Goal: Task Accomplishment & Management: Manage account settings

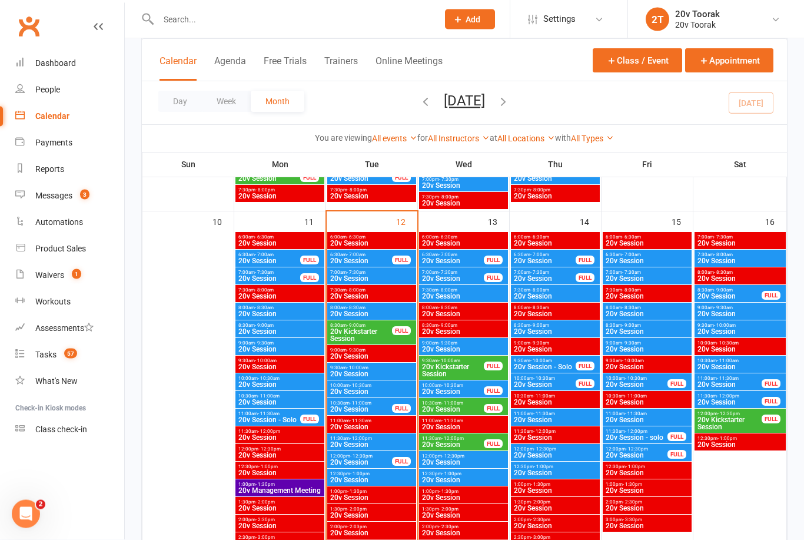
scroll to position [1107, 0]
click at [386, 310] on span "20v Session" at bounding box center [372, 313] width 84 height 7
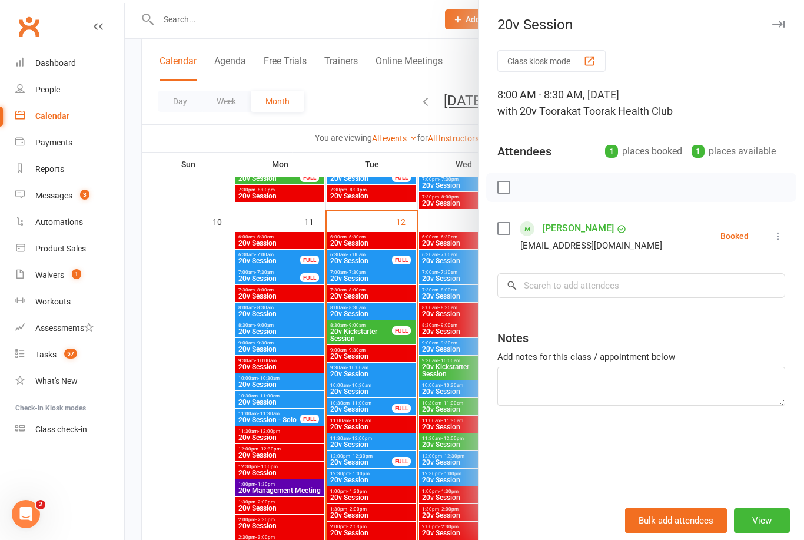
click at [781, 230] on button at bounding box center [778, 236] width 14 height 14
click at [745, 307] on link "Check in" at bounding box center [721, 306] width 127 height 24
click at [183, 442] on div at bounding box center [464, 270] width 679 height 540
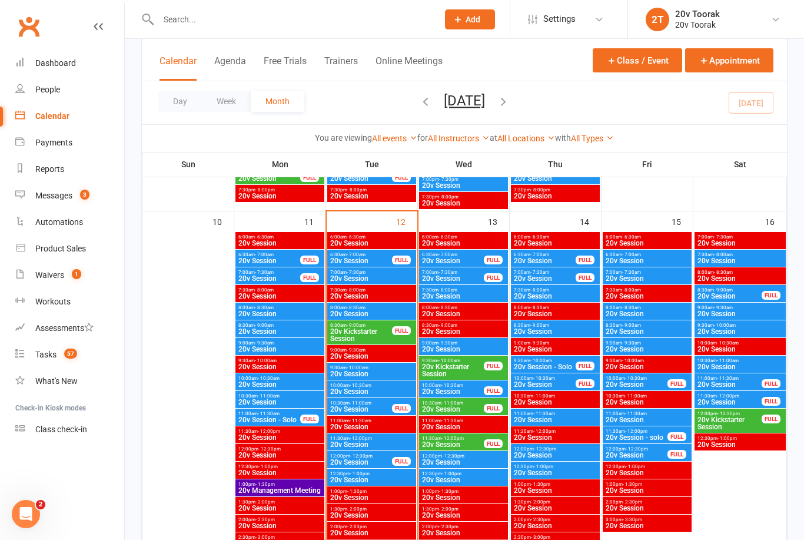
click at [366, 334] on span "20v Kickstarter Session" at bounding box center [361, 335] width 63 height 14
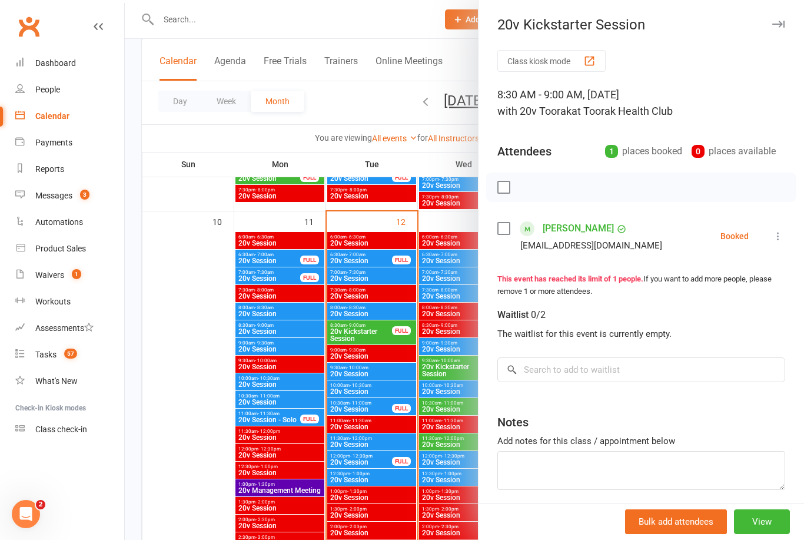
click at [200, 456] on div at bounding box center [464, 270] width 679 height 540
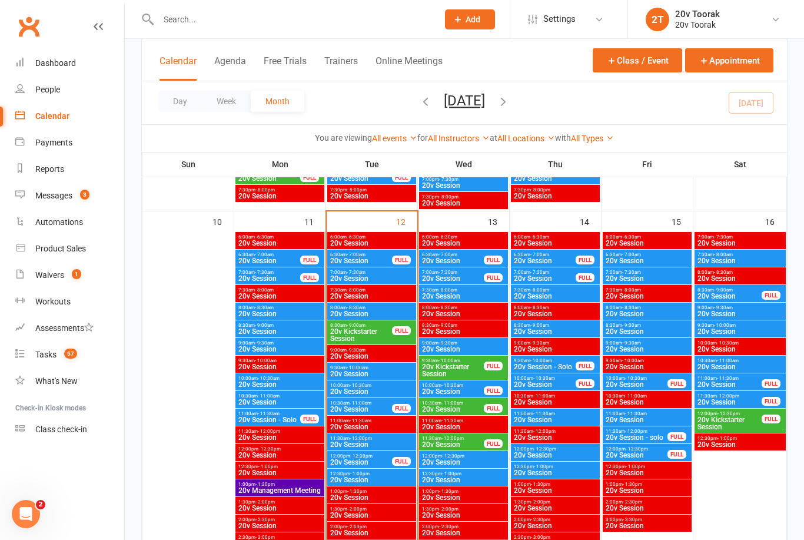
click at [367, 331] on span "20v Kickstarter Session" at bounding box center [361, 335] width 63 height 14
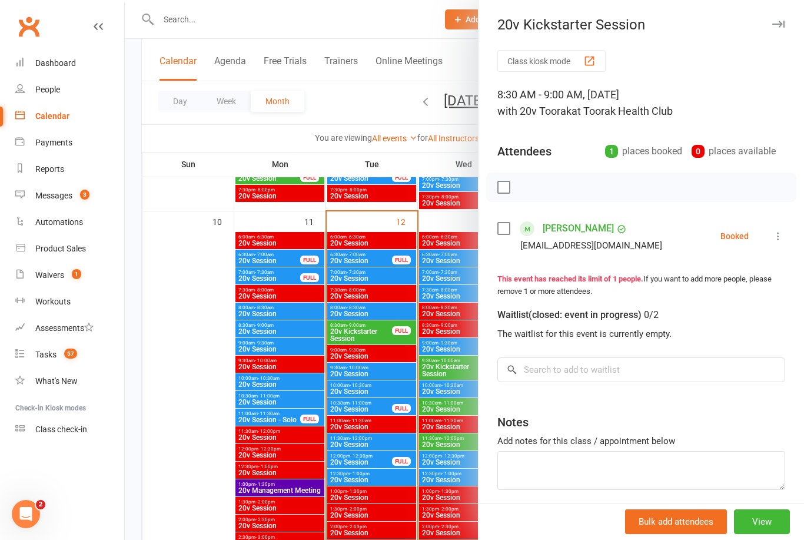
scroll to position [1212, 0]
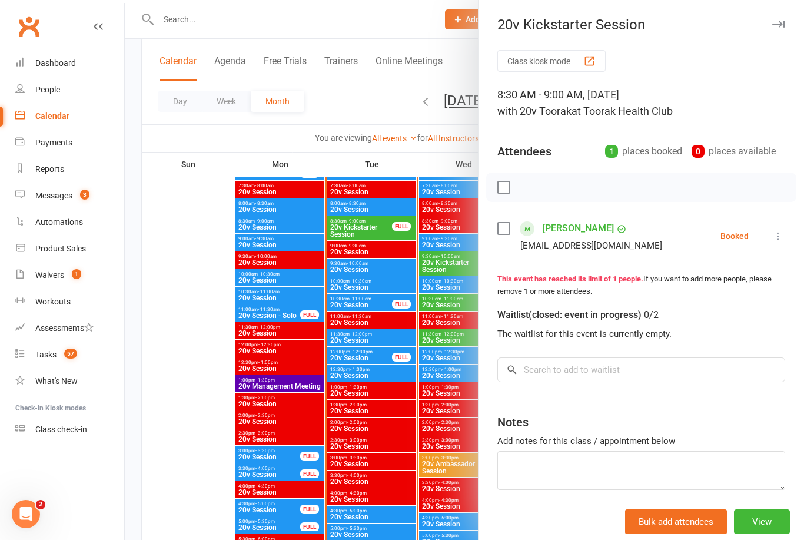
click at [192, 459] on div at bounding box center [464, 270] width 679 height 540
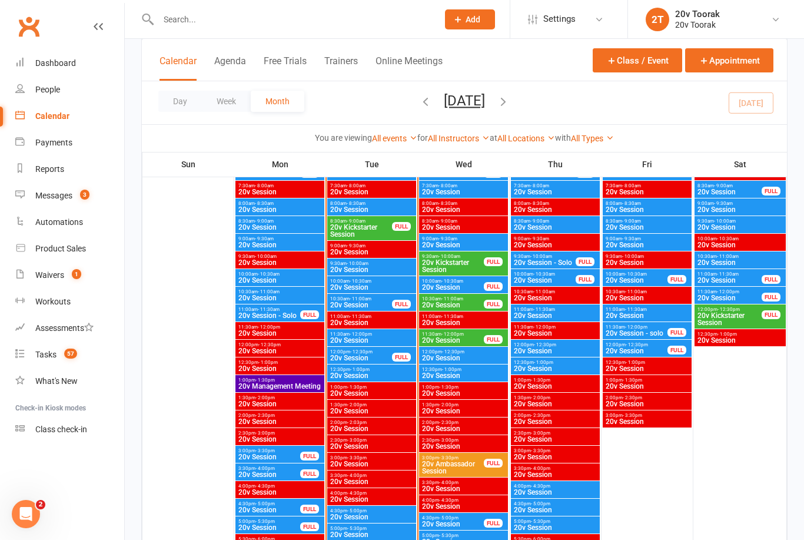
click at [59, 277] on div "Waivers" at bounding box center [49, 274] width 29 height 9
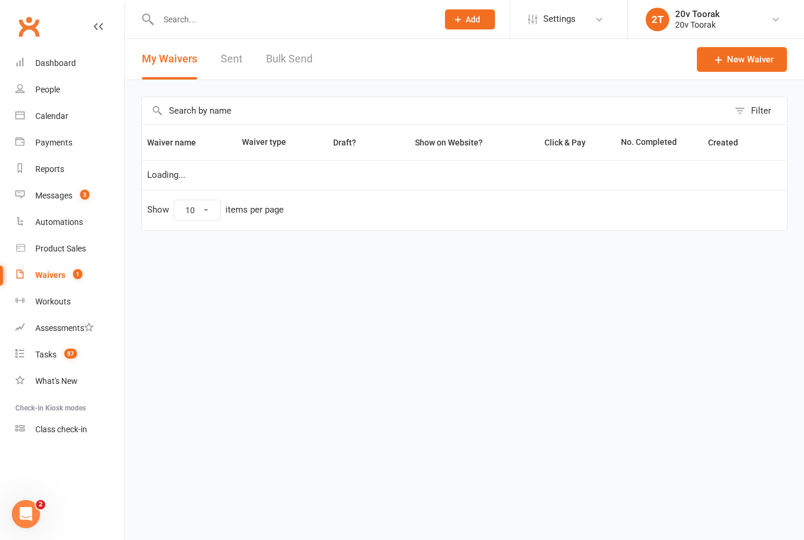
select select "100"
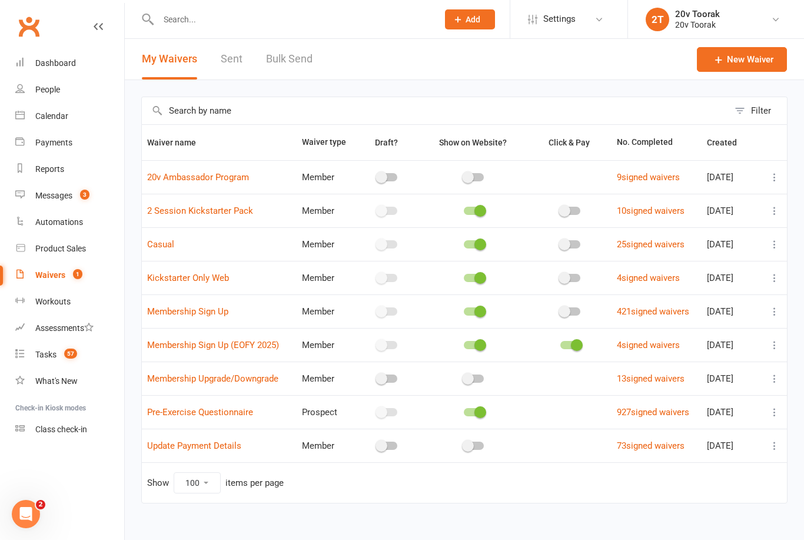
click at [67, 90] on link "People" at bounding box center [69, 90] width 109 height 26
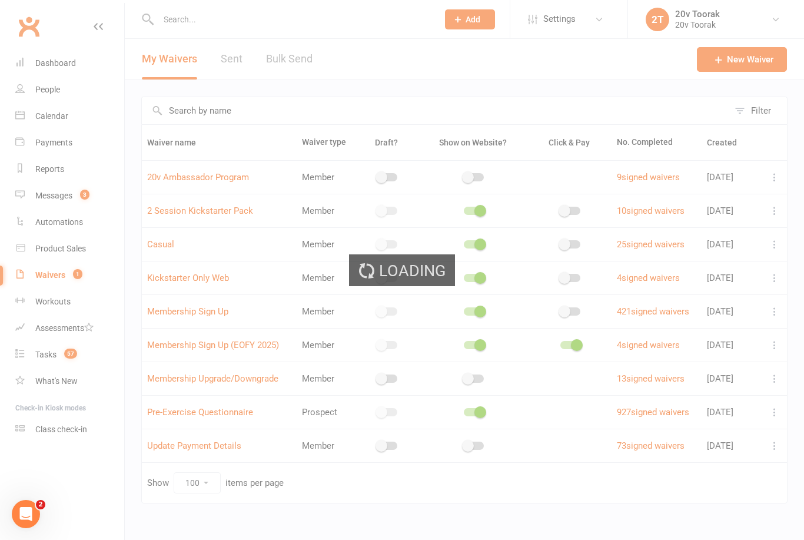
select select "100"
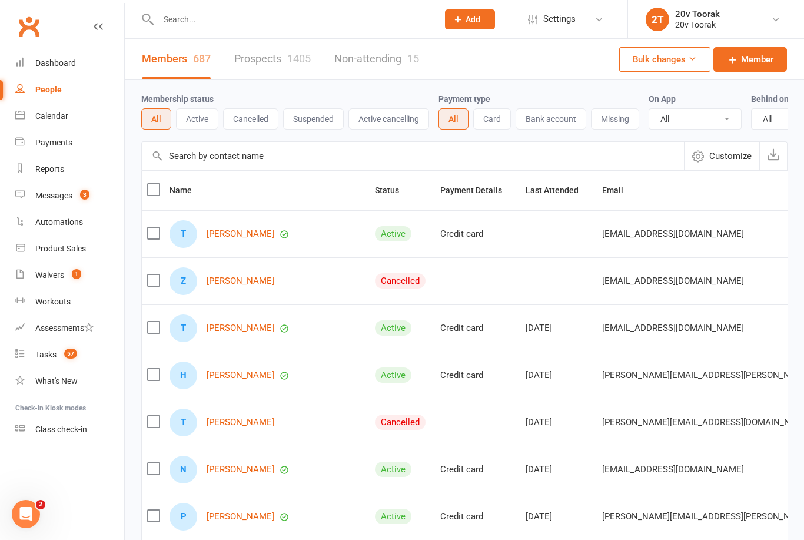
click at [64, 112] on div "Calendar" at bounding box center [51, 115] width 33 height 9
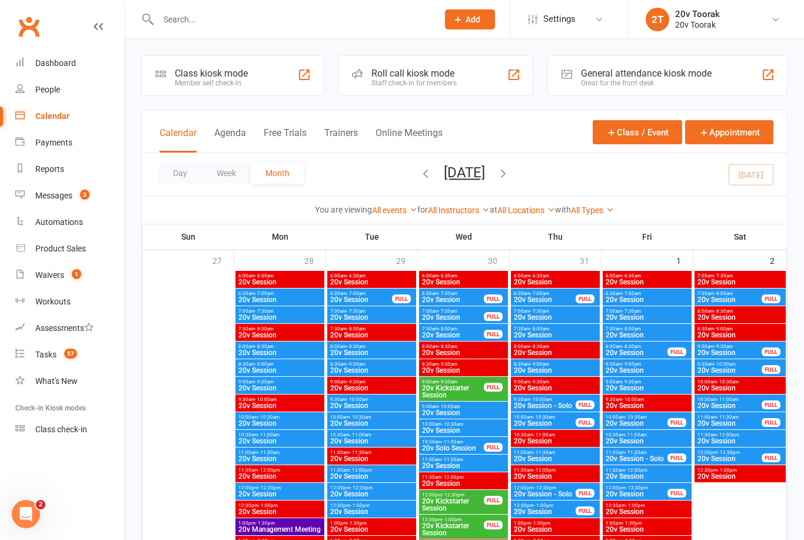
click at [61, 197] on div "Messages" at bounding box center [53, 195] width 37 height 9
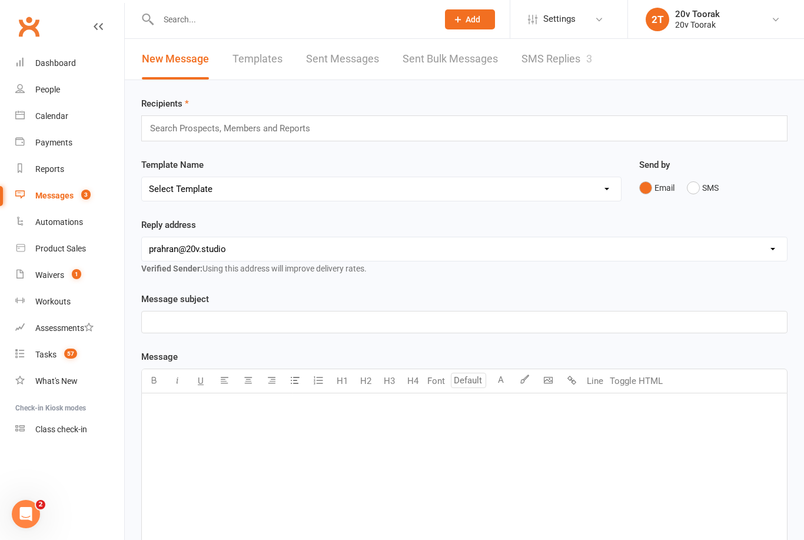
click at [553, 63] on link "SMS Replies 3" at bounding box center [557, 59] width 71 height 41
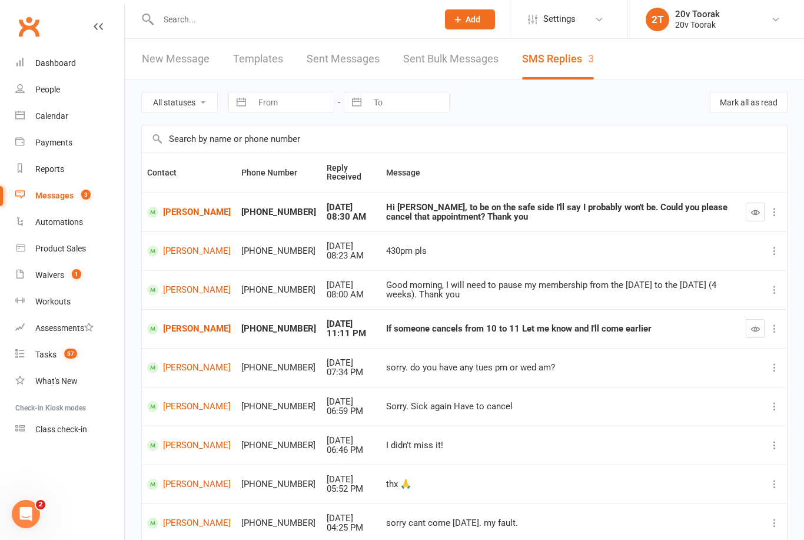
click at [191, 214] on link "[PERSON_NAME]" at bounding box center [189, 212] width 84 height 11
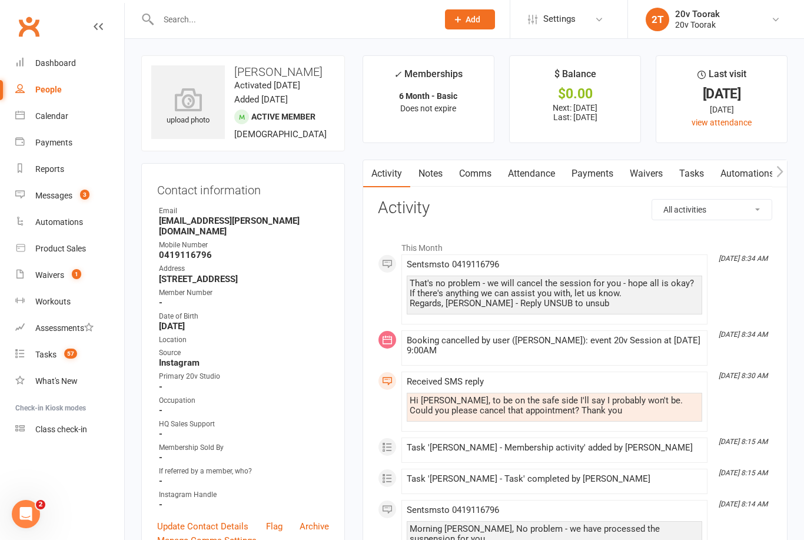
click at [69, 187] on link "Messages 3" at bounding box center [69, 196] width 109 height 26
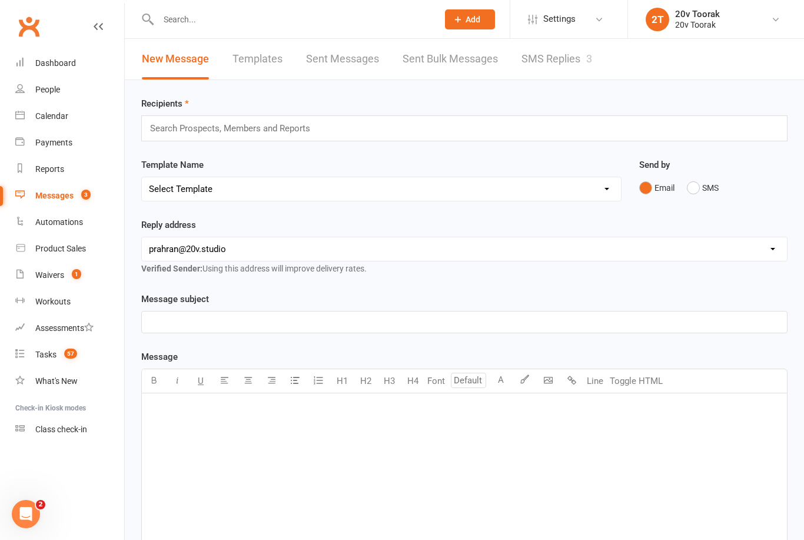
click at [546, 54] on link "SMS Replies 3" at bounding box center [557, 59] width 71 height 41
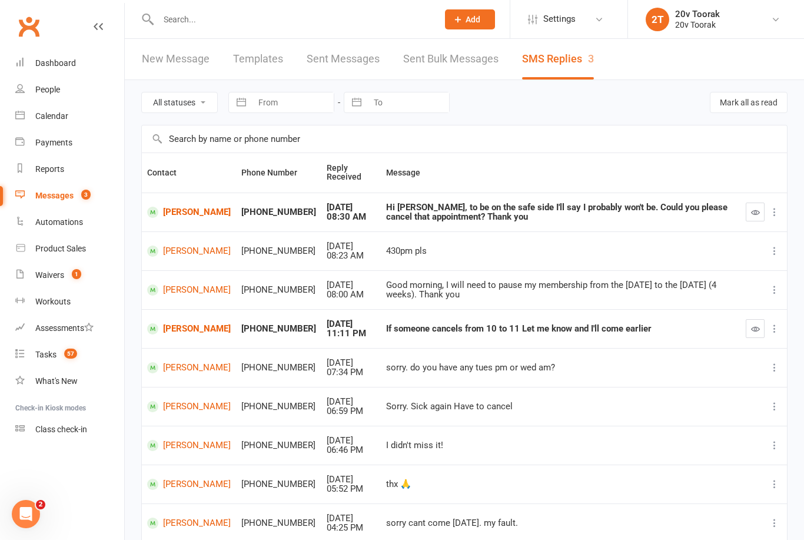
click at [755, 208] on icon "button" at bounding box center [755, 212] width 9 height 9
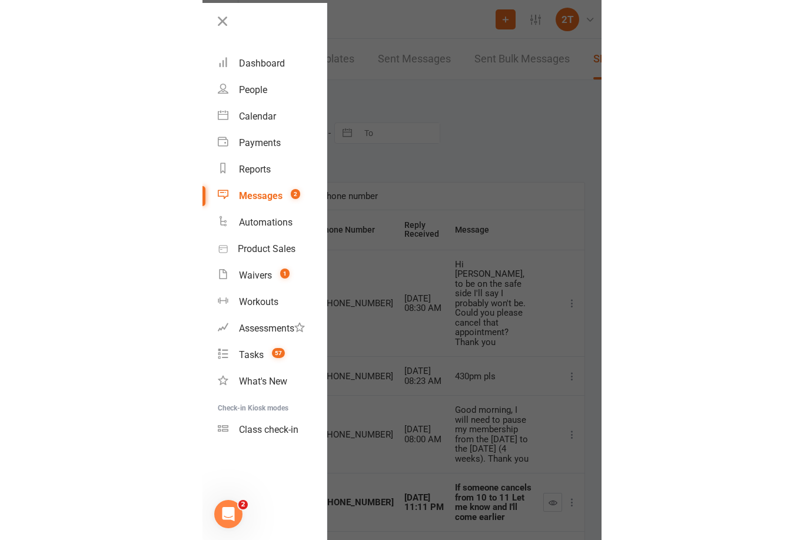
scroll to position [2, 0]
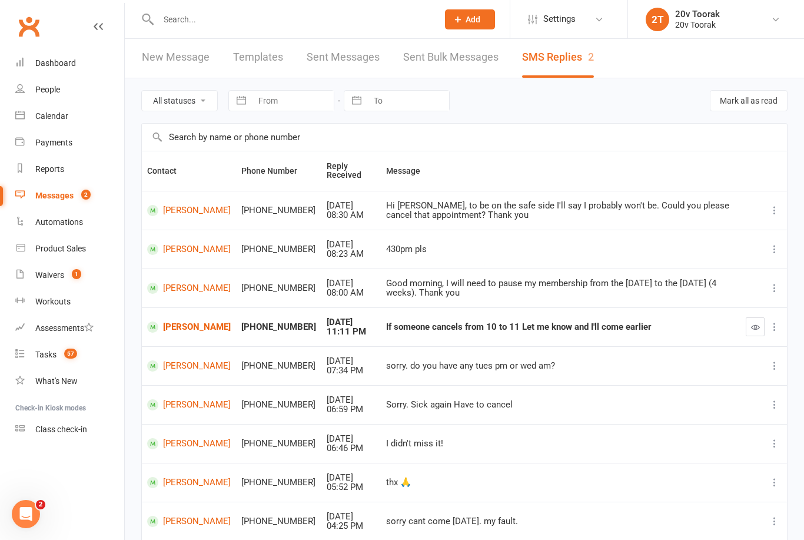
click at [45, 353] on div "Tasks" at bounding box center [45, 354] width 21 height 9
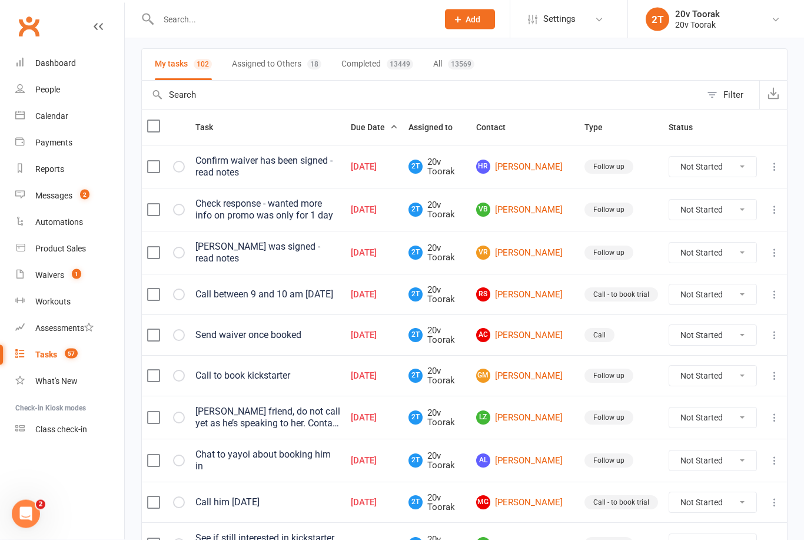
scroll to position [77, 0]
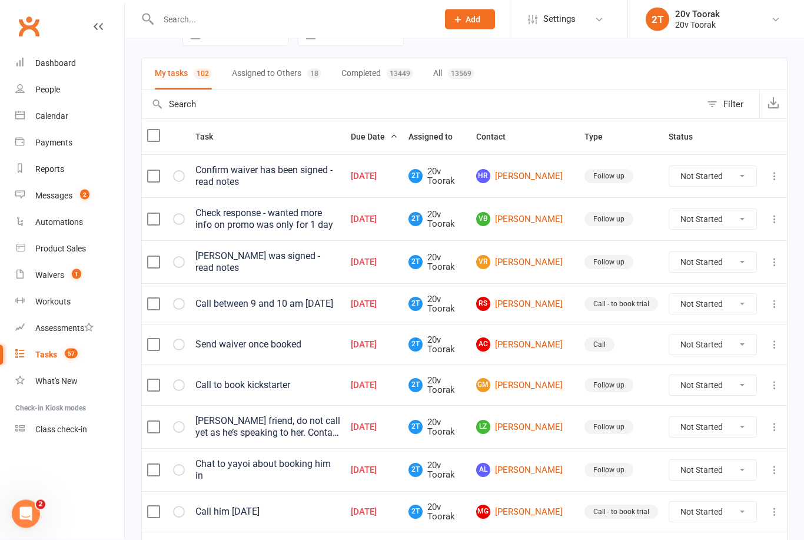
click at [542, 176] on link "HR Harvey Richmond" at bounding box center [525, 177] width 98 height 14
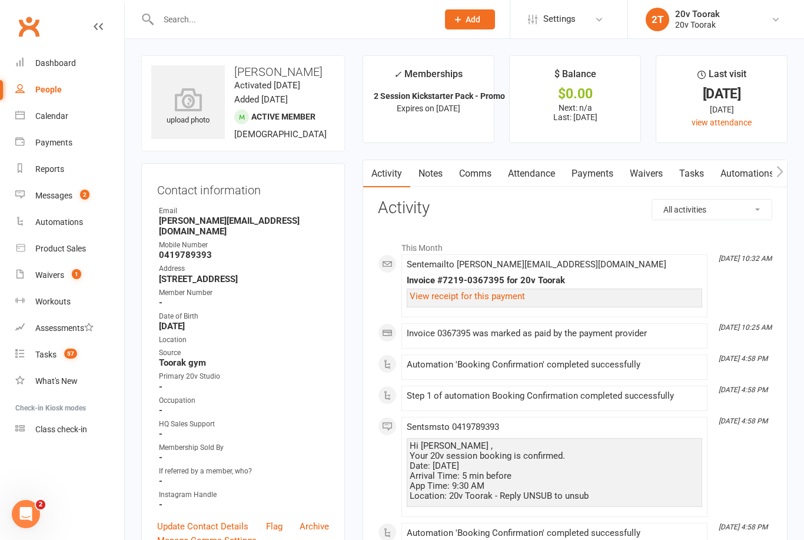
click at [437, 170] on link "Notes" at bounding box center [430, 173] width 41 height 27
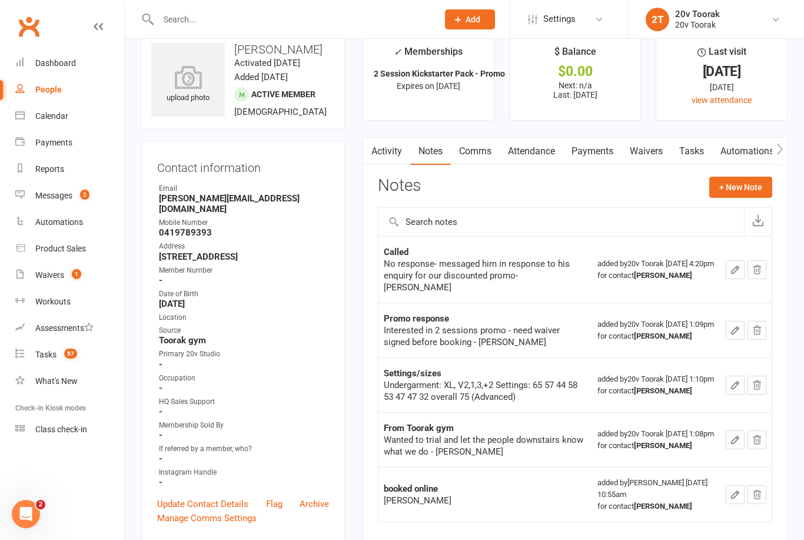
scroll to position [23, 0]
click at [387, 147] on link "Activity" at bounding box center [386, 150] width 47 height 27
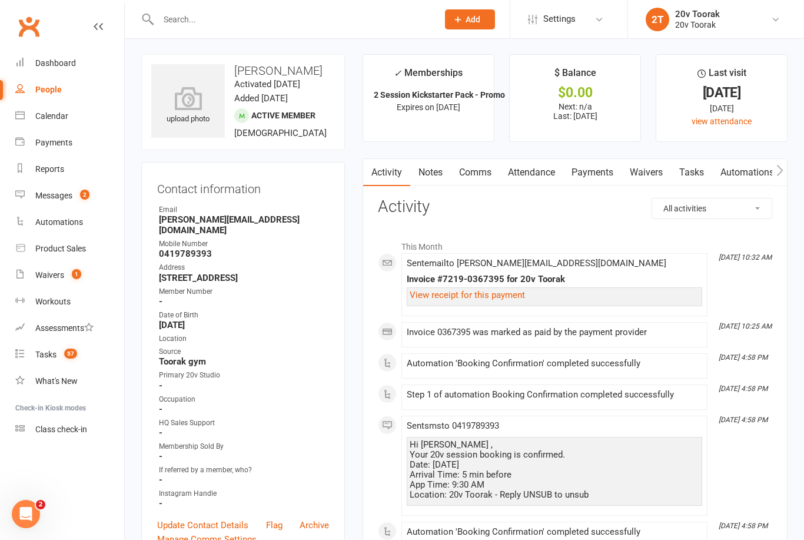
scroll to position [20, 0]
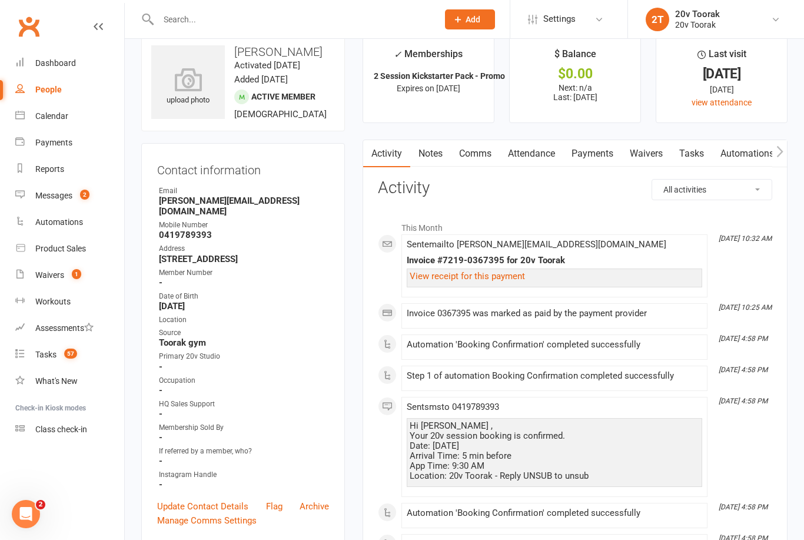
click at [704, 148] on link "Tasks" at bounding box center [691, 153] width 41 height 27
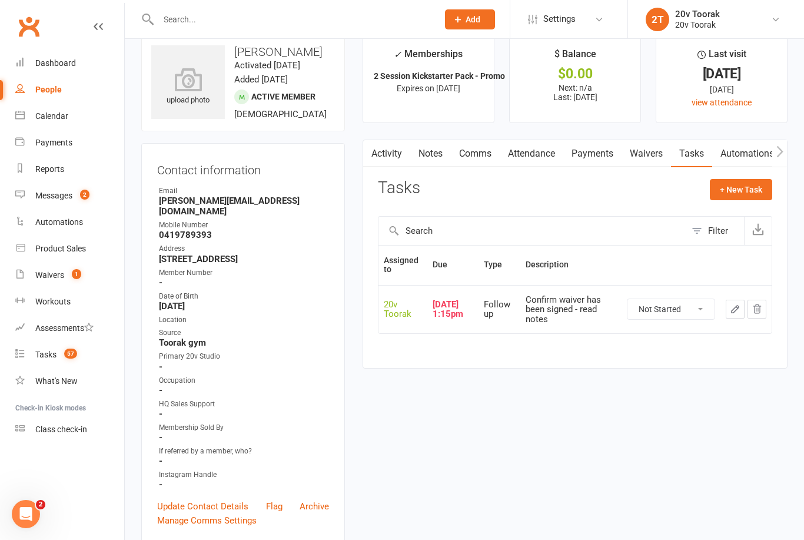
click at [391, 159] on link "Activity" at bounding box center [386, 153] width 47 height 27
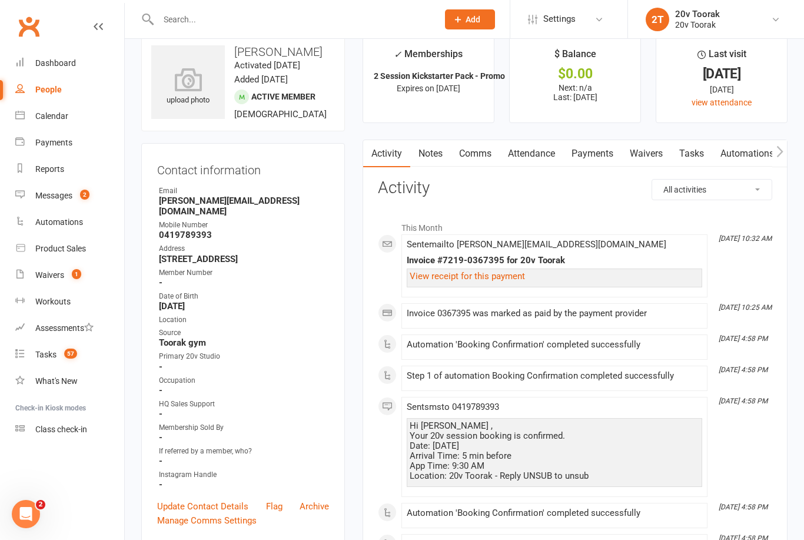
click at [55, 268] on link "Waivers 1" at bounding box center [69, 275] width 109 height 26
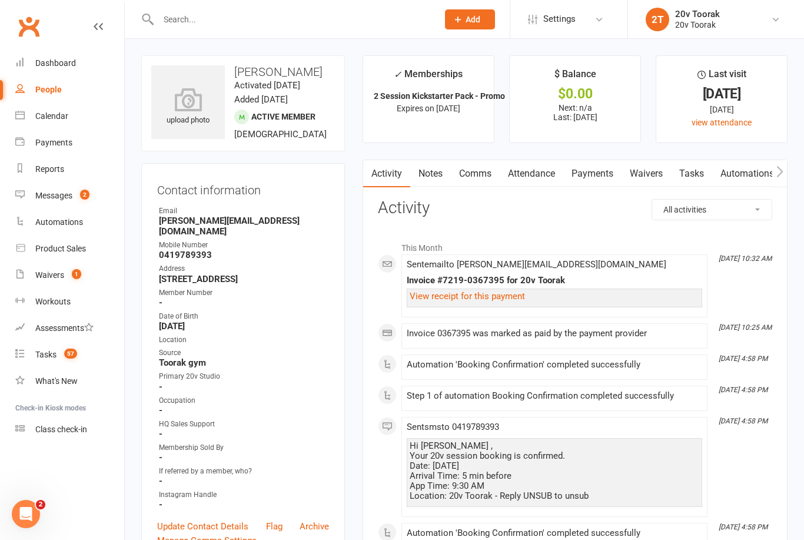
select select "100"
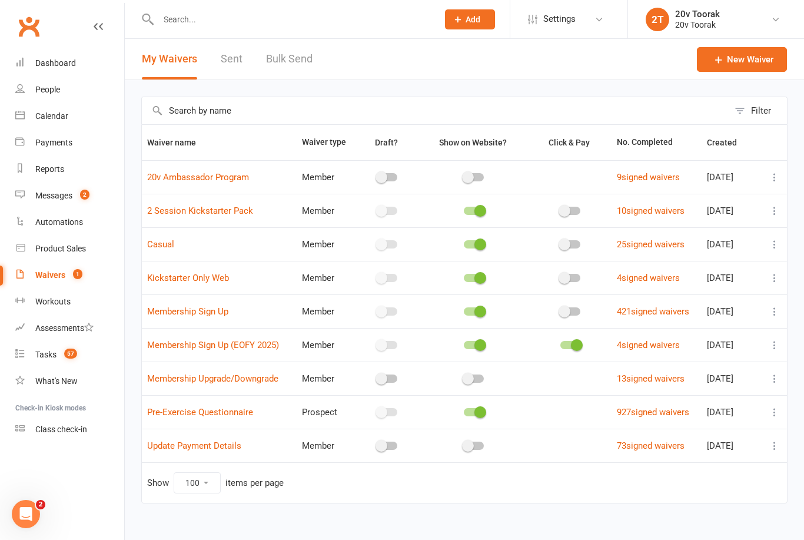
click at [47, 354] on div "Tasks" at bounding box center [45, 354] width 21 height 9
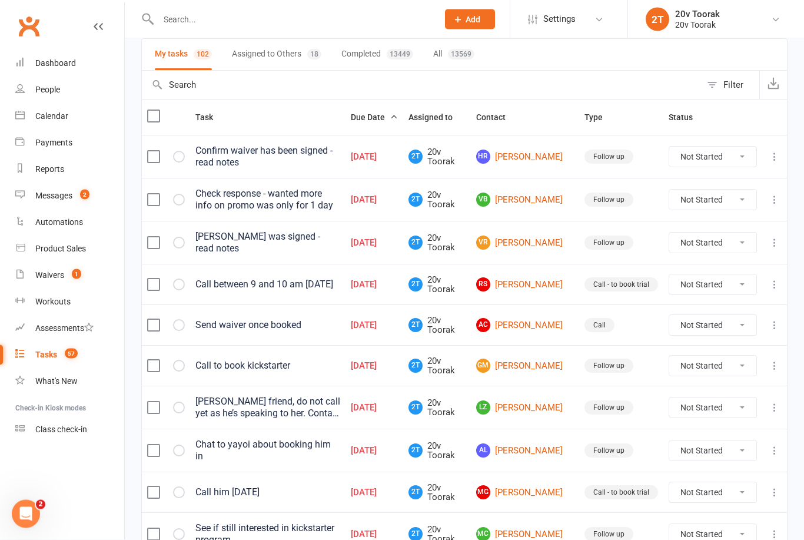
scroll to position [88, 0]
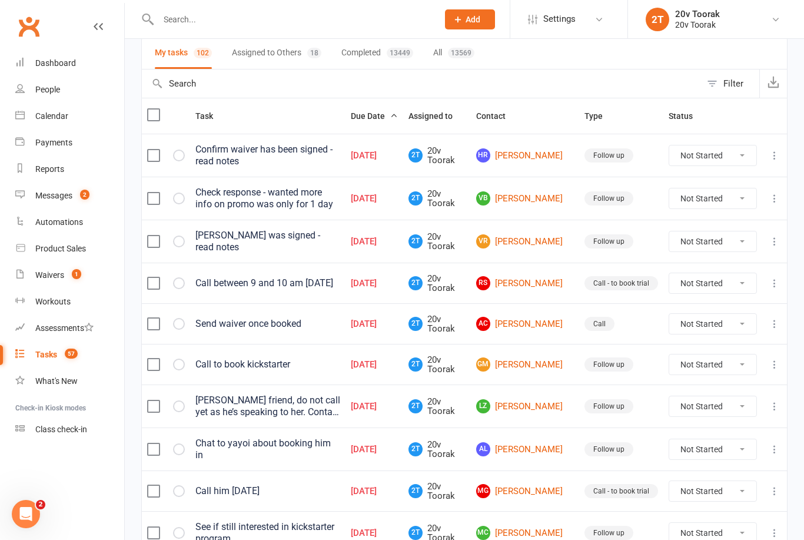
click at [537, 197] on link "VB Veronica Bahadori" at bounding box center [525, 198] width 98 height 14
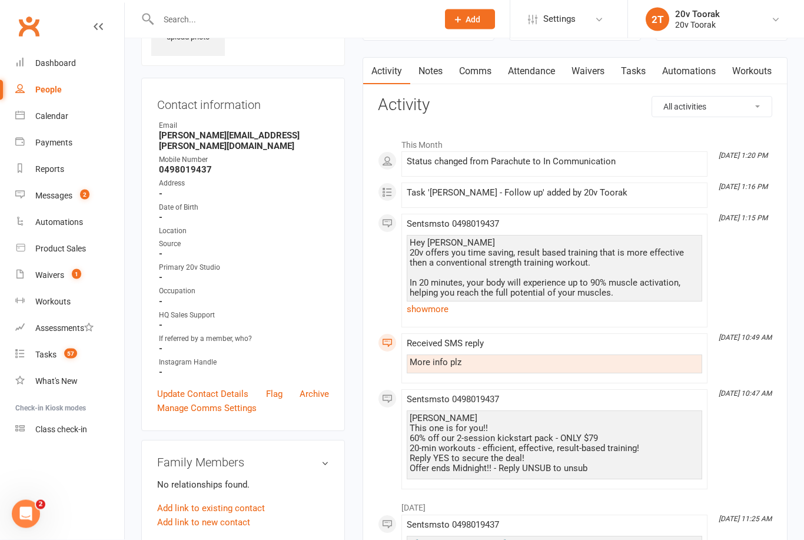
scroll to position [73, 0]
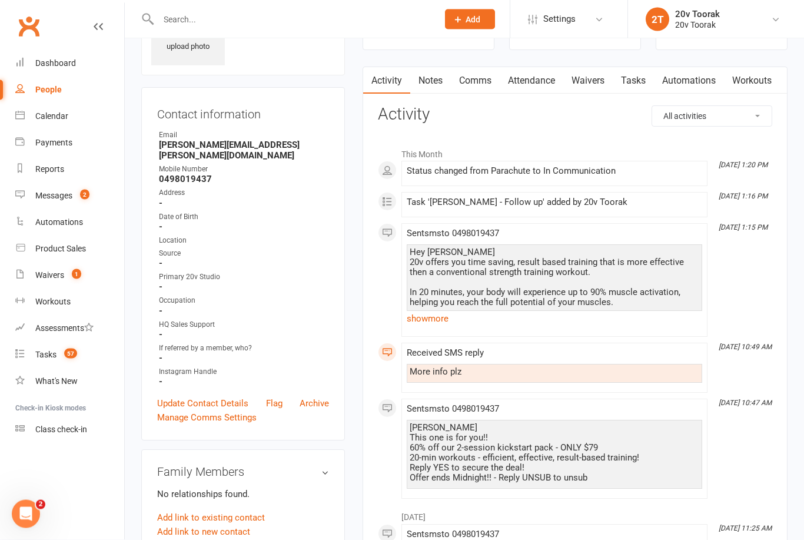
click at [47, 352] on div "Tasks" at bounding box center [45, 354] width 21 height 9
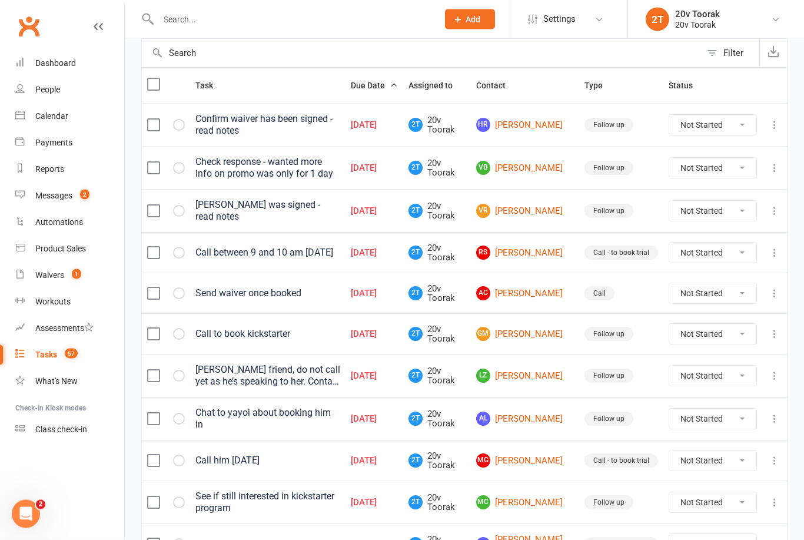
scroll to position [118, 0]
click at [542, 293] on link "AC Amy Chu" at bounding box center [525, 293] width 98 height 14
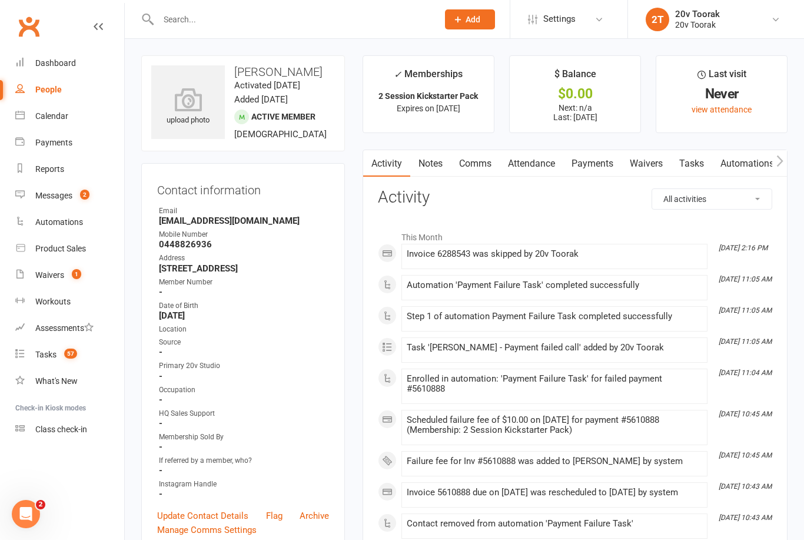
click at [651, 167] on link "Waivers" at bounding box center [646, 163] width 49 height 27
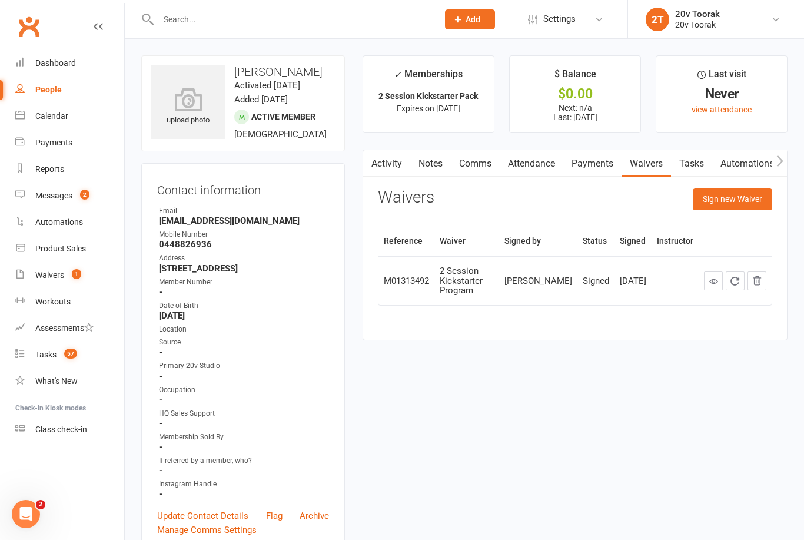
click at [387, 159] on link "Activity" at bounding box center [386, 163] width 47 height 27
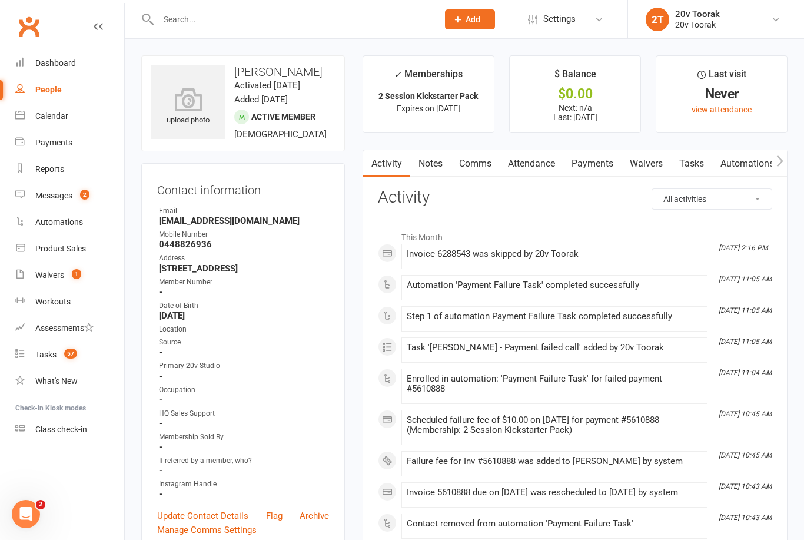
click at [43, 354] on div "Tasks" at bounding box center [45, 354] width 21 height 9
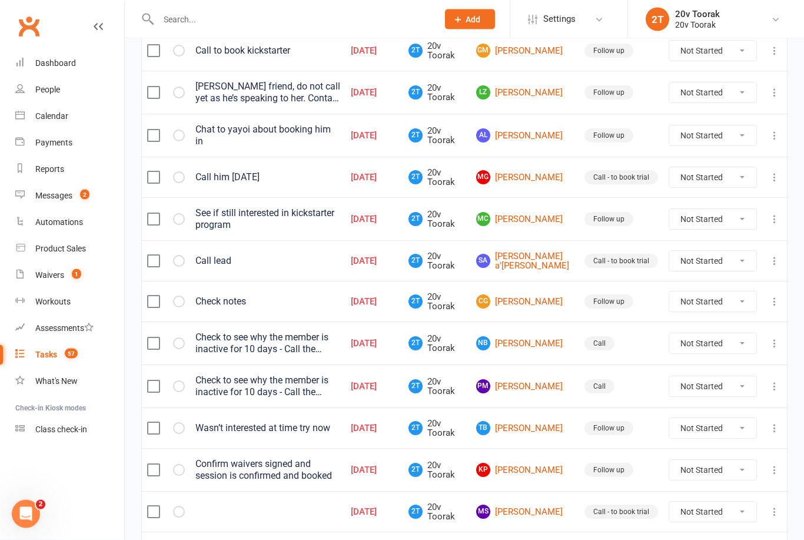
scroll to position [403, 0]
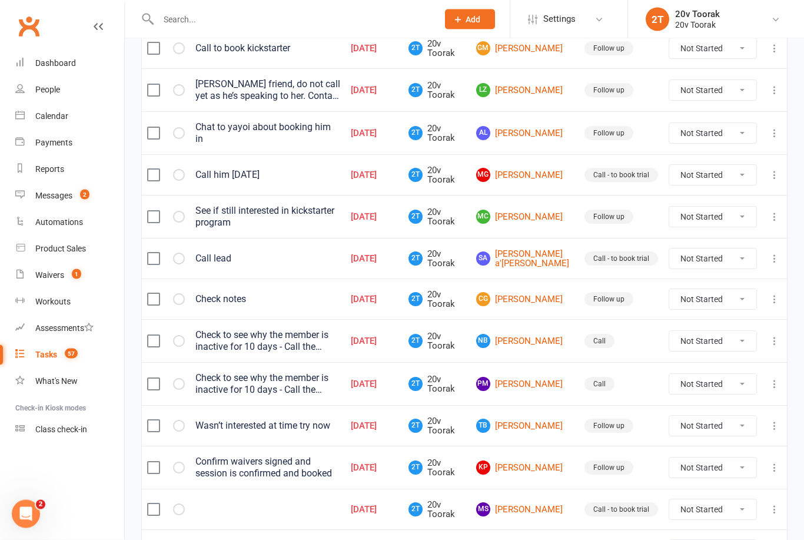
click at [530, 297] on link "CG Cathy Grosdanis Nicolaou" at bounding box center [525, 300] width 98 height 14
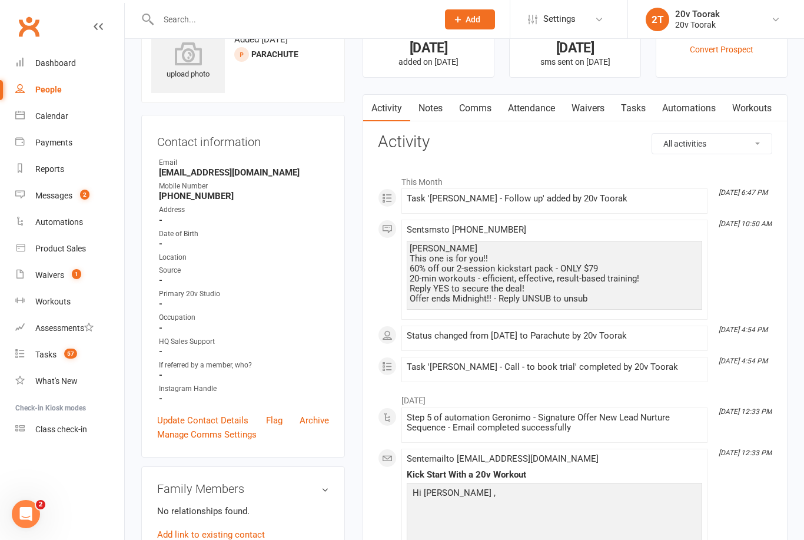
scroll to position [44, 0]
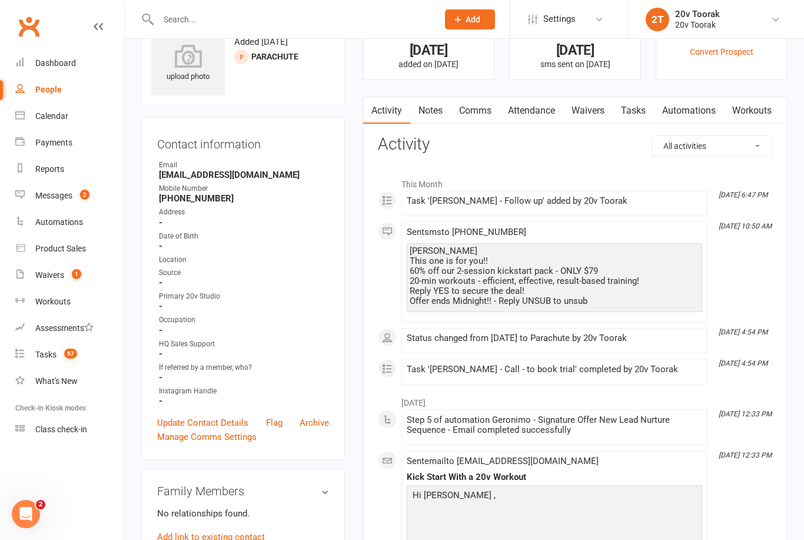
click at [47, 360] on link "Tasks 57" at bounding box center [69, 354] width 109 height 26
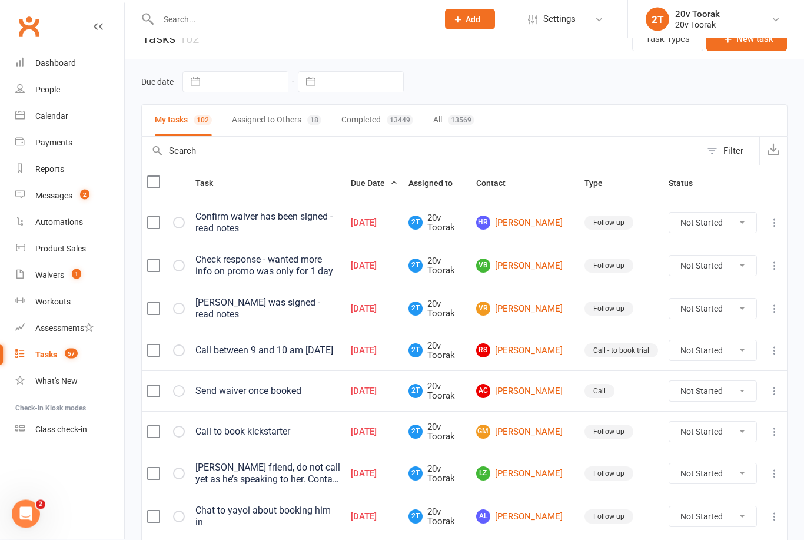
scroll to position [19, 0]
click at [534, 266] on link "VB Veronica Bahadori" at bounding box center [525, 267] width 98 height 14
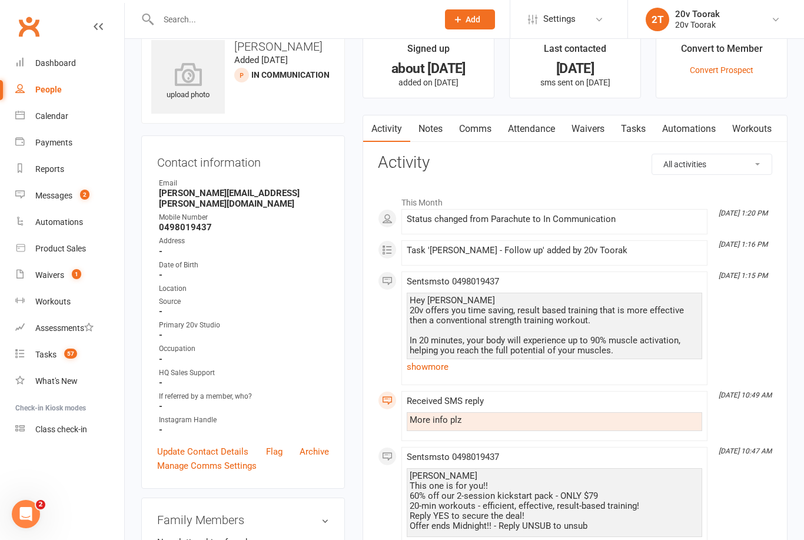
scroll to position [24, 0]
click at [429, 366] on link "show more" at bounding box center [555, 368] width 296 height 16
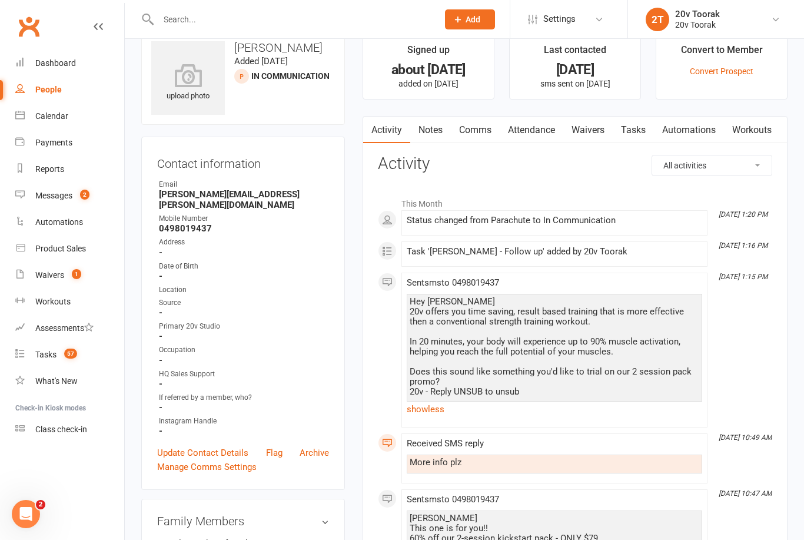
click at [53, 351] on div "Tasks" at bounding box center [45, 354] width 21 height 9
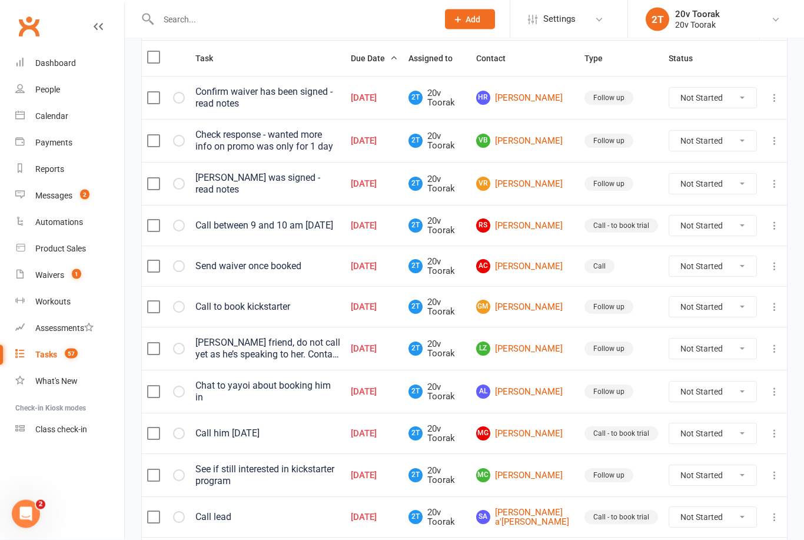
scroll to position [146, 0]
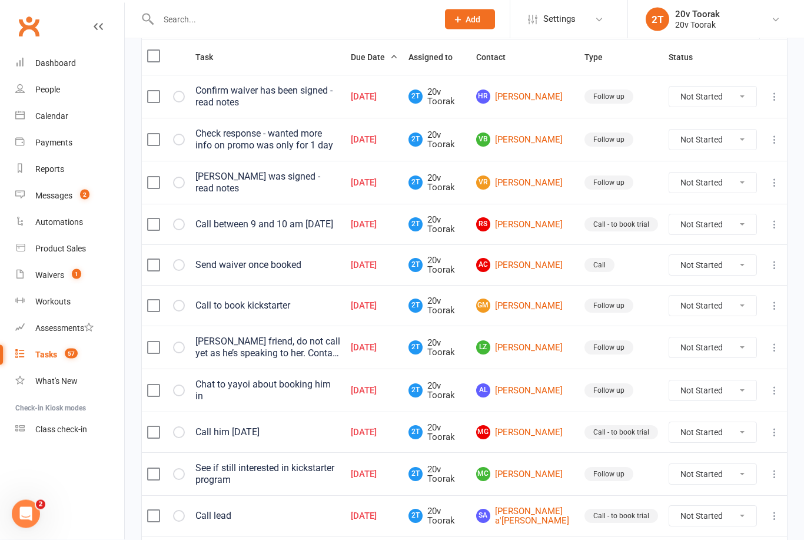
click at [528, 263] on link "AC Amy Chu" at bounding box center [525, 265] width 98 height 14
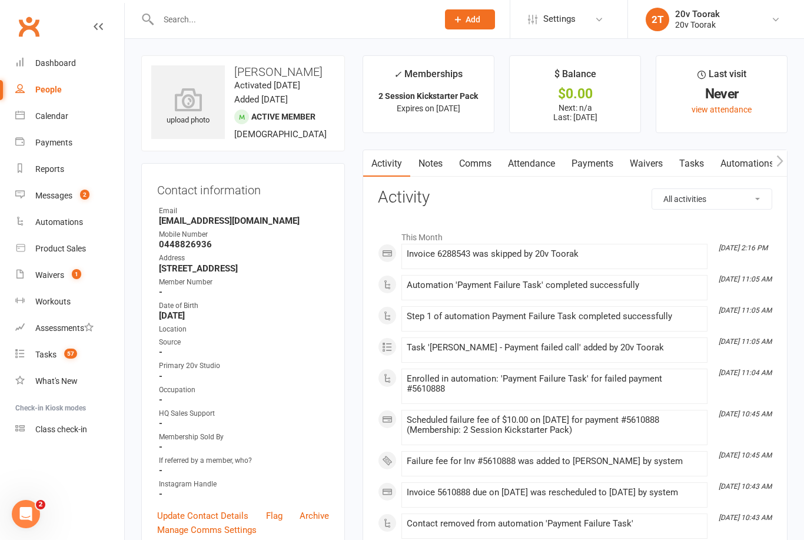
click at [649, 162] on link "Waivers" at bounding box center [646, 163] width 49 height 27
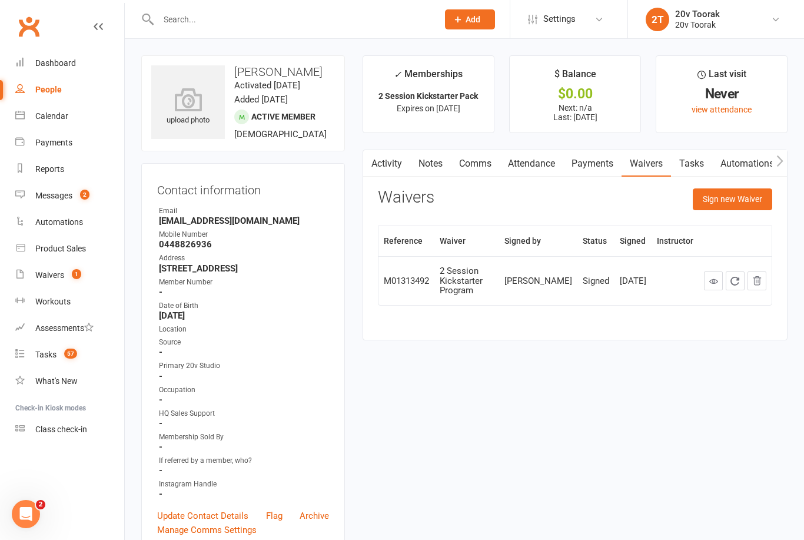
click at [432, 157] on link "Notes" at bounding box center [430, 163] width 41 height 27
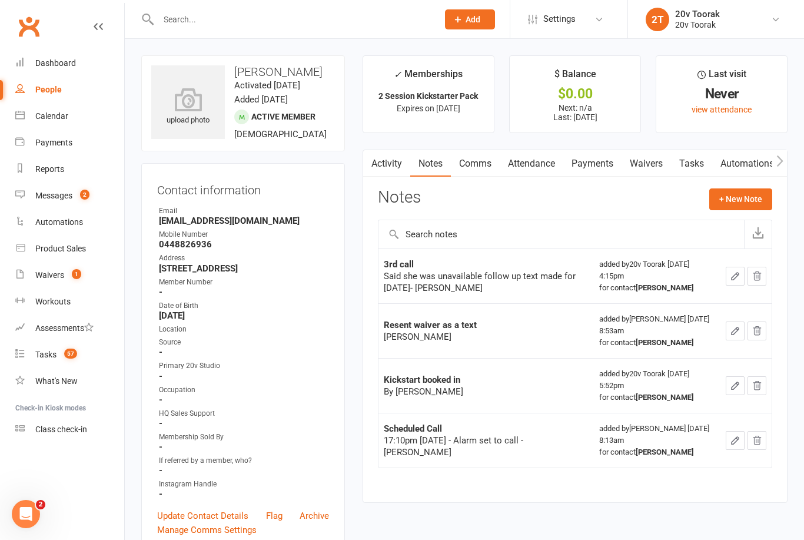
click at [380, 156] on link "Activity" at bounding box center [386, 163] width 47 height 27
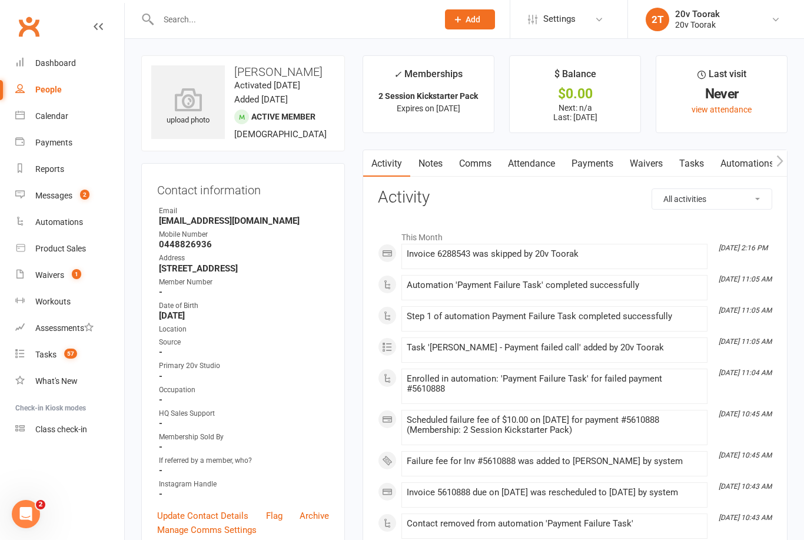
click at [475, 155] on link "Comms" at bounding box center [475, 163] width 49 height 27
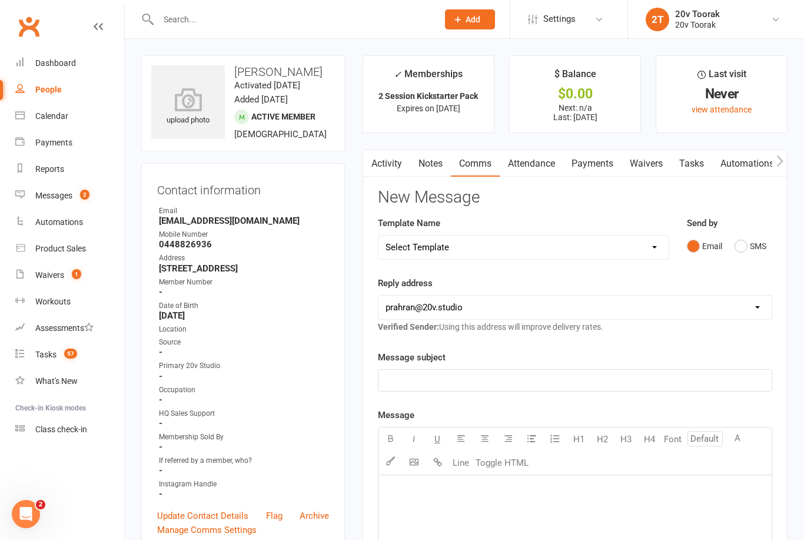
click at [648, 165] on link "Waivers" at bounding box center [646, 163] width 49 height 27
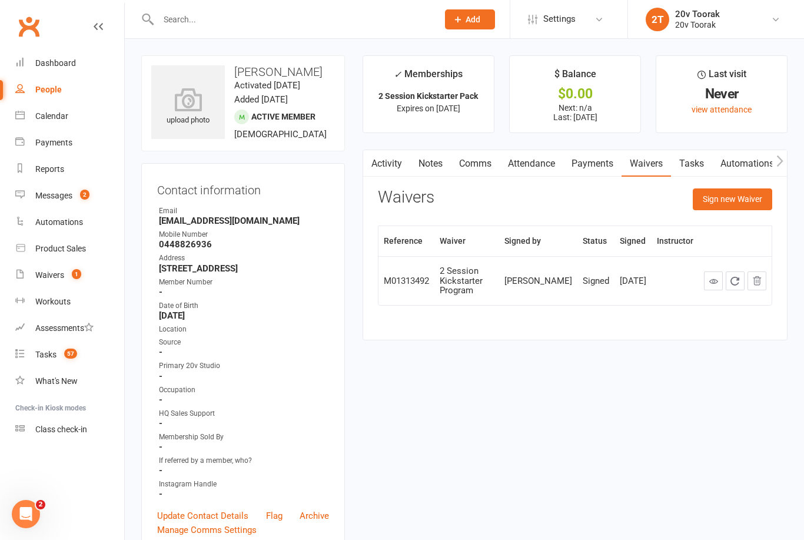
click at [606, 160] on link "Payments" at bounding box center [592, 163] width 58 height 27
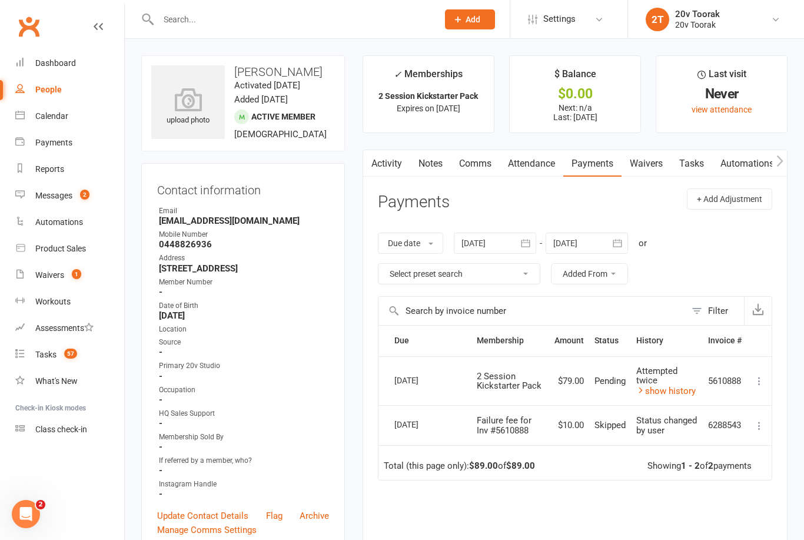
click at [653, 164] on link "Waivers" at bounding box center [646, 163] width 49 height 27
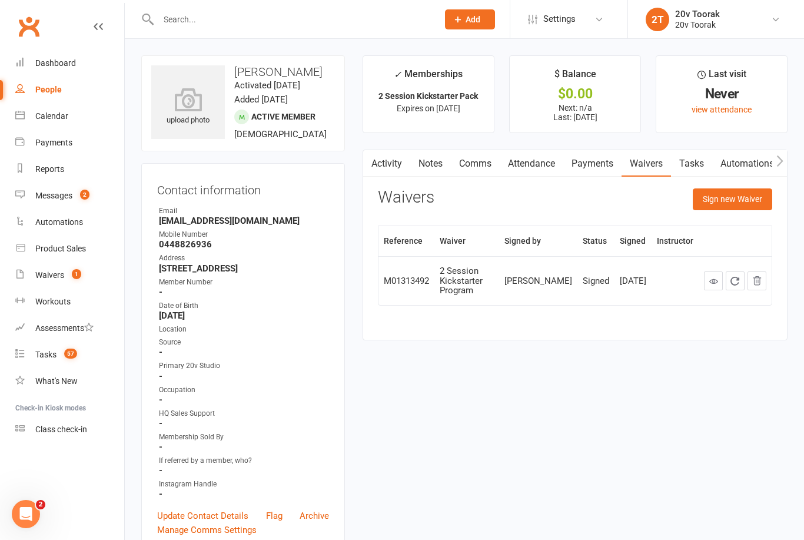
click at [48, 356] on div "Tasks" at bounding box center [45, 354] width 21 height 9
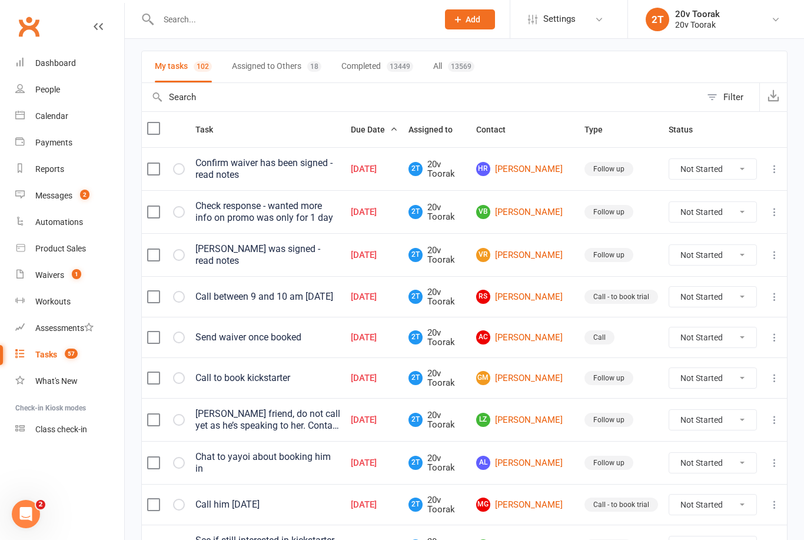
scroll to position [74, 0]
click at [542, 220] on link "VB Veronica Bahadori" at bounding box center [525, 212] width 98 height 14
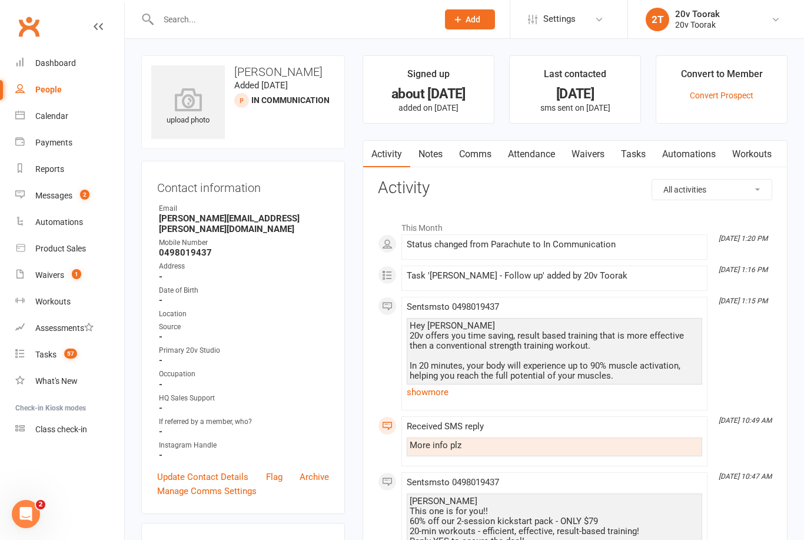
click at [479, 154] on link "Comms" at bounding box center [475, 154] width 49 height 27
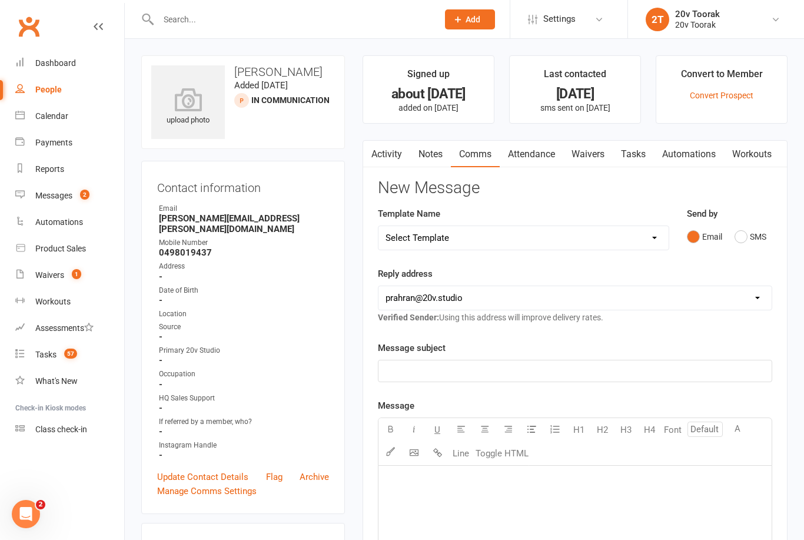
click at [434, 150] on link "Notes" at bounding box center [430, 154] width 41 height 27
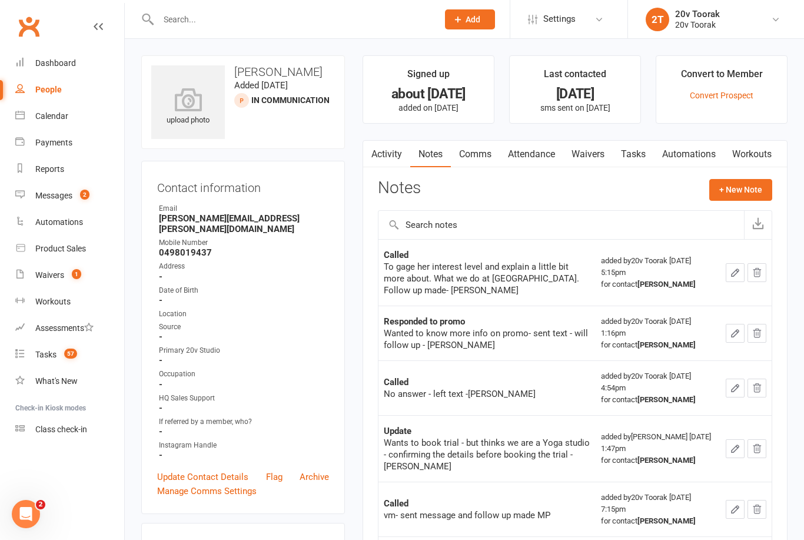
click at [479, 145] on link "Comms" at bounding box center [475, 154] width 49 height 27
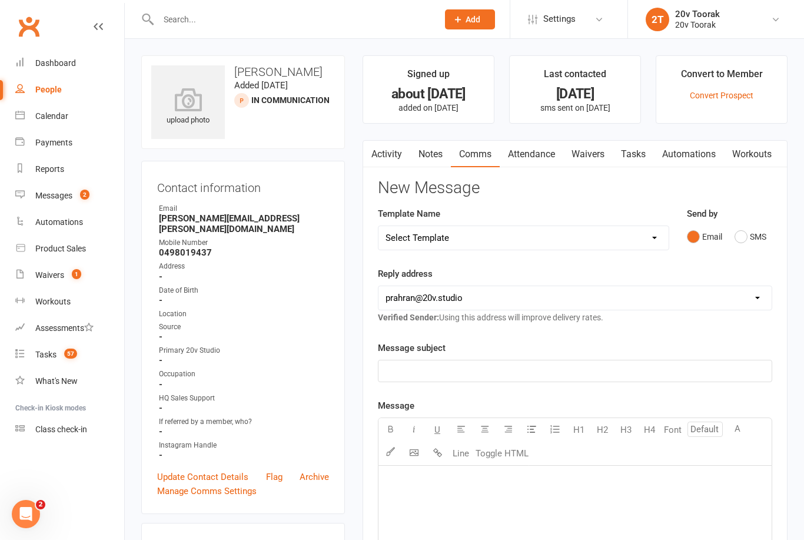
click at [751, 225] on button "SMS" at bounding box center [751, 236] width 32 height 22
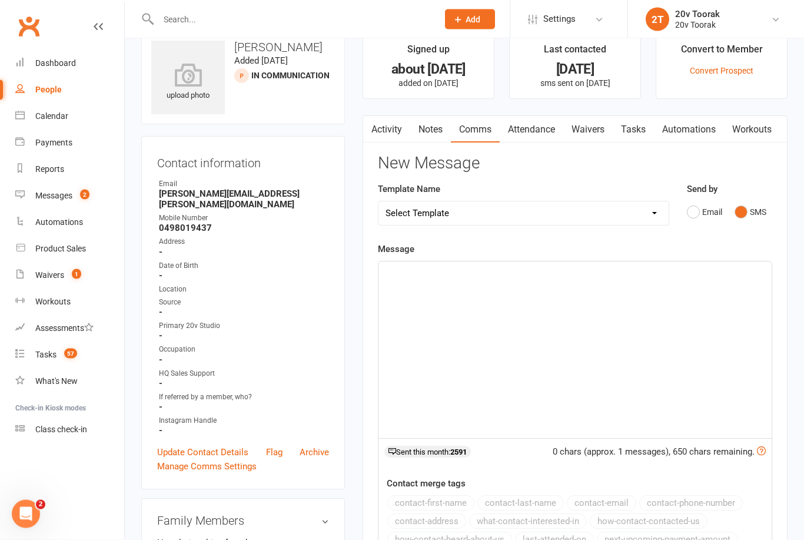
click at [510, 284] on div "﻿" at bounding box center [575, 350] width 393 height 177
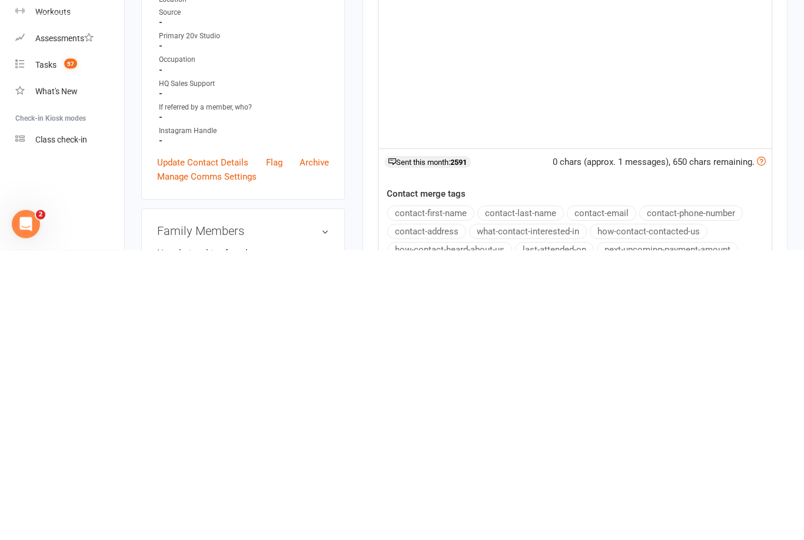
click at [451, 496] on button "contact-first-name" at bounding box center [430, 503] width 87 height 15
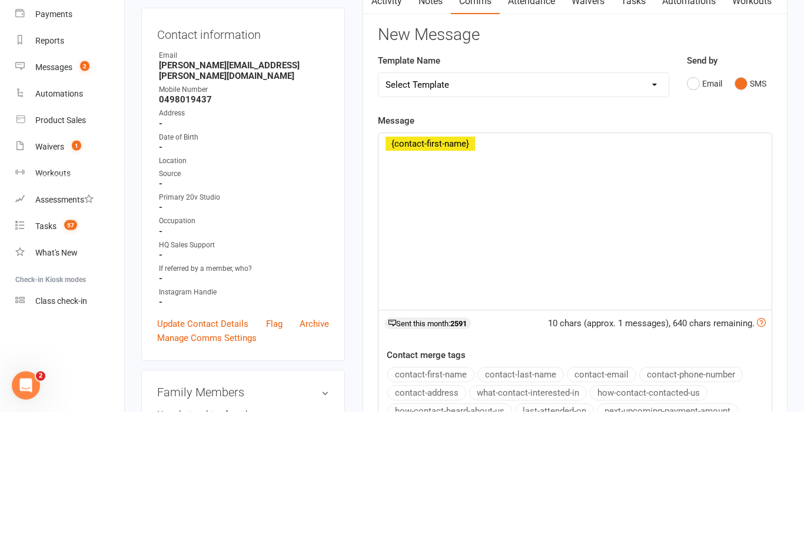
click at [379, 262] on div "﻿ ﻿ {contact-first-name}" at bounding box center [575, 350] width 393 height 177
click at [533, 266] on p "Hi ﻿ {contact-first-name}" at bounding box center [575, 273] width 379 height 14
click at [525, 266] on p "Hi ﻿ {contact-first-name} ," at bounding box center [575, 273] width 379 height 14
click at [531, 262] on div "Hi ﻿ {contact-first-name} ," at bounding box center [575, 350] width 393 height 177
click at [536, 262] on div "Hi ﻿ {contact-first-name} ," at bounding box center [575, 350] width 393 height 177
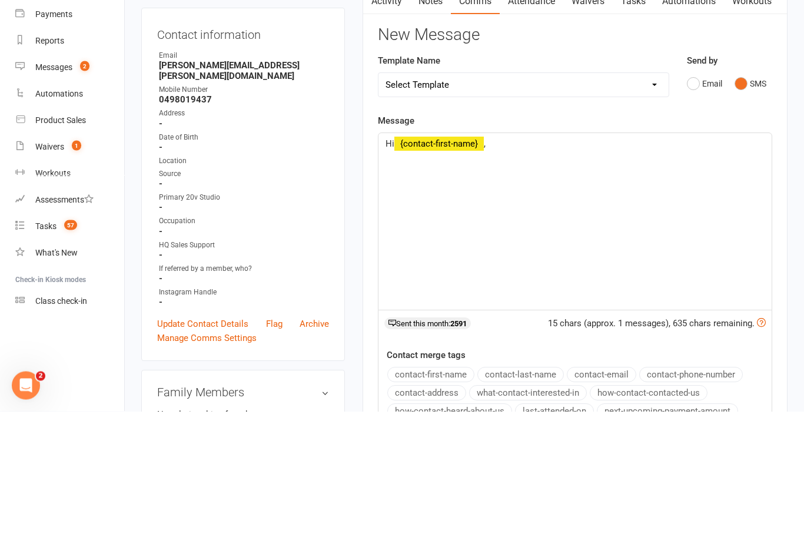
click at [548, 262] on div "Hi ﻿ {contact-first-name} ," at bounding box center [575, 350] width 393 height 177
click at [540, 266] on p "Hi ﻿ {contact-first-name} ," at bounding box center [575, 273] width 379 height 14
click at [546, 266] on p "Hi ﻿ {contact-first-name} ," at bounding box center [575, 273] width 379 height 14
click at [536, 266] on p "Hi ﻿ {contact-first-name} ," at bounding box center [575, 273] width 379 height 14
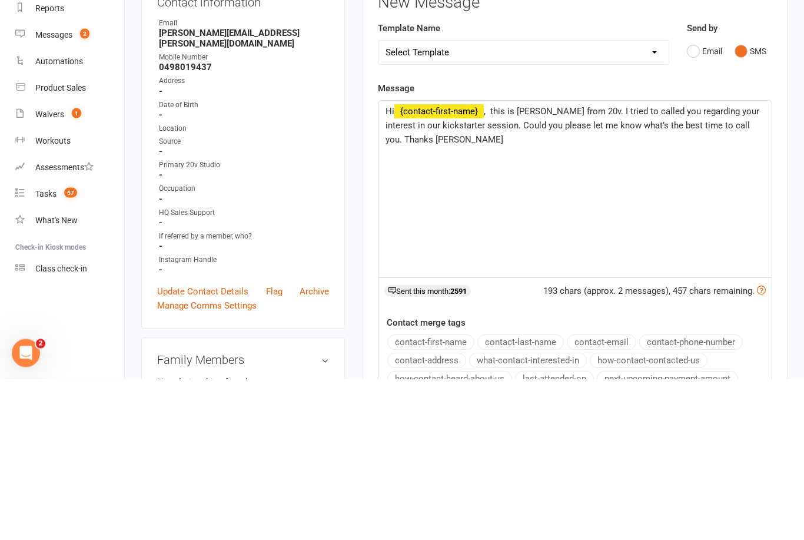
click at [720, 267] on span ", this is Daniela from 20v. I tried to called you regarding your interest in ou…" at bounding box center [574, 286] width 376 height 39
click at [715, 267] on span ", this is Daniela from 20v. I tried to called you regarding your interest in ou…" at bounding box center [574, 286] width 376 height 39
click at [511, 262] on div "Hi ﻿ {contact-first-name} , this is Daniela from 20v. I tried to called you reg…" at bounding box center [575, 350] width 393 height 177
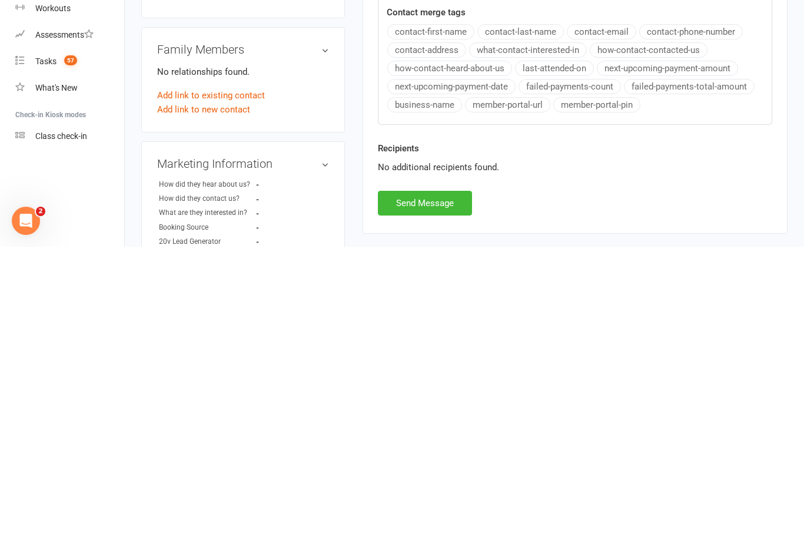
click at [451, 484] on button "Send Message" at bounding box center [425, 496] width 94 height 25
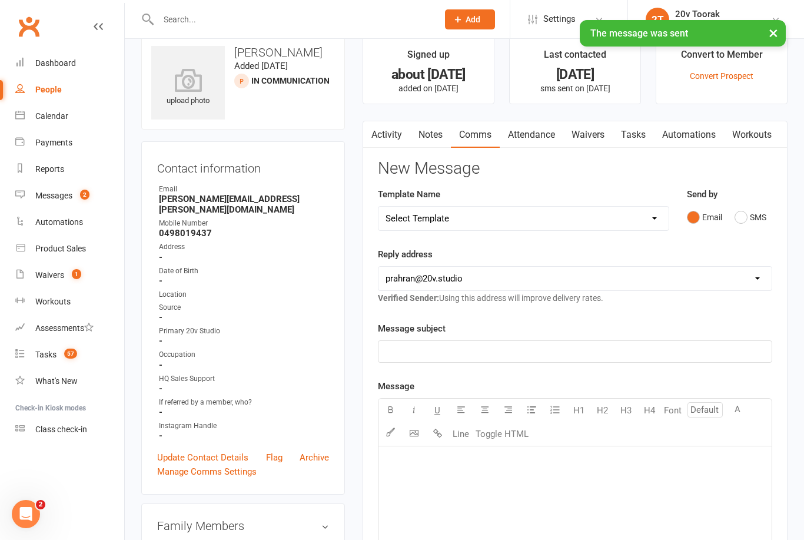
scroll to position [0, 0]
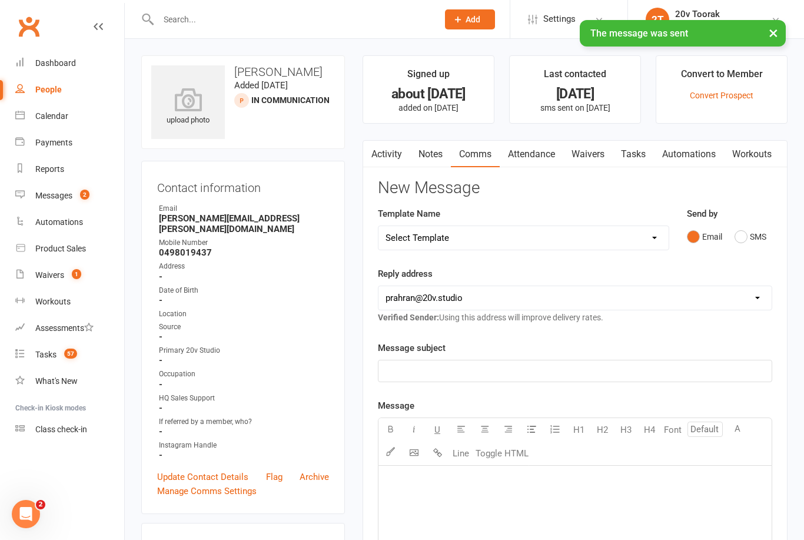
click at [442, 151] on link "Notes" at bounding box center [430, 154] width 41 height 27
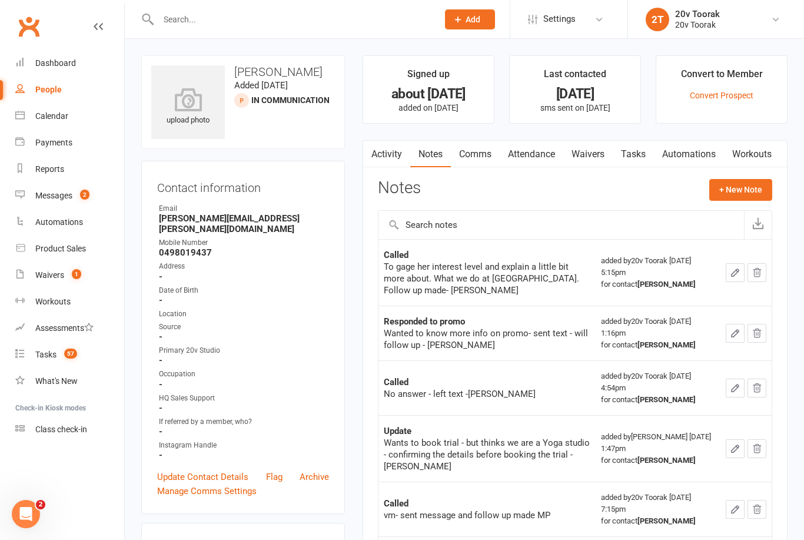
click at [736, 184] on button "+ New Note" at bounding box center [740, 189] width 63 height 21
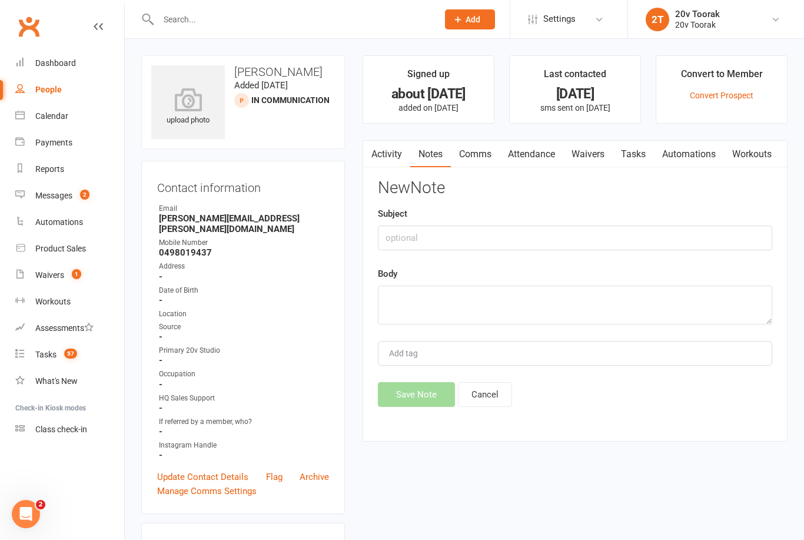
click at [428, 149] on link "Notes" at bounding box center [430, 154] width 41 height 27
click at [383, 156] on link "Activity" at bounding box center [386, 154] width 47 height 27
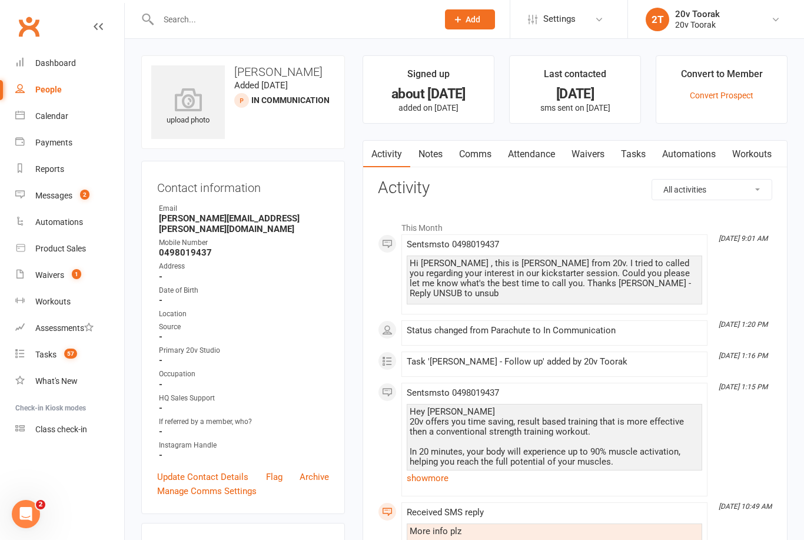
click at [437, 155] on link "Notes" at bounding box center [430, 154] width 41 height 27
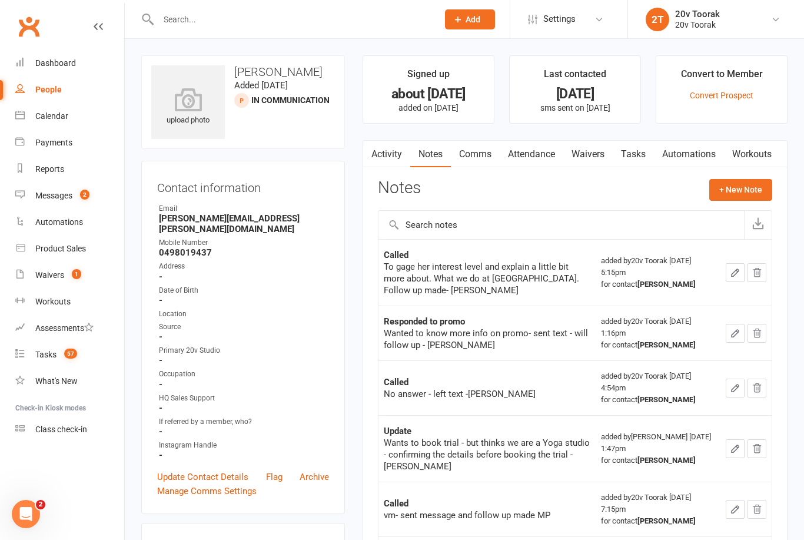
click at [725, 185] on button "+ New Note" at bounding box center [740, 189] width 63 height 21
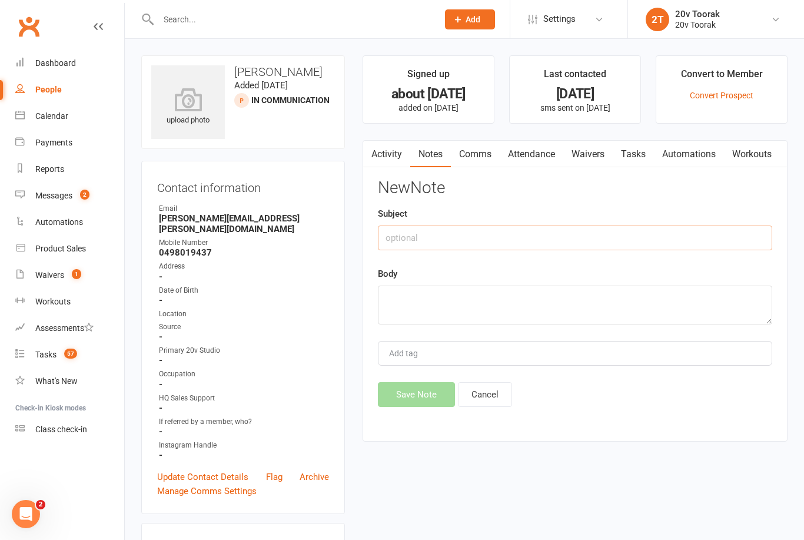
click at [490, 248] on input "text" at bounding box center [575, 237] width 394 height 25
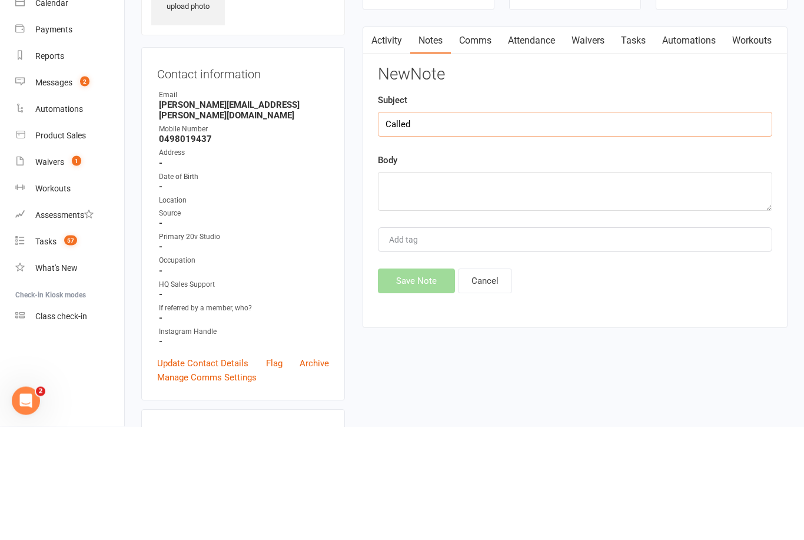
type input "Called"
click at [479, 286] on textarea at bounding box center [575, 305] width 394 height 39
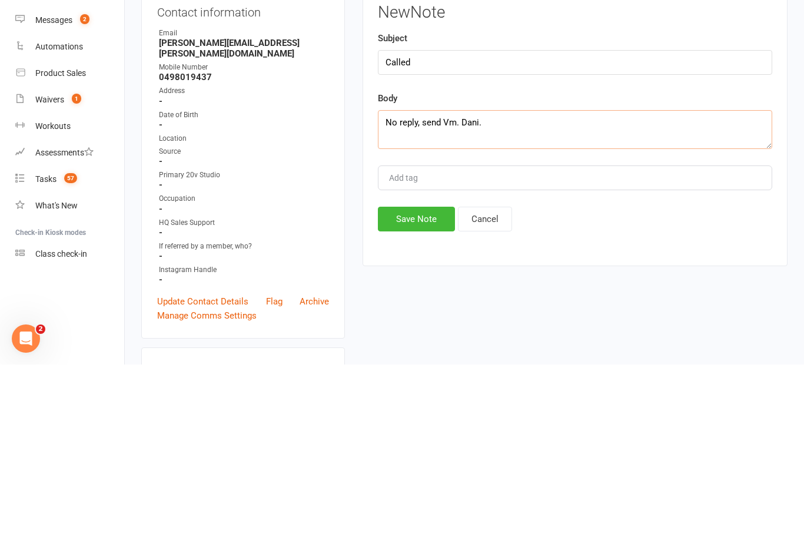
type textarea "No reply, send Vm. Dani."
click at [422, 382] on button "Save Note" at bounding box center [416, 394] width 77 height 25
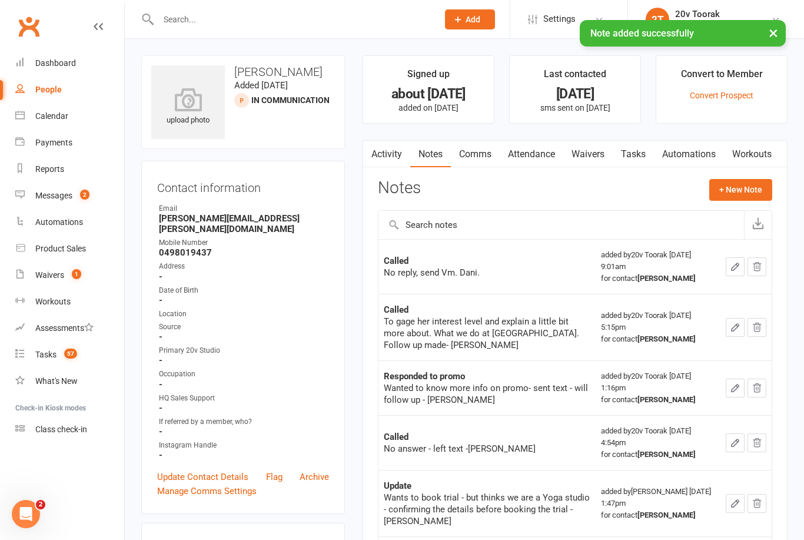
click at [641, 150] on link "Tasks" at bounding box center [633, 154] width 41 height 27
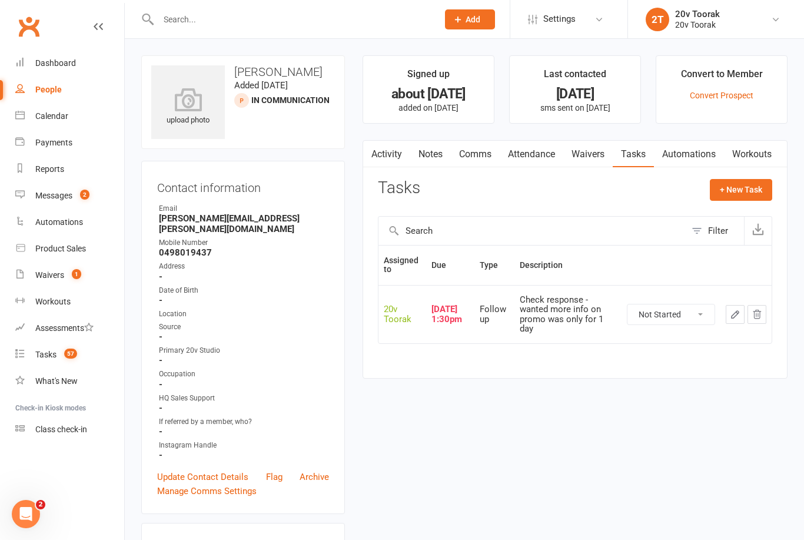
click at [662, 312] on select "Not Started In Progress Waiting Complete" at bounding box center [671, 314] width 87 height 20
select select "unstarted"
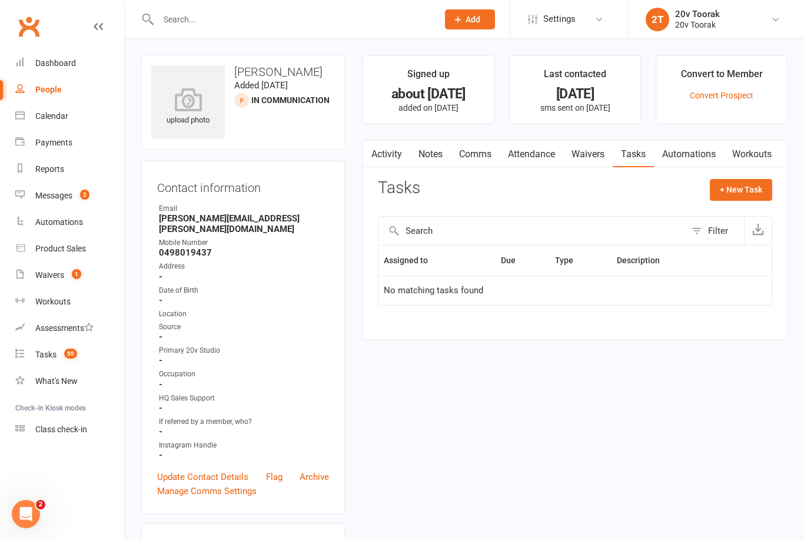
click at [737, 191] on button "+ New Task" at bounding box center [741, 189] width 62 height 21
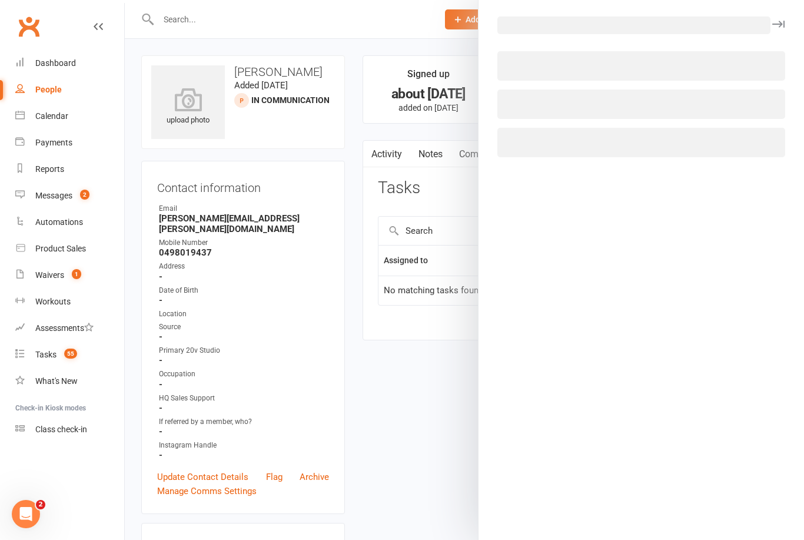
select select "45736"
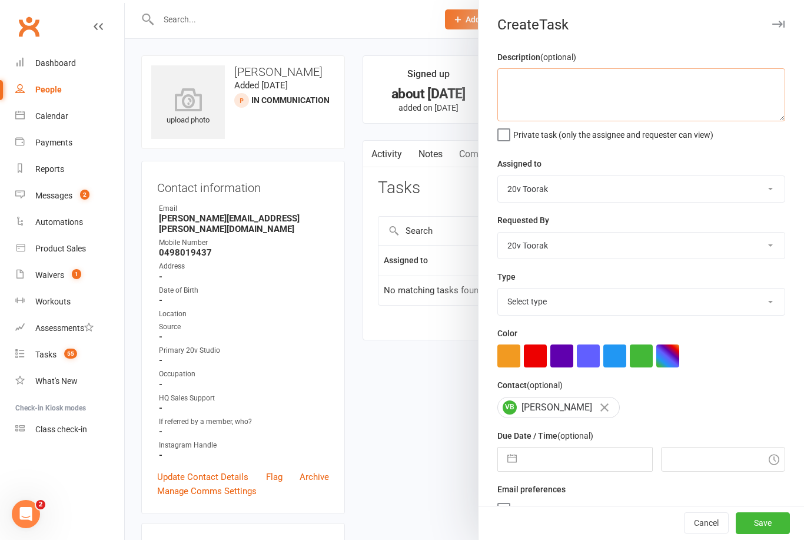
click at [582, 84] on textarea at bounding box center [641, 94] width 288 height 53
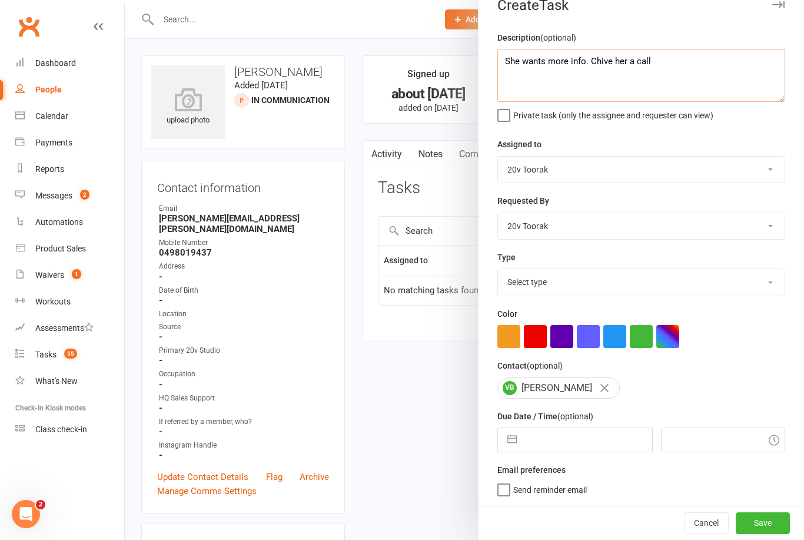
scroll to position [22, 0]
type textarea "She wants more info. Chive her a call"
click at [586, 435] on input "text" at bounding box center [587, 440] width 129 height 24
select select "6"
select select "2025"
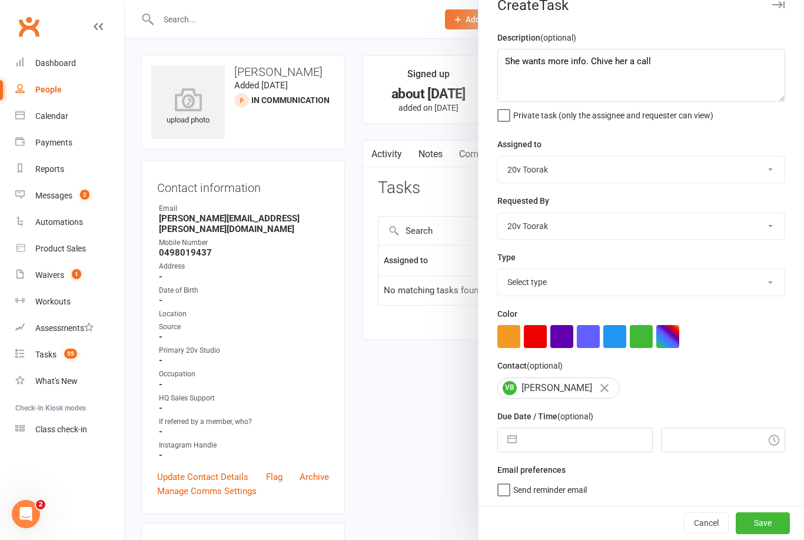
select select "7"
select select "2025"
select select "8"
select select "2025"
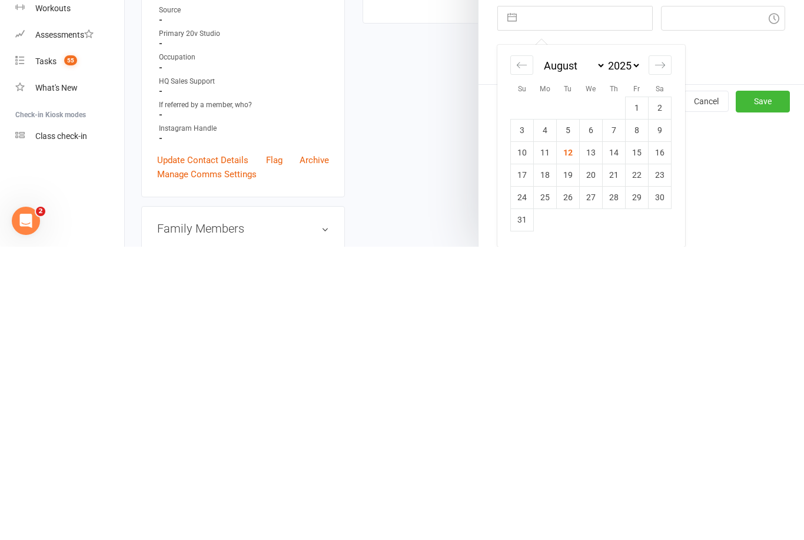
scroll to position [317, 0]
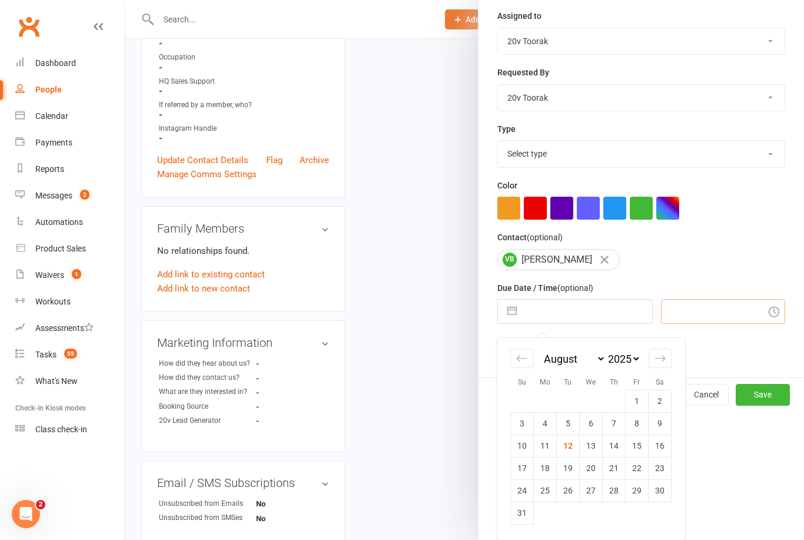
click at [694, 314] on div "Description (optional) She wants more info. Chive her a call Private task (only…" at bounding box center [642, 139] width 326 height 475
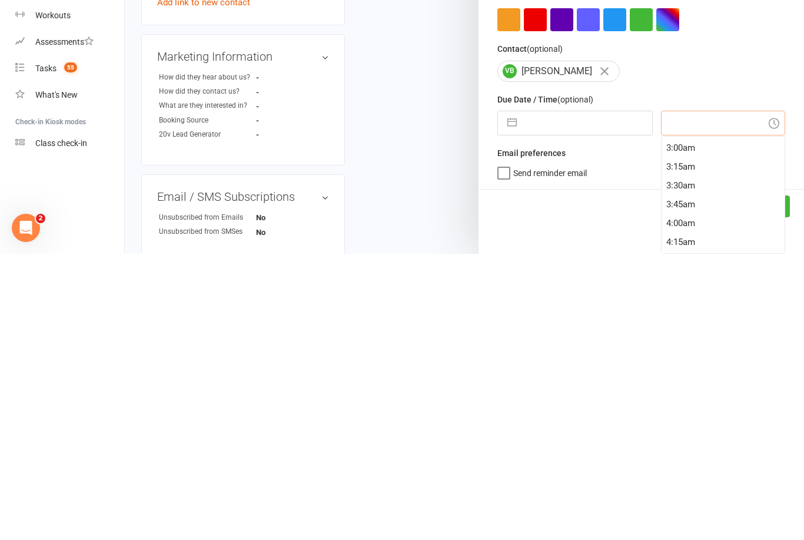
scroll to position [227, 0]
click at [683, 397] on input "text" at bounding box center [723, 409] width 125 height 25
type input "3 pm"
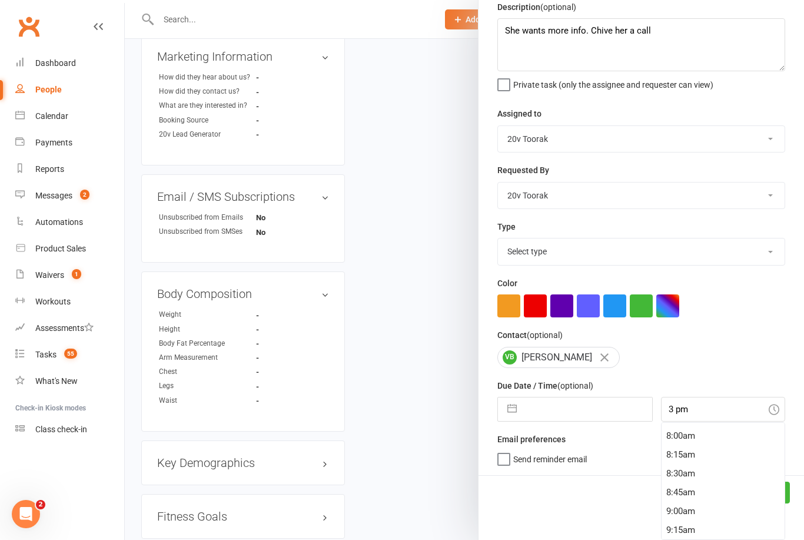
type input "12 Aug 2025"
type input "3:00pm"
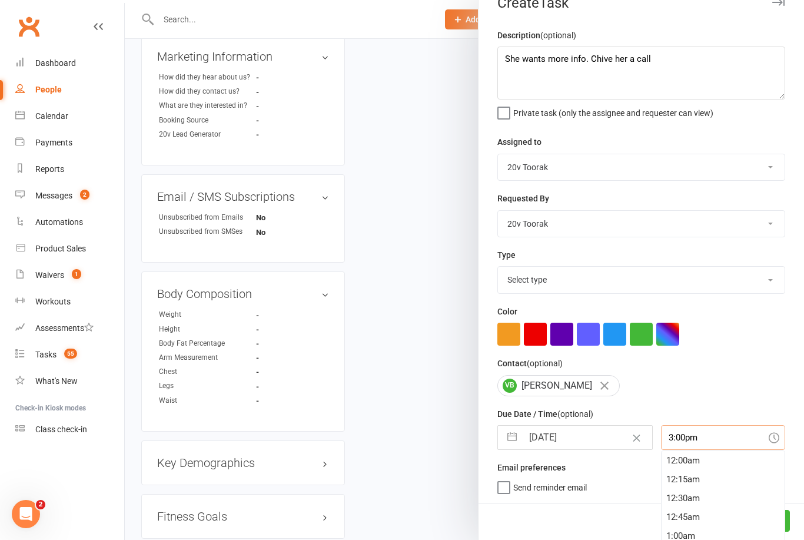
scroll to position [1111, 0]
click at [725, 482] on div "3:00pm" at bounding box center [724, 479] width 124 height 19
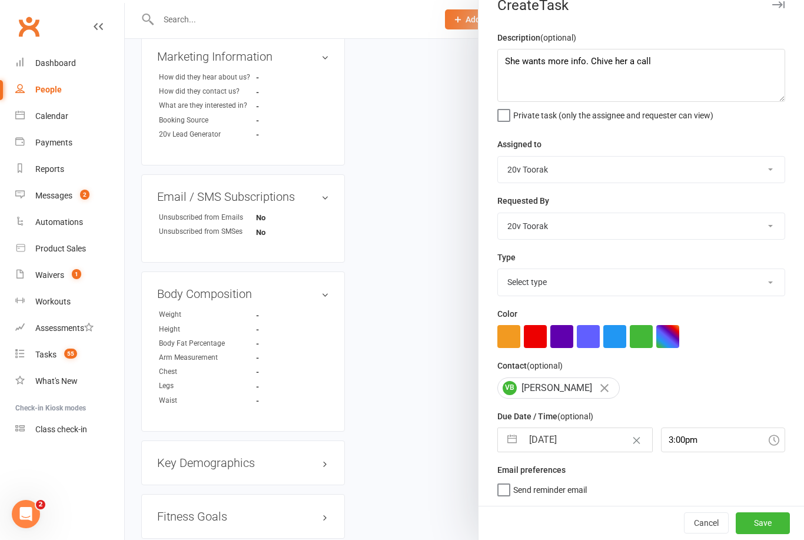
click at [761, 525] on button "Save" at bounding box center [763, 522] width 54 height 21
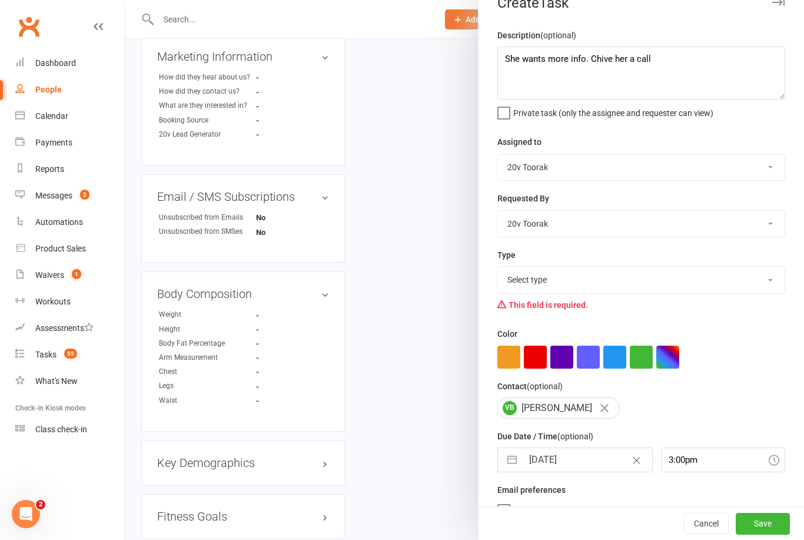
click at [763, 282] on select "Select type Call Call - to book trial Confirm session attendance Confirm trial …" at bounding box center [641, 280] width 287 height 26
select select "32301"
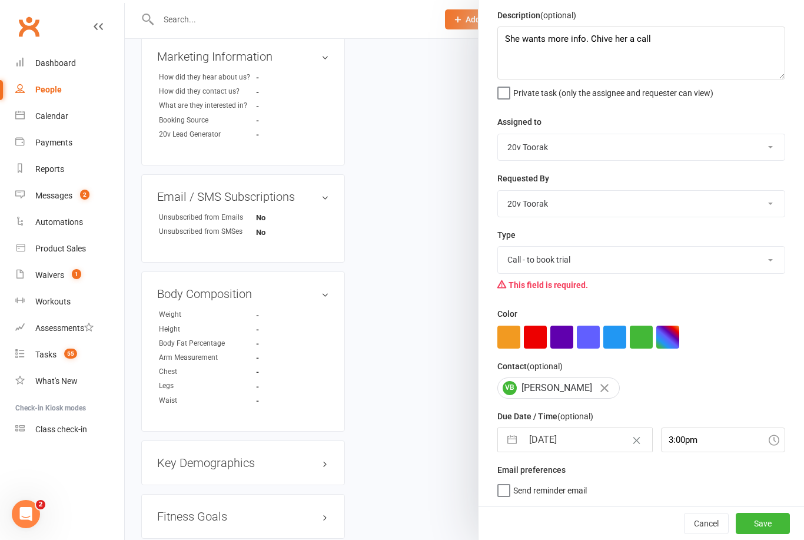
scroll to position [44, 0]
click at [767, 519] on button "Save" at bounding box center [763, 523] width 54 height 21
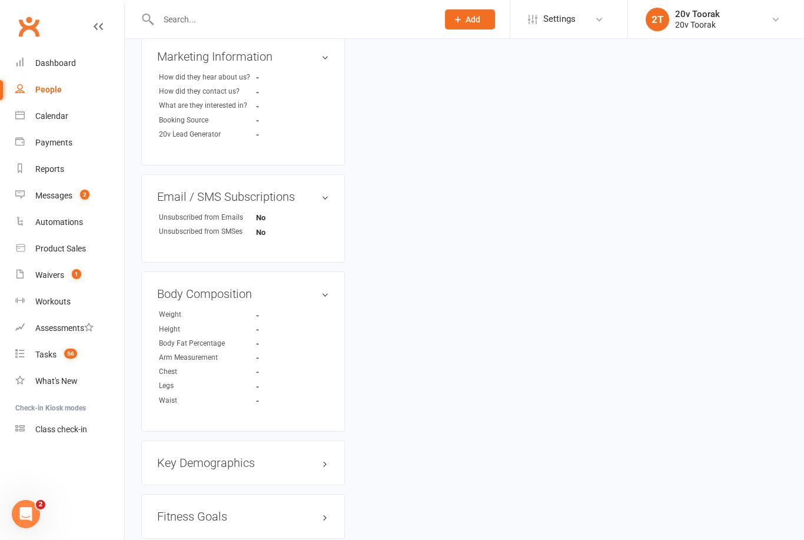
click at [56, 349] on link "Tasks 56" at bounding box center [69, 354] width 109 height 26
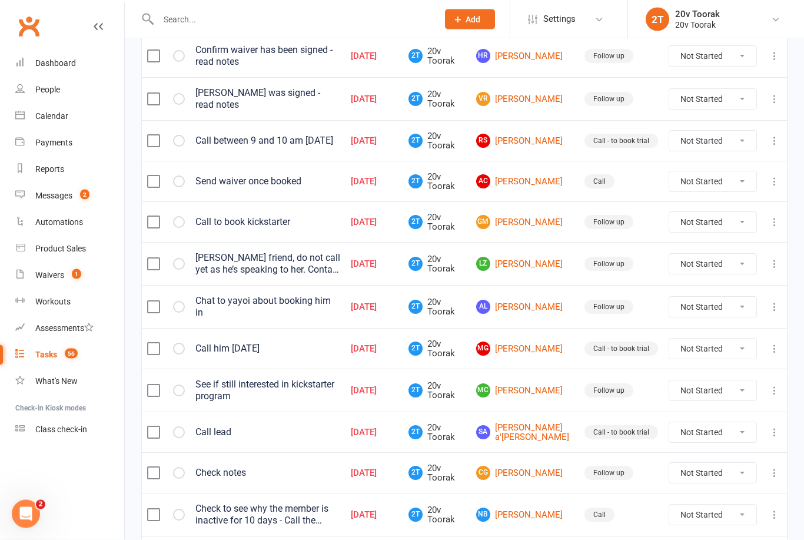
scroll to position [187, 0]
click at [538, 174] on link "AC Amy Chu" at bounding box center [525, 181] width 98 height 14
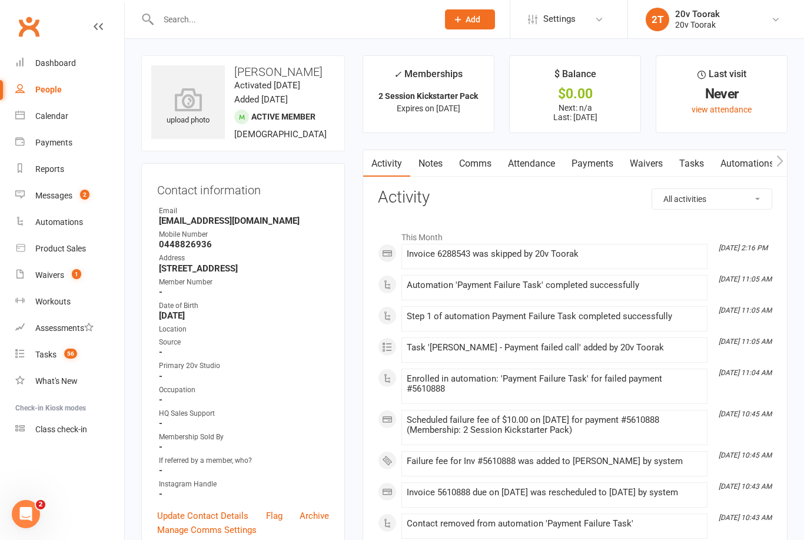
click at [654, 165] on link "Waivers" at bounding box center [646, 163] width 49 height 27
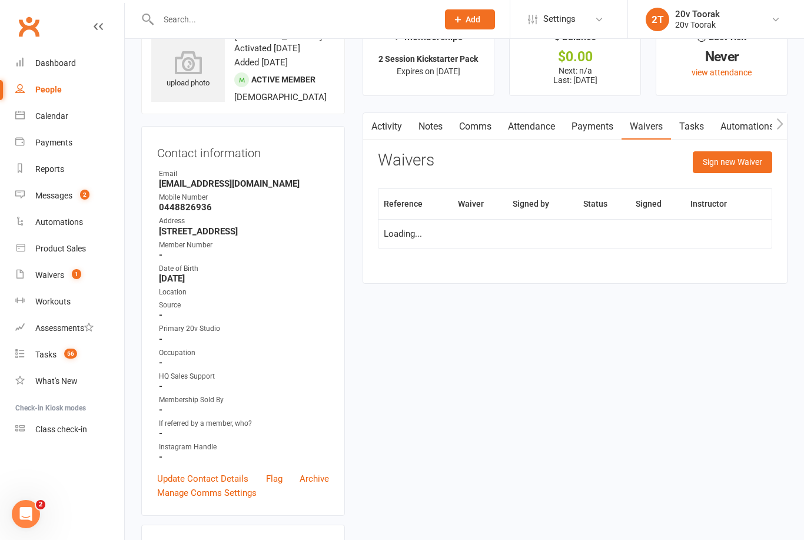
scroll to position [38, 0]
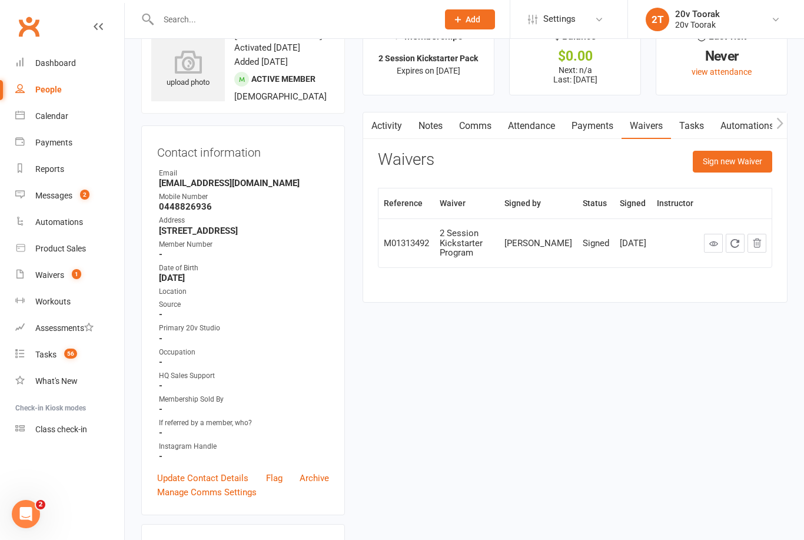
click at [694, 127] on link "Tasks" at bounding box center [691, 125] width 41 height 27
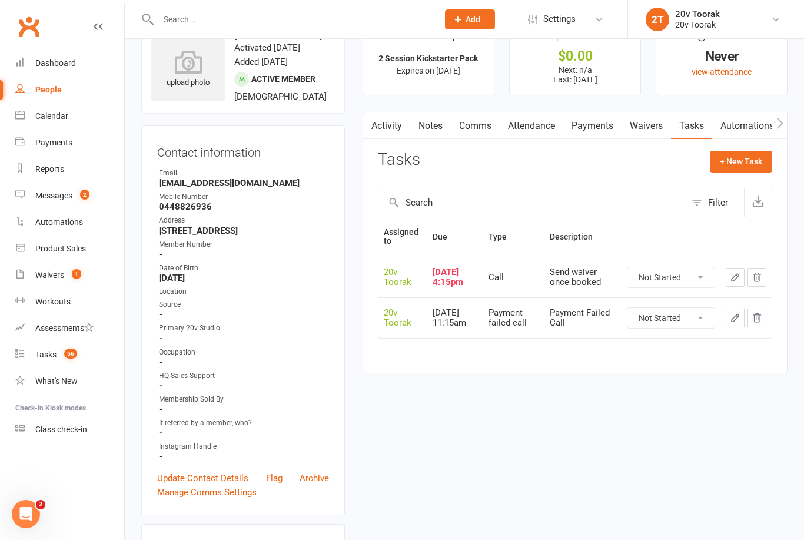
click at [54, 356] on div "Tasks" at bounding box center [45, 354] width 21 height 9
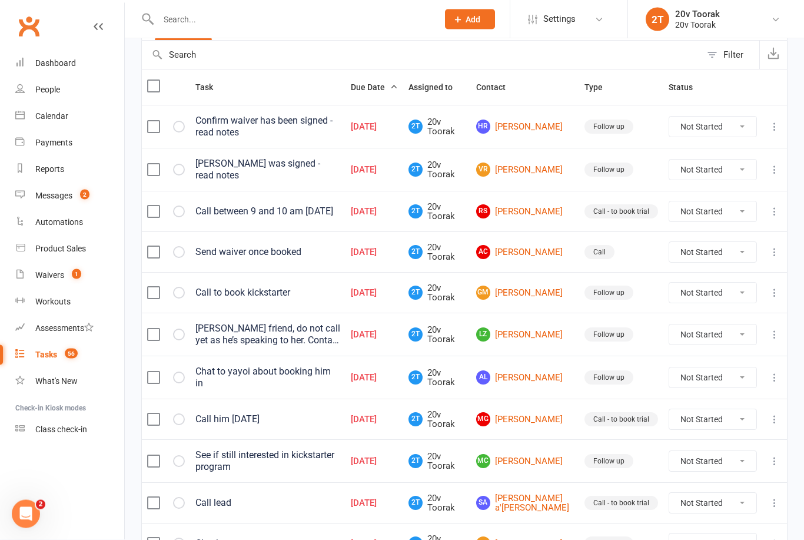
scroll to position [118, 0]
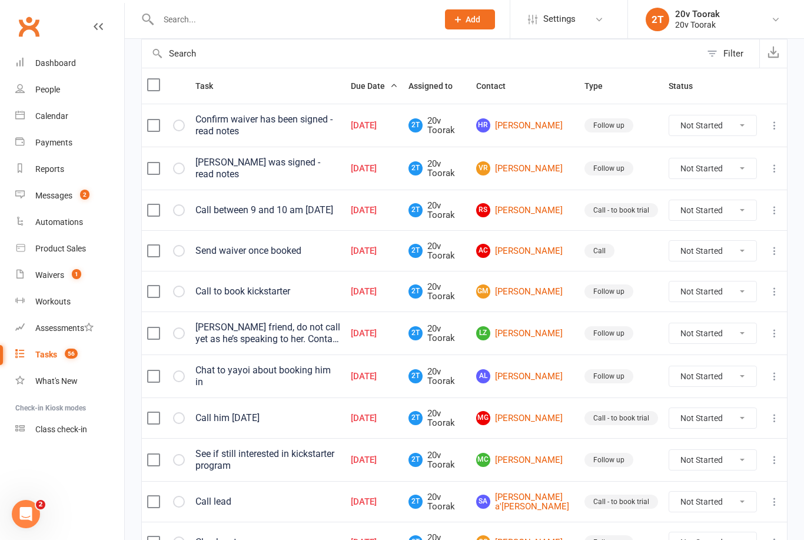
click at [543, 292] on link "GM Gareth Moore" at bounding box center [525, 291] width 98 height 14
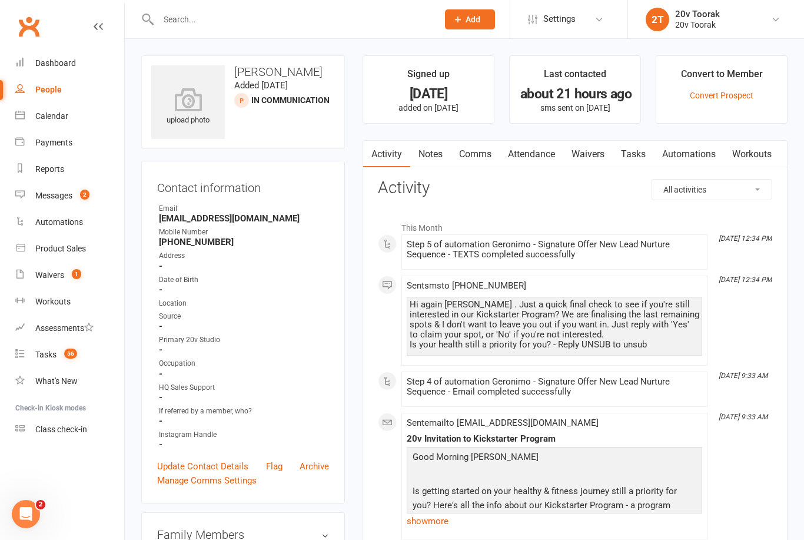
click at [479, 160] on link "Comms" at bounding box center [475, 154] width 49 height 27
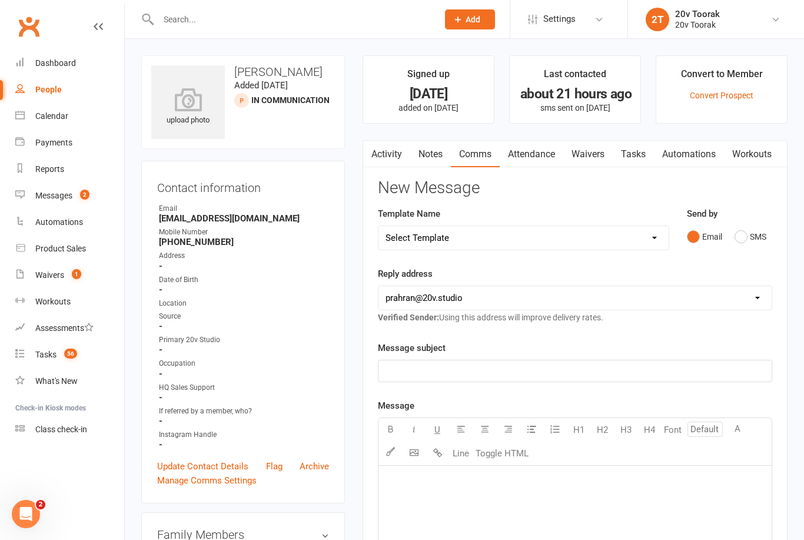
click at [425, 152] on link "Notes" at bounding box center [430, 154] width 41 height 27
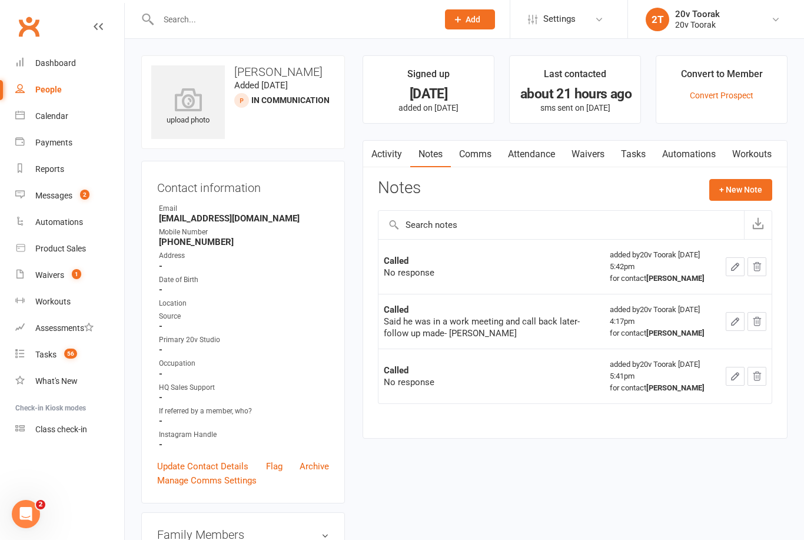
click at [737, 186] on button "+ New Note" at bounding box center [740, 189] width 63 height 21
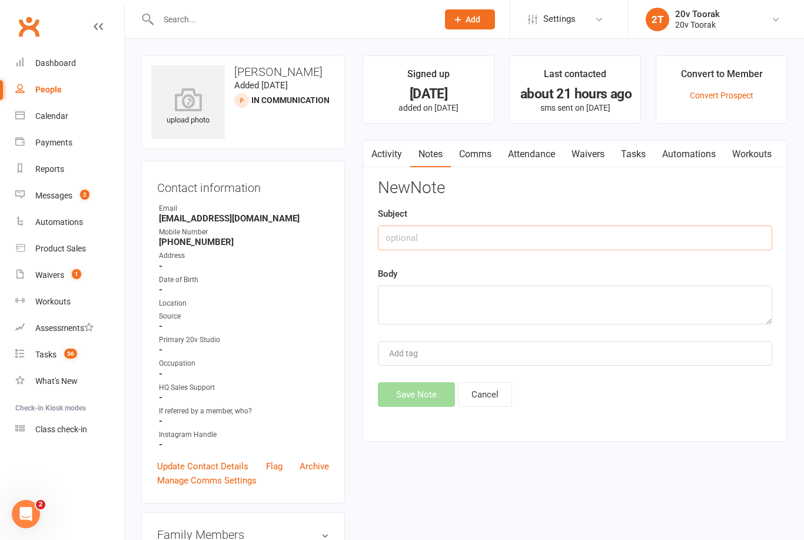
click at [475, 230] on input "text" at bounding box center [575, 237] width 394 height 25
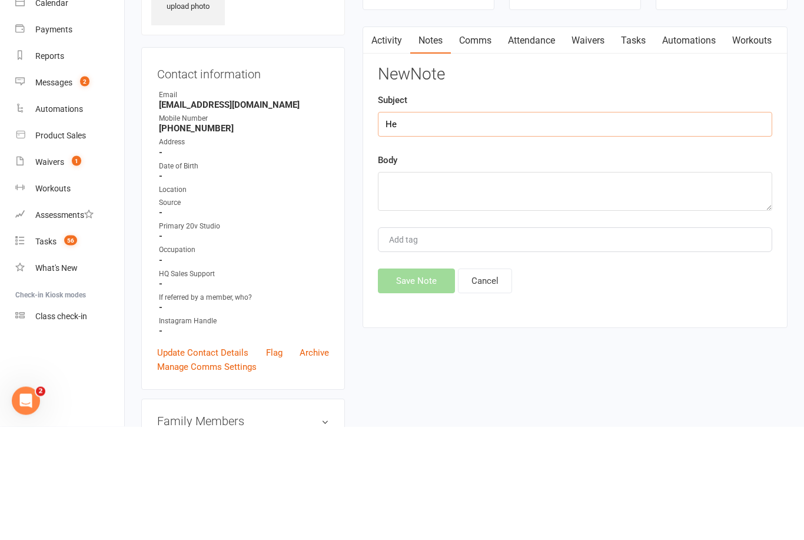
type input "H"
type input "N"
type input "He replied"
click at [476, 286] on textarea at bounding box center [575, 305] width 394 height 39
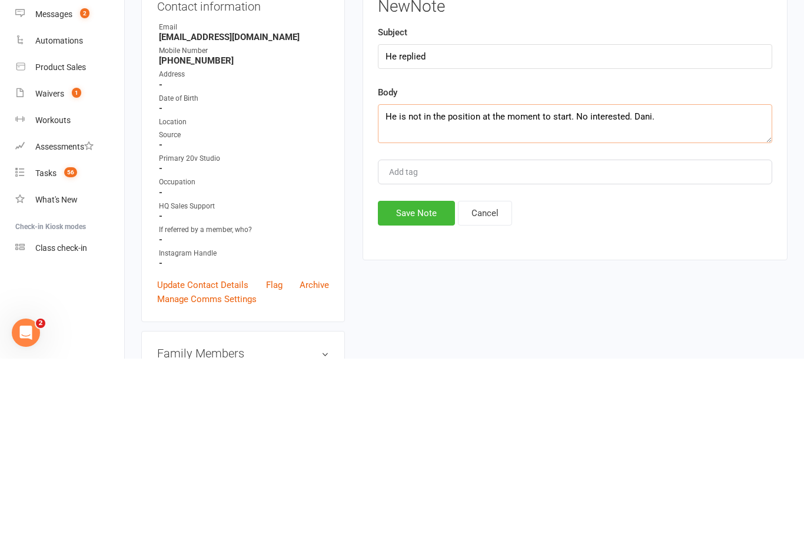
type textarea "He is not in the position at the moment to start. No interested. Dani."
click at [418, 382] on button "Save Note" at bounding box center [416, 394] width 77 height 25
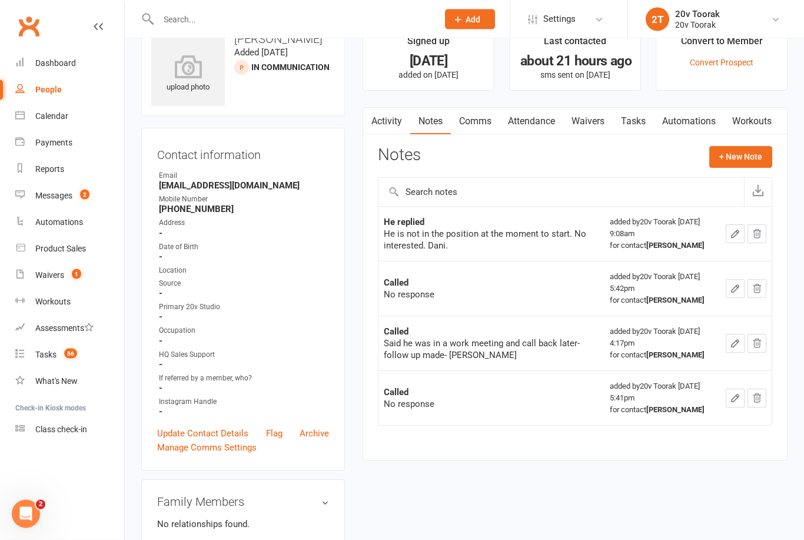
scroll to position [33, 0]
click at [630, 118] on link "Tasks" at bounding box center [633, 121] width 41 height 27
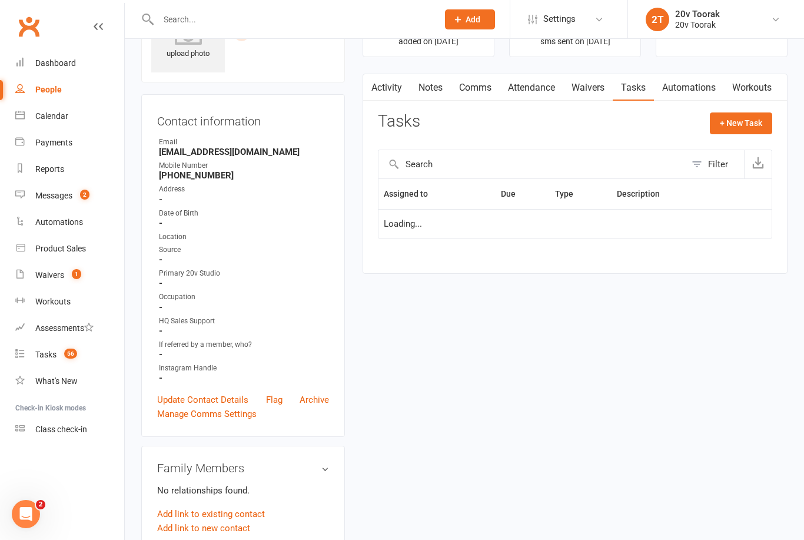
scroll to position [71, 0]
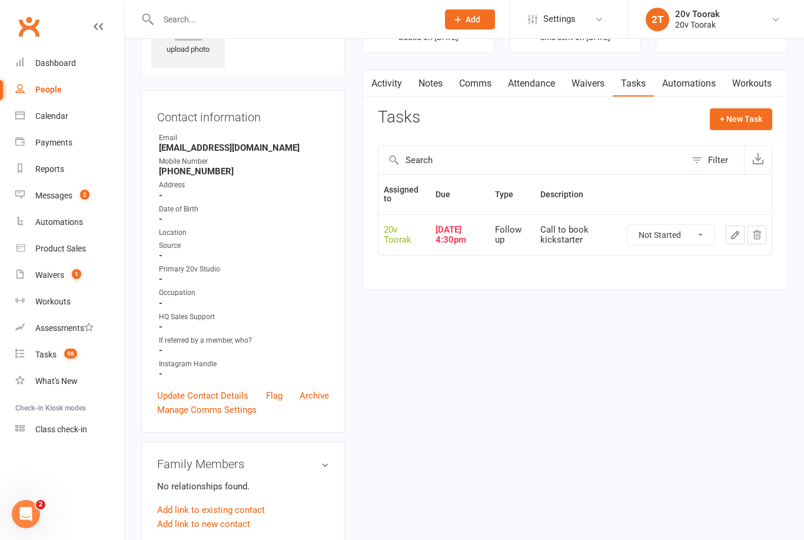
click at [704, 231] on select "Not Started In Progress Waiting Complete" at bounding box center [671, 235] width 87 height 20
select select "unstarted"
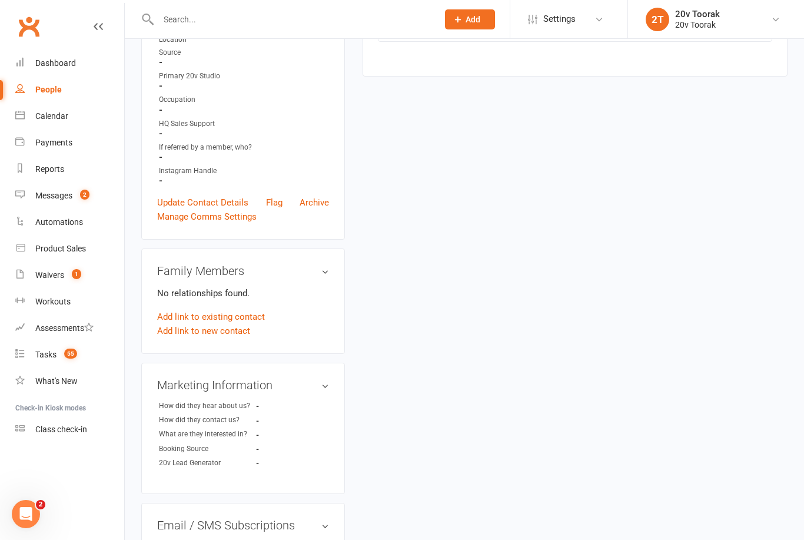
scroll to position [263, 0]
click at [224, 197] on link "Update Contact Details" at bounding box center [202, 204] width 91 height 14
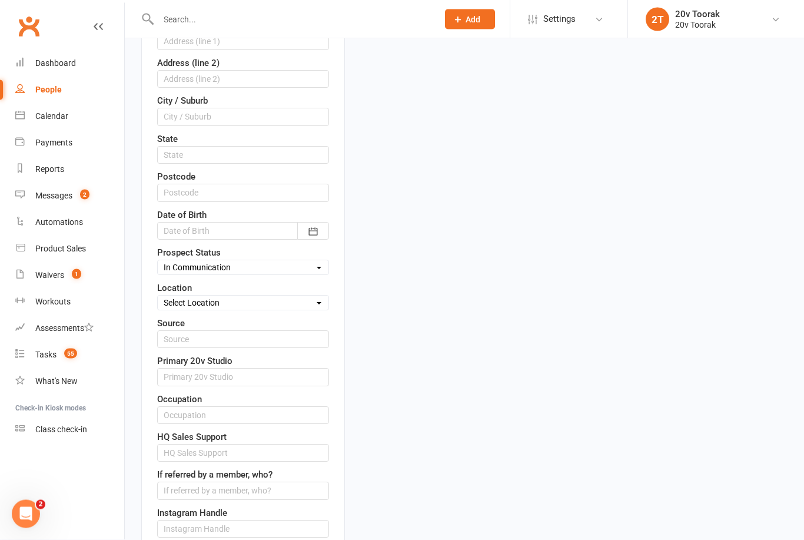
scroll to position [329, 0]
click at [316, 267] on select "Select Parachute Referrals In Communication Call Lter Task Comms 24Jul25 31July…" at bounding box center [243, 266] width 171 height 13
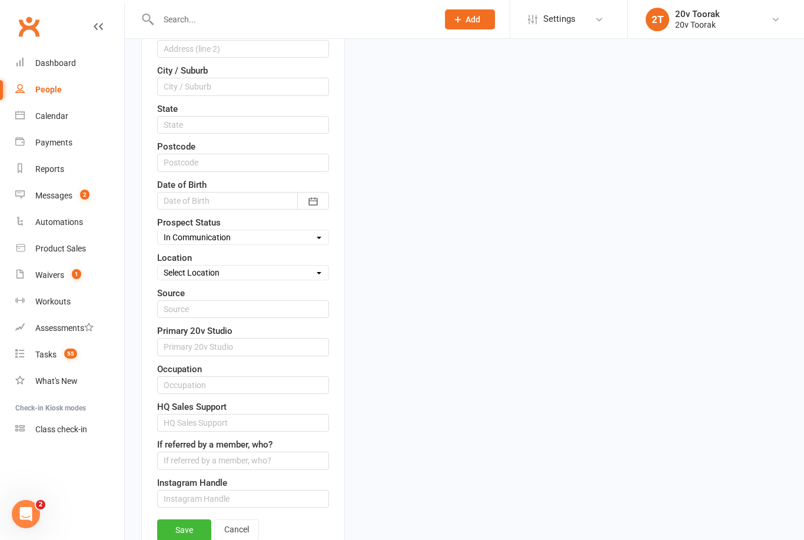
scroll to position [360, 0]
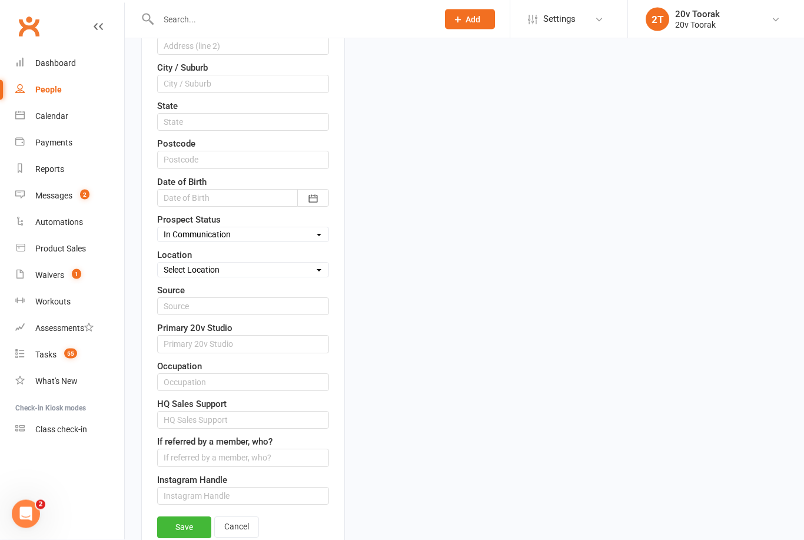
click at [318, 234] on select "Select Parachute Referrals In Communication Call Lter Task Comms 24Jul25 31July…" at bounding box center [243, 234] width 171 height 13
select select "Parachute"
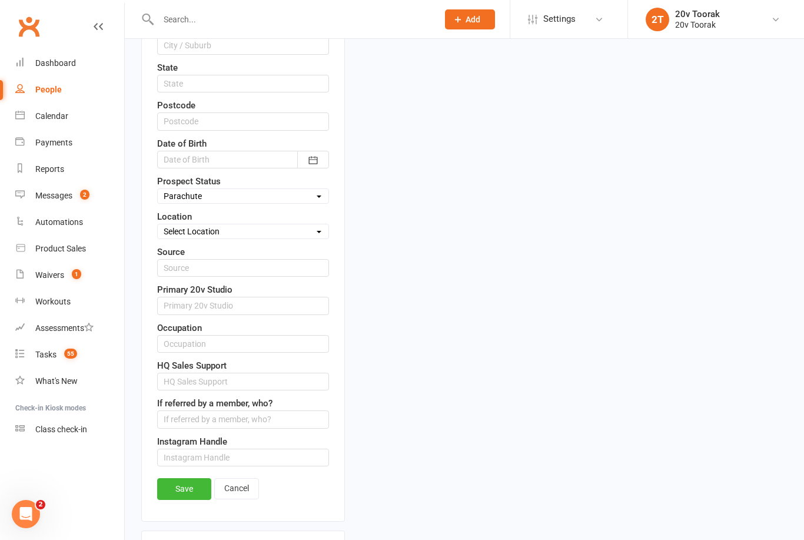
scroll to position [416, 0]
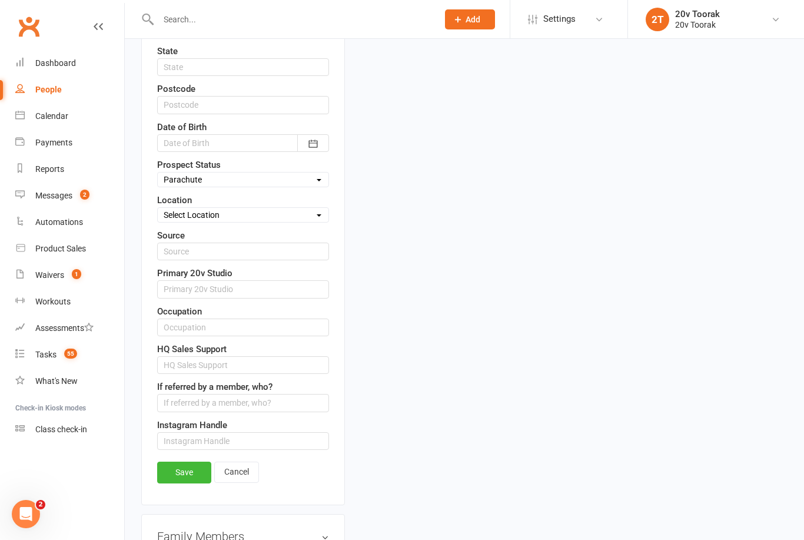
click at [176, 473] on link "Save" at bounding box center [184, 472] width 54 height 21
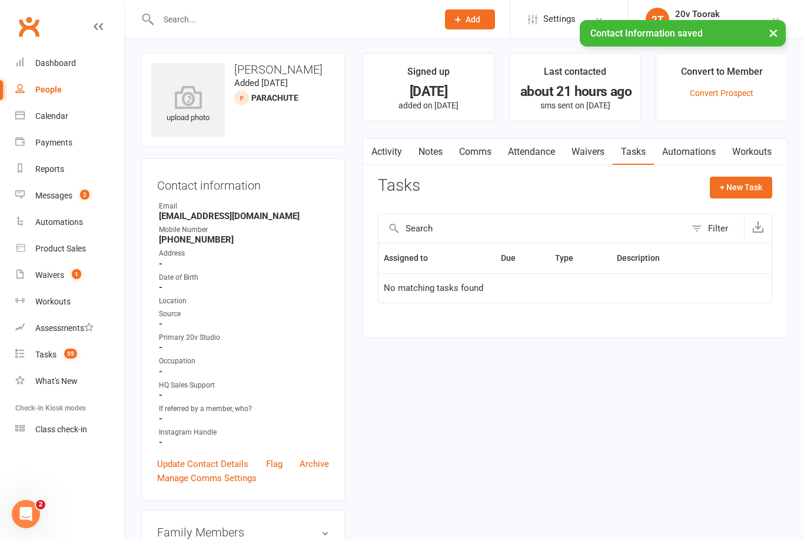
scroll to position [0, 0]
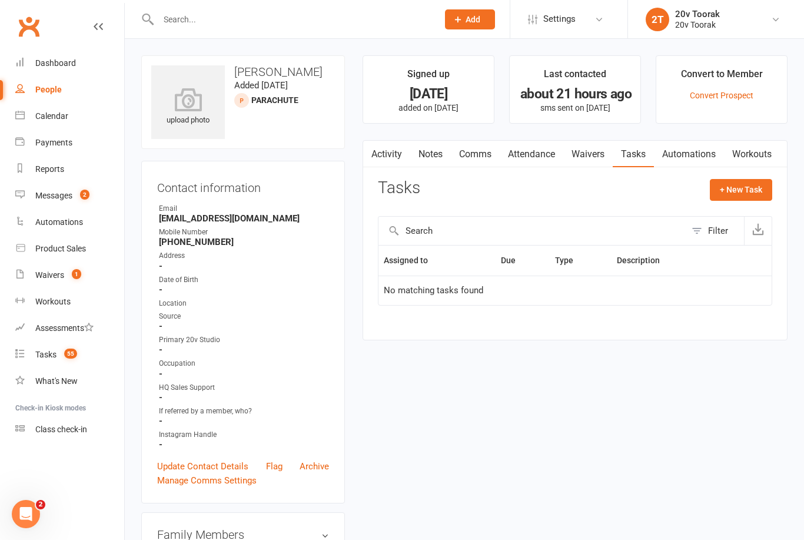
click at [53, 347] on link "Tasks 55" at bounding box center [69, 354] width 109 height 26
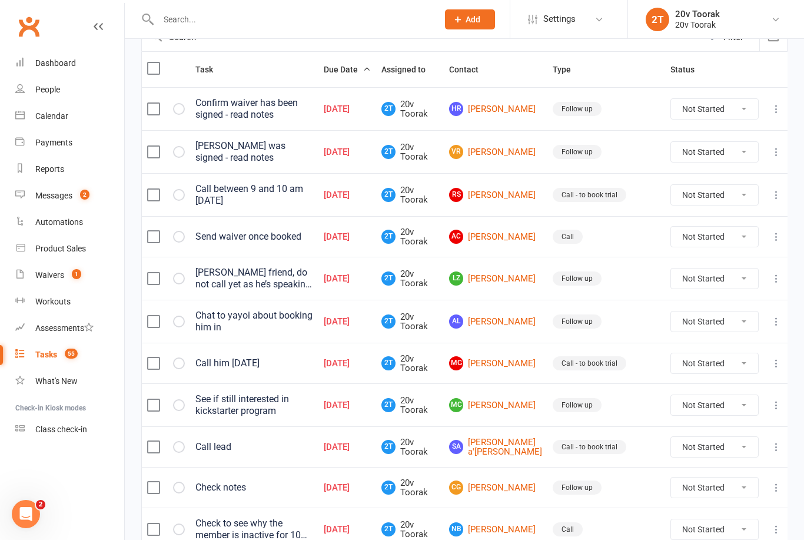
scroll to position [154, 0]
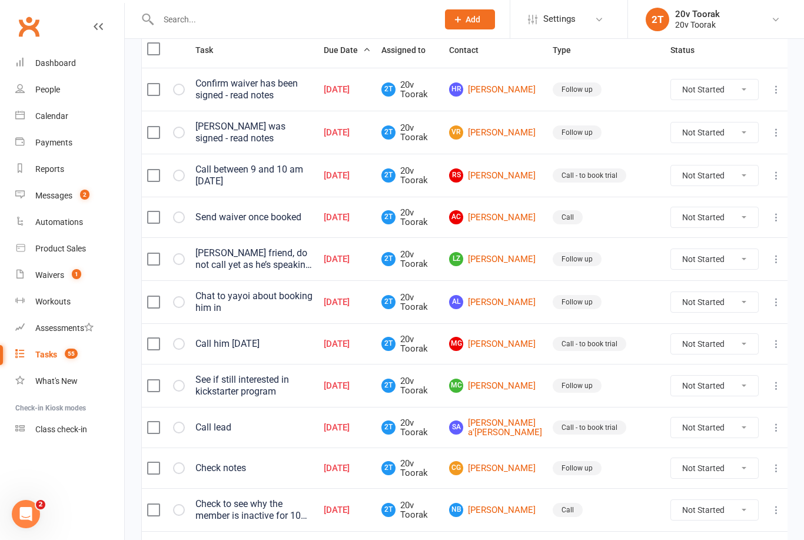
click at [520, 304] on link "AL Alex Lord" at bounding box center [495, 302] width 93 height 14
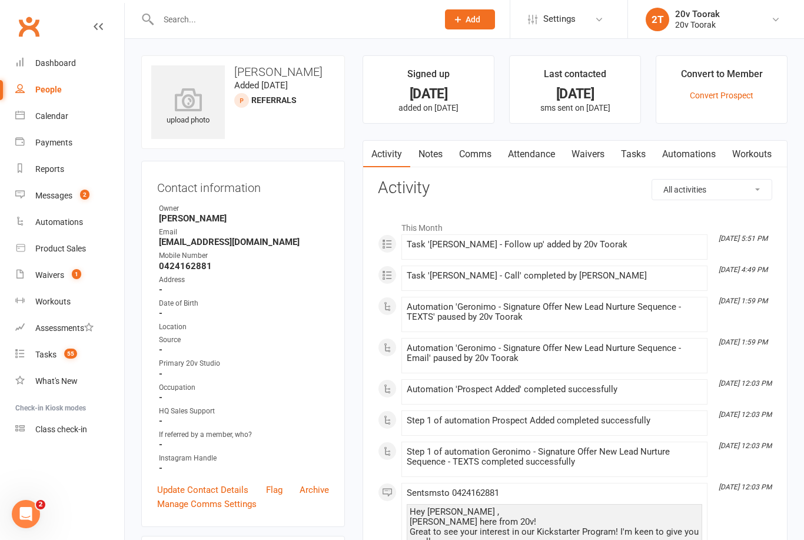
click at [428, 158] on link "Notes" at bounding box center [430, 154] width 41 height 27
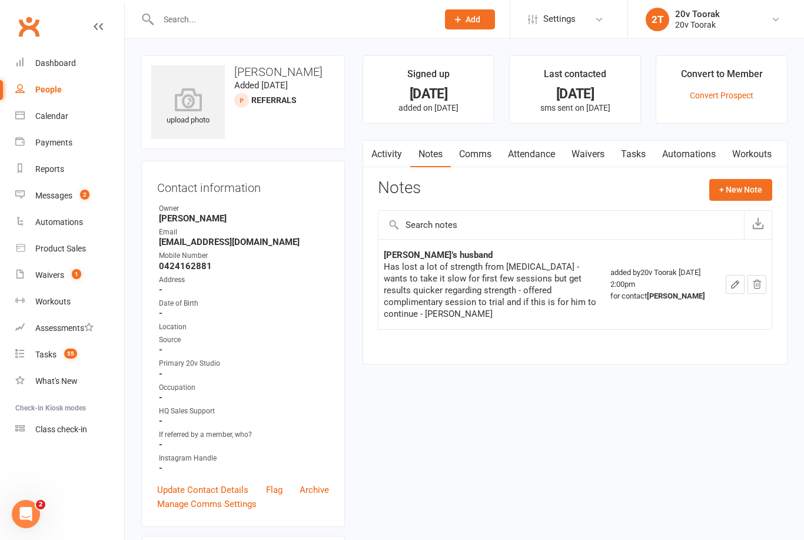
click at [634, 152] on link "Tasks" at bounding box center [633, 154] width 41 height 27
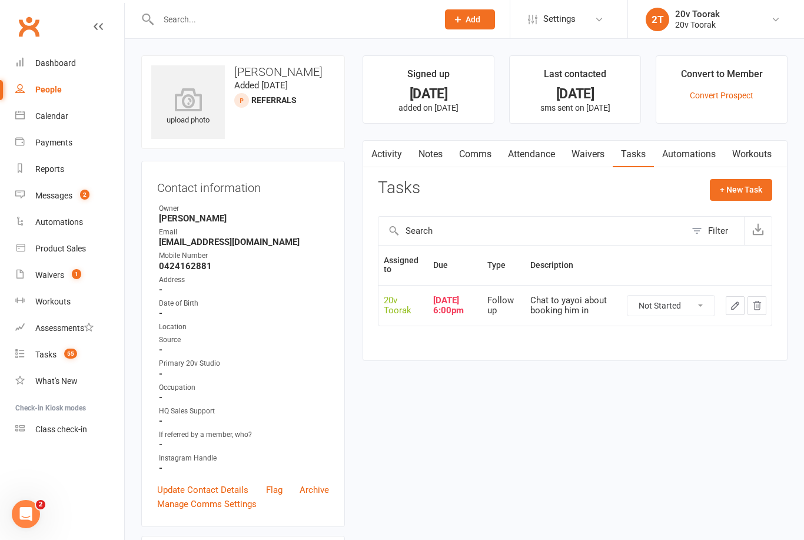
click at [53, 122] on link "Calendar" at bounding box center [69, 116] width 109 height 26
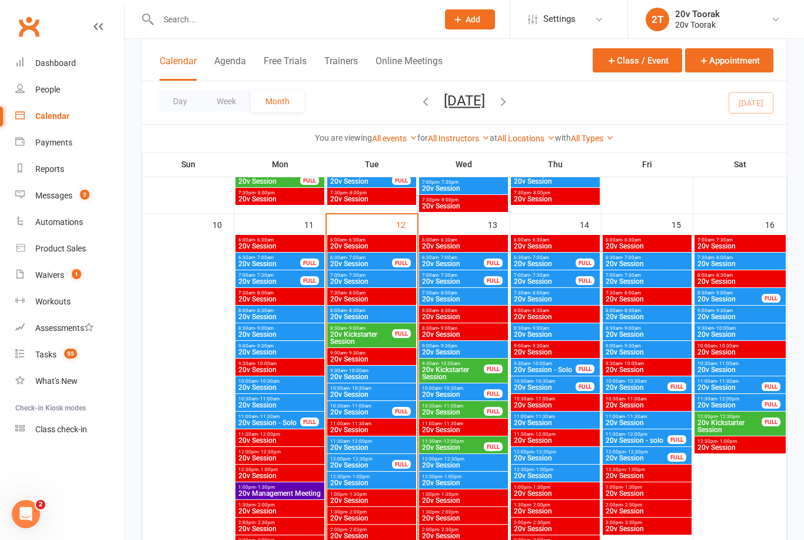
scroll to position [1106, 0]
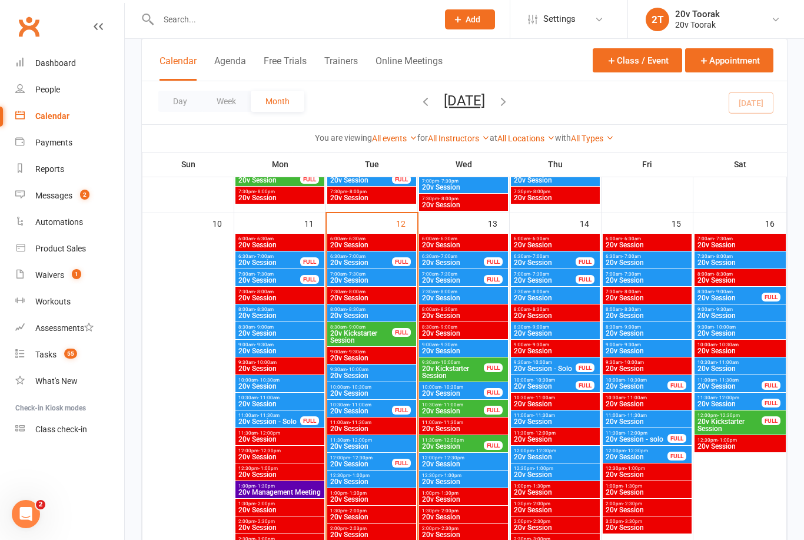
click at [372, 389] on span "10:00am - 10:30am" at bounding box center [372, 386] width 84 height 5
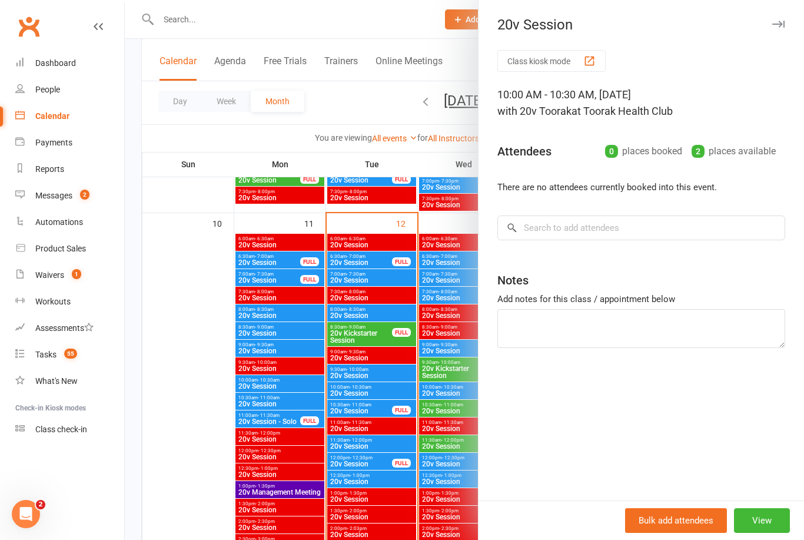
click at [357, 409] on div at bounding box center [464, 270] width 679 height 540
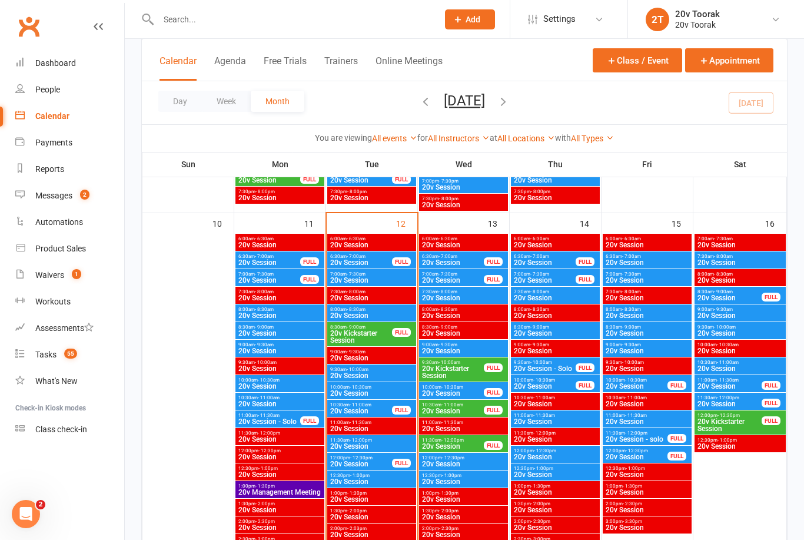
click at [370, 410] on span "20v Session" at bounding box center [361, 410] width 63 height 7
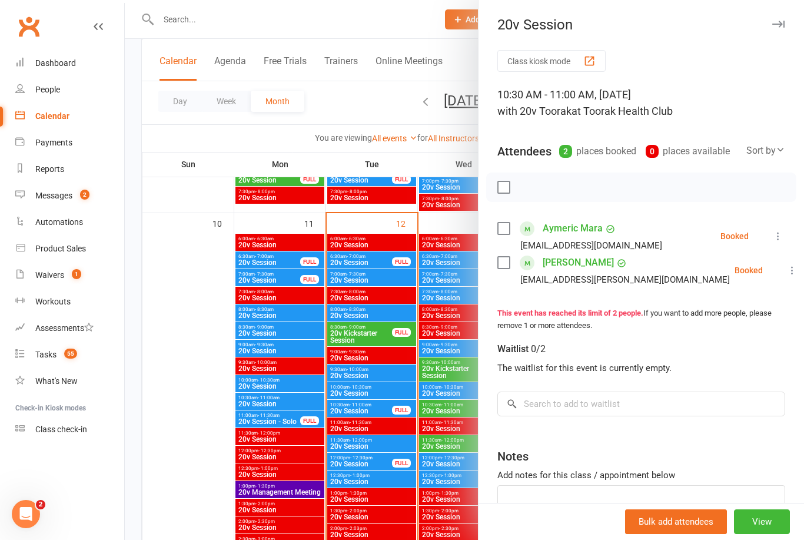
click at [370, 261] on div at bounding box center [464, 270] width 679 height 540
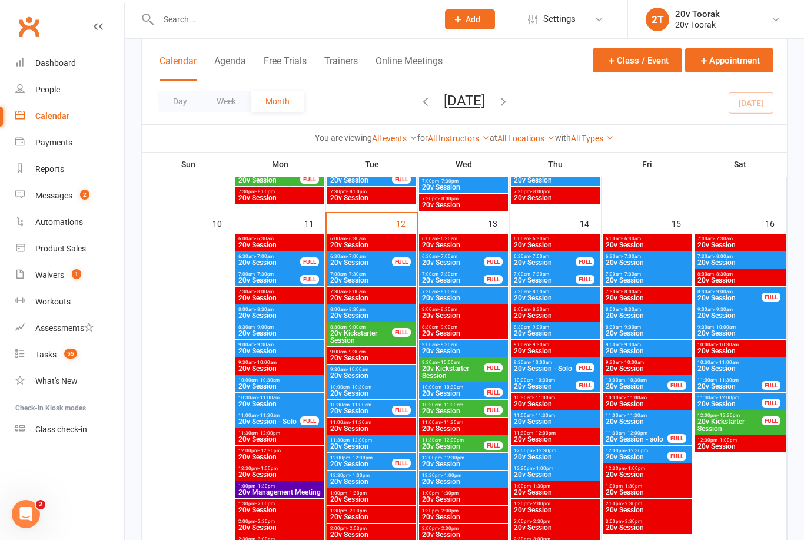
click at [359, 261] on span "20v Session" at bounding box center [361, 262] width 63 height 7
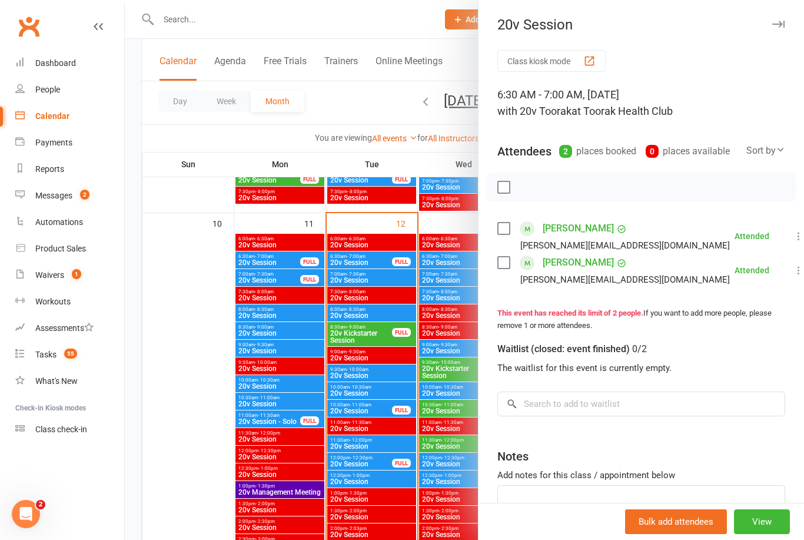
click at [364, 331] on div at bounding box center [464, 270] width 679 height 540
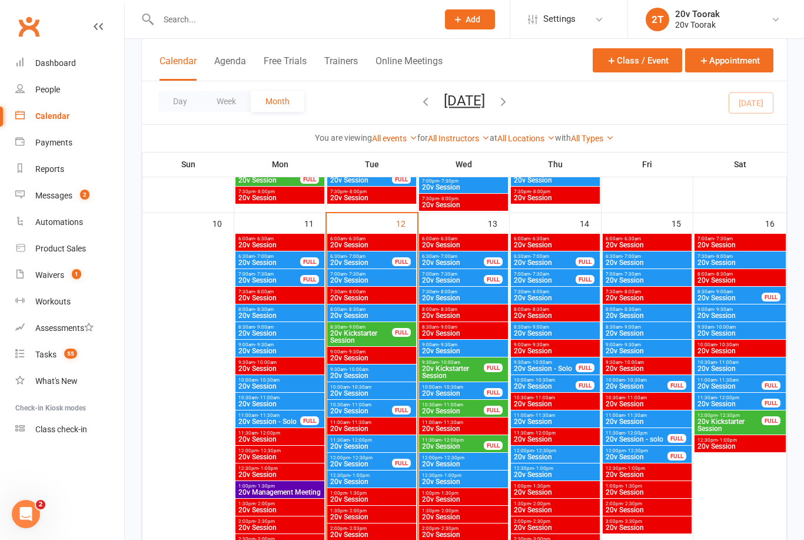
click at [361, 337] on span "20v Kickstarter Session" at bounding box center [361, 337] width 63 height 14
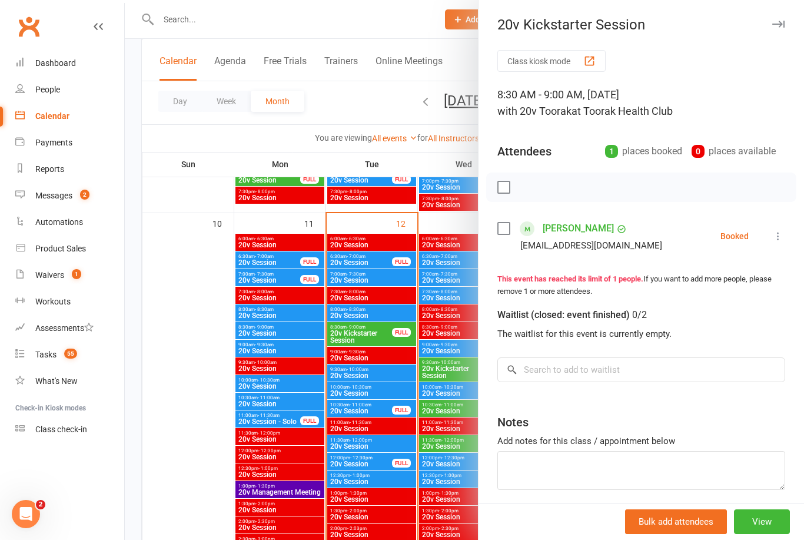
click at [435, 367] on div at bounding box center [464, 270] width 679 height 540
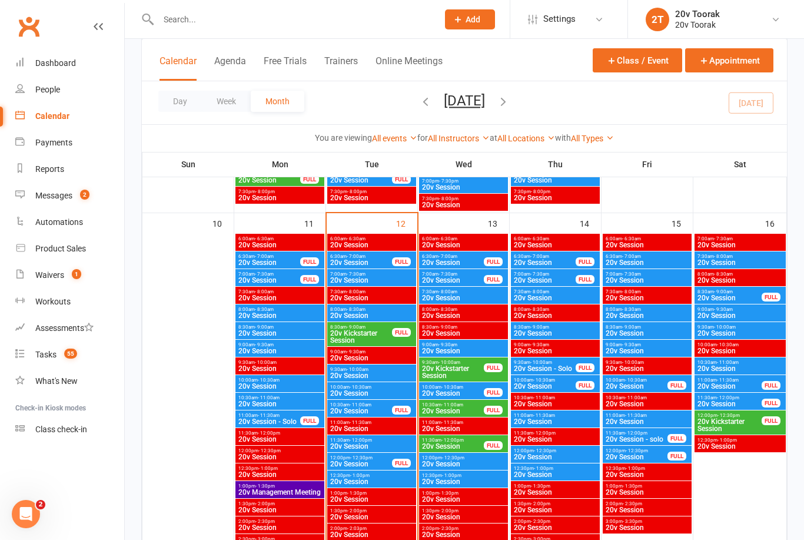
click at [448, 370] on span "20v Kickstarter Session" at bounding box center [453, 372] width 63 height 14
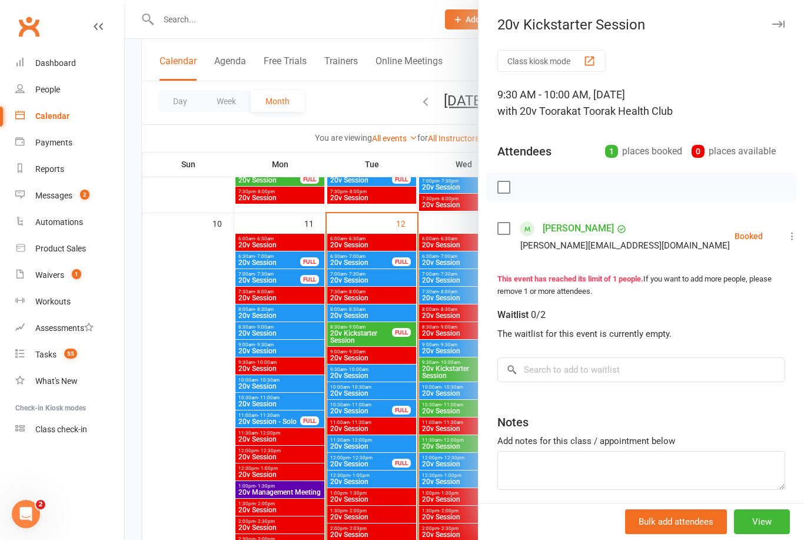
click at [443, 409] on div at bounding box center [464, 270] width 679 height 540
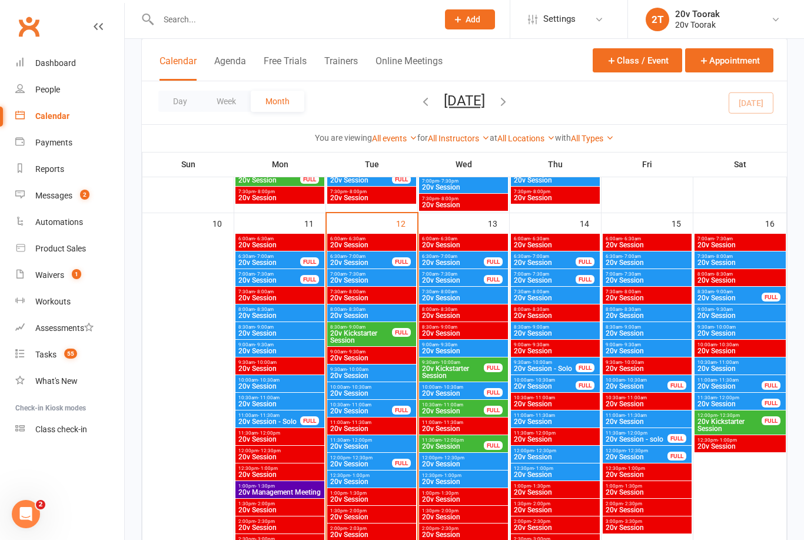
click at [452, 409] on span "20v Session" at bounding box center [453, 410] width 63 height 7
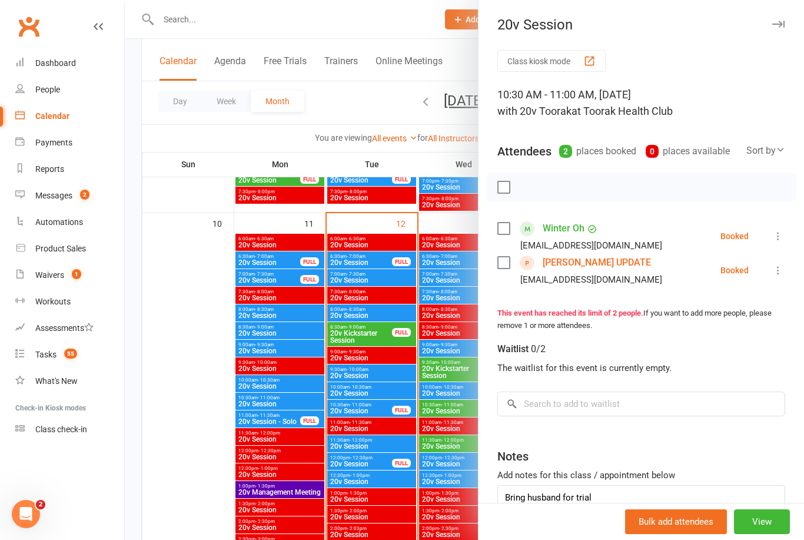
click at [441, 443] on div at bounding box center [464, 270] width 679 height 540
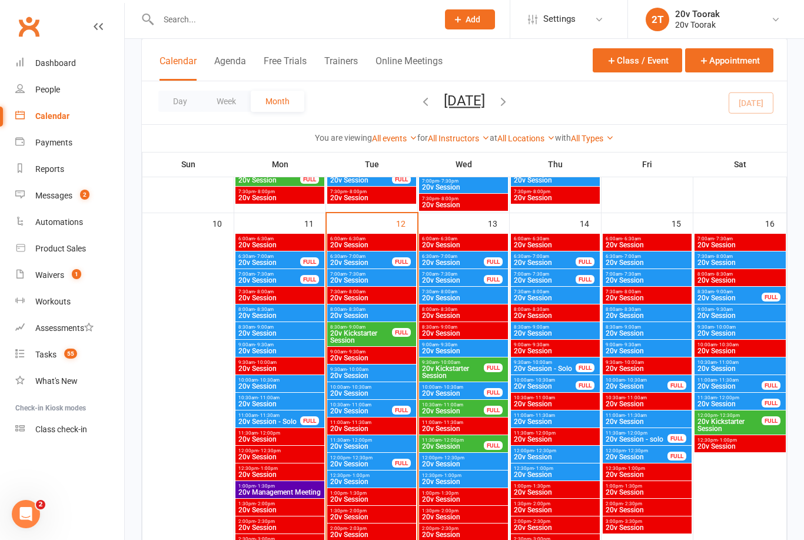
click at [450, 444] on span "20v Session" at bounding box center [453, 446] width 63 height 7
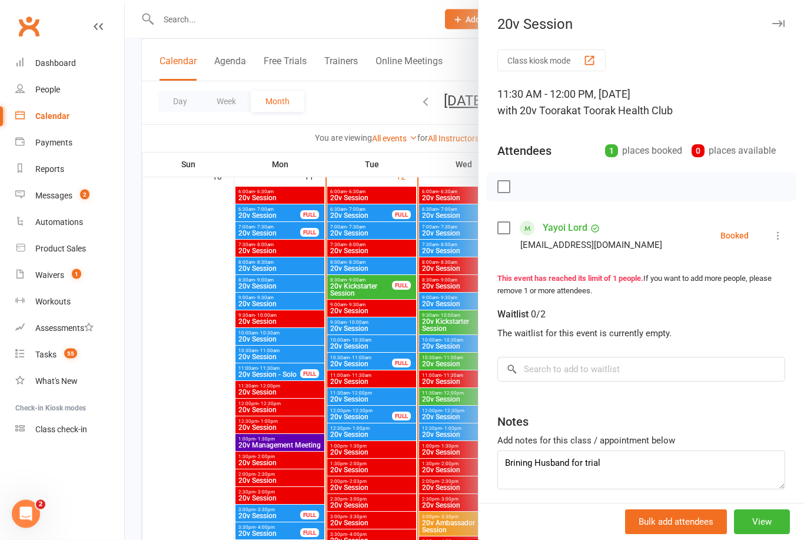
click at [193, 441] on div at bounding box center [464, 270] width 679 height 540
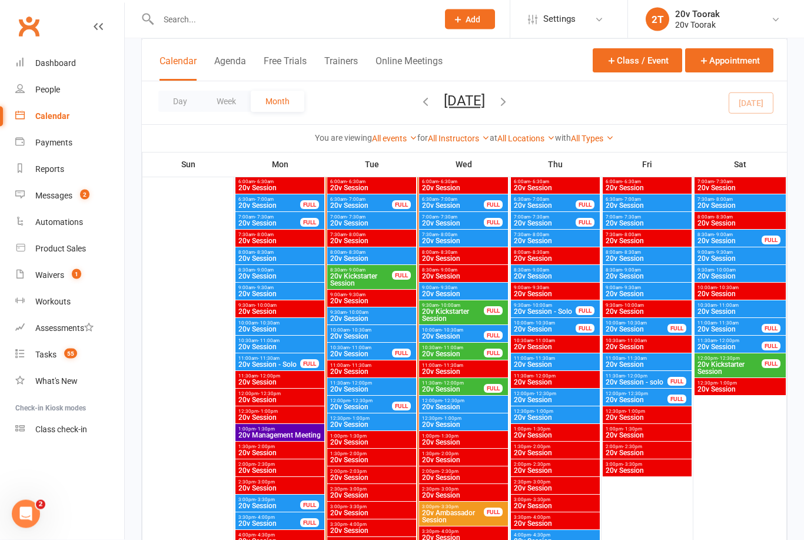
click at [459, 386] on span "20v Session" at bounding box center [453, 389] width 63 height 7
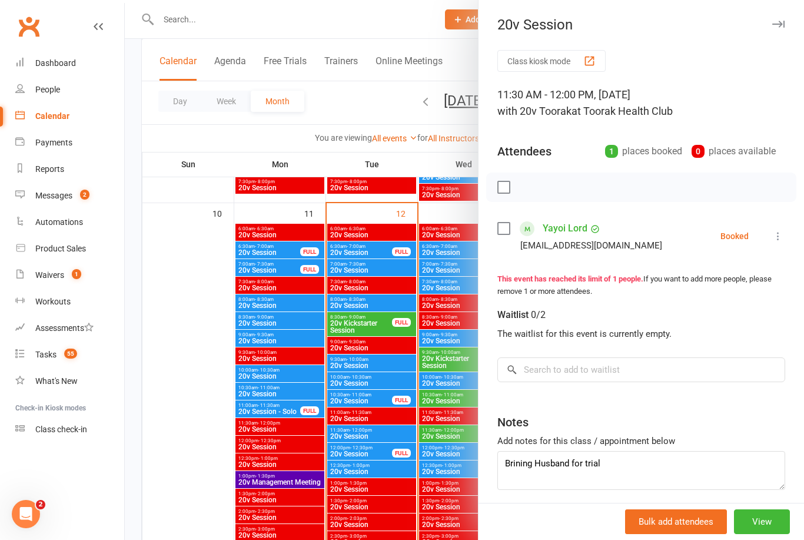
scroll to position [1111, 0]
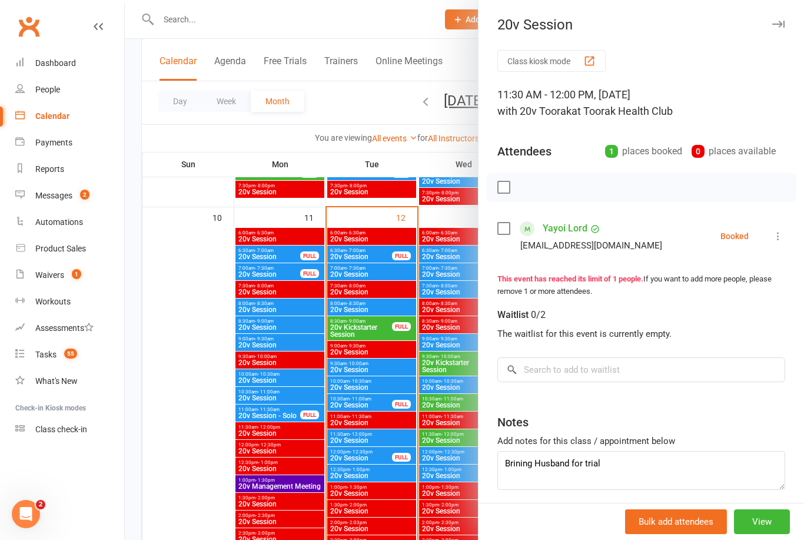
click at [450, 402] on div at bounding box center [464, 270] width 679 height 540
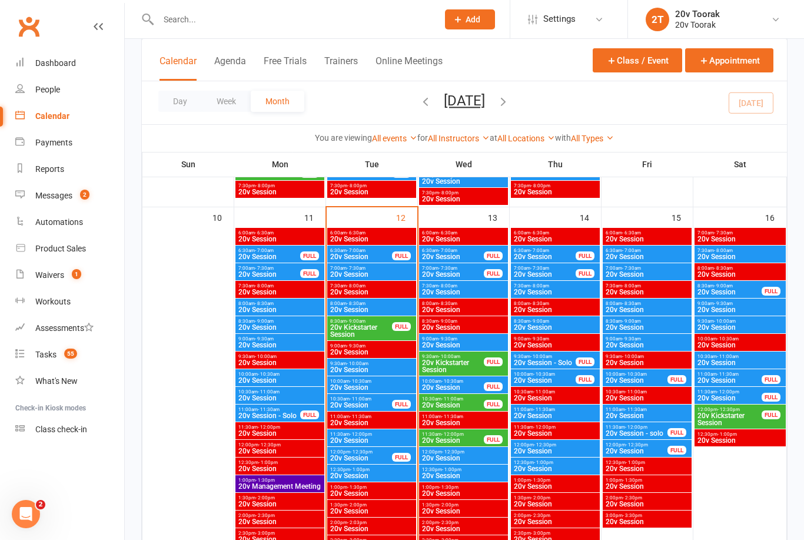
click at [452, 402] on span "20v Session" at bounding box center [453, 405] width 63 height 7
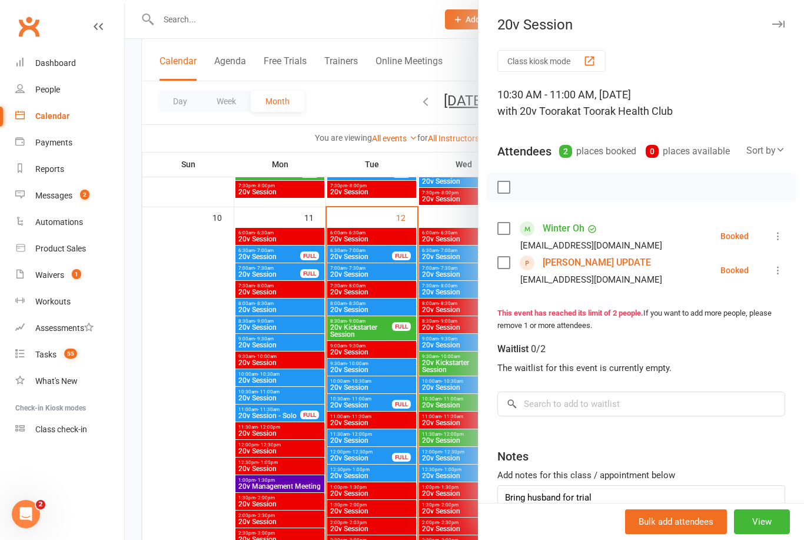
click at [453, 360] on div at bounding box center [464, 270] width 679 height 540
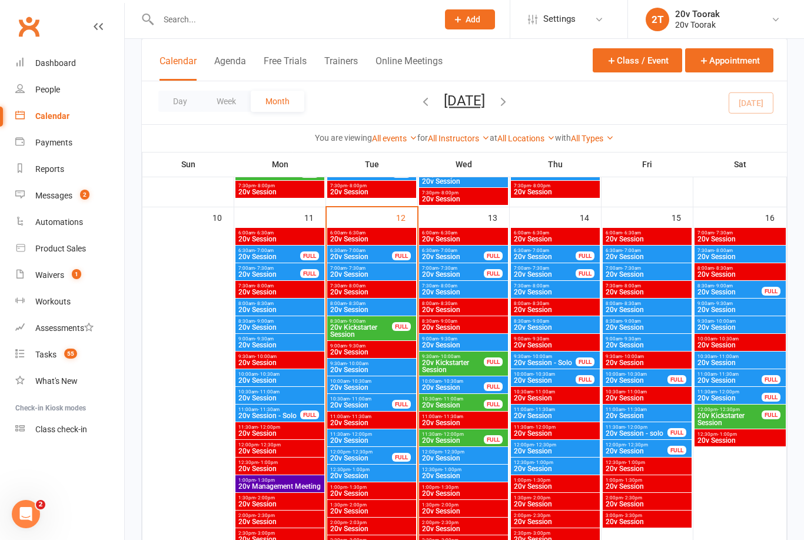
click at [456, 360] on span "20v Kickstarter Session" at bounding box center [453, 366] width 63 height 14
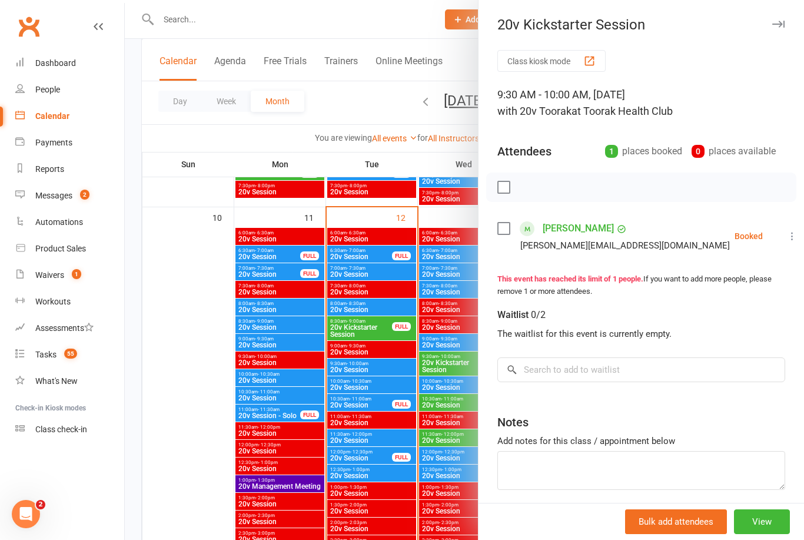
click at [443, 401] on div at bounding box center [464, 270] width 679 height 540
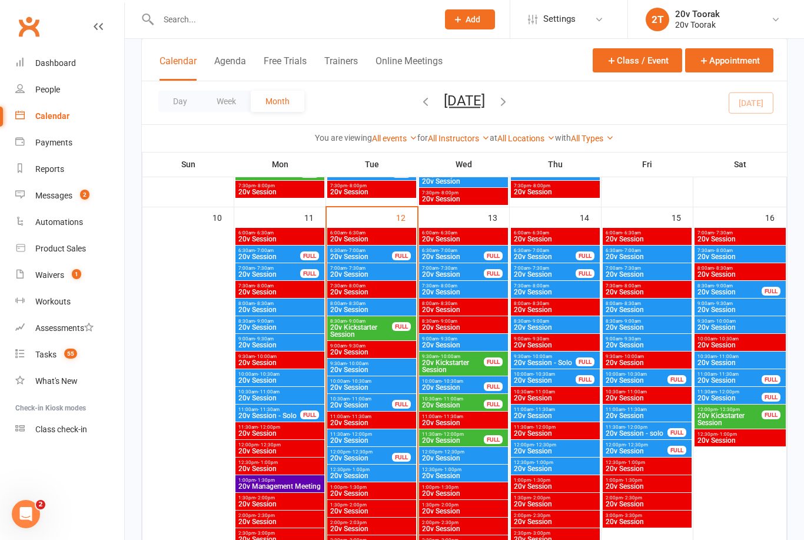
click at [460, 404] on span "20v Session" at bounding box center [453, 405] width 63 height 7
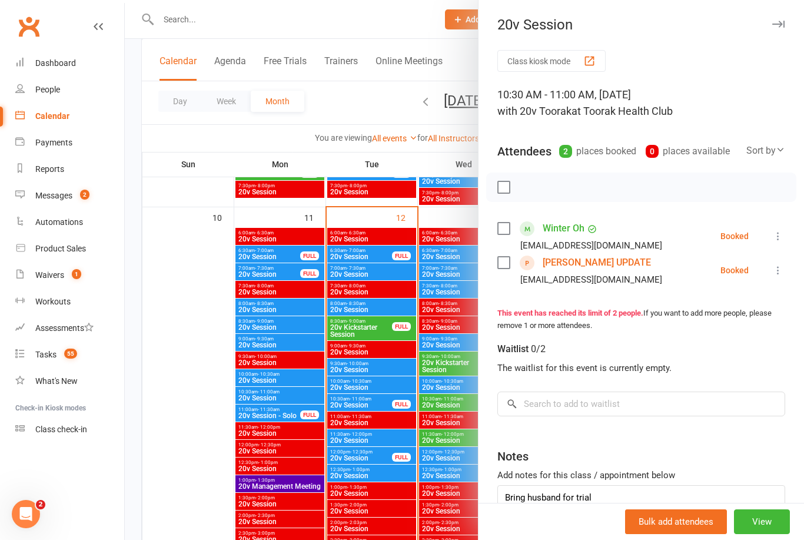
click at [449, 435] on div at bounding box center [464, 270] width 679 height 540
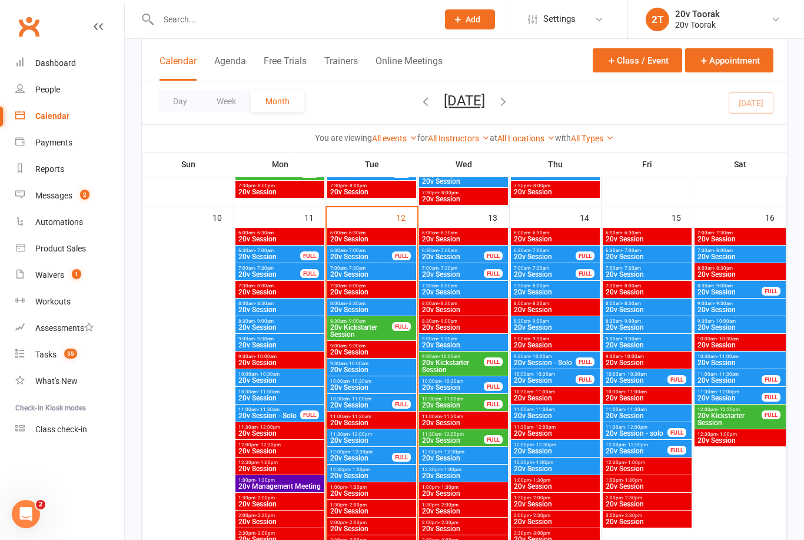
click at [457, 437] on span "20v Session" at bounding box center [453, 440] width 63 height 7
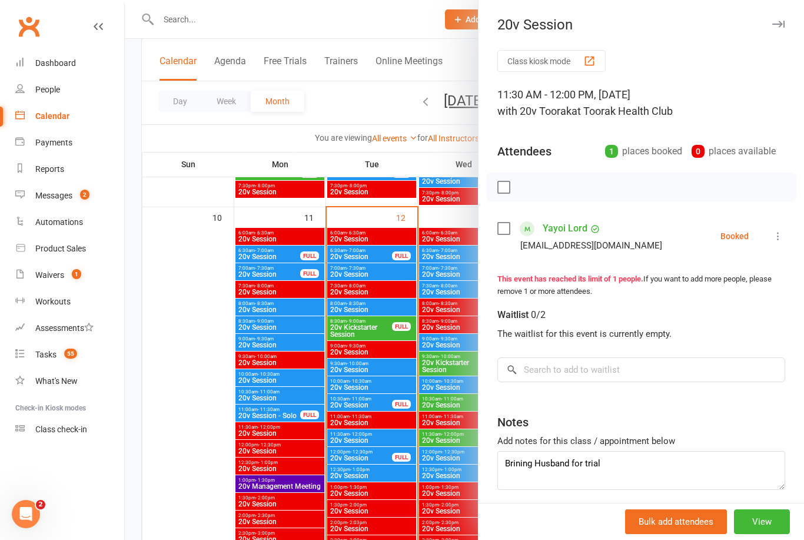
click at [193, 429] on div at bounding box center [464, 270] width 679 height 540
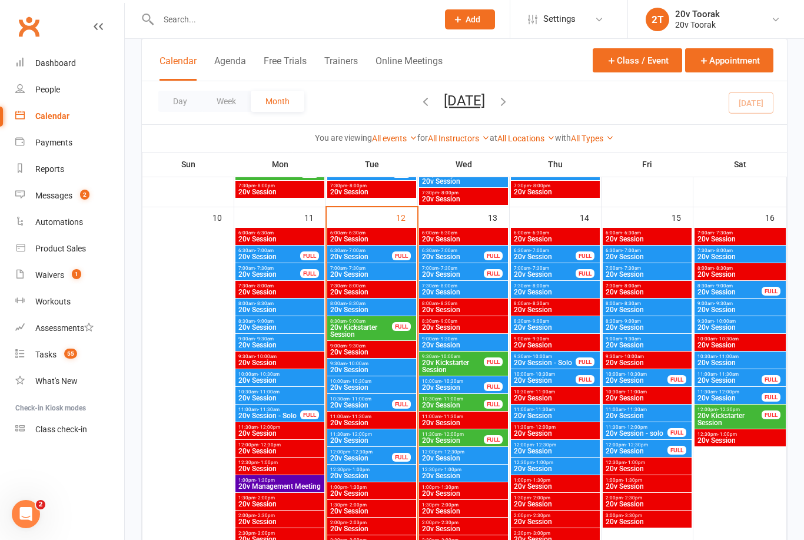
click at [51, 351] on div "Tasks" at bounding box center [45, 354] width 21 height 9
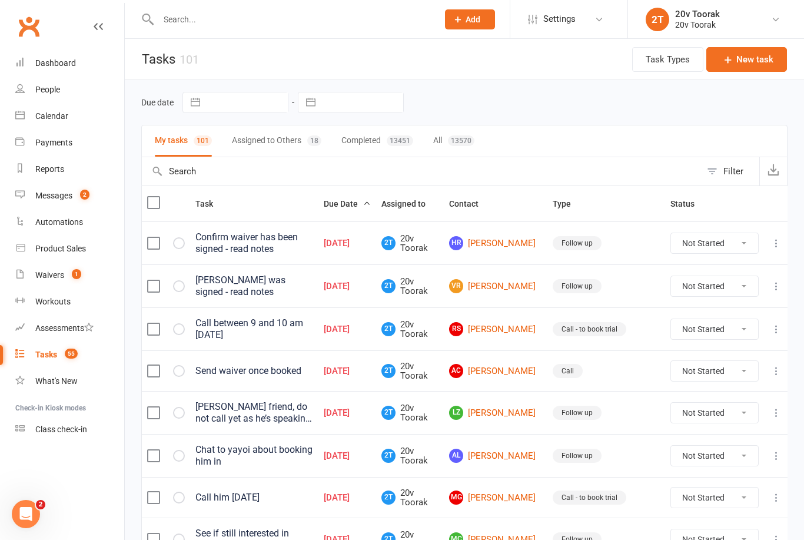
click at [503, 450] on link "AL Alex Lord" at bounding box center [495, 456] width 93 height 14
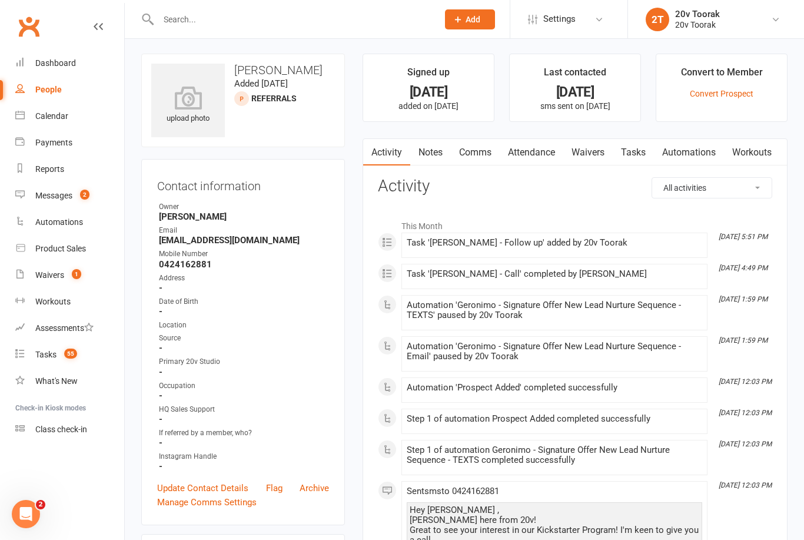
scroll to position [1, 0]
click at [57, 113] on div "Calendar" at bounding box center [51, 115] width 33 height 9
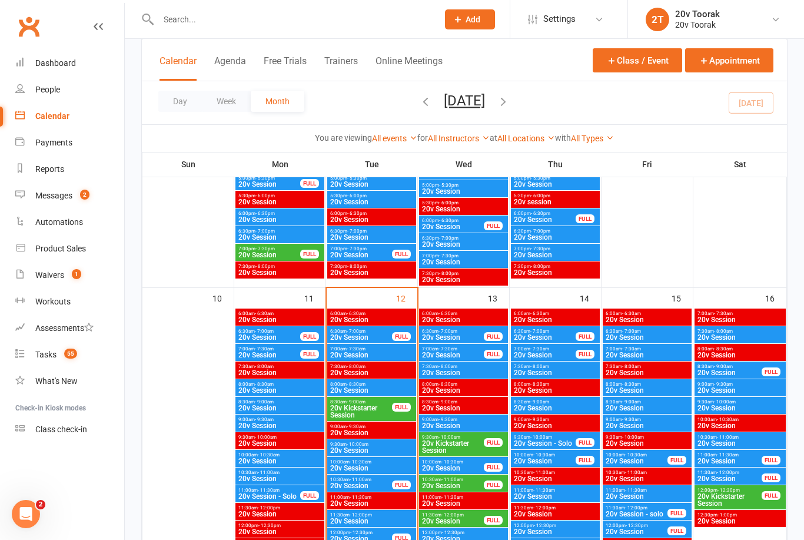
scroll to position [1011, 0]
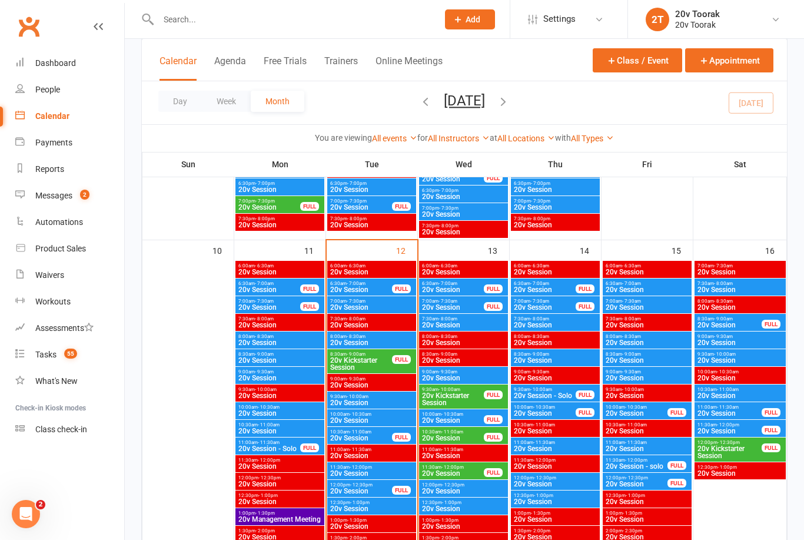
click at [651, 336] on span "8:00am - 8:30am" at bounding box center [647, 336] width 84 height 5
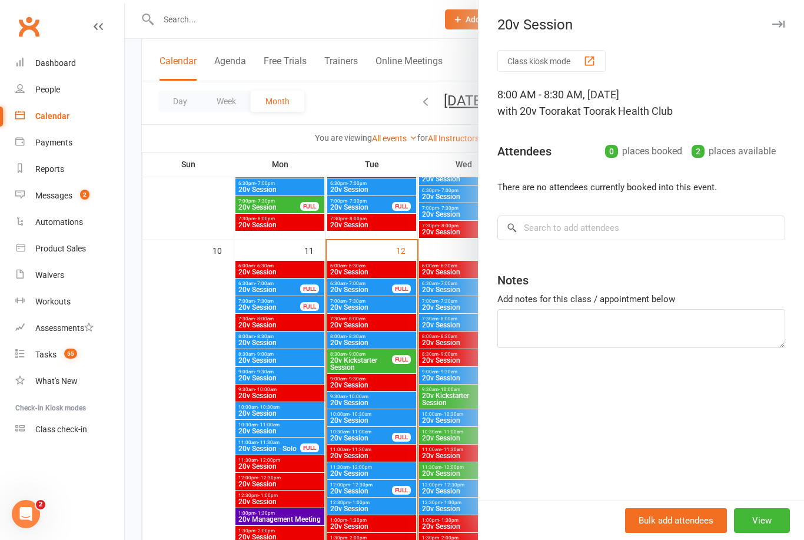
click at [417, 493] on div at bounding box center [464, 270] width 679 height 540
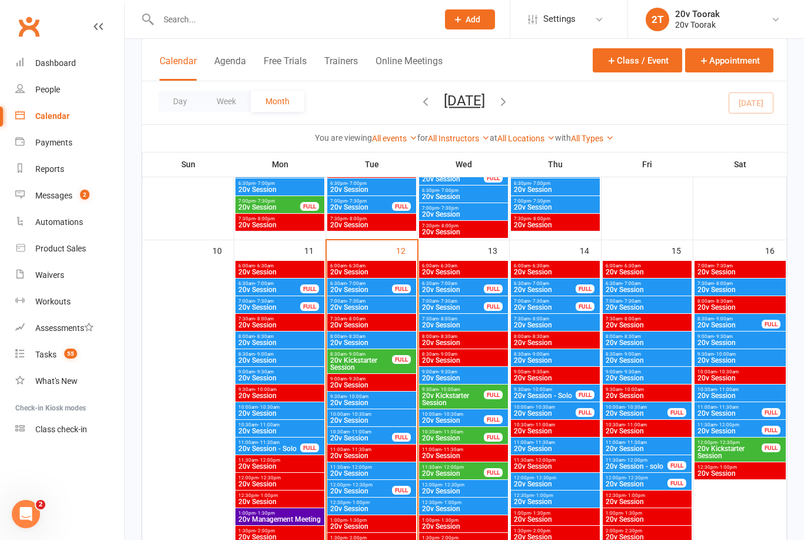
click at [643, 357] on span "20v Session" at bounding box center [647, 360] width 84 height 7
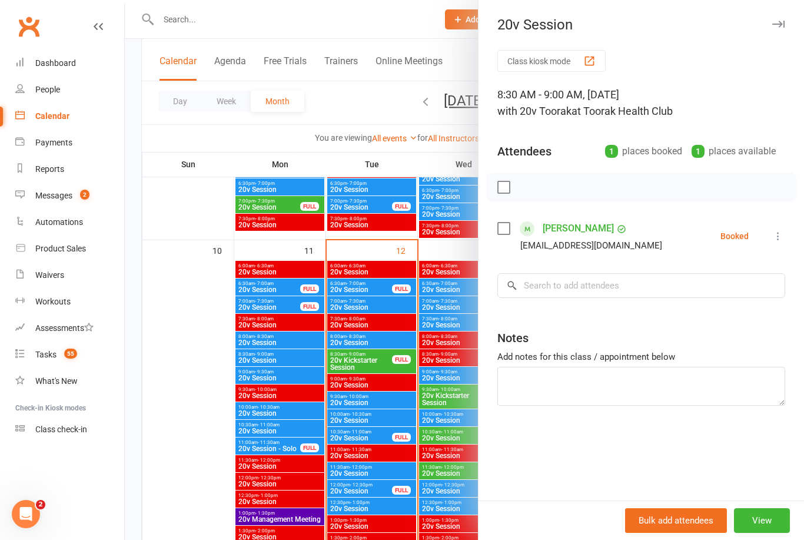
click at [444, 477] on div at bounding box center [464, 270] width 679 height 540
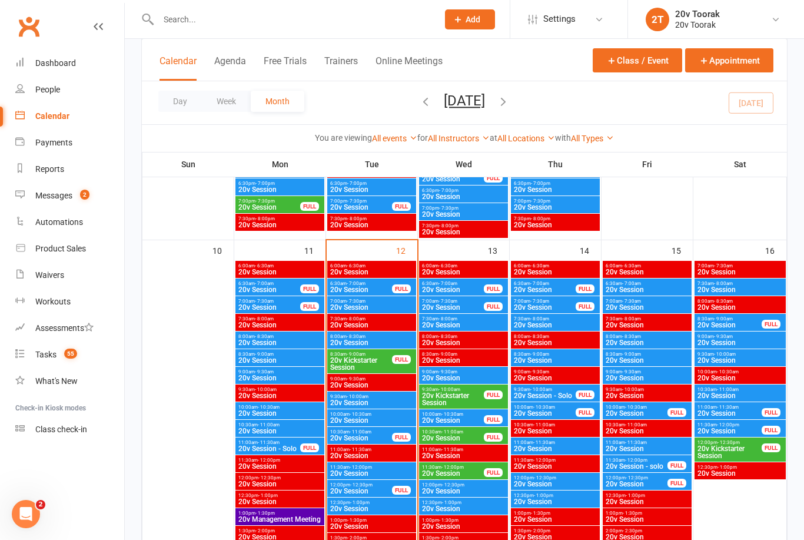
click at [645, 376] on span "20v Session" at bounding box center [647, 377] width 84 height 7
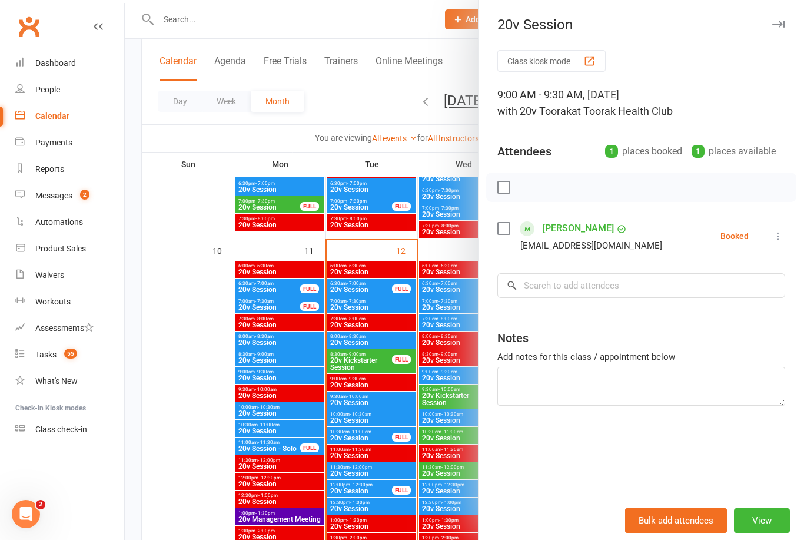
click at [415, 517] on div at bounding box center [464, 270] width 679 height 540
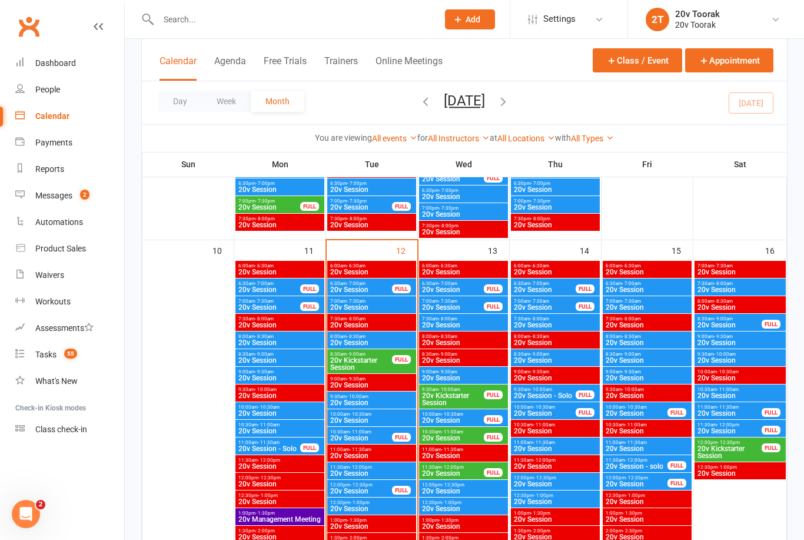
click at [652, 306] on span "20v Session" at bounding box center [647, 307] width 84 height 7
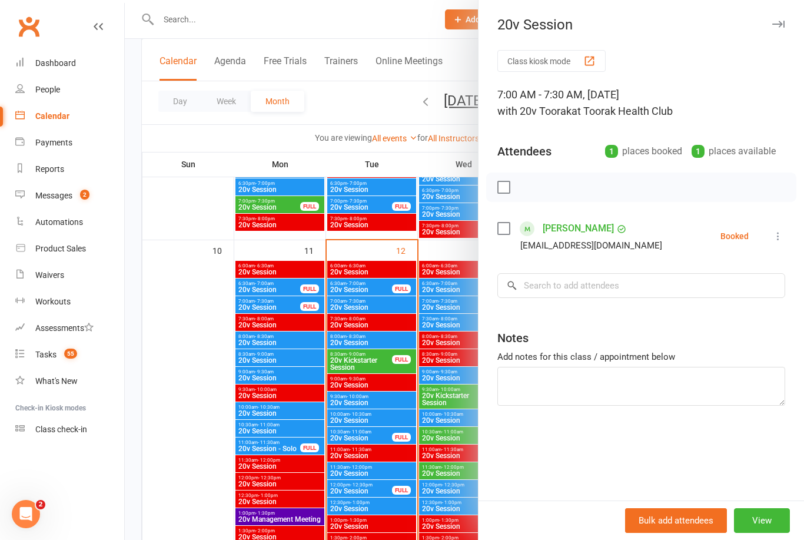
click at [435, 456] on div at bounding box center [464, 270] width 679 height 540
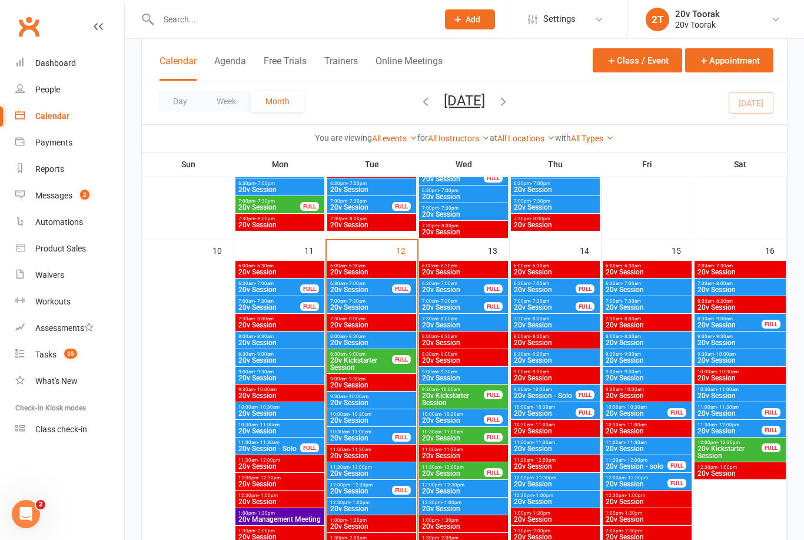
click at [656, 286] on span "20v Session" at bounding box center [647, 289] width 84 height 7
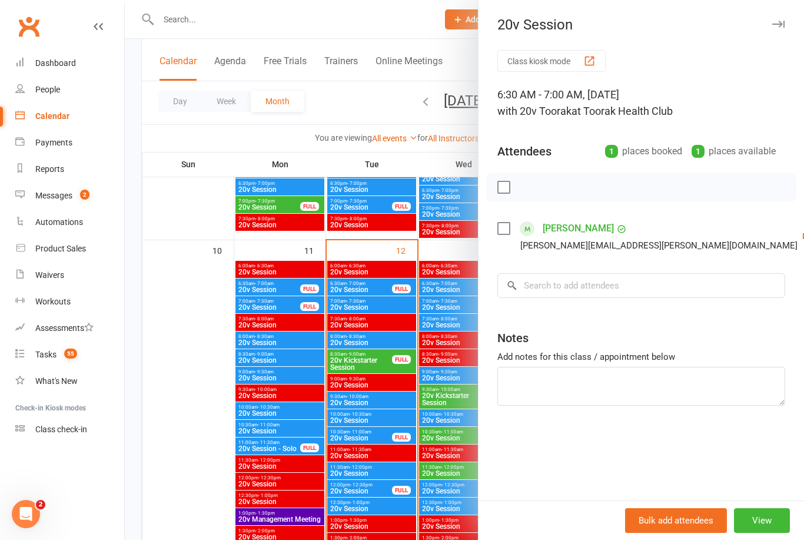
click at [432, 502] on div at bounding box center [464, 270] width 679 height 540
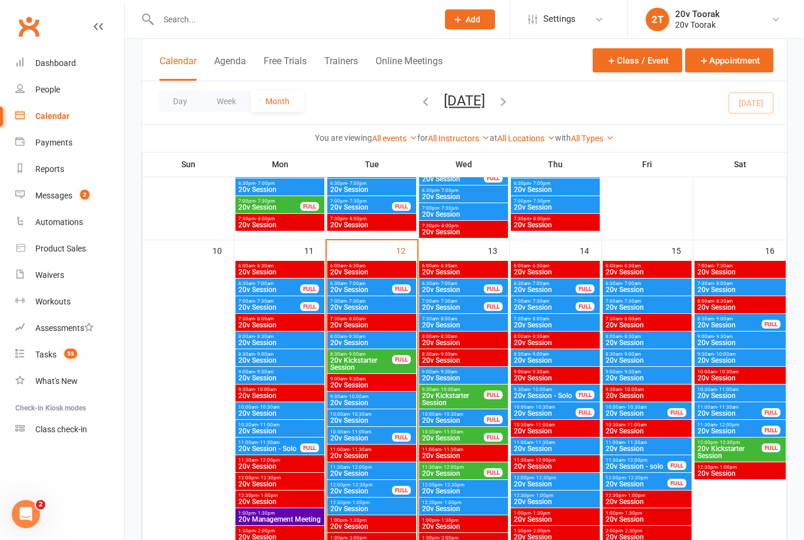
click at [636, 376] on span "20v Session" at bounding box center [647, 377] width 84 height 7
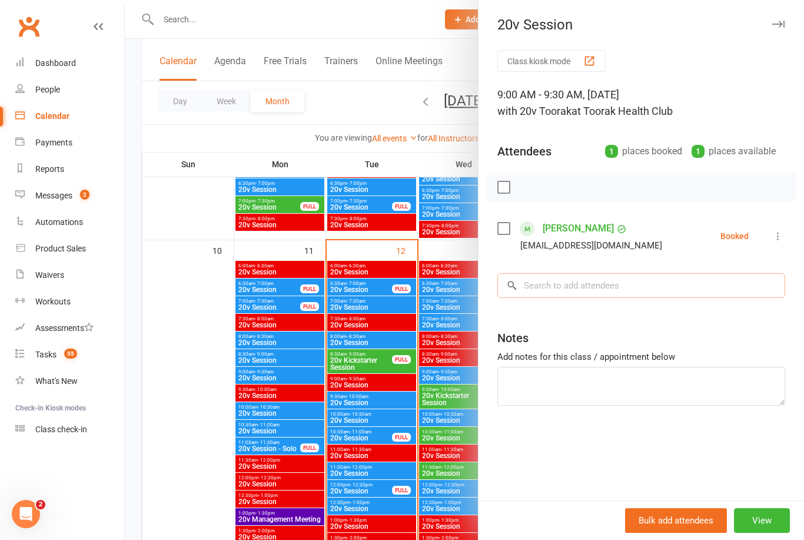
click at [579, 290] on input "search" at bounding box center [641, 285] width 288 height 25
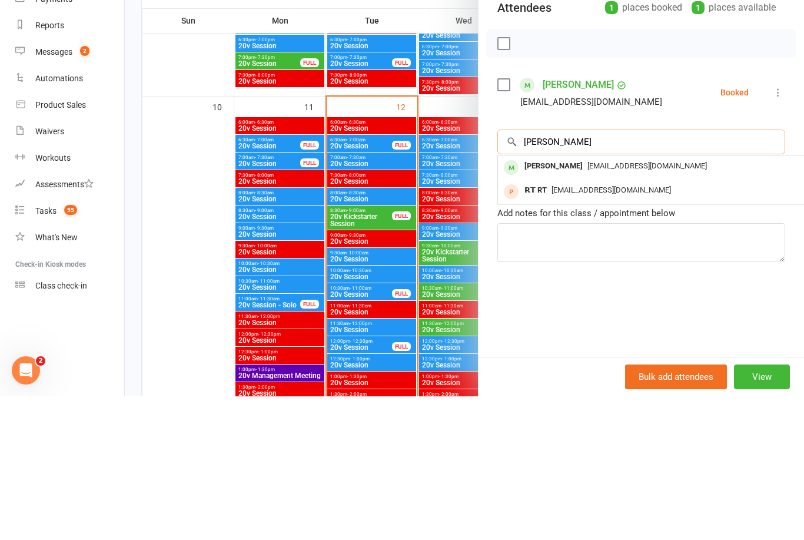
type input "Thanh"
click at [567, 299] on div "Thanh Ha thanh5207@gmail.com" at bounding box center [674, 311] width 352 height 24
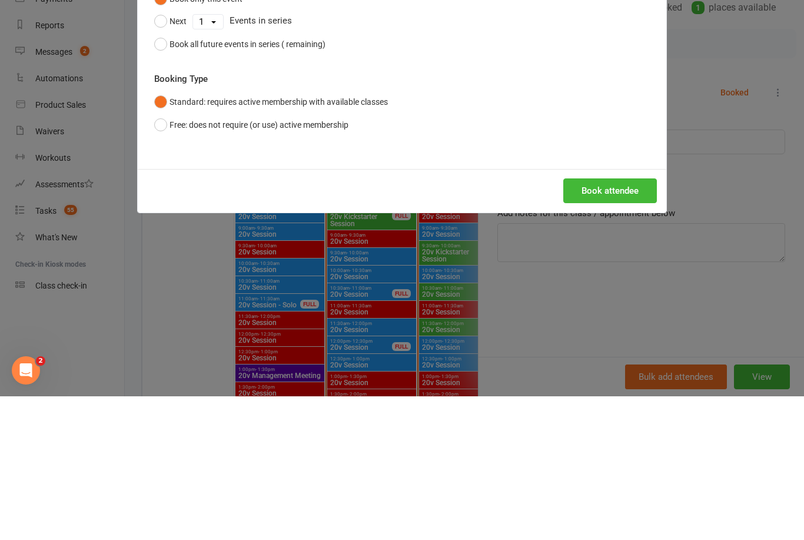
scroll to position [1222, 0]
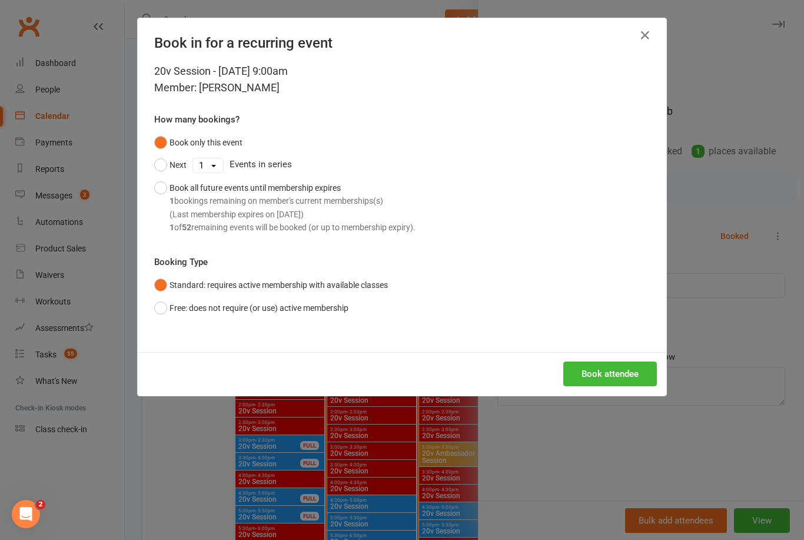
click at [635, 363] on button "Book attendee" at bounding box center [610, 373] width 94 height 25
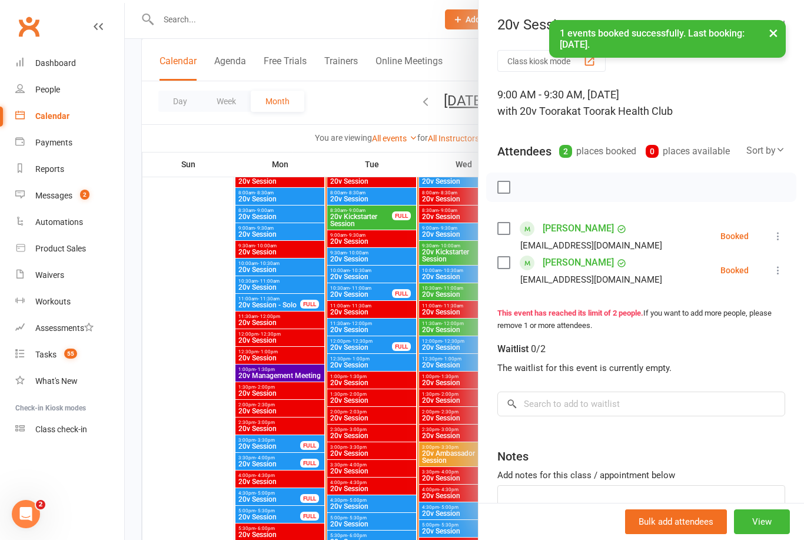
click at [414, 515] on div at bounding box center [464, 270] width 679 height 540
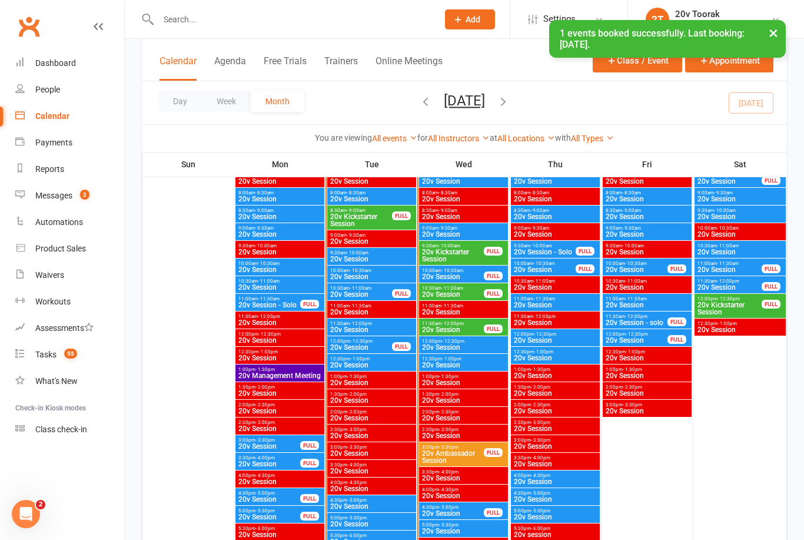
click at [371, 223] on span "20v Kickstarter Session" at bounding box center [361, 220] width 63 height 14
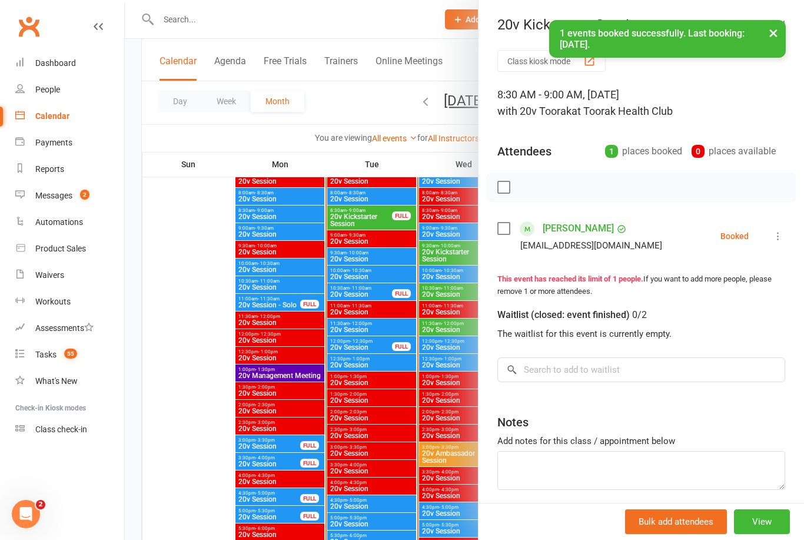
click at [782, 237] on icon at bounding box center [778, 236] width 12 height 12
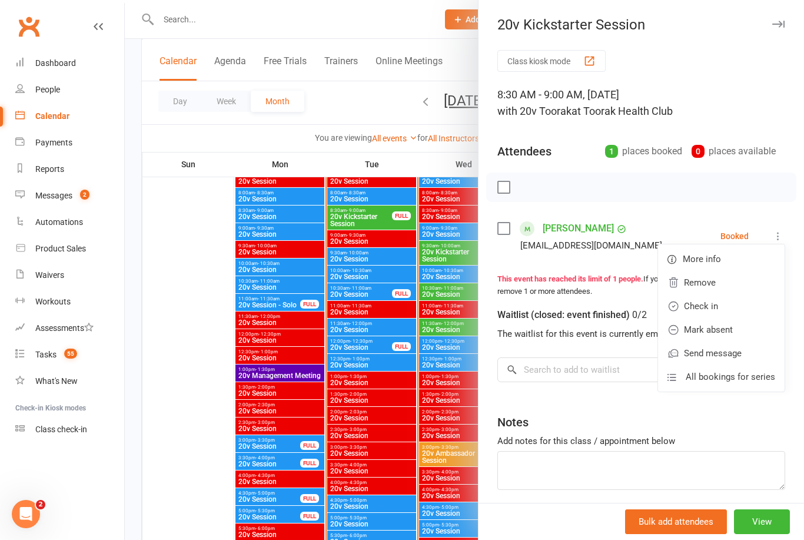
click at [738, 304] on link "Check in" at bounding box center [721, 306] width 127 height 24
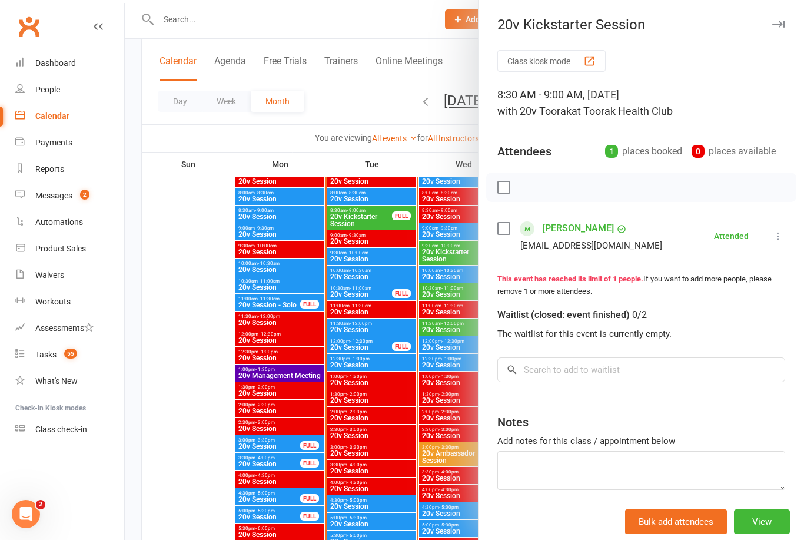
click at [577, 229] on link "Thanh Ha" at bounding box center [578, 228] width 71 height 19
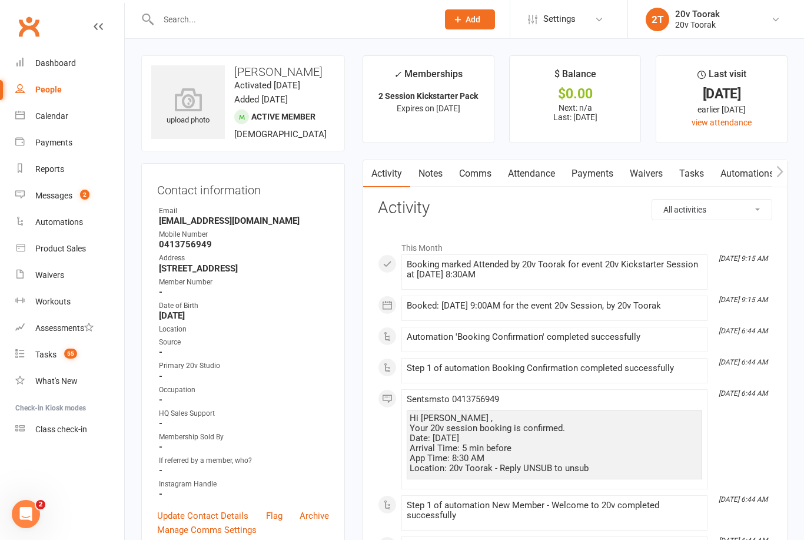
click at [539, 175] on link "Attendance" at bounding box center [532, 173] width 64 height 27
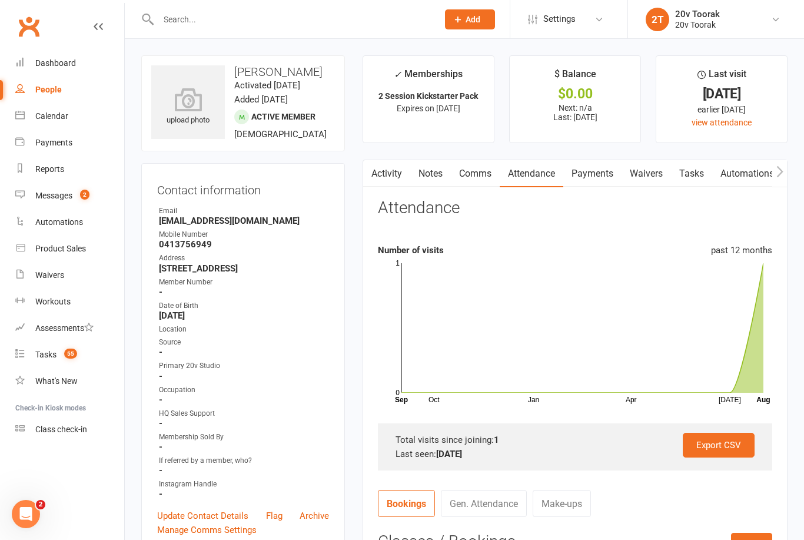
click at [387, 177] on link "Activity" at bounding box center [386, 173] width 47 height 27
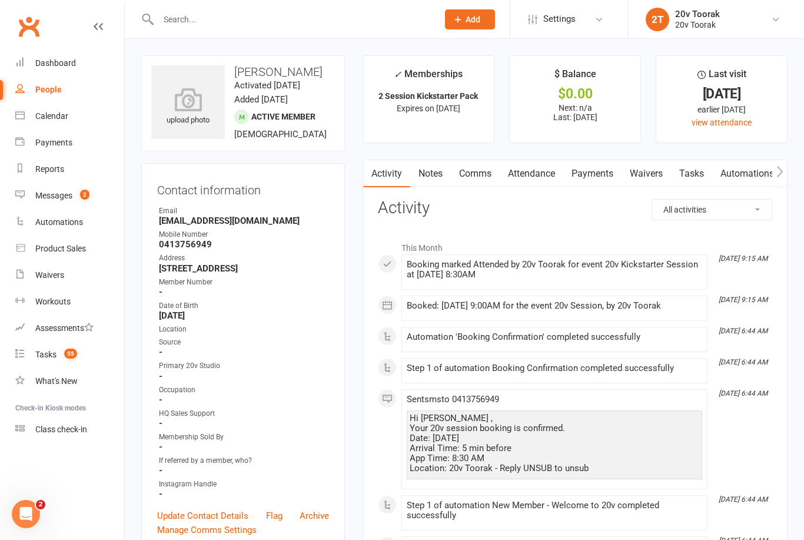
click at [32, 109] on link "Calendar" at bounding box center [69, 116] width 109 height 26
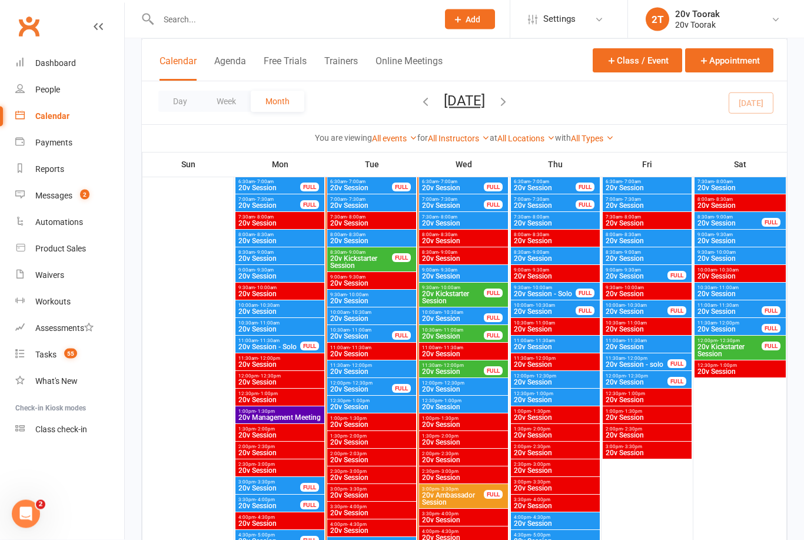
scroll to position [1180, 0]
click at [448, 368] on span "20v Session" at bounding box center [453, 371] width 63 height 7
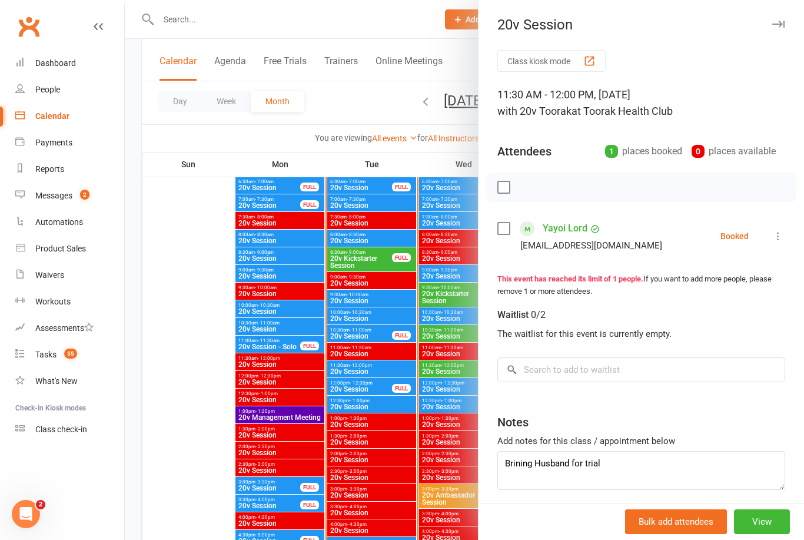
click at [187, 396] on div at bounding box center [464, 270] width 679 height 540
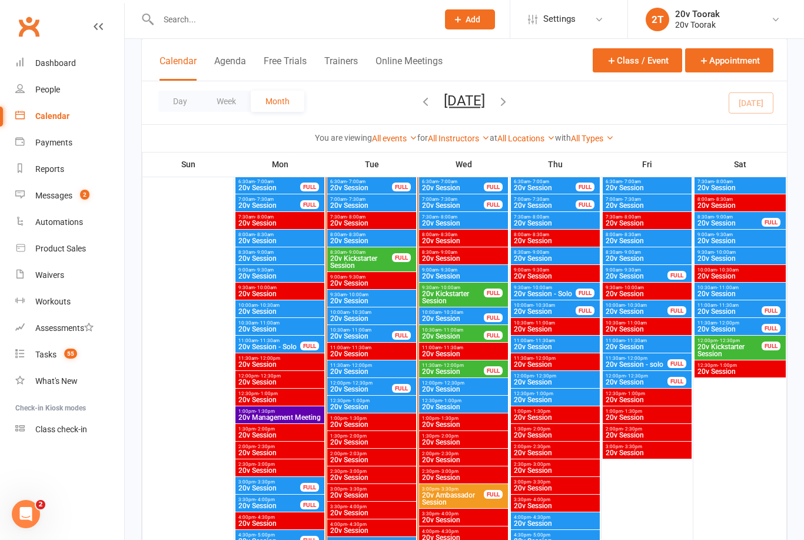
click at [212, 21] on input "text" at bounding box center [292, 19] width 275 height 16
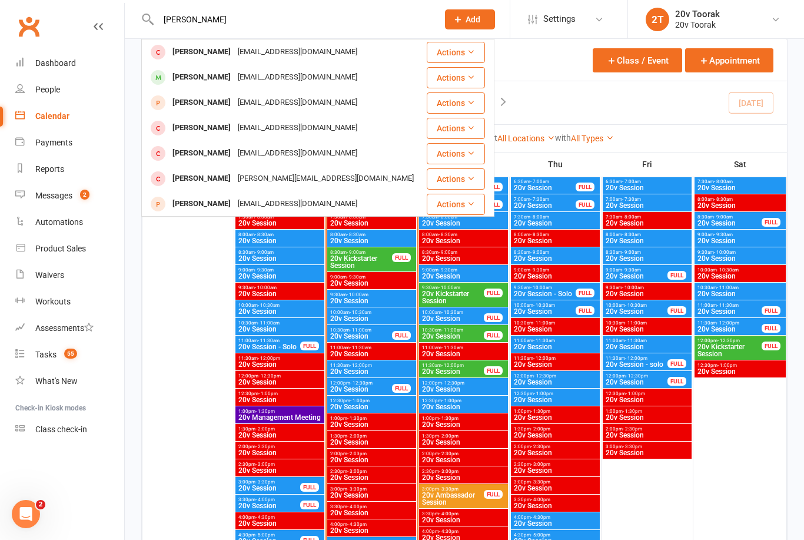
type input "Alex"
click at [193, 100] on div "Alex Lord" at bounding box center [201, 102] width 65 height 17
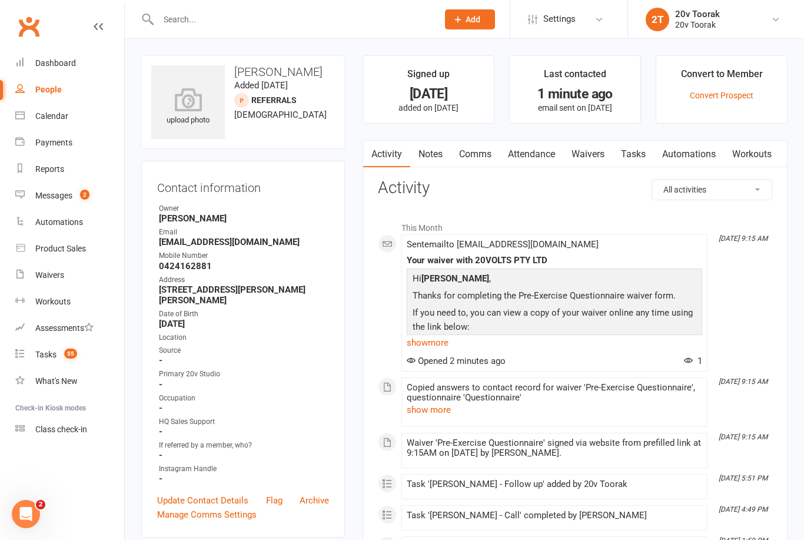
click at [602, 150] on link "Waivers" at bounding box center [587, 154] width 49 height 27
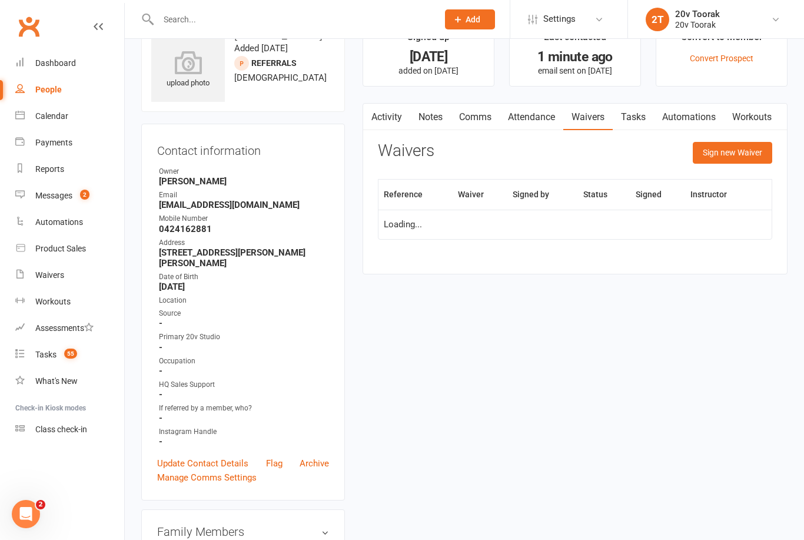
scroll to position [38, 0]
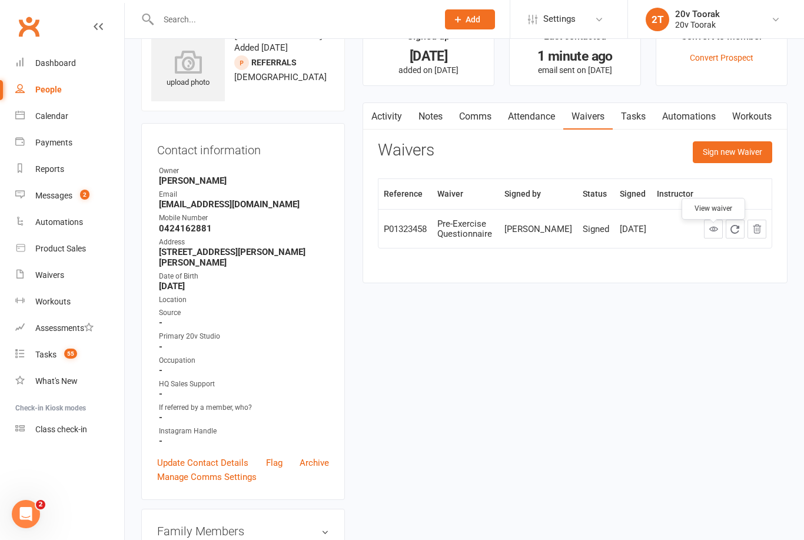
click at [705, 237] on link at bounding box center [713, 229] width 19 height 19
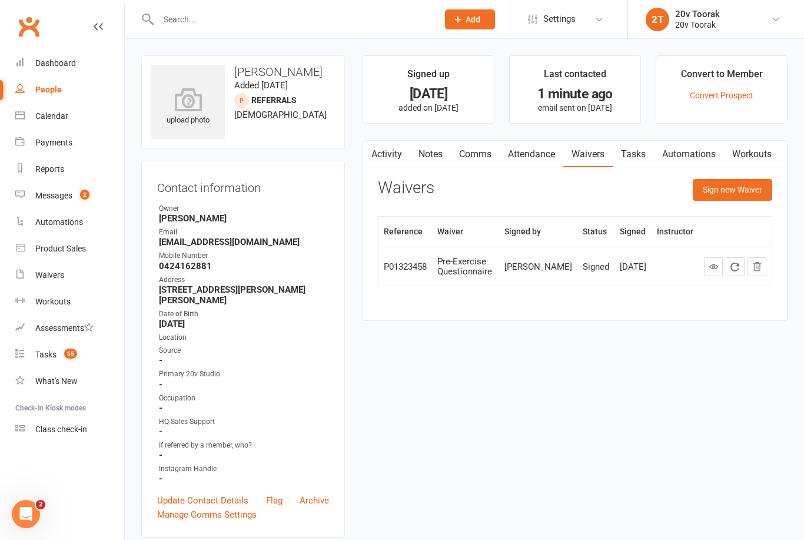
click at [202, 18] on input "text" at bounding box center [292, 19] width 275 height 16
type input "Yayoi"
click at [271, 44] on div "Yayoi.d@gmail.com" at bounding box center [275, 52] width 127 height 17
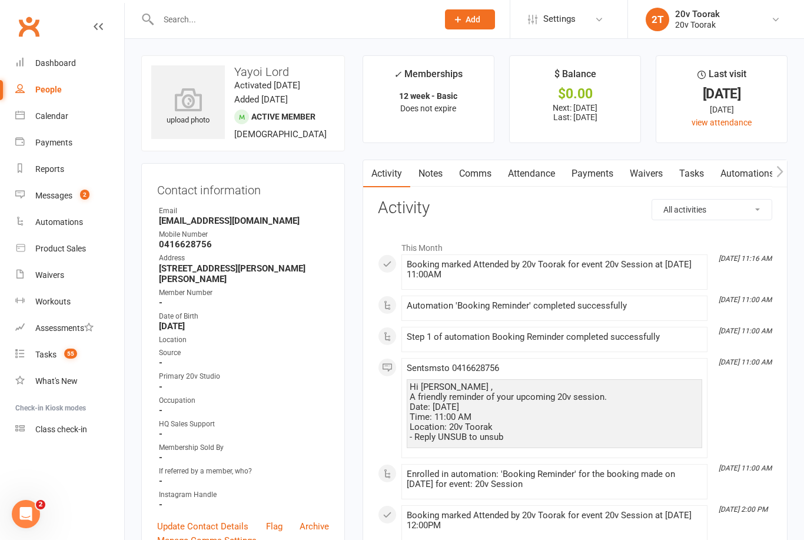
click at [539, 172] on link "Attendance" at bounding box center [532, 173] width 64 height 27
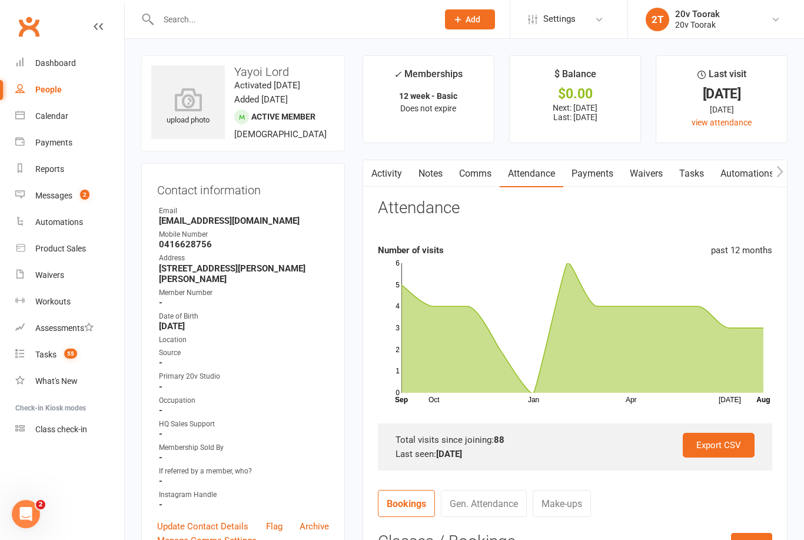
click at [62, 125] on link "Calendar" at bounding box center [69, 116] width 109 height 26
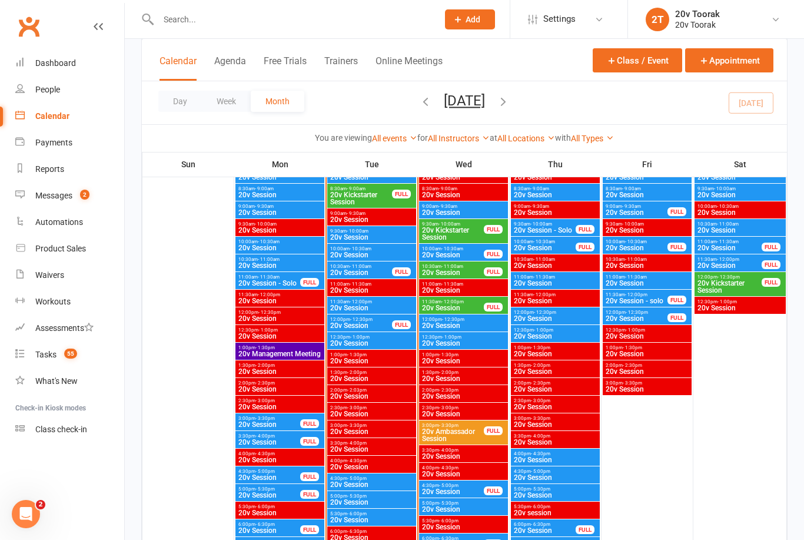
scroll to position [1270, 0]
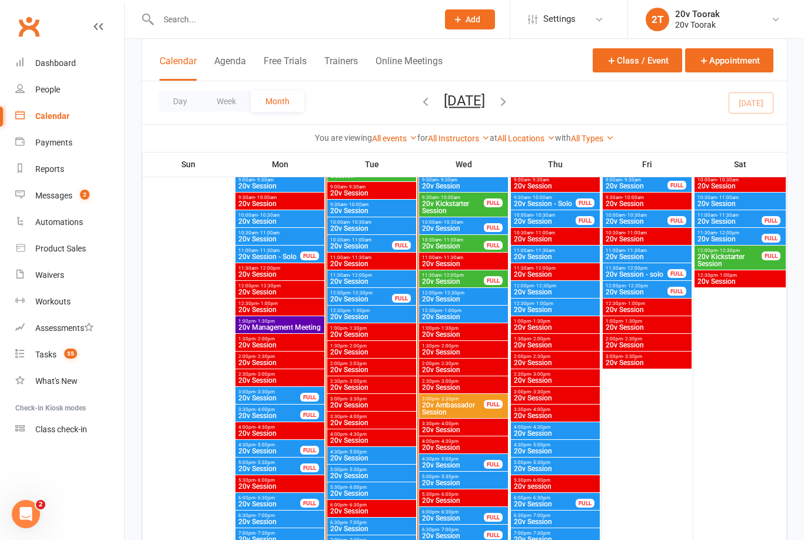
click at [456, 278] on span "20v Session" at bounding box center [453, 281] width 63 height 7
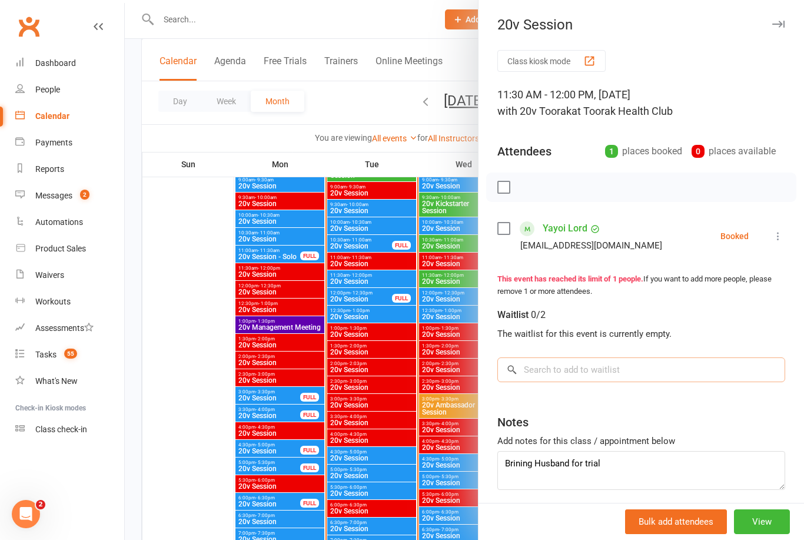
click at [612, 370] on input "search" at bounding box center [641, 369] width 288 height 25
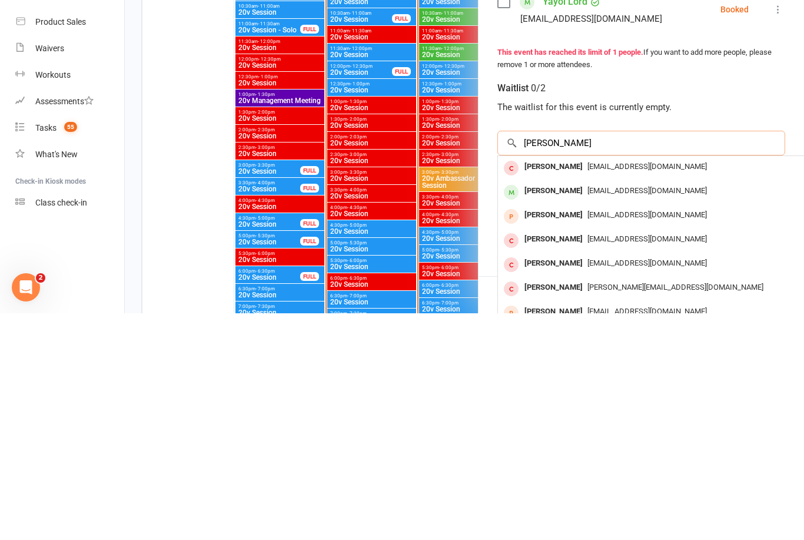
type input "Alex"
click at [542, 433] on div "Alex Lord" at bounding box center [554, 441] width 68 height 17
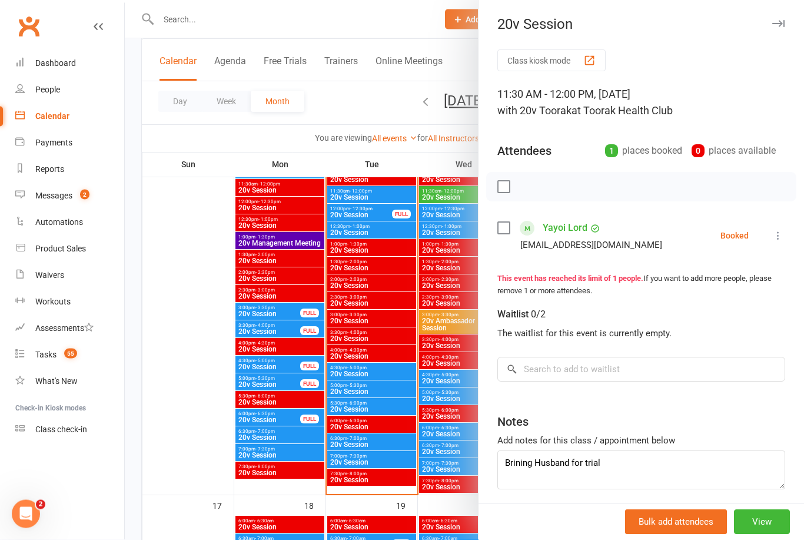
scroll to position [1355, 0]
click at [426, 360] on div at bounding box center [464, 270] width 679 height 540
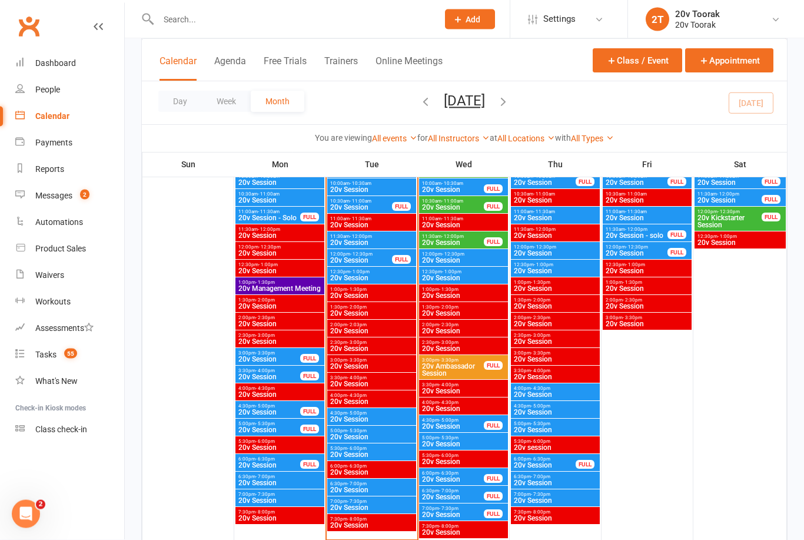
scroll to position [1282, 0]
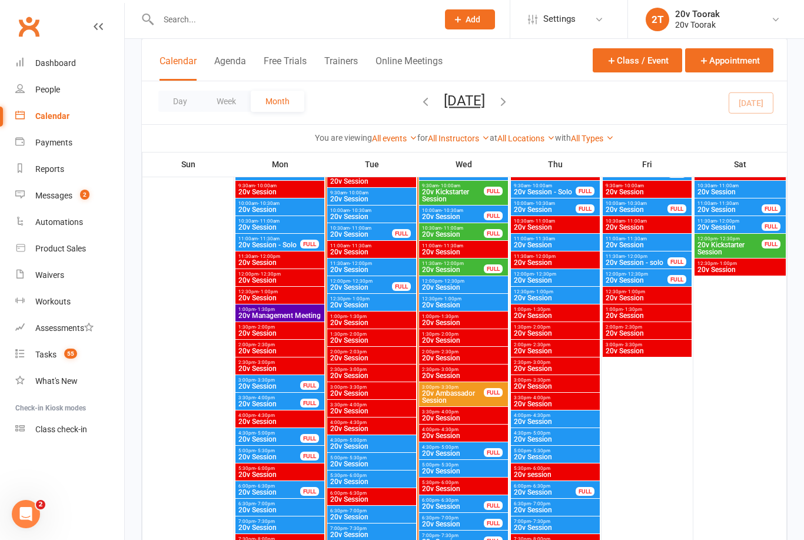
click at [495, 273] on div "FULL" at bounding box center [493, 268] width 19 height 9
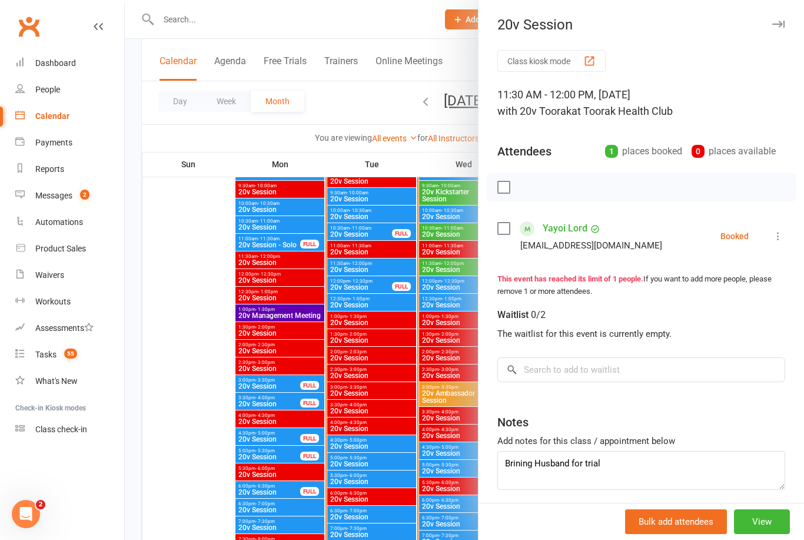
click at [775, 534] on button "View" at bounding box center [762, 521] width 56 height 25
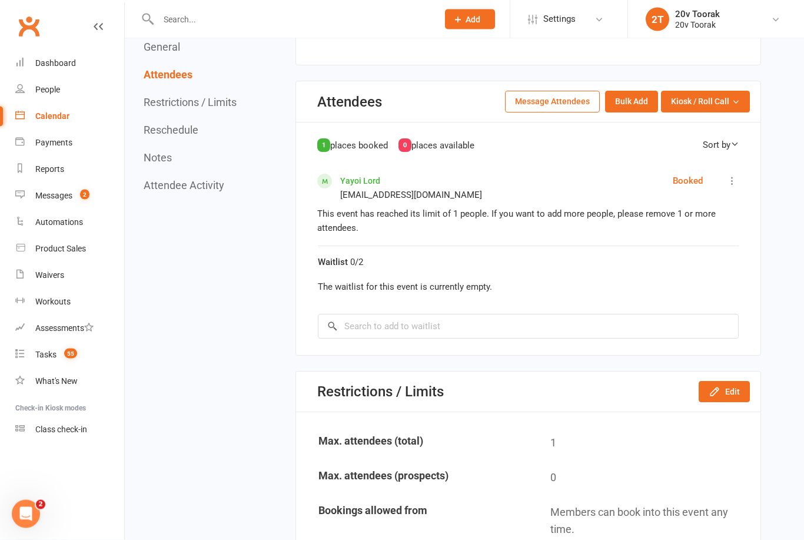
scroll to position [468, 0]
click at [712, 395] on button "Edit" at bounding box center [724, 391] width 51 height 21
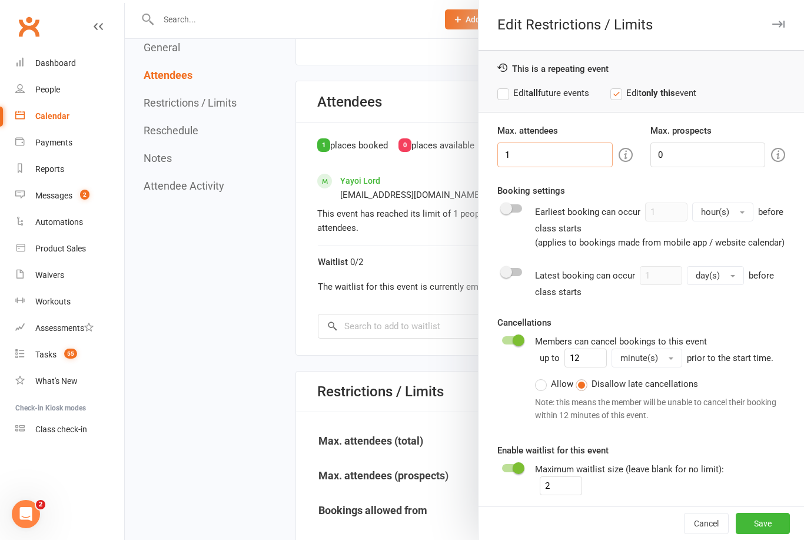
click at [566, 151] on input "1" at bounding box center [554, 154] width 115 height 25
type input "2"
click at [768, 534] on button "Save" at bounding box center [763, 523] width 54 height 21
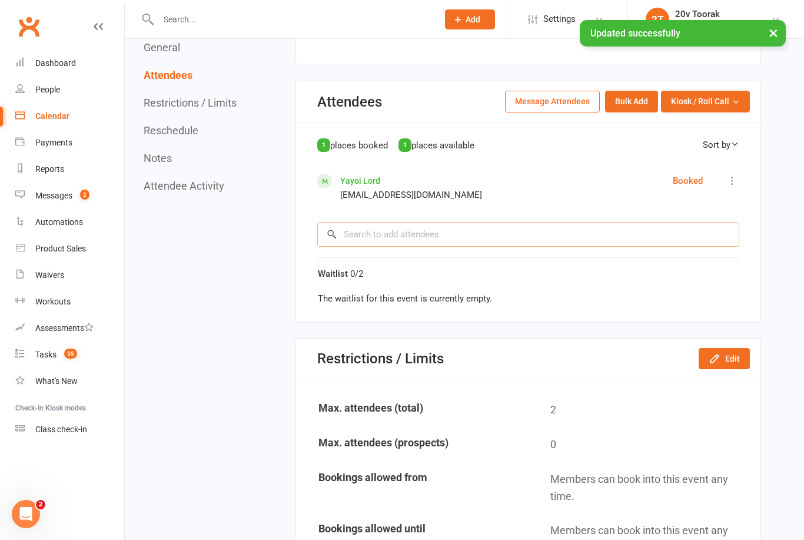
click at [401, 231] on input "search" at bounding box center [528, 234] width 422 height 25
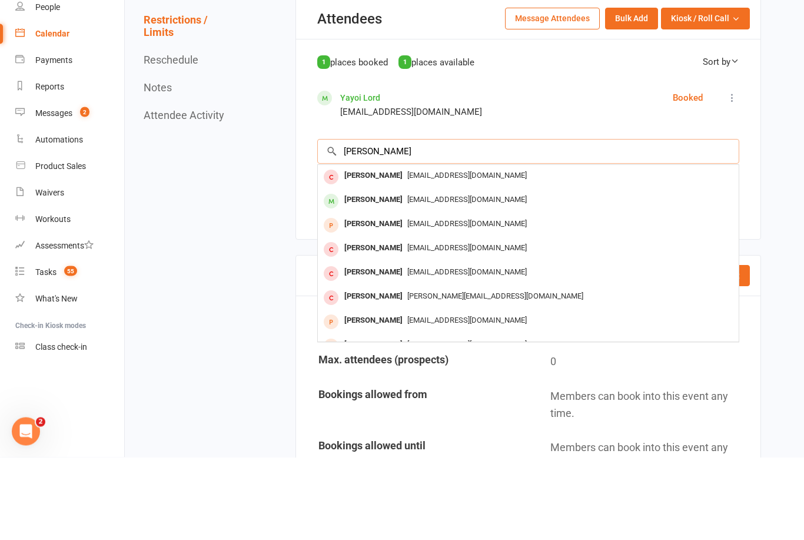
type input "Alex"
click at [407, 302] on span "mrlord@gmail.com" at bounding box center [467, 306] width 120 height 9
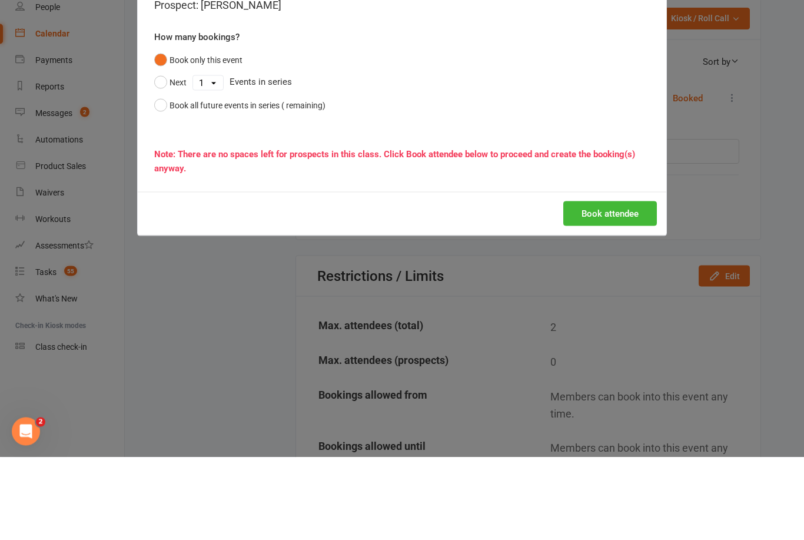
scroll to position [551, 0]
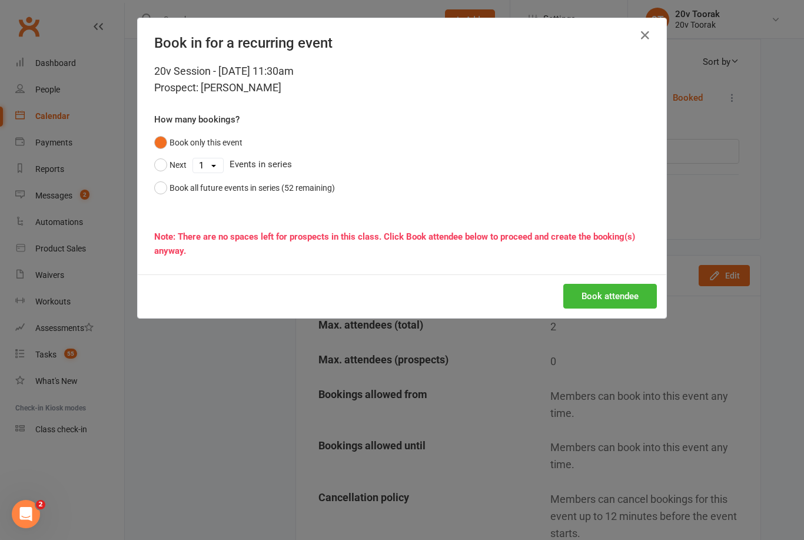
click at [623, 292] on button "Book attendee" at bounding box center [610, 296] width 94 height 25
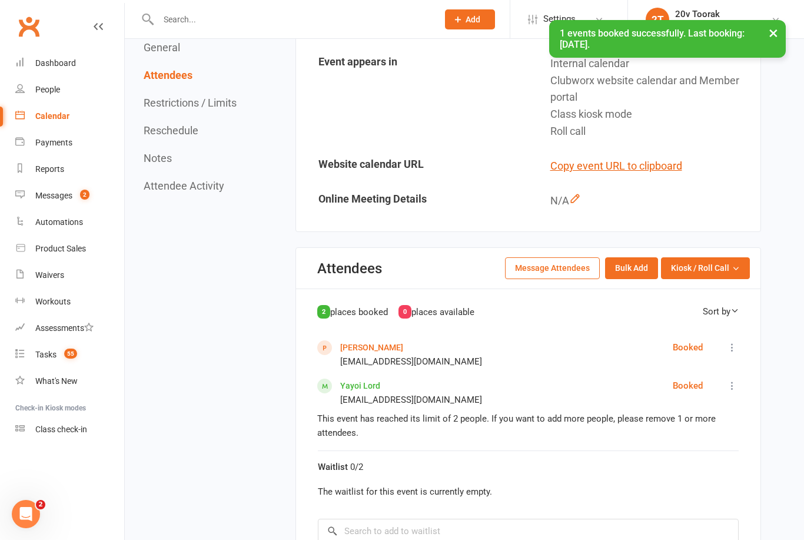
scroll to position [301, 0]
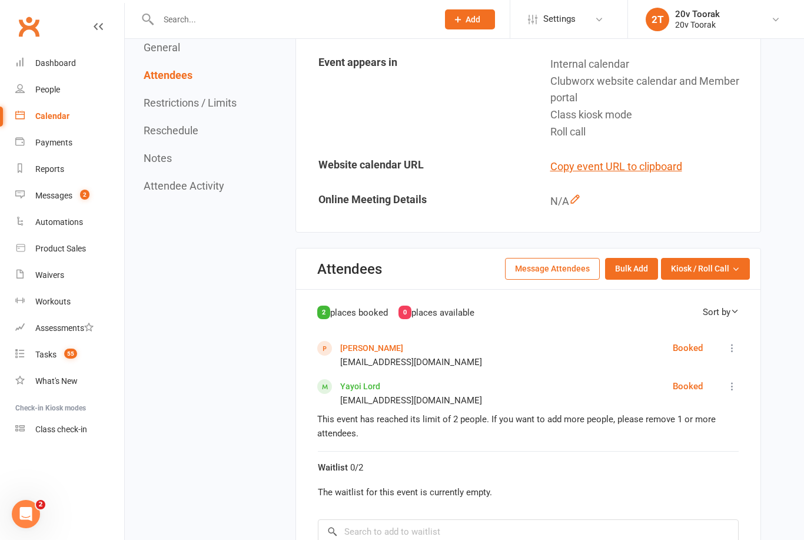
click at [361, 343] on link "Alex Lord" at bounding box center [371, 347] width 63 height 9
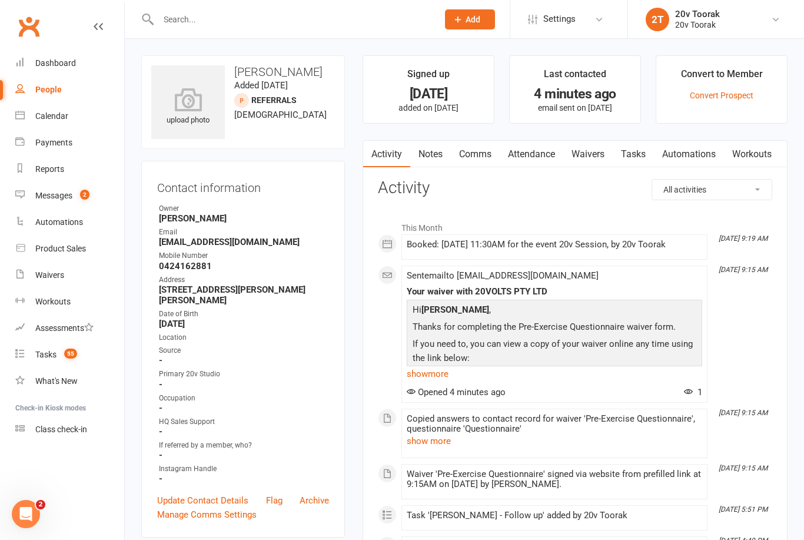
click at [637, 162] on link "Tasks" at bounding box center [633, 154] width 41 height 27
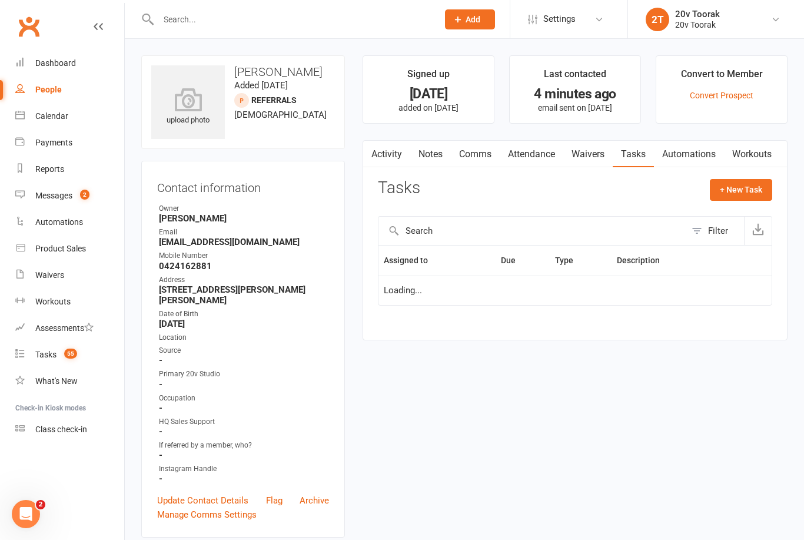
scroll to position [38, 0]
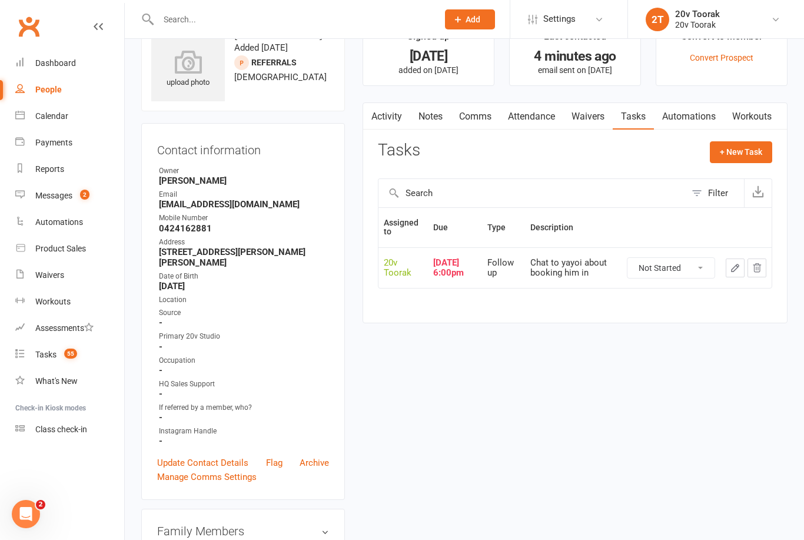
click at [695, 274] on select "Not Started In Progress Waiting Complete" at bounding box center [671, 268] width 87 height 20
select select "unstarted"
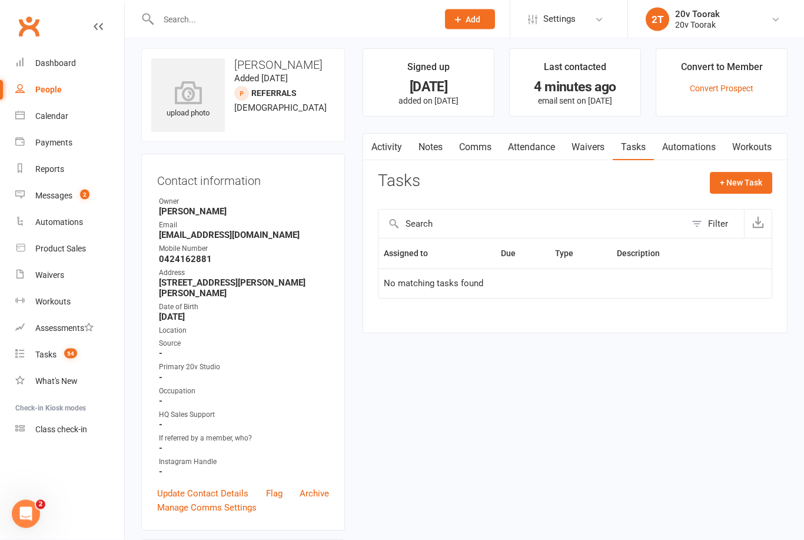
scroll to position [0, 0]
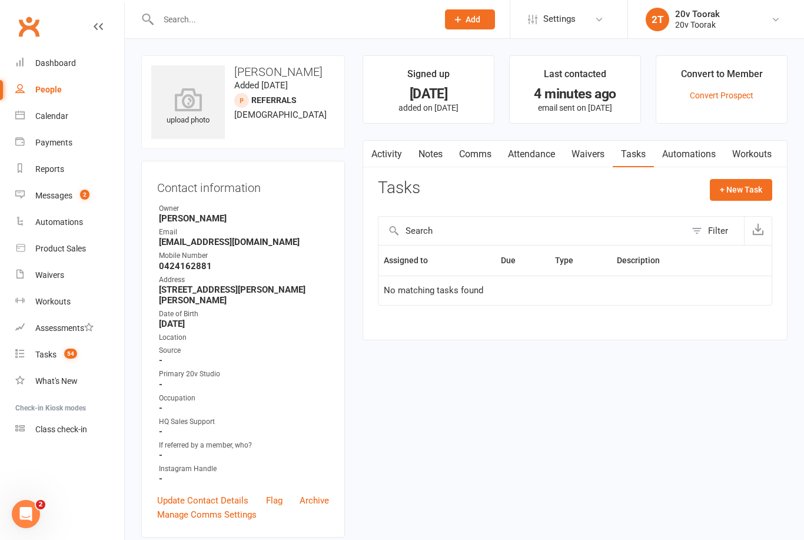
click at [390, 158] on link "Activity" at bounding box center [386, 154] width 47 height 27
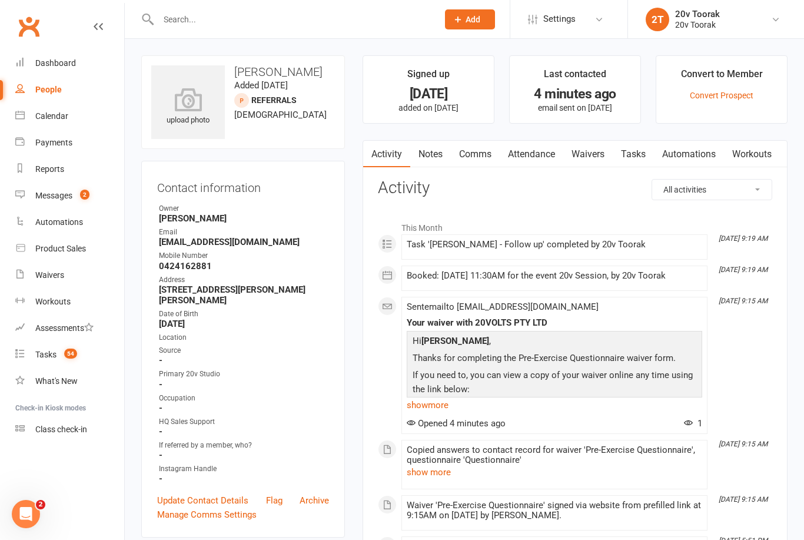
click at [475, 148] on link "Comms" at bounding box center [475, 154] width 49 height 27
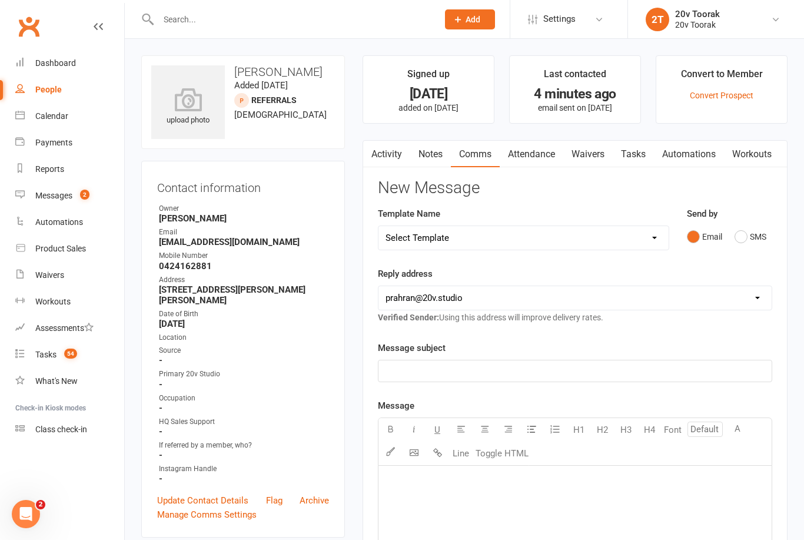
click at [746, 235] on button "SMS" at bounding box center [751, 236] width 32 height 22
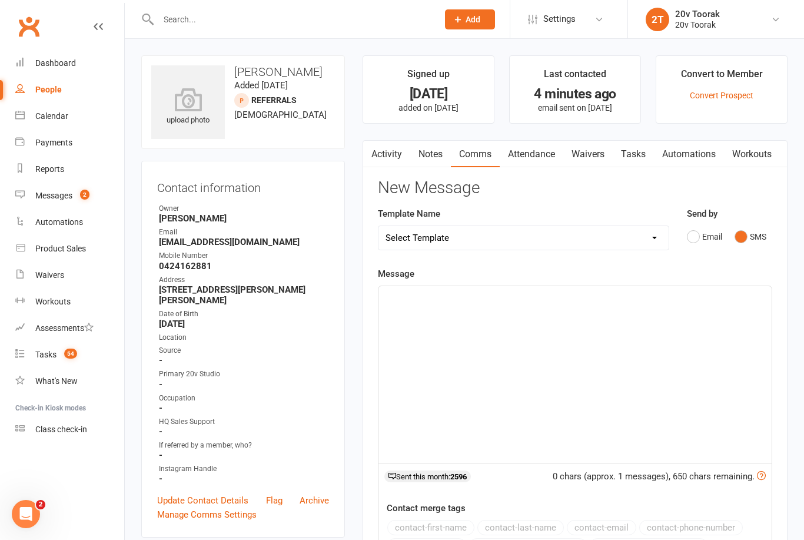
click at [507, 304] on div "﻿" at bounding box center [575, 374] width 393 height 177
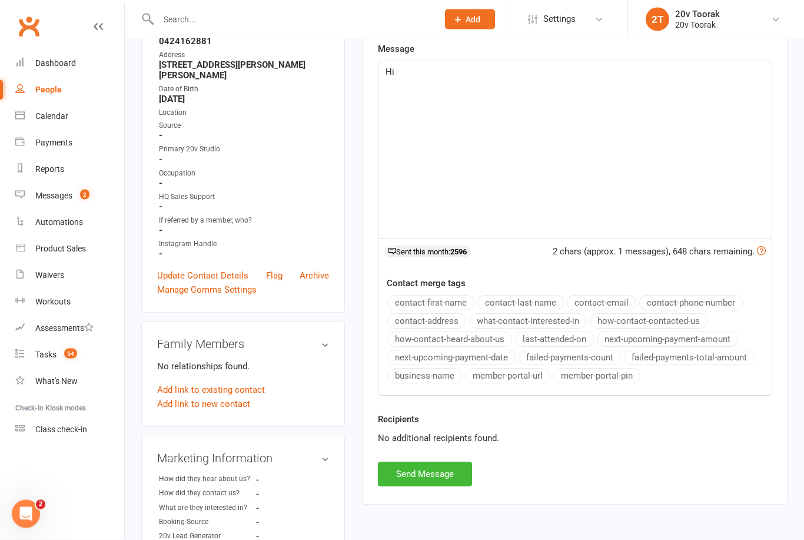
scroll to position [186, 0]
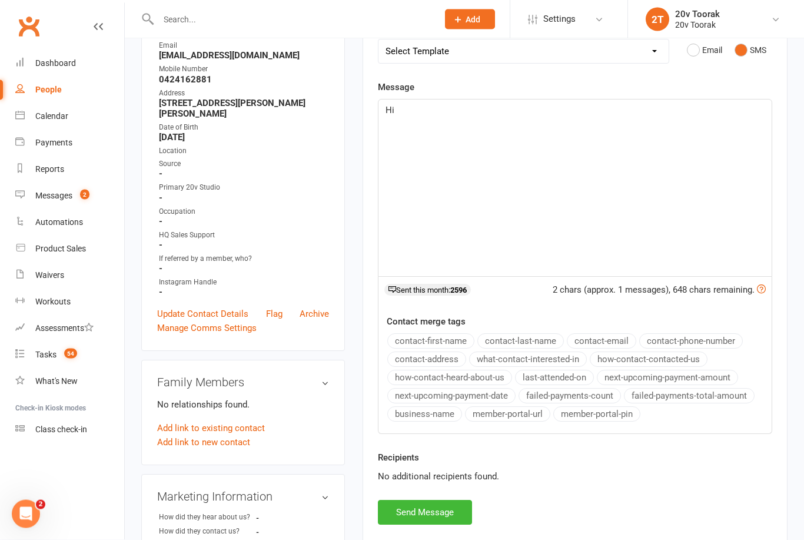
click at [485, 105] on p "Hi" at bounding box center [575, 111] width 379 height 14
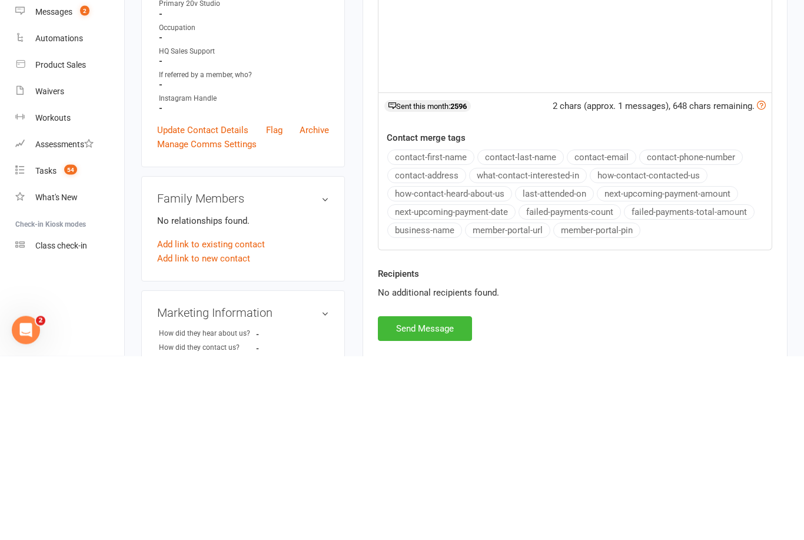
click at [453, 349] on button "contact-first-name" at bounding box center [430, 341] width 87 height 15
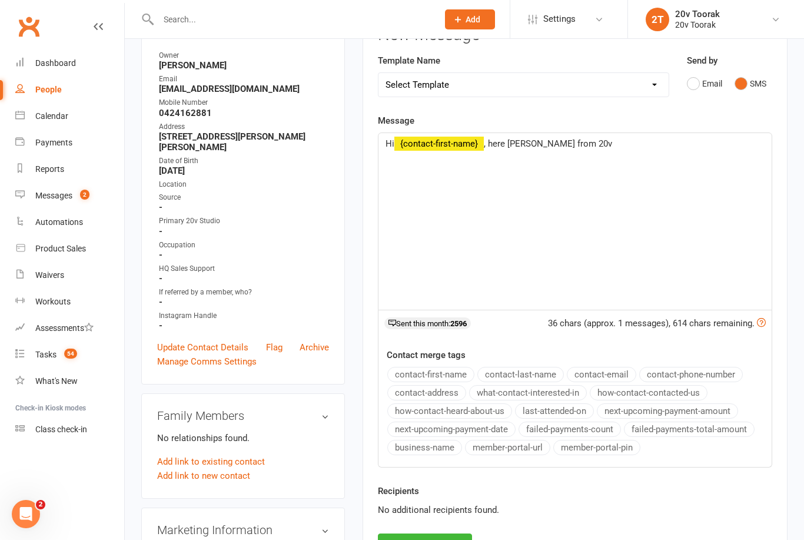
click at [659, 140] on p "Hi ﻿ {contact-first-name} , here Daniela from 20v" at bounding box center [575, 144] width 379 height 14
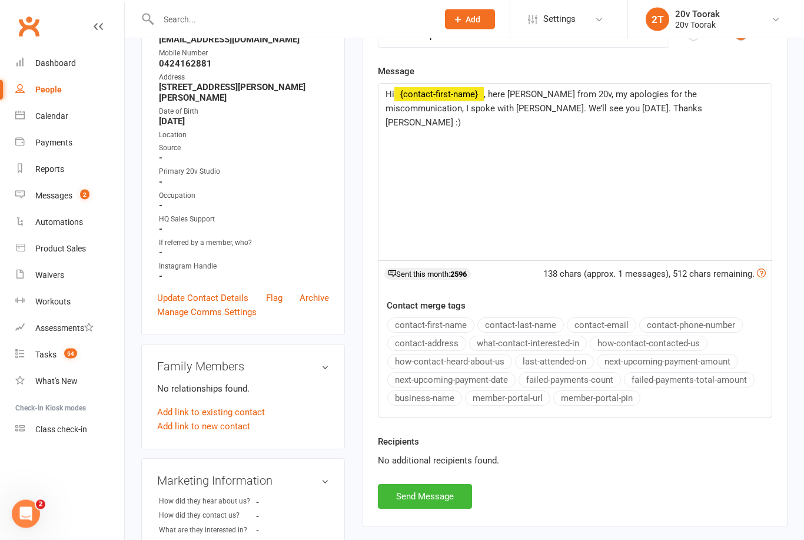
click at [445, 492] on button "Send Message" at bounding box center [425, 497] width 94 height 25
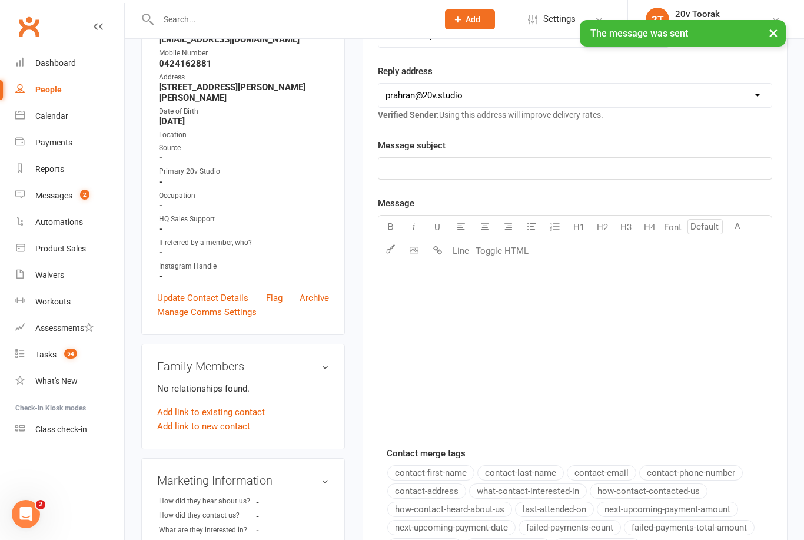
click at [61, 347] on link "Tasks 54" at bounding box center [69, 354] width 109 height 26
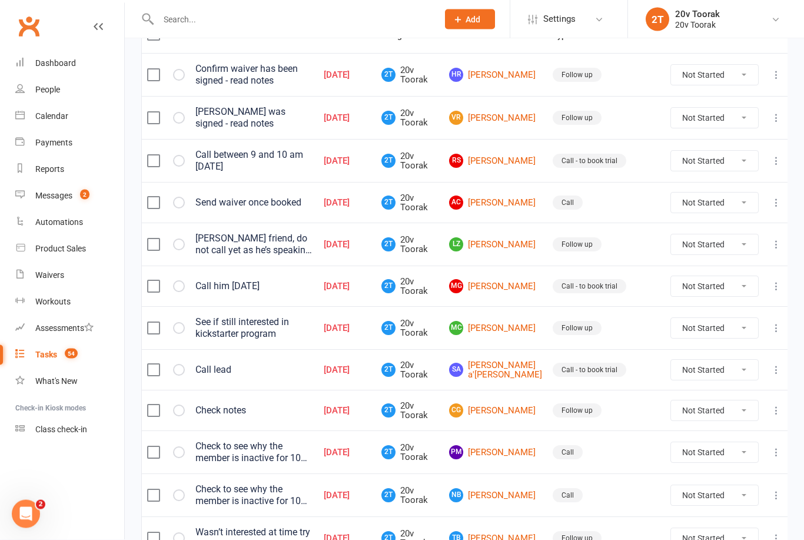
scroll to position [169, 0]
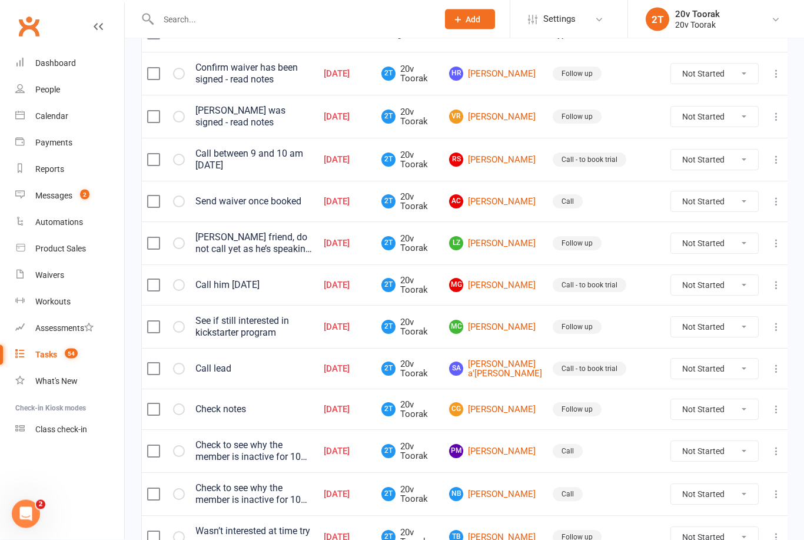
click at [74, 110] on link "Calendar" at bounding box center [69, 116] width 109 height 26
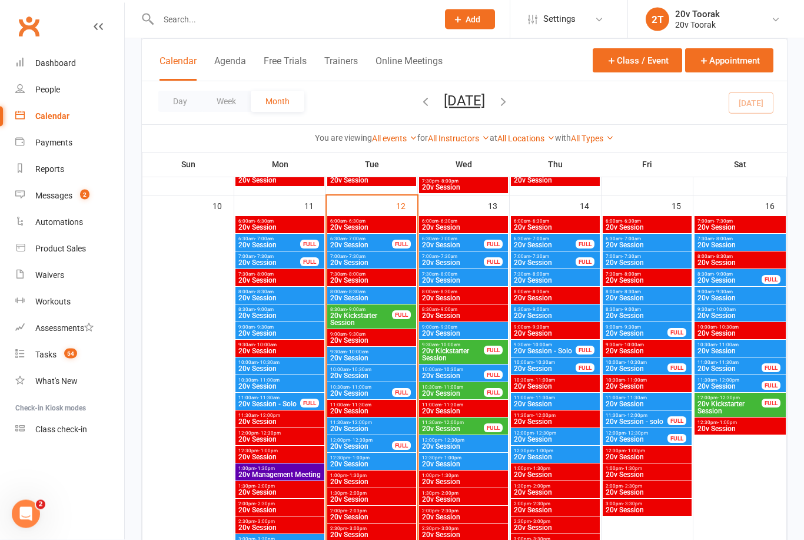
scroll to position [1141, 0]
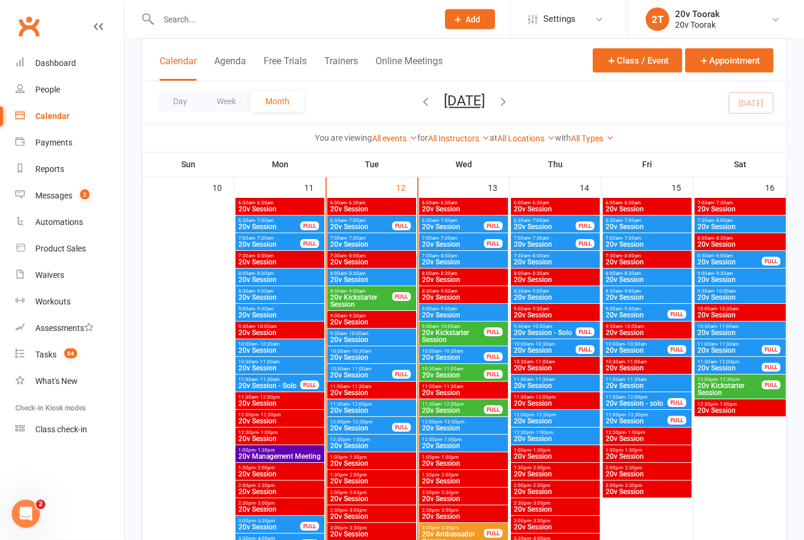
click at [374, 347] on div "10:00am - 10:30am 20v Session" at bounding box center [371, 355] width 89 height 17
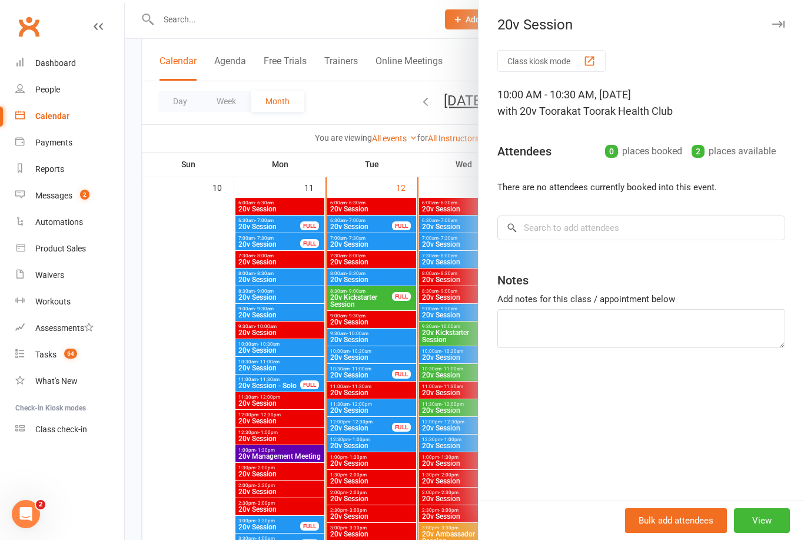
click at [377, 342] on div at bounding box center [464, 270] width 679 height 540
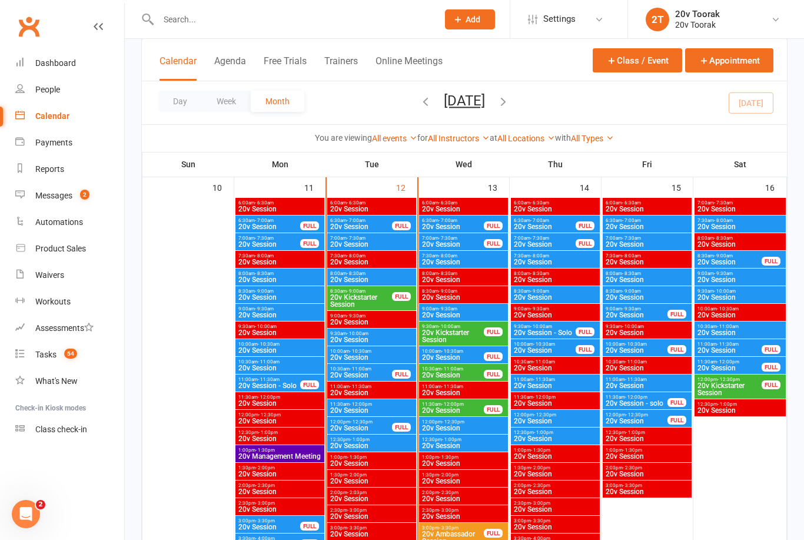
click at [383, 336] on span "20v Session" at bounding box center [372, 339] width 84 height 7
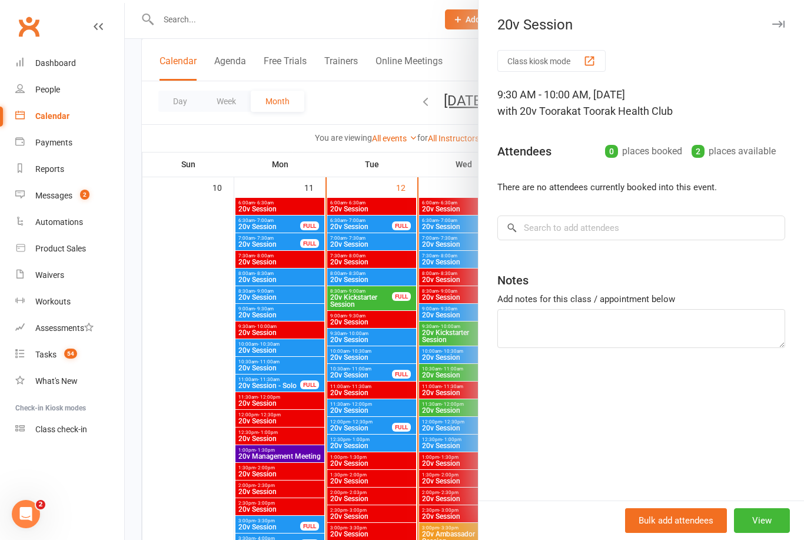
click at [366, 350] on div at bounding box center [464, 270] width 679 height 540
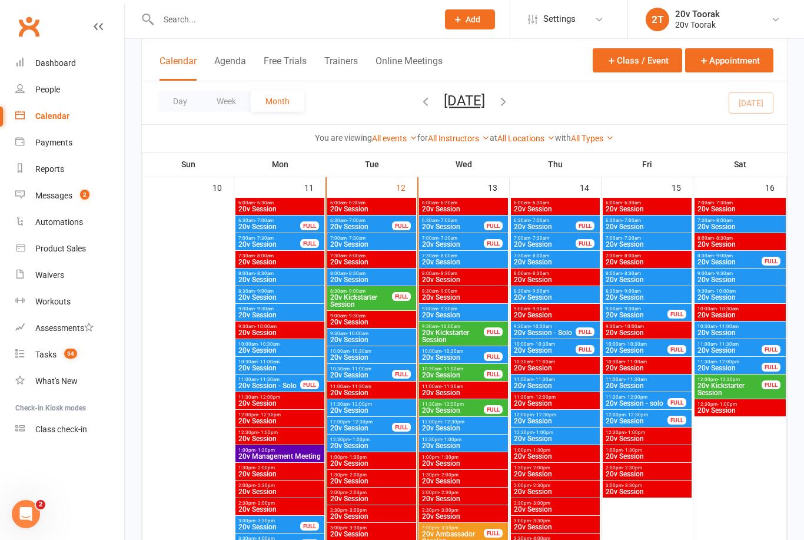
click at [372, 353] on span "10:00am - 10:30am" at bounding box center [372, 351] width 84 height 5
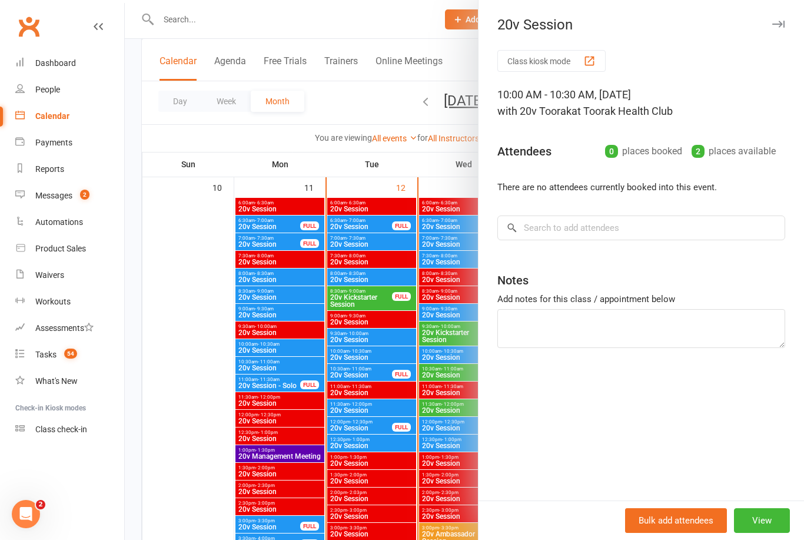
click at [357, 371] on div at bounding box center [464, 270] width 679 height 540
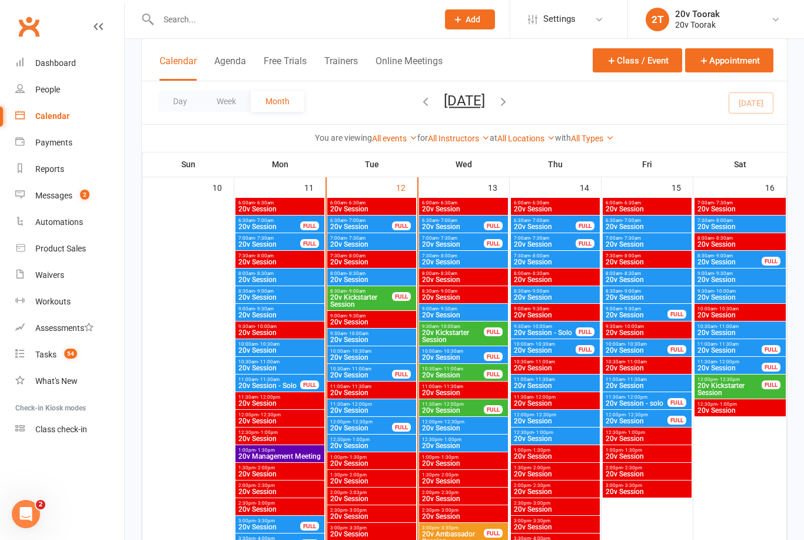
click at [367, 375] on span "20v Session" at bounding box center [361, 374] width 63 height 7
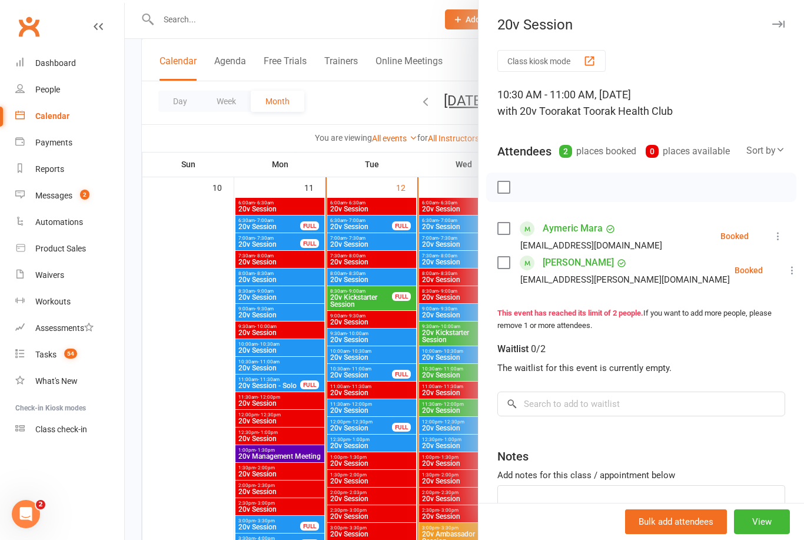
click at [185, 419] on div at bounding box center [464, 270] width 679 height 540
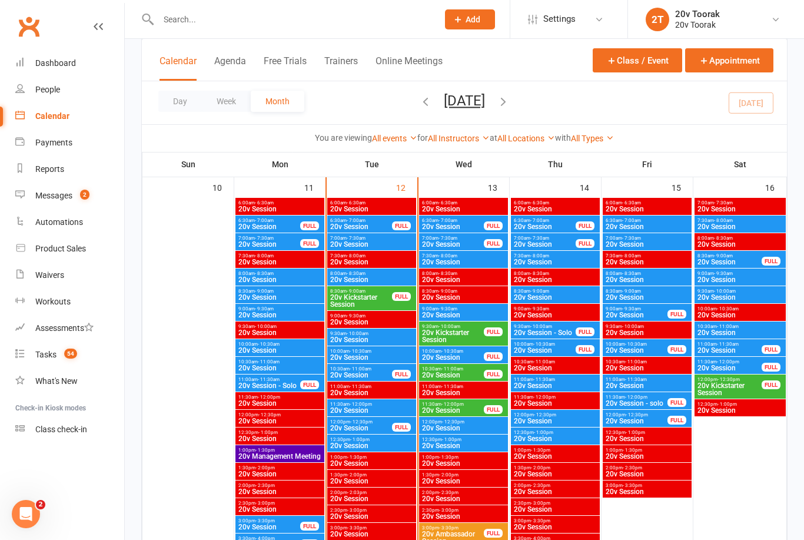
click at [46, 353] on div "Tasks" at bounding box center [45, 354] width 21 height 9
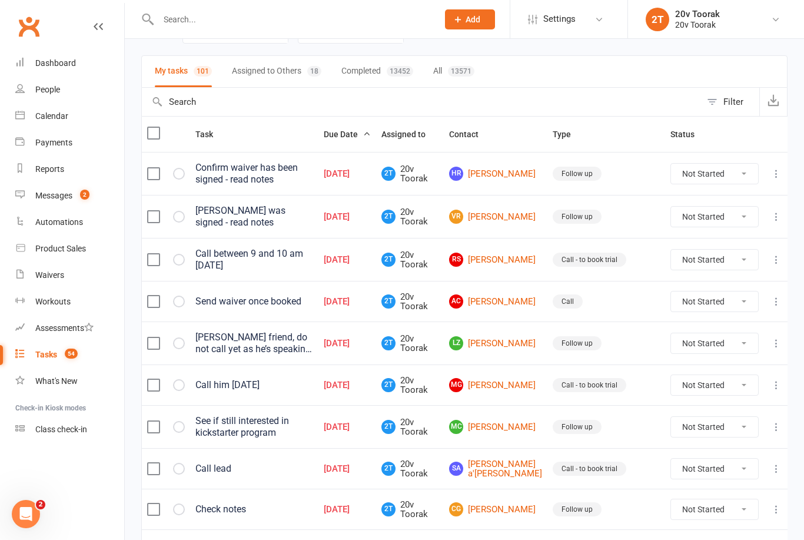
scroll to position [69, 0]
click at [503, 303] on link "AC Amy Chu" at bounding box center [495, 302] width 93 height 14
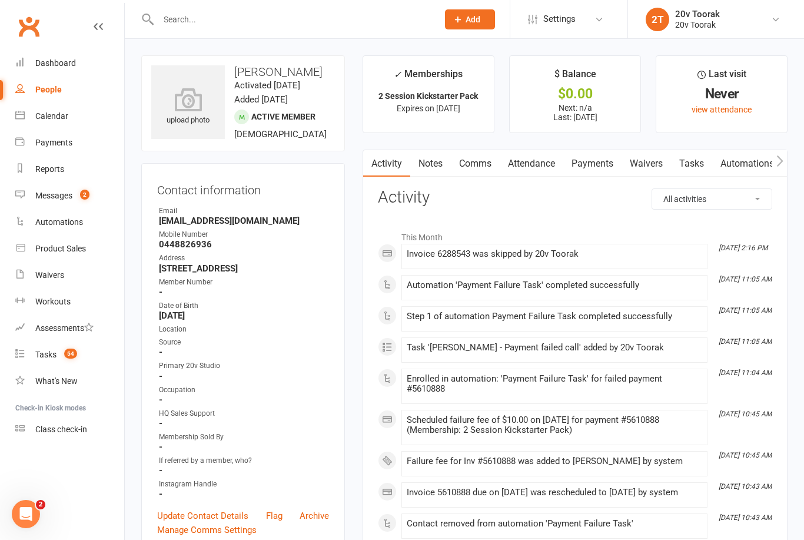
click at [50, 350] on div "Tasks" at bounding box center [45, 354] width 21 height 9
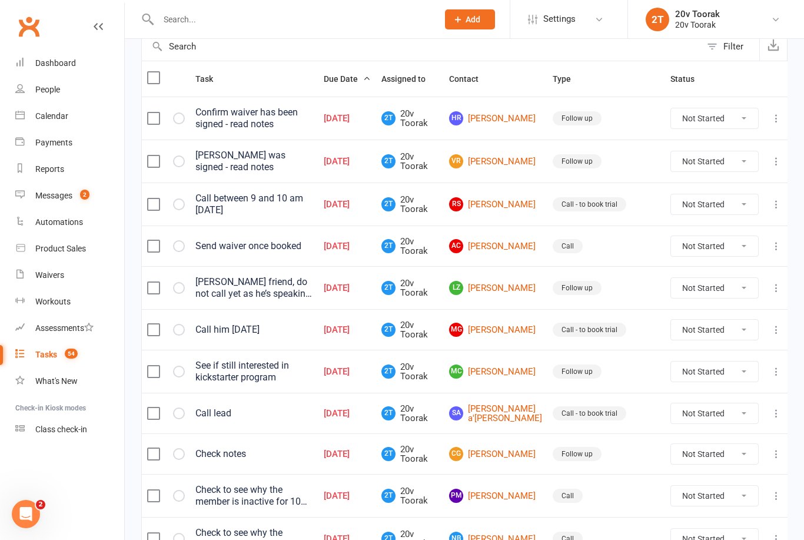
scroll to position [130, 0]
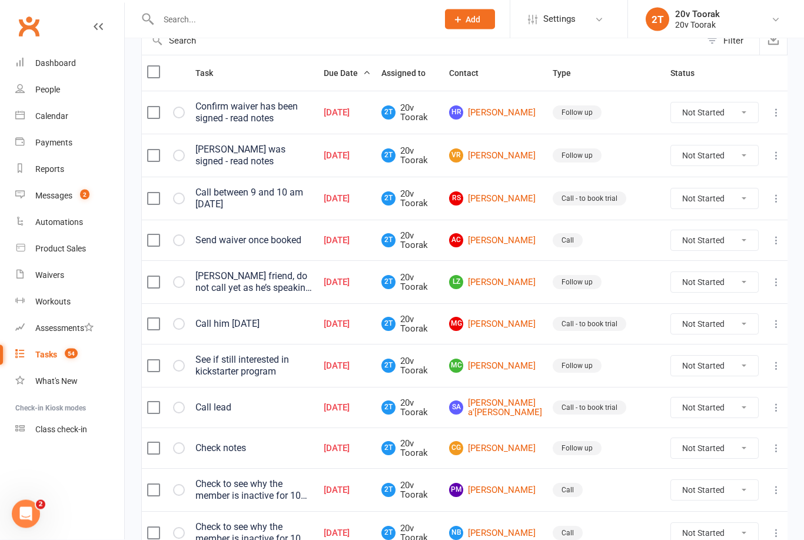
click at [515, 238] on link "AC Amy Chu" at bounding box center [495, 241] width 93 height 14
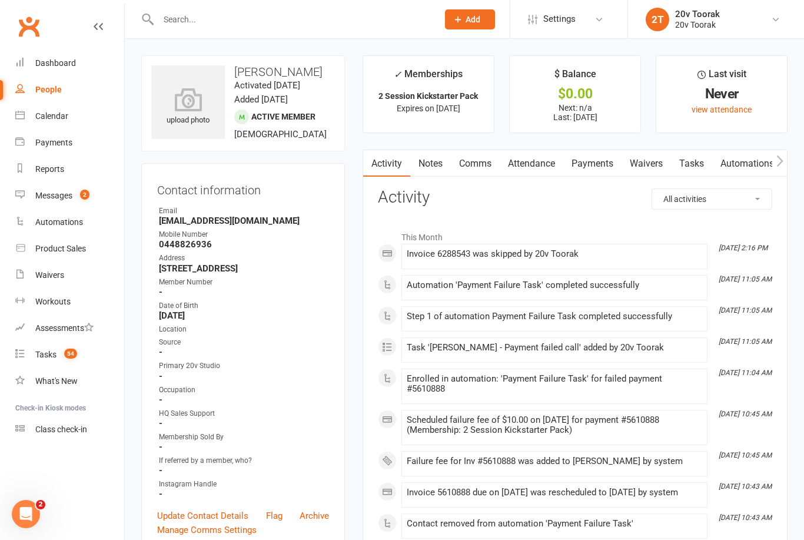
click at [602, 171] on link "Payments" at bounding box center [592, 163] width 58 height 27
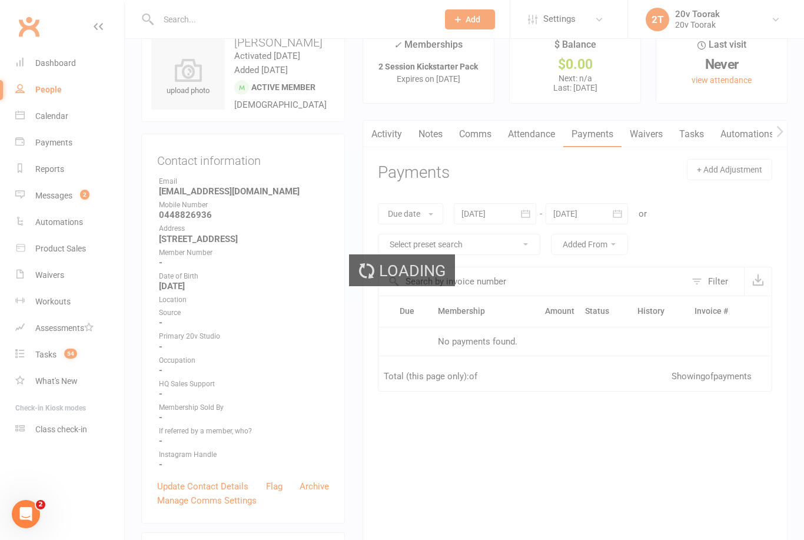
scroll to position [38, 0]
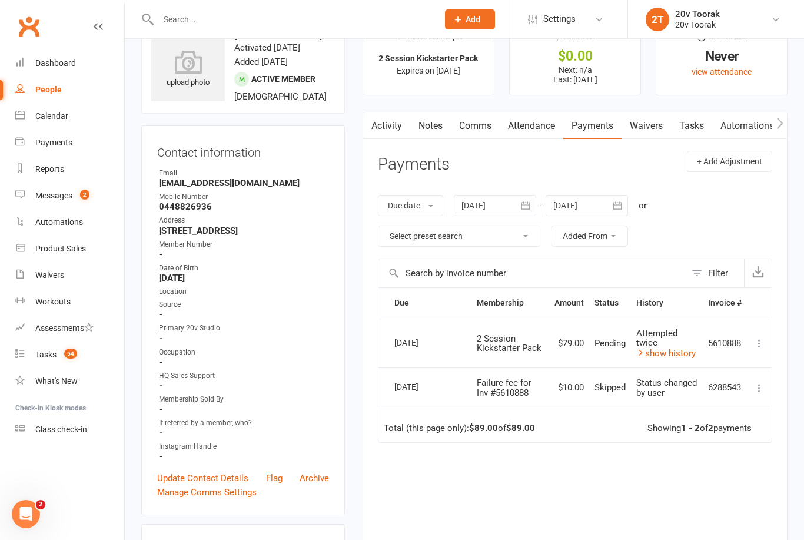
click at [682, 348] on link "show history" at bounding box center [665, 353] width 59 height 11
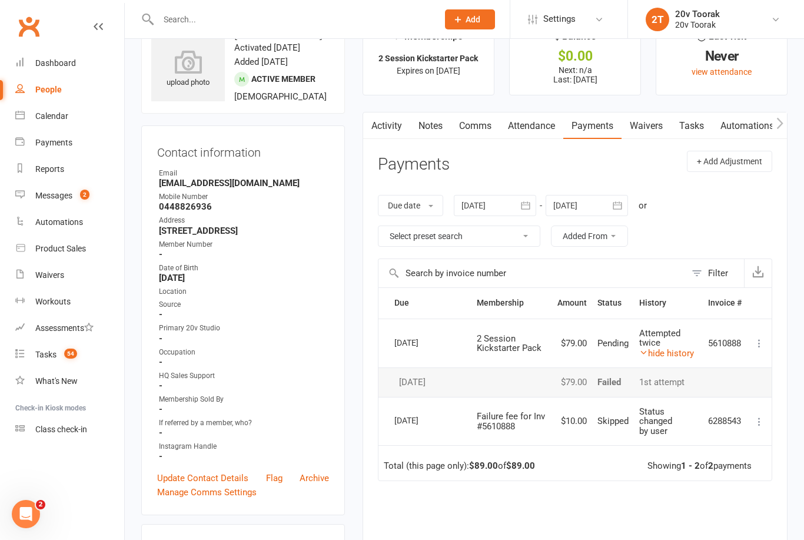
click at [398, 124] on link "Activity" at bounding box center [386, 125] width 47 height 27
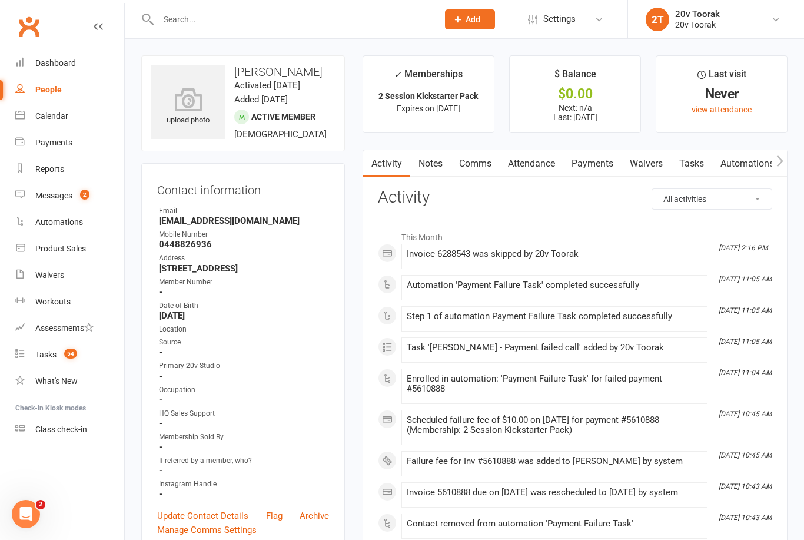
click at [599, 158] on link "Payments" at bounding box center [592, 163] width 58 height 27
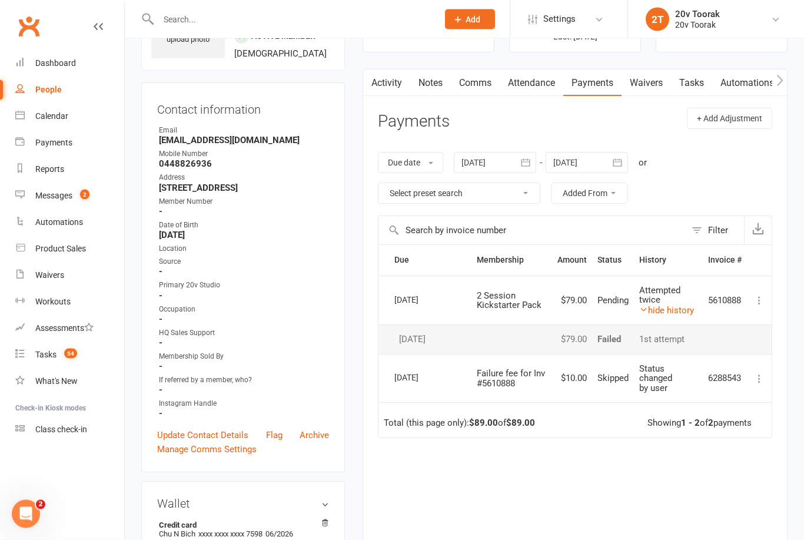
scroll to position [81, 0]
click at [65, 109] on link "Calendar" at bounding box center [69, 116] width 109 height 26
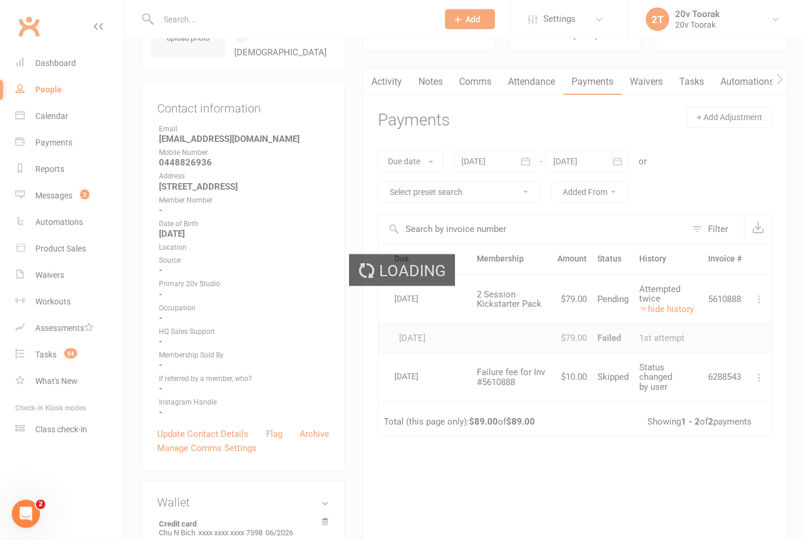
scroll to position [82, 0]
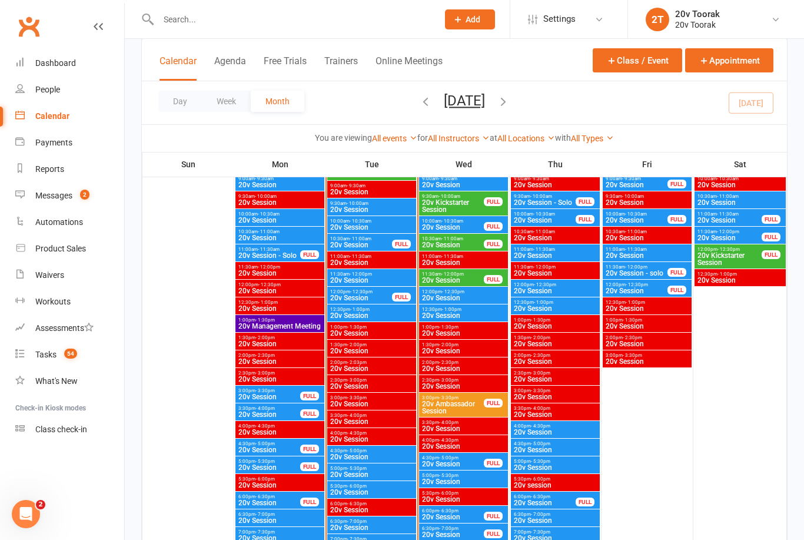
scroll to position [1272, 0]
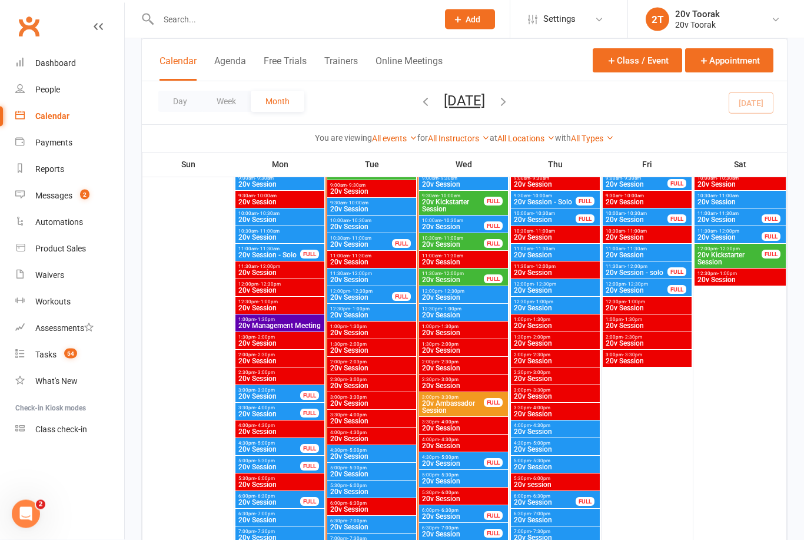
click at [560, 443] on span "4:30pm - 5:00pm" at bounding box center [555, 443] width 84 height 5
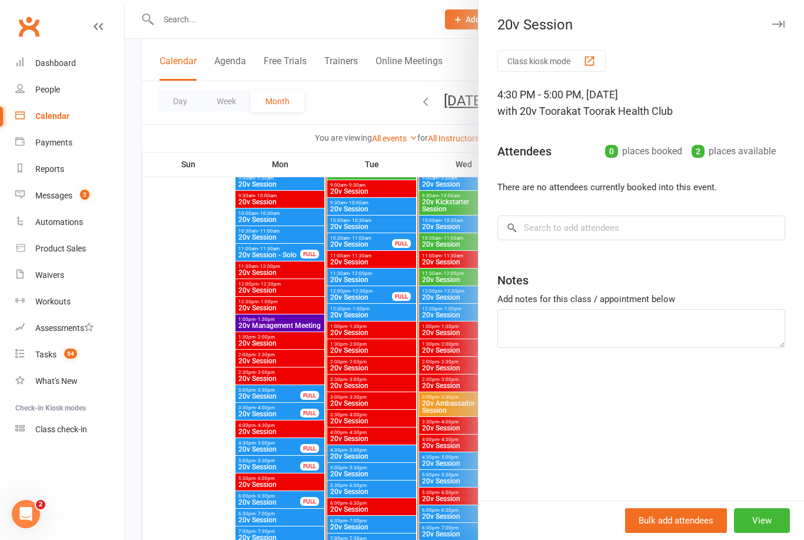
click at [193, 373] on div at bounding box center [464, 270] width 679 height 540
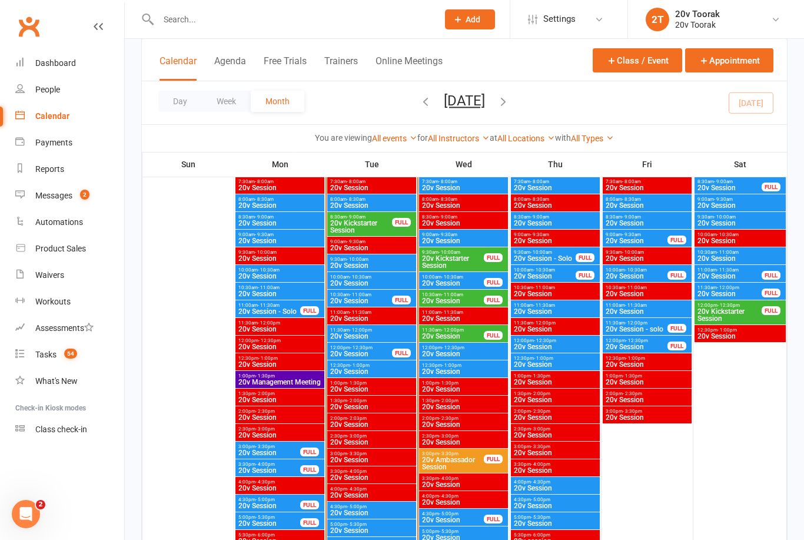
scroll to position [1215, 0]
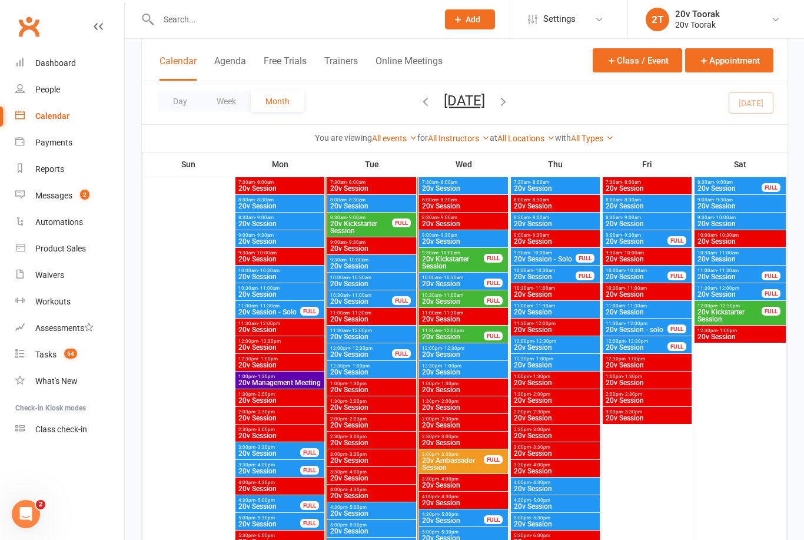
click at [215, 19] on input "text" at bounding box center [292, 19] width 275 height 16
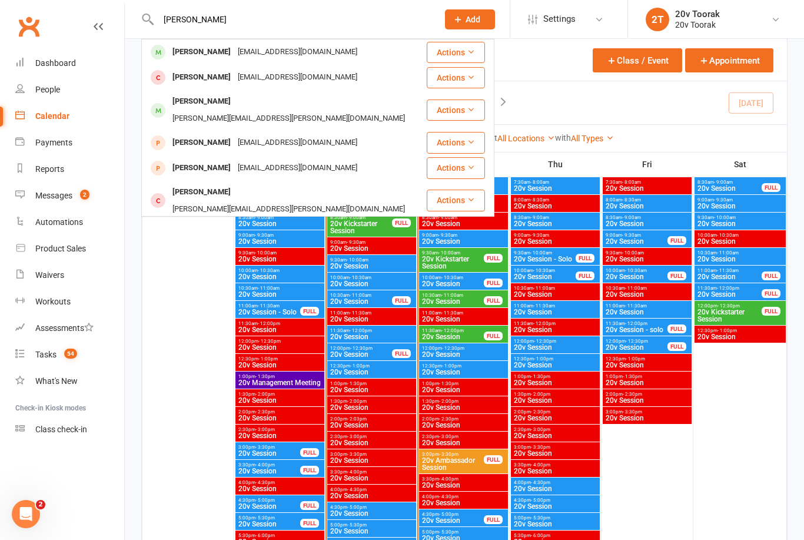
type input "Amy chu"
click at [198, 48] on div "Amy Chu" at bounding box center [201, 52] width 65 height 17
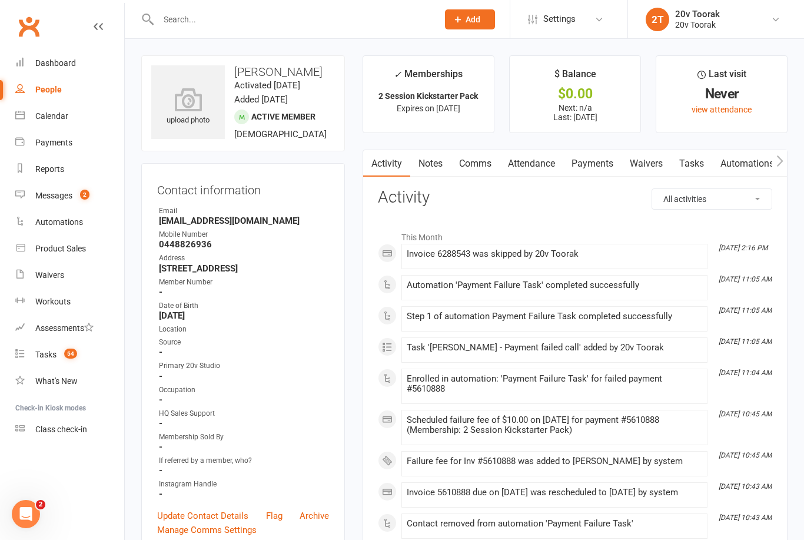
click at [658, 172] on link "Waivers" at bounding box center [646, 163] width 49 height 27
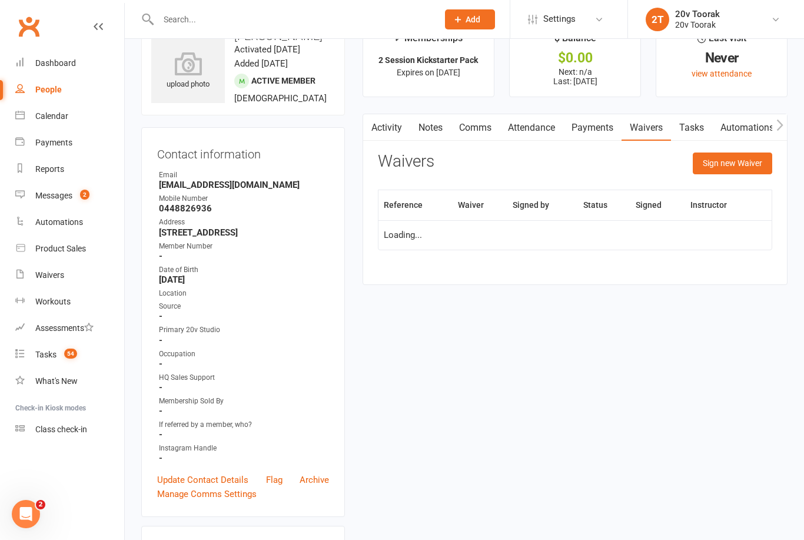
scroll to position [38, 0]
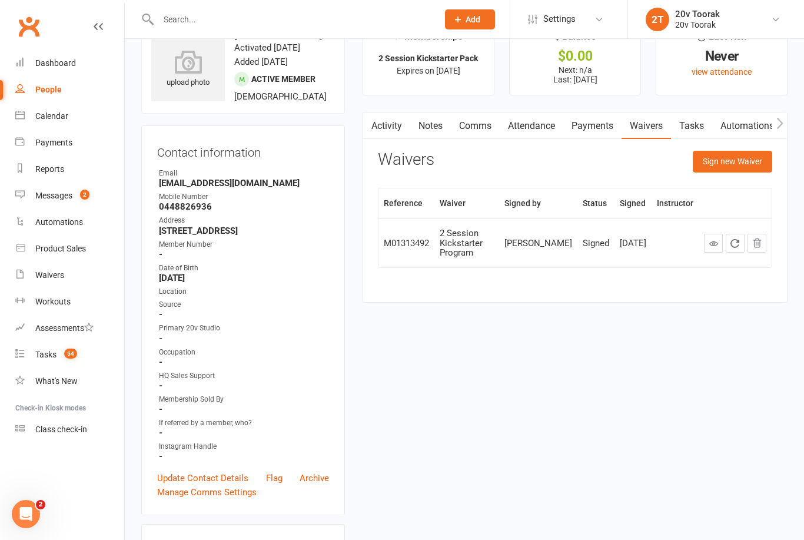
click at [599, 120] on link "Payments" at bounding box center [592, 125] width 58 height 27
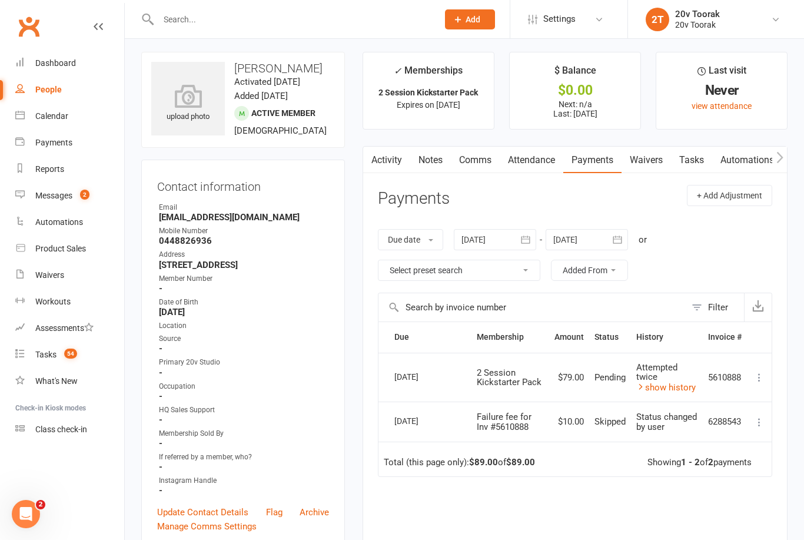
scroll to position [11, 0]
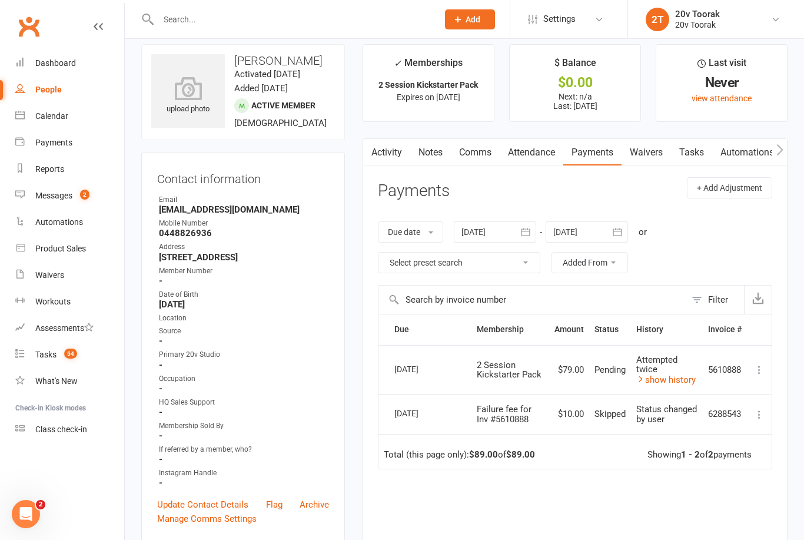
click at [485, 154] on link "Comms" at bounding box center [475, 152] width 49 height 27
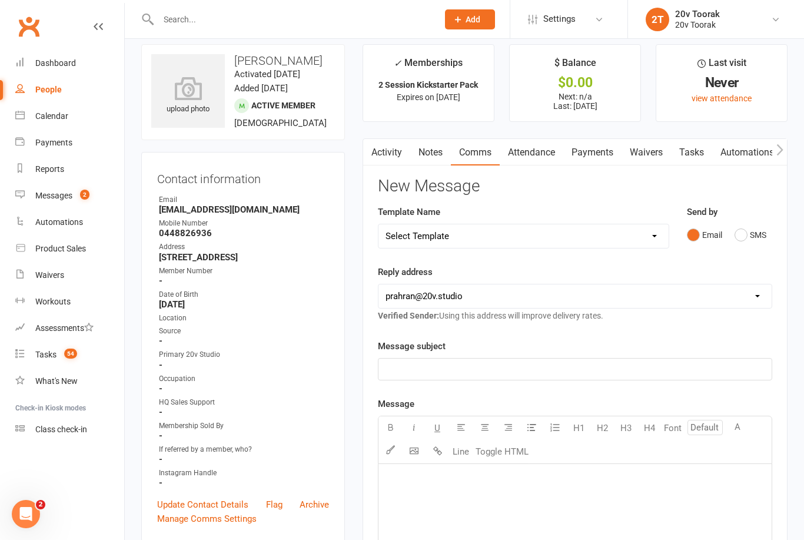
click at [743, 230] on button "SMS" at bounding box center [751, 235] width 32 height 22
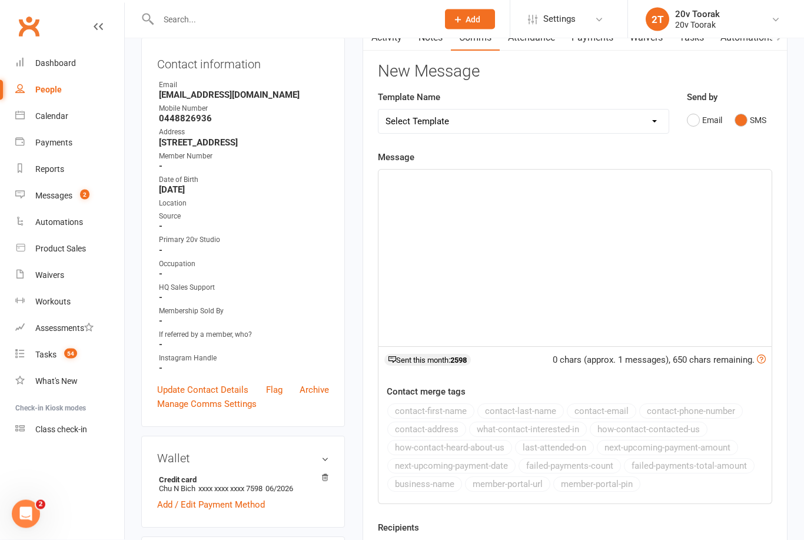
scroll to position [137, 0]
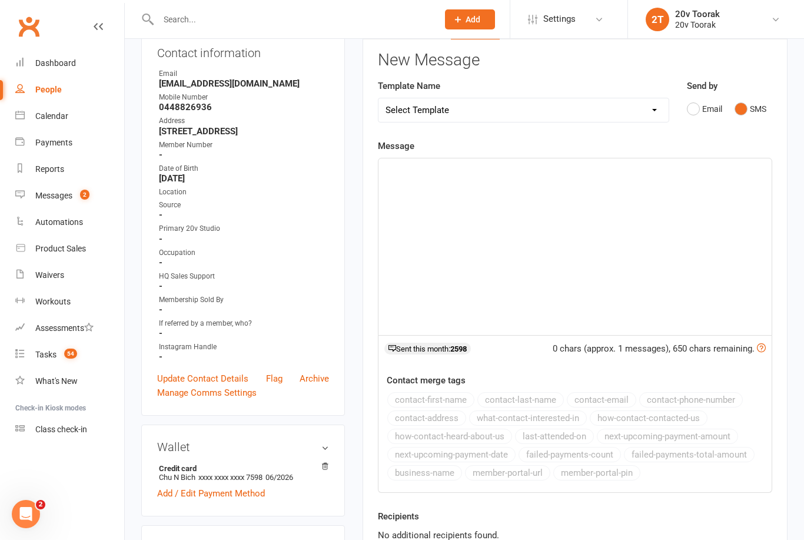
click at [522, 175] on div "﻿" at bounding box center [575, 246] width 393 height 177
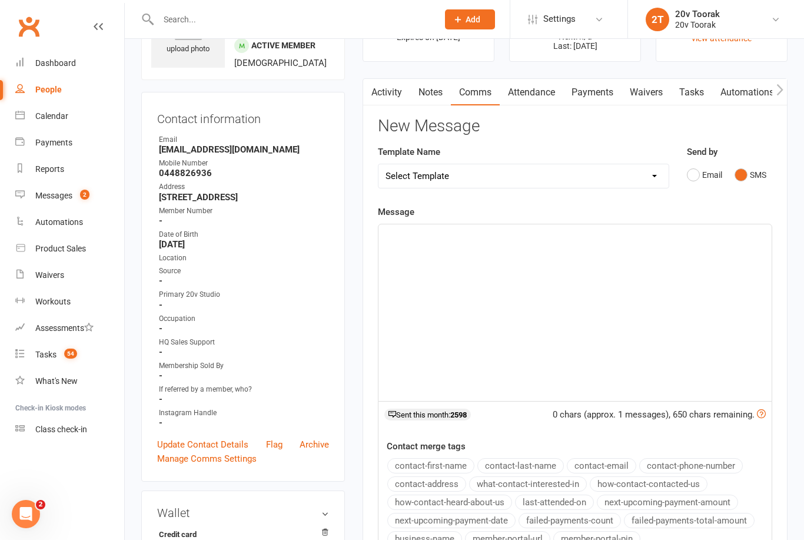
scroll to position [71, 0]
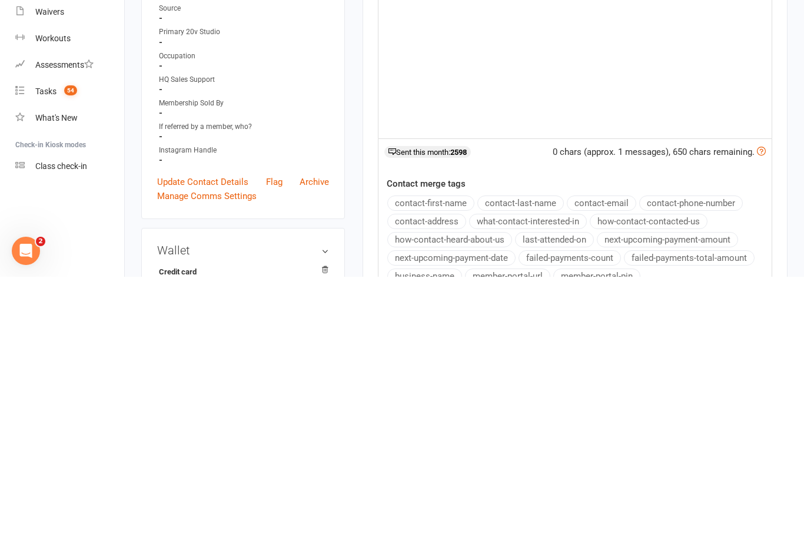
click at [456, 459] on button "contact-first-name" at bounding box center [430, 466] width 87 height 15
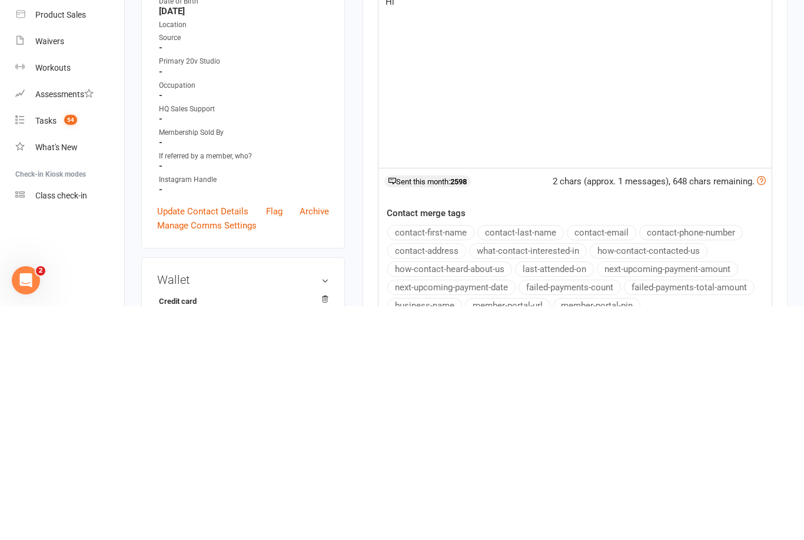
click at [456, 459] on button "contact-first-name" at bounding box center [430, 466] width 87 height 15
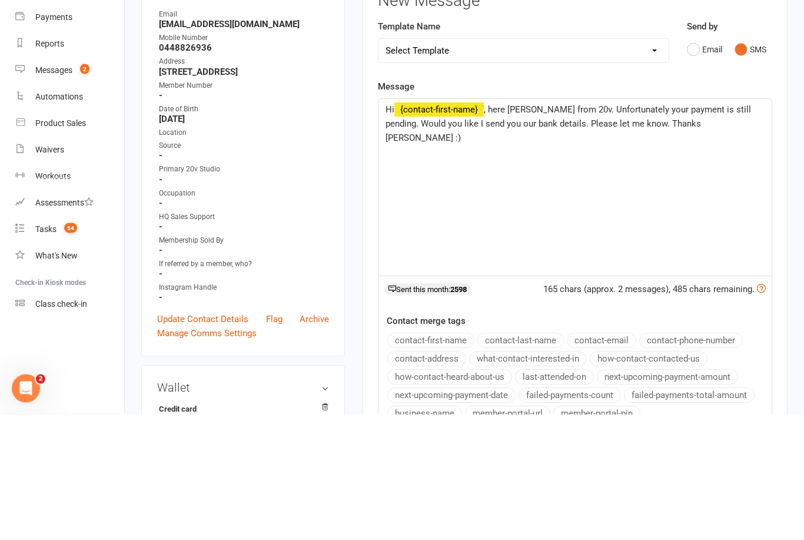
click at [578, 230] on span ", here Daniela from 20v. Unfortunately your payment is still pending. Would you…" at bounding box center [570, 249] width 368 height 39
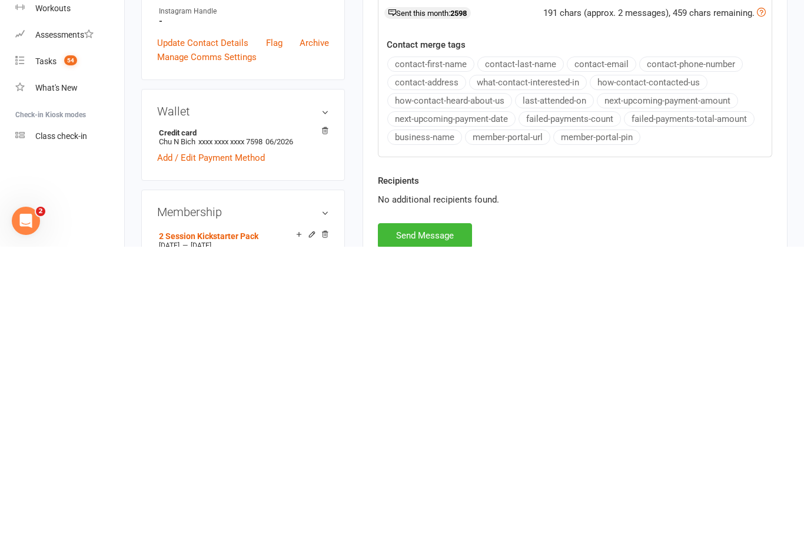
scroll to position [187, 0]
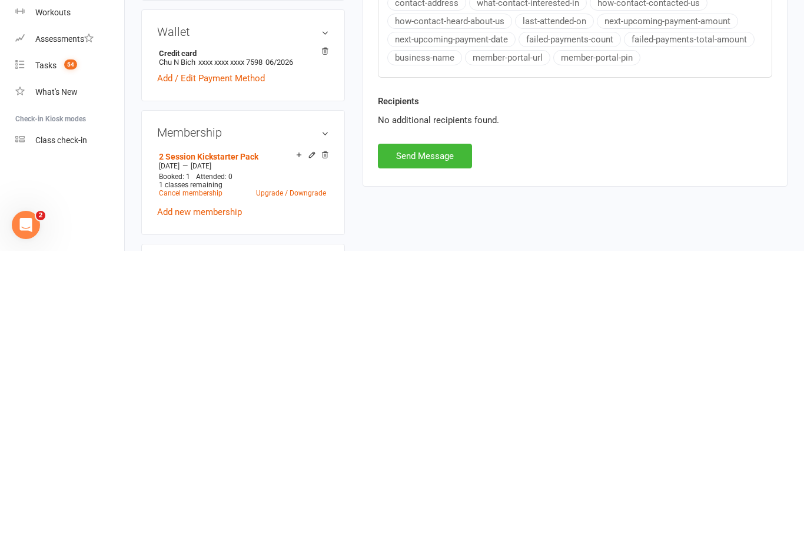
click at [439, 433] on button "Send Message" at bounding box center [425, 445] width 94 height 25
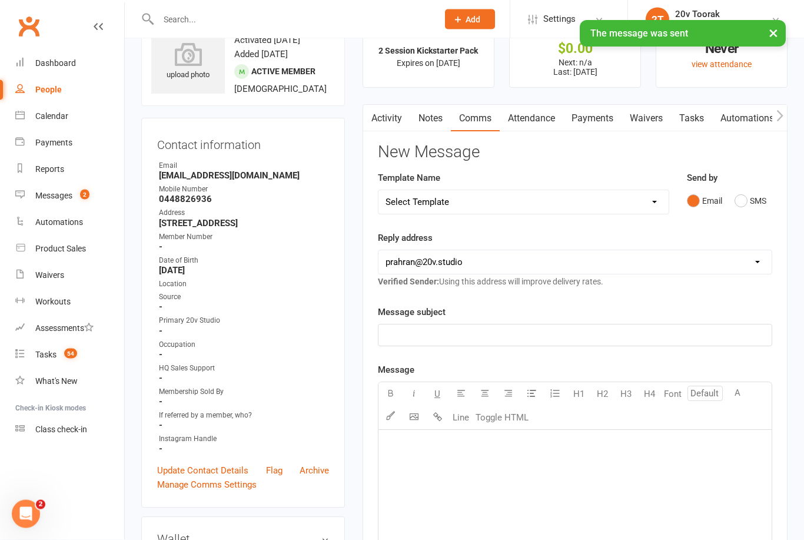
scroll to position [0, 0]
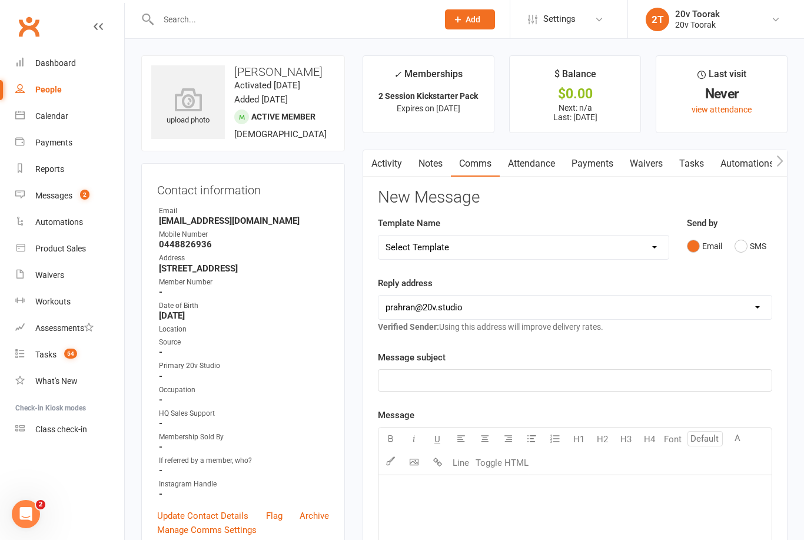
click at [426, 167] on link "Notes" at bounding box center [430, 163] width 41 height 27
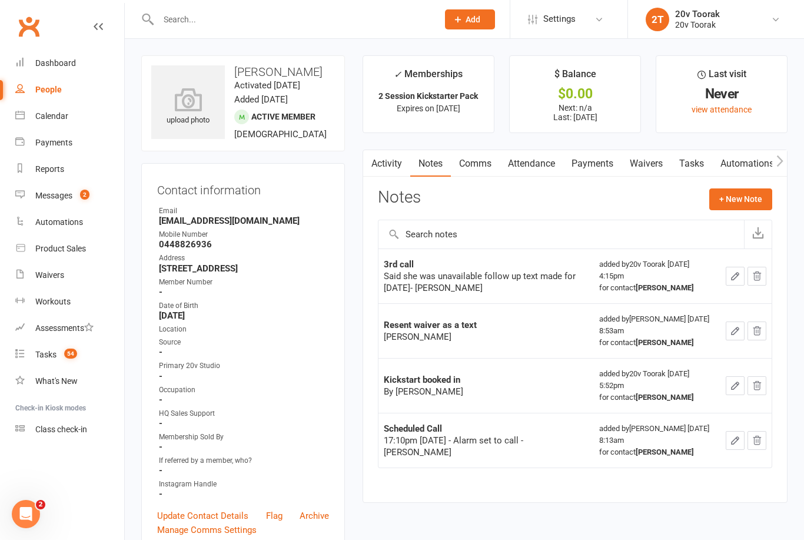
click at [745, 191] on button "+ New Note" at bounding box center [740, 198] width 63 height 21
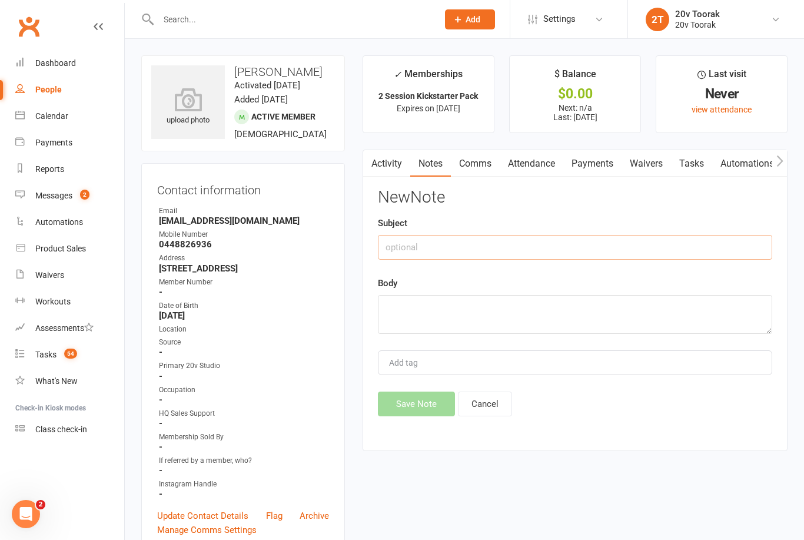
click at [477, 251] on input "text" at bounding box center [575, 247] width 394 height 25
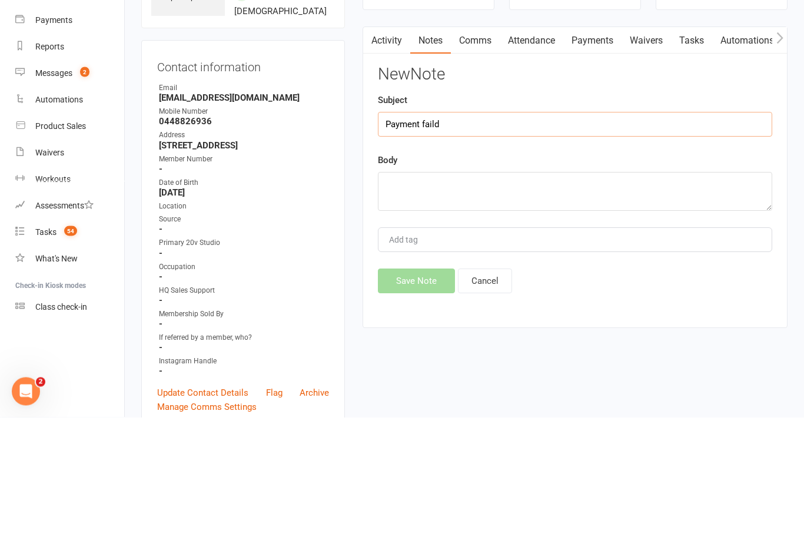
type input "Payment faild"
click at [486, 295] on textarea at bounding box center [575, 314] width 394 height 39
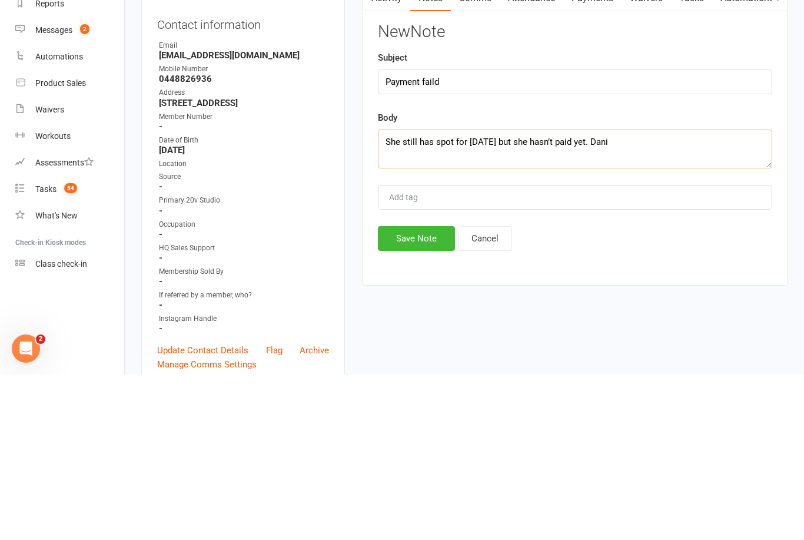
type textarea "She still has spot for Thursday but she hasn’t paid yet. Dani"
click at [423, 391] on button "Save Note" at bounding box center [416, 403] width 77 height 25
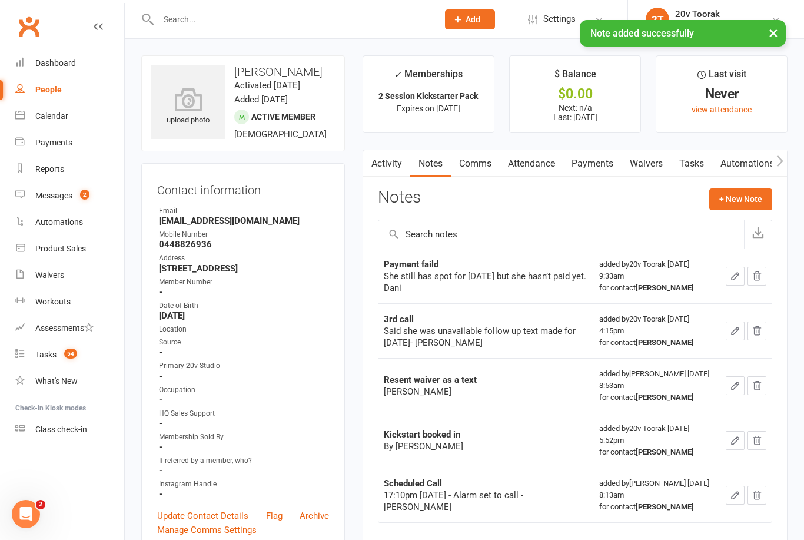
click at [692, 159] on link "Tasks" at bounding box center [691, 163] width 41 height 27
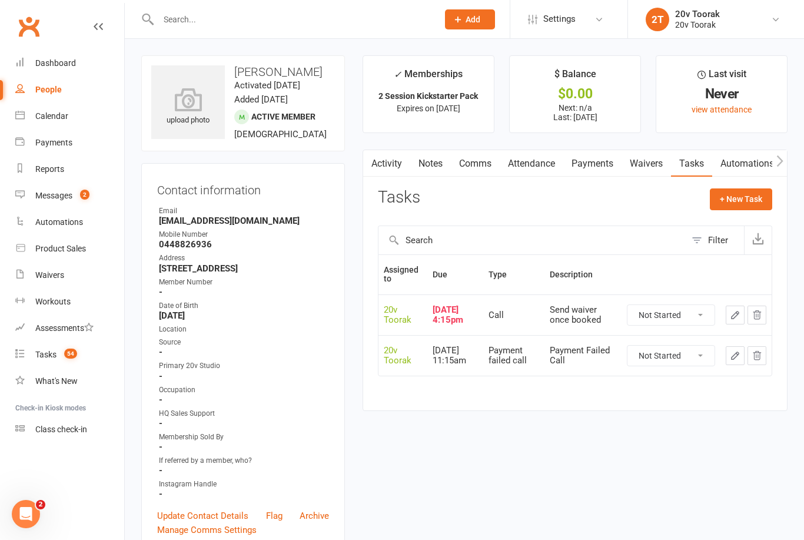
click at [696, 353] on select "Not Started In Progress Waiting Complete" at bounding box center [671, 356] width 87 height 20
select select "unstarted"
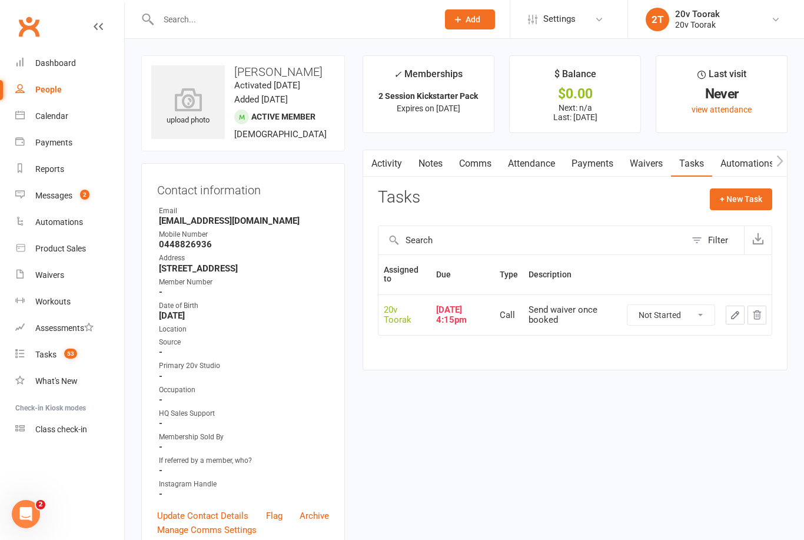
click at [747, 200] on button "+ New Task" at bounding box center [741, 198] width 62 height 21
select select "45736"
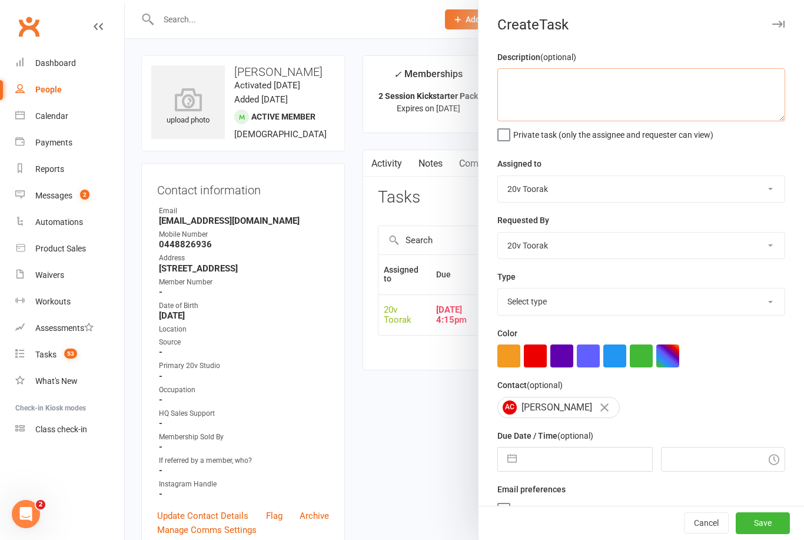
click at [630, 92] on textarea at bounding box center [641, 94] width 288 height 53
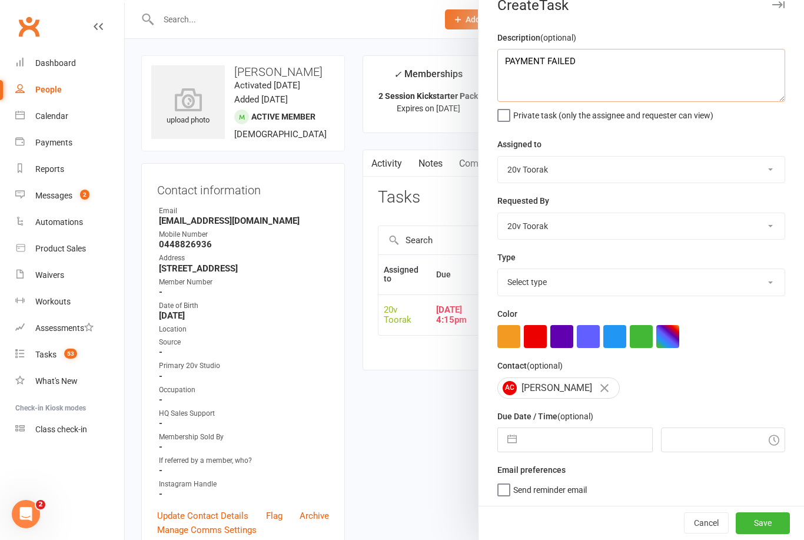
scroll to position [22, 0]
click at [645, 62] on textarea "PAYMENT FAILED" at bounding box center [641, 75] width 288 height 53
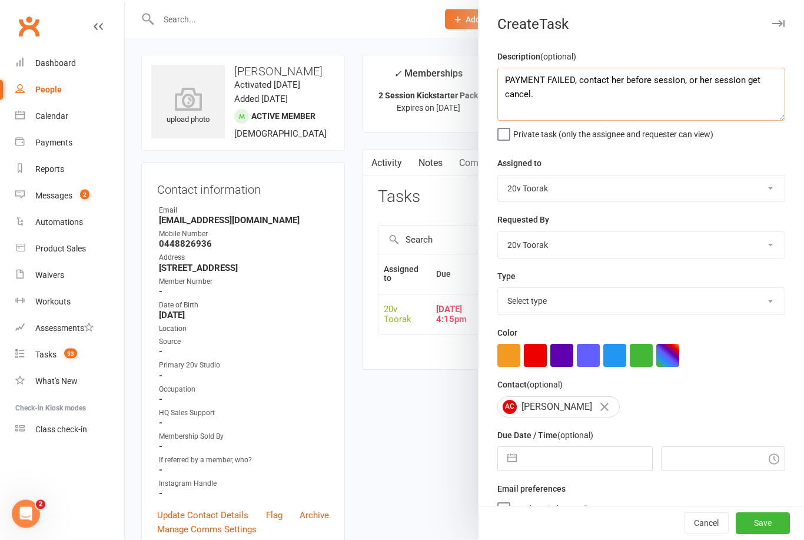
scroll to position [0, 0]
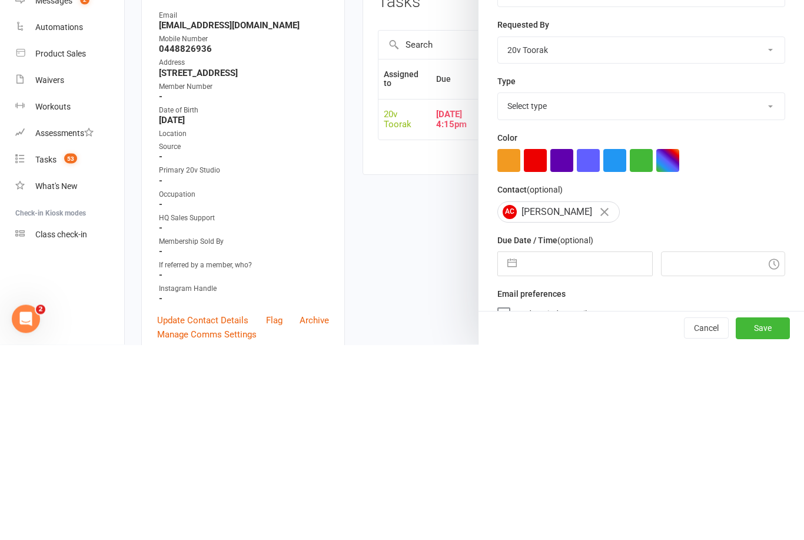
type textarea "PAYMENT FAILED, contact her before session, or her session get cancel."
click at [760, 288] on select "Select type Call Call - to book trial Confirm session attendance Confirm trial …" at bounding box center [641, 301] width 287 height 26
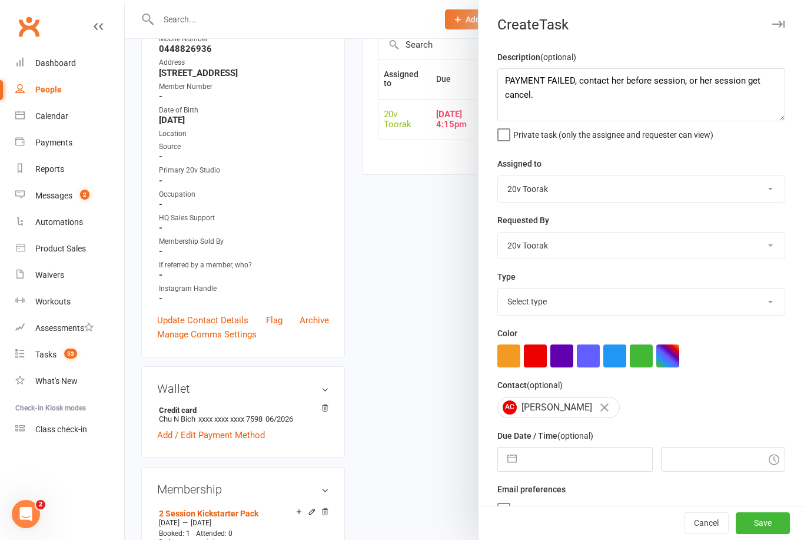
select select "23277"
click at [590, 460] on input "text" at bounding box center [587, 459] width 129 height 24
select select "6"
select select "2025"
select select "7"
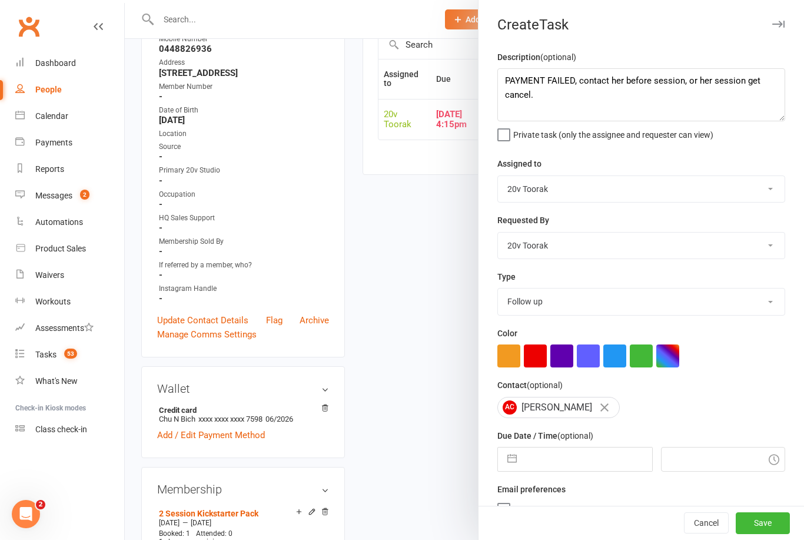
select select "2025"
select select "8"
select select "2025"
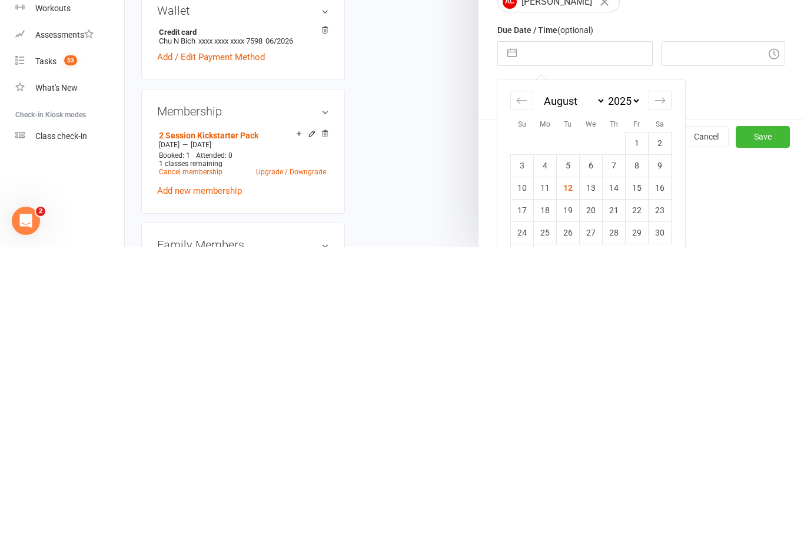
scroll to position [574, 0]
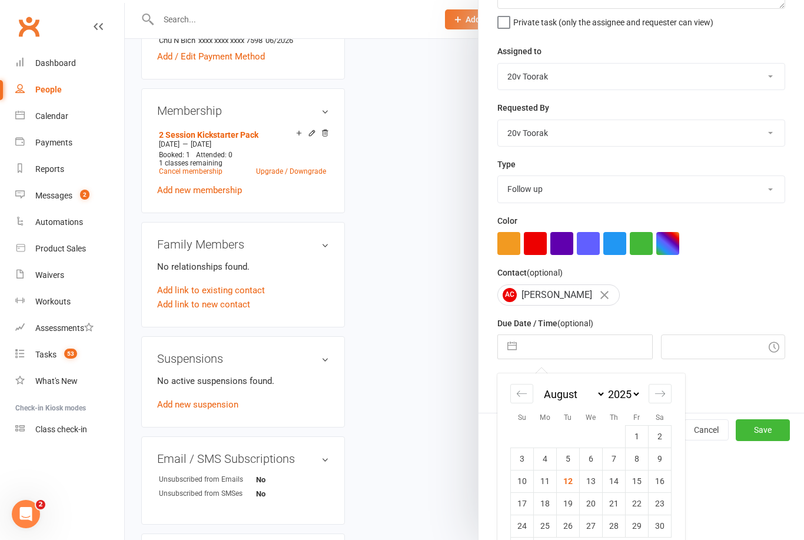
click at [568, 487] on td "12" at bounding box center [568, 481] width 23 height 22
type input "[DATE]"
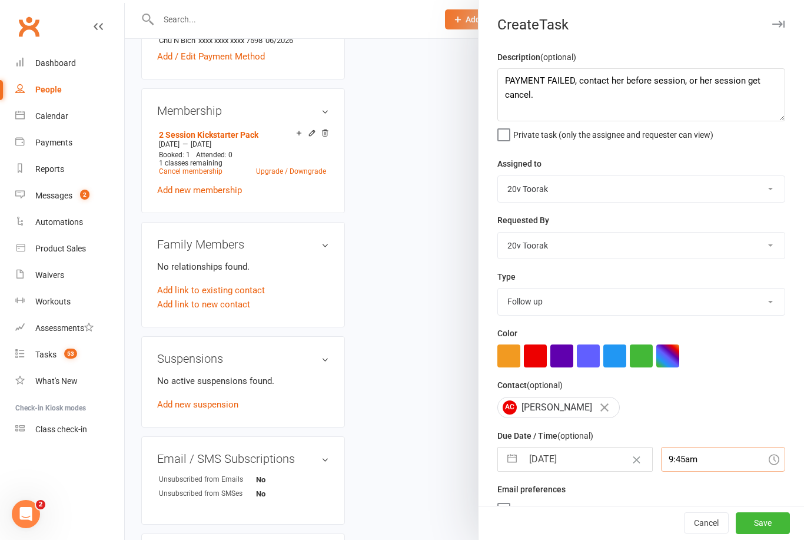
click at [689, 456] on input "9:45am" at bounding box center [723, 459] width 125 height 25
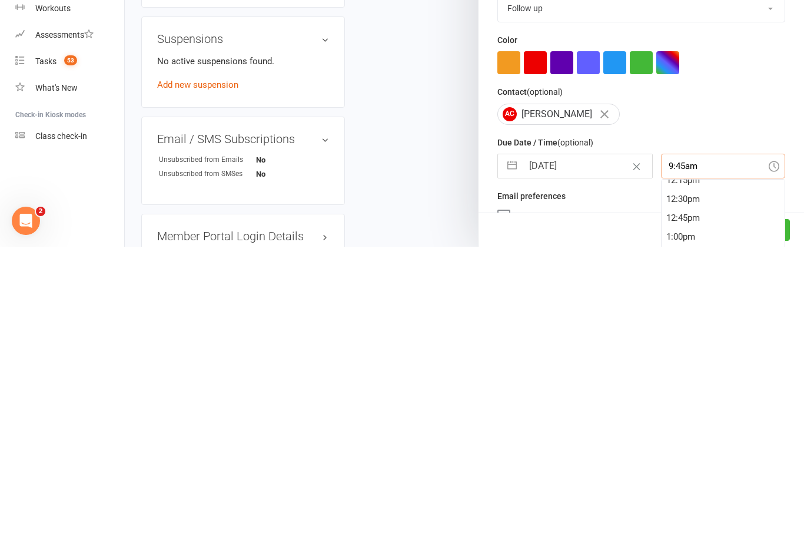
scroll to position [941, 0]
type input "9"
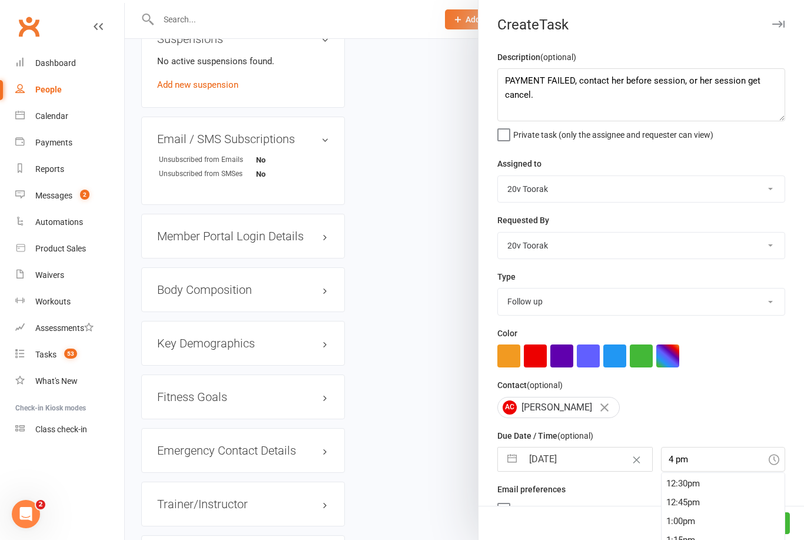
type input "4:00pm"
click at [767, 304] on select "Call Call - to book trial Confirm session attendance Confirm trial Follow up Me…" at bounding box center [641, 301] width 287 height 26
click at [774, 534] on button "Save" at bounding box center [763, 523] width 54 height 21
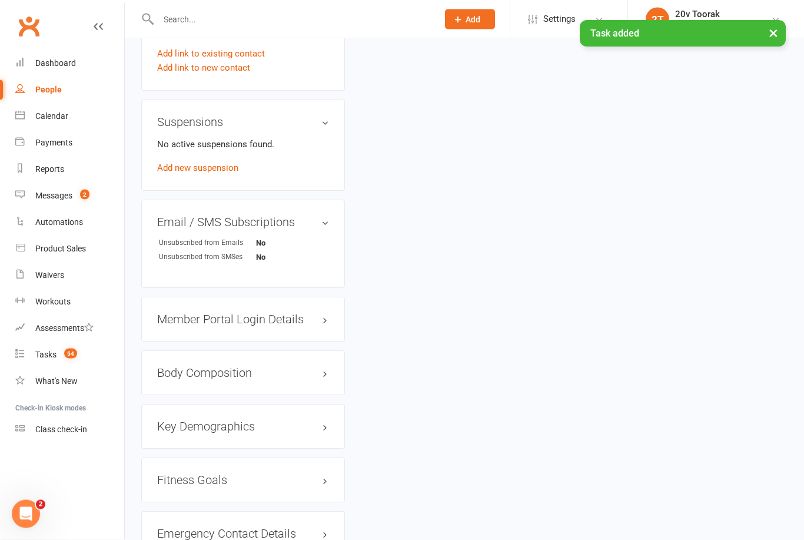
scroll to position [0, 0]
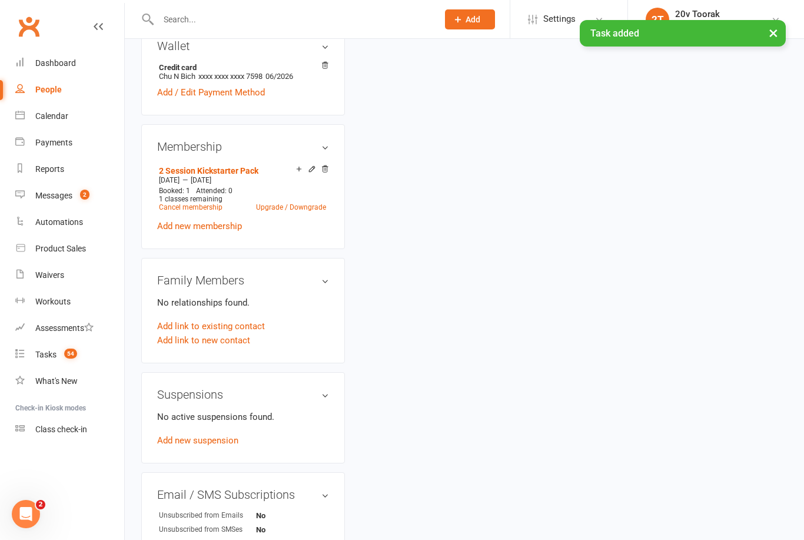
click at [54, 350] on div "Tasks" at bounding box center [45, 354] width 21 height 9
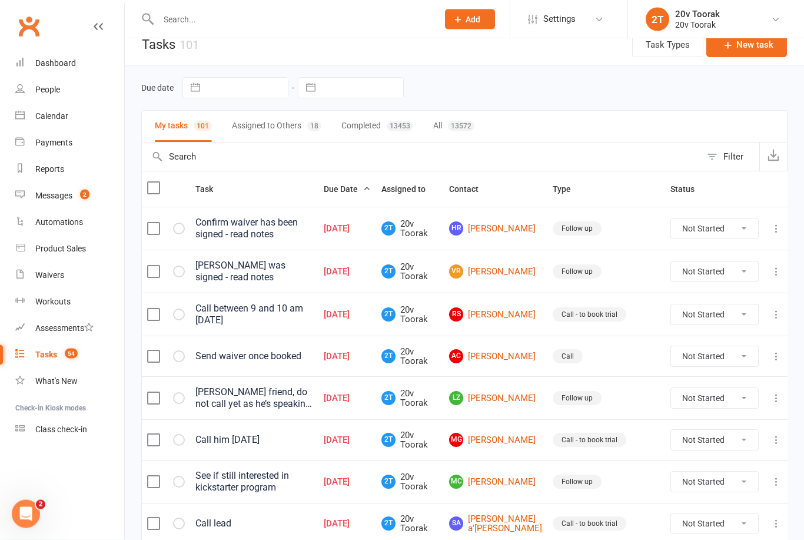
scroll to position [15, 0]
click at [39, 121] on div "Calendar" at bounding box center [51, 115] width 33 height 9
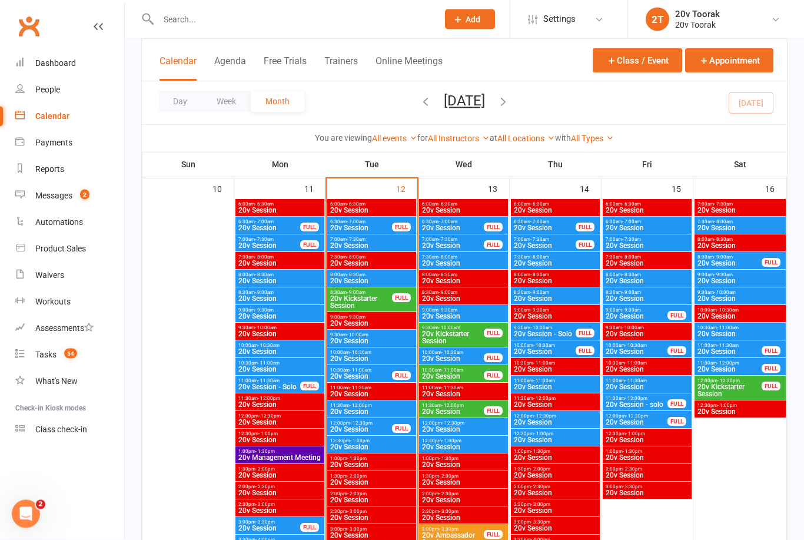
click at [350, 360] on span "20v Session" at bounding box center [372, 359] width 84 height 7
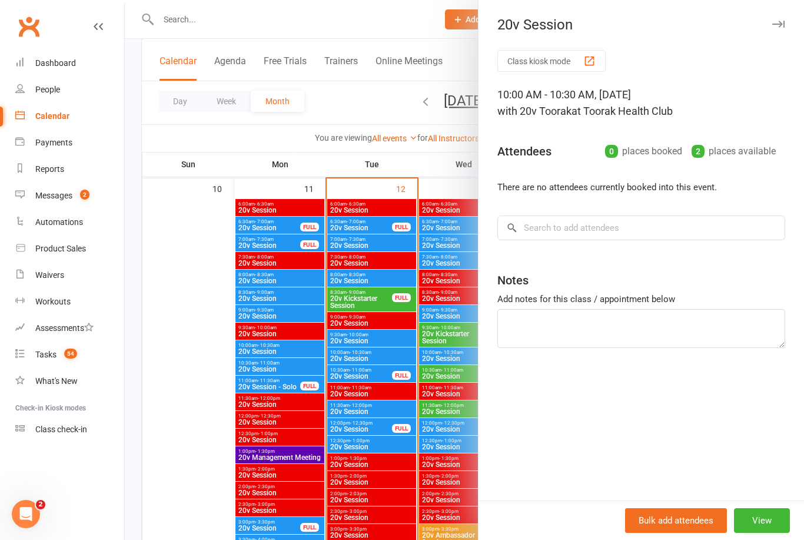
click at [284, 416] on div at bounding box center [464, 270] width 679 height 540
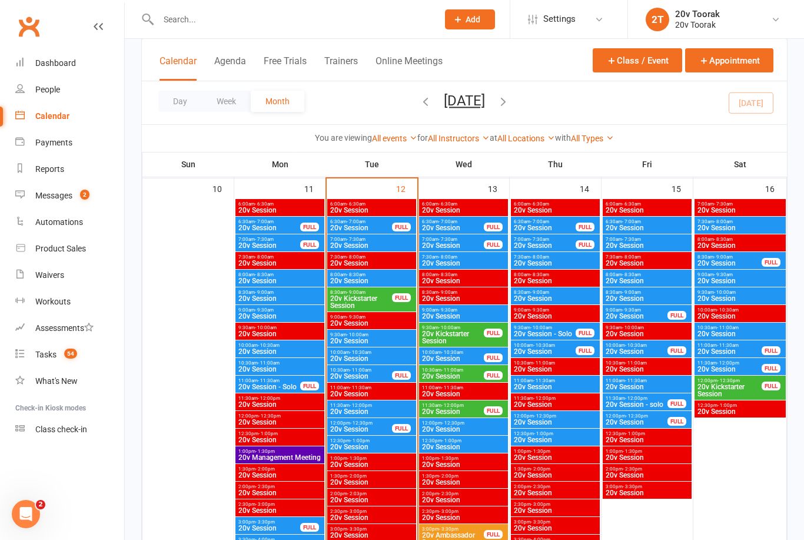
click at [354, 373] on span "20v Session" at bounding box center [361, 376] width 63 height 7
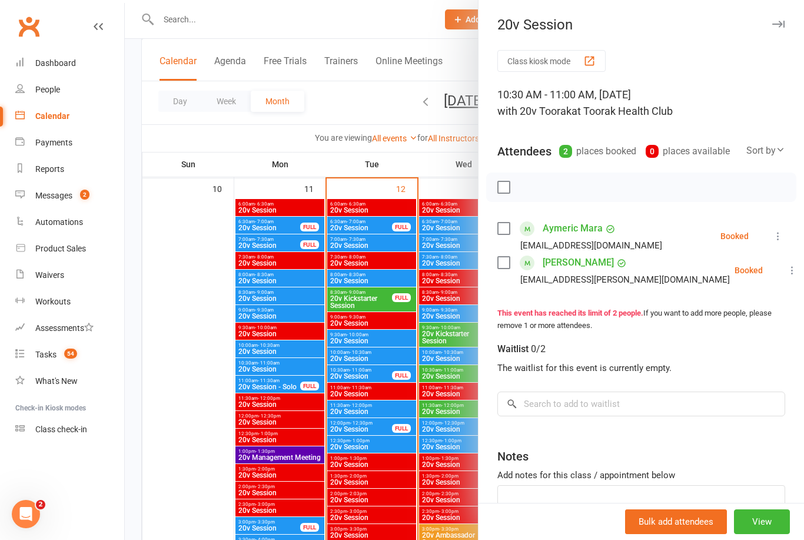
click at [565, 221] on link "Aymeric Mara" at bounding box center [573, 228] width 60 height 19
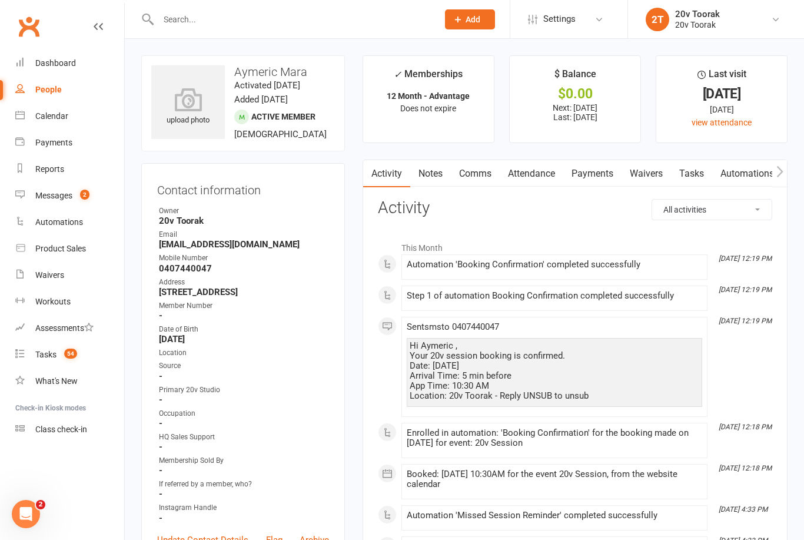
click at [476, 179] on link "Comms" at bounding box center [475, 173] width 49 height 27
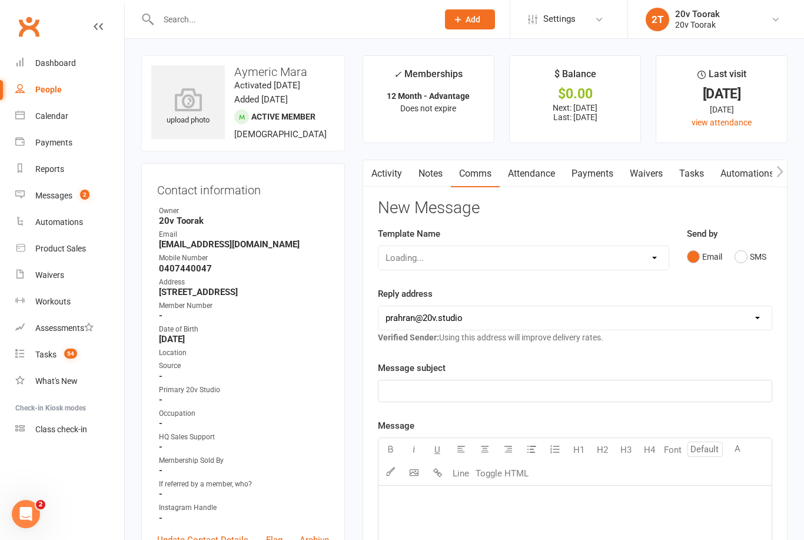
scroll to position [38, 0]
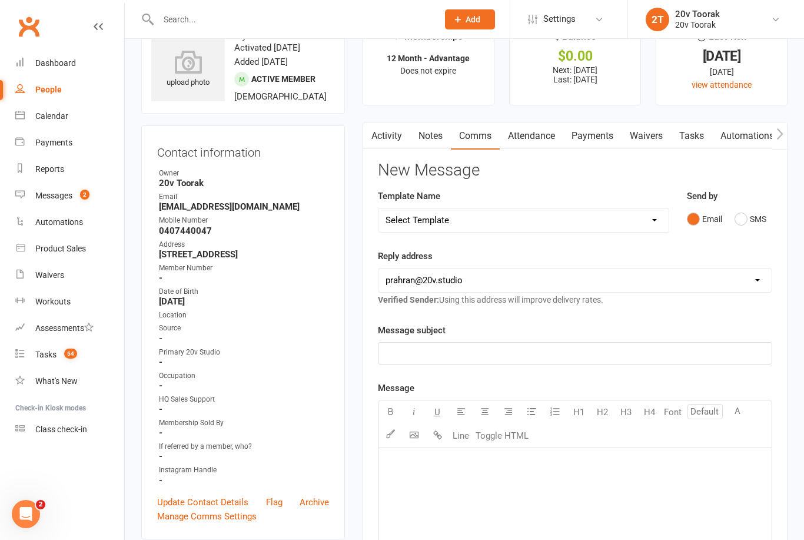
click at [746, 228] on button "SMS" at bounding box center [751, 219] width 32 height 22
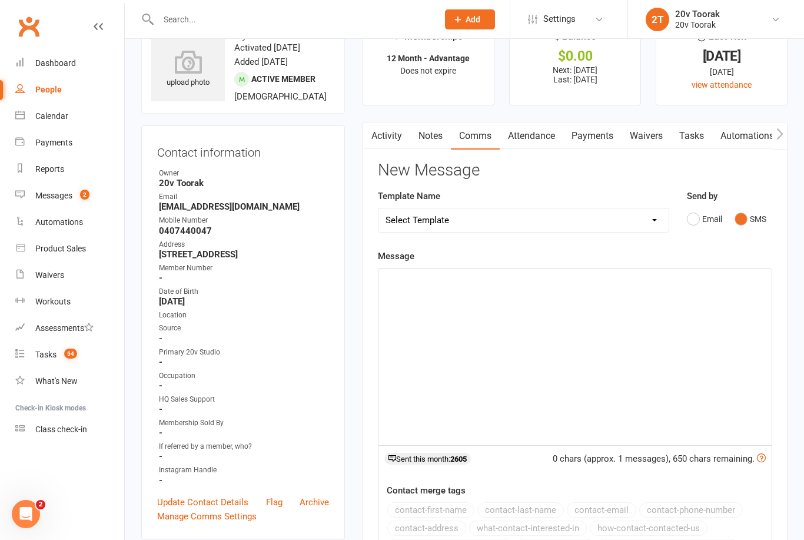
click at [568, 326] on div "﻿" at bounding box center [575, 356] width 393 height 177
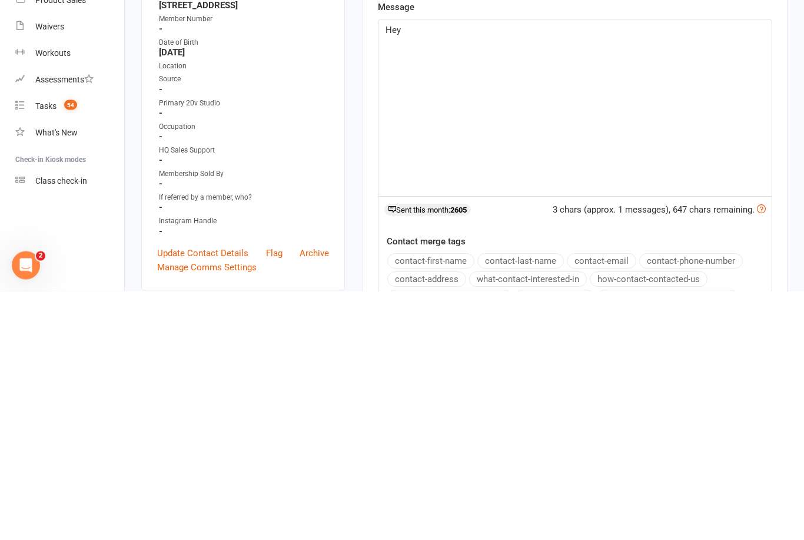
click at [455, 502] on button "contact-first-name" at bounding box center [430, 509] width 87 height 15
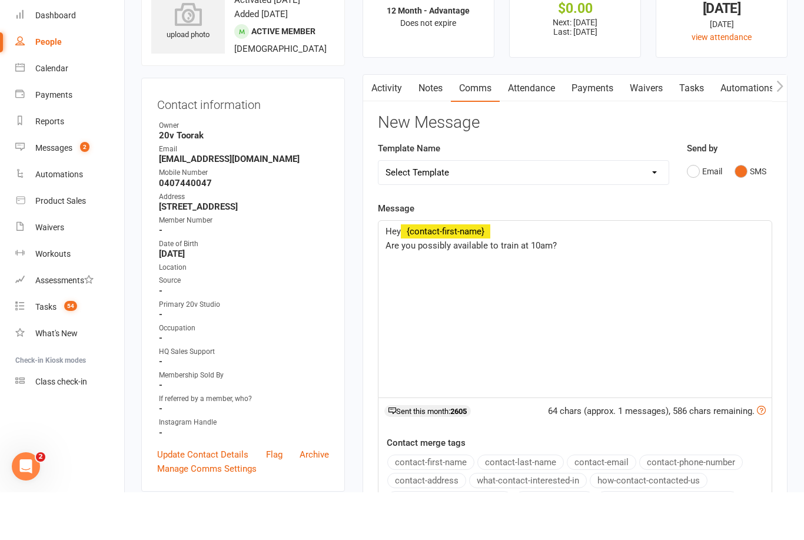
scroll to position [0, 0]
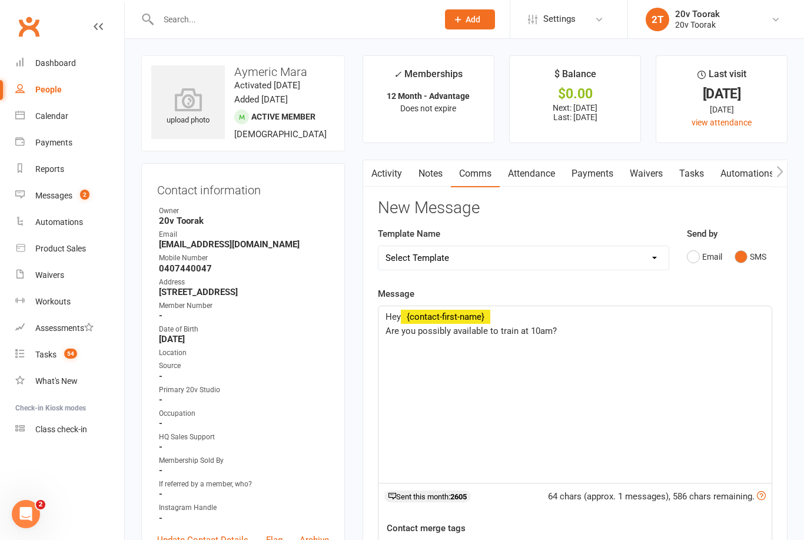
click at [569, 374] on div "Hey ﻿ {contact-first-name} Are you possibly available to train at 10am?" at bounding box center [575, 394] width 393 height 177
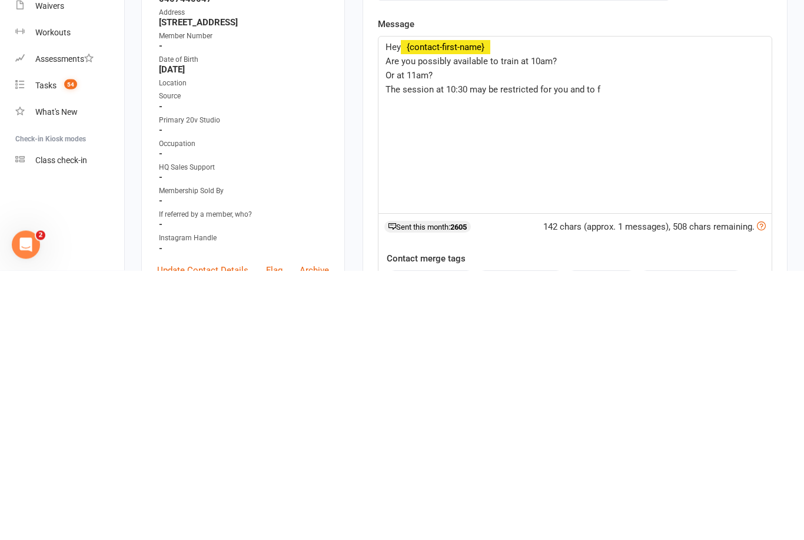
click at [416, 340] on span "Or at 11am?" at bounding box center [409, 345] width 47 height 11
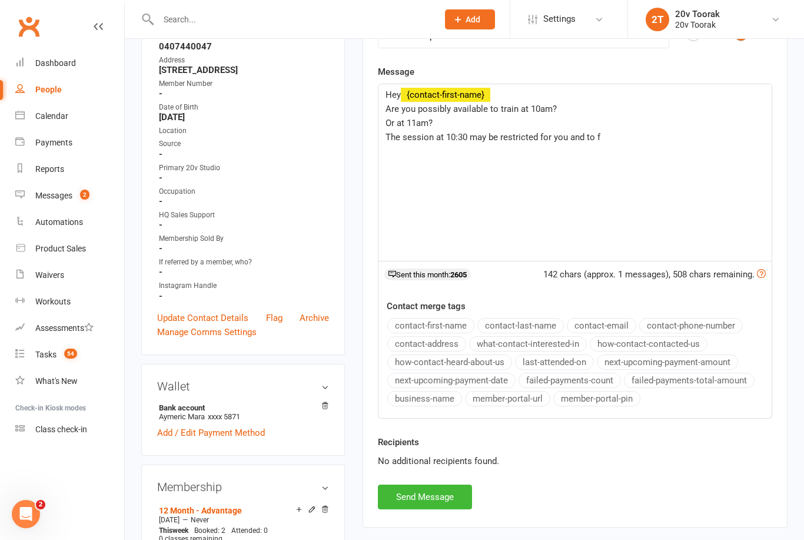
scroll to position [223, 0]
click at [415, 111] on p "Are you possibly available to train at 10am?" at bounding box center [575, 108] width 379 height 14
click at [638, 146] on div "Hey ﻿ {contact-first-name} Are you possibly available to train at 10am? Or at 1…" at bounding box center [575, 171] width 393 height 177
click at [413, 121] on span "Or at 11am?" at bounding box center [409, 122] width 47 height 11
click at [615, 134] on p "The session at 10:30 may be restricted for you and to f" at bounding box center [575, 136] width 379 height 14
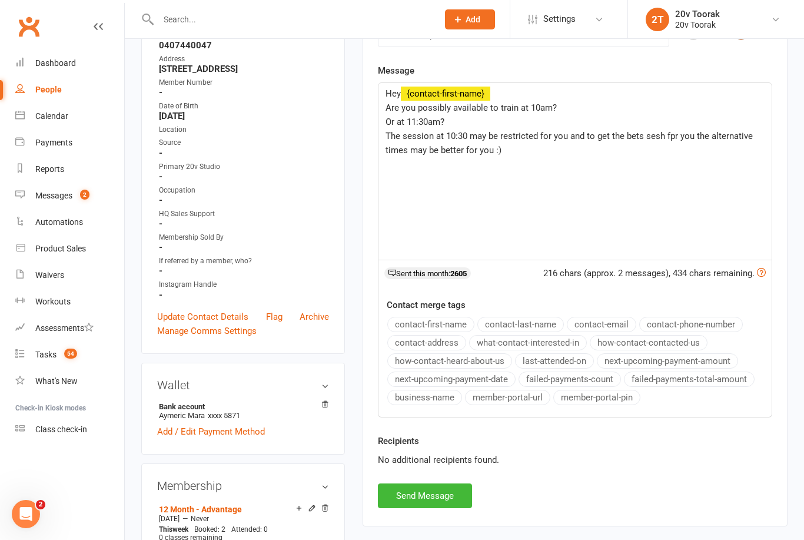
click at [688, 132] on span "The session at 10:30 may be restricted for you and to get the bets sesh fpr you…" at bounding box center [571, 143] width 370 height 25
click at [641, 162] on div "Hey ﻿ {contact-first-name} Are you possibly available to train at 10am? Or at 1…" at bounding box center [575, 171] width 393 height 177
click at [639, 129] on p "The session at 10:30 may be restricted for you and to get the bets sesh for you…" at bounding box center [575, 143] width 379 height 28
click at [661, 207] on div "Hey ﻿ {contact-first-name} Are you possibly available to train at 10am? Or at 1…" at bounding box center [575, 171] width 393 height 177
click at [432, 488] on button "Send Message" at bounding box center [425, 495] width 94 height 25
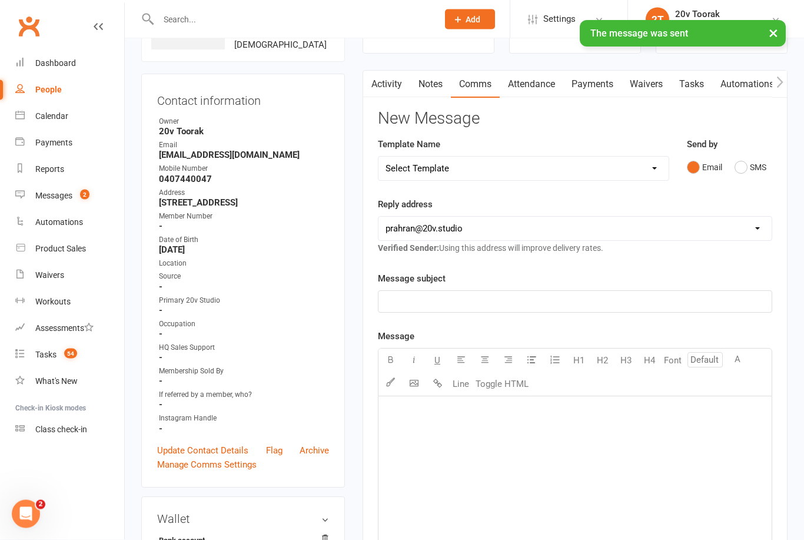
scroll to position [0, 0]
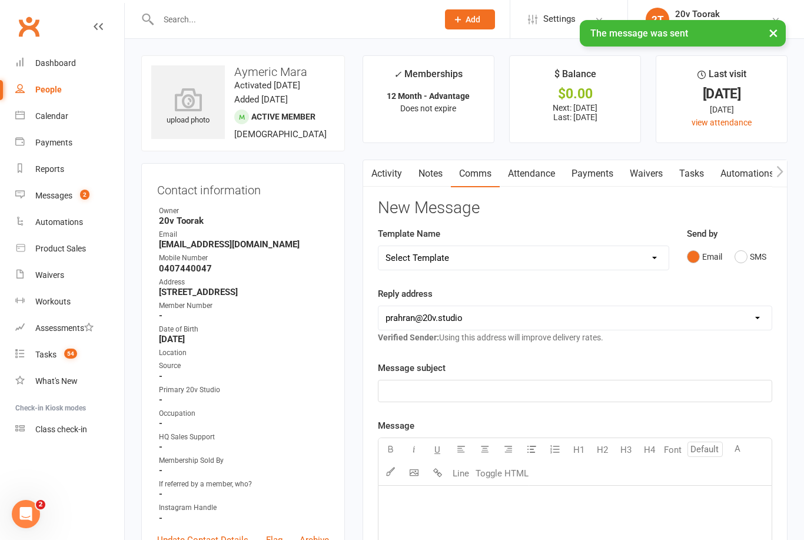
click at [60, 121] on div "Calendar" at bounding box center [51, 115] width 33 height 9
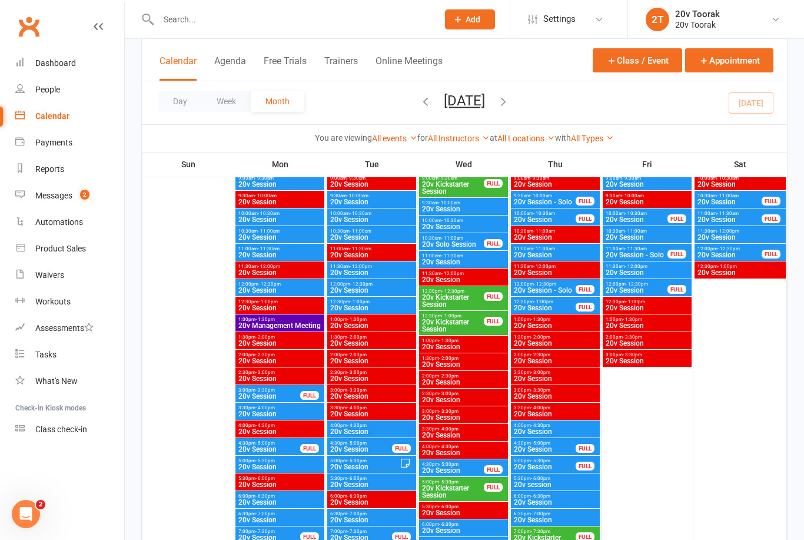
scroll to position [204, 0]
click at [67, 352] on span "55" at bounding box center [70, 354] width 13 height 10
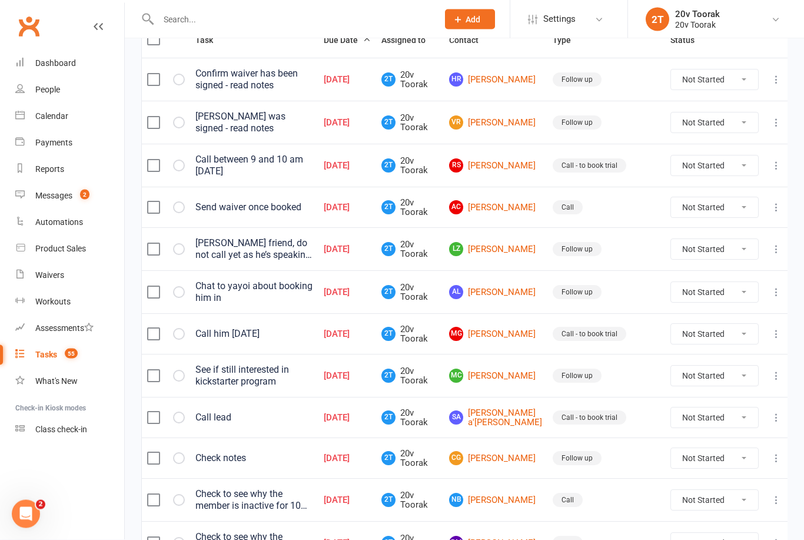
click at [508, 291] on link "AL Alex Lord" at bounding box center [495, 293] width 93 height 14
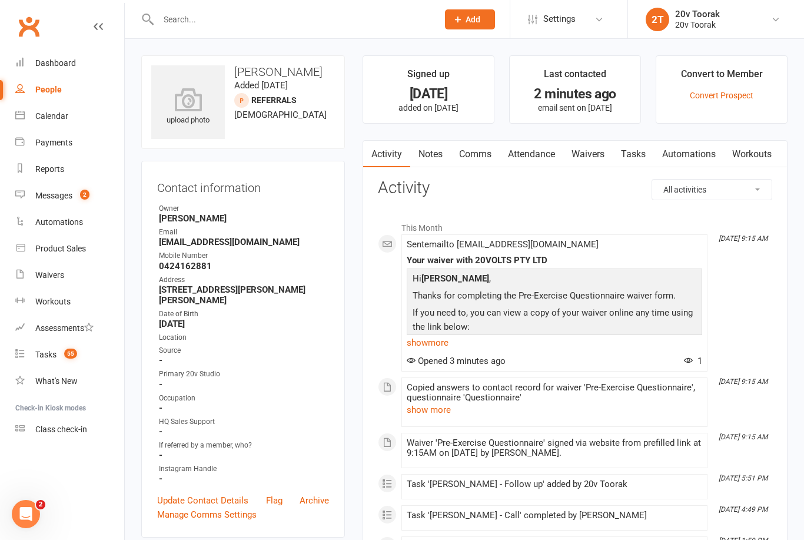
click at [633, 155] on link "Tasks" at bounding box center [633, 154] width 41 height 27
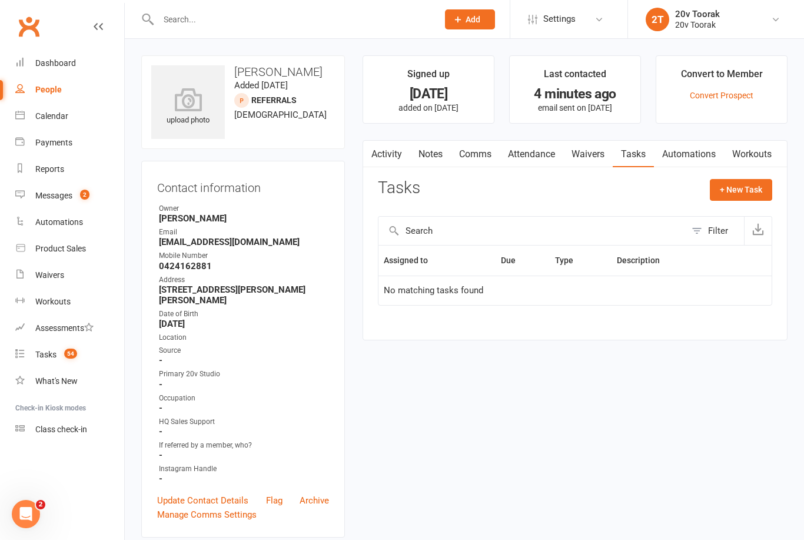
click at [29, 129] on link "Calendar" at bounding box center [69, 116] width 109 height 26
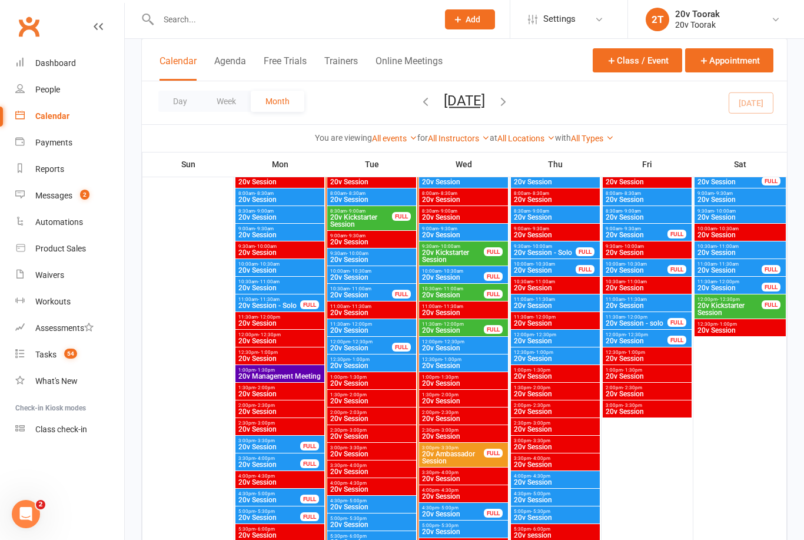
scroll to position [1198, 0]
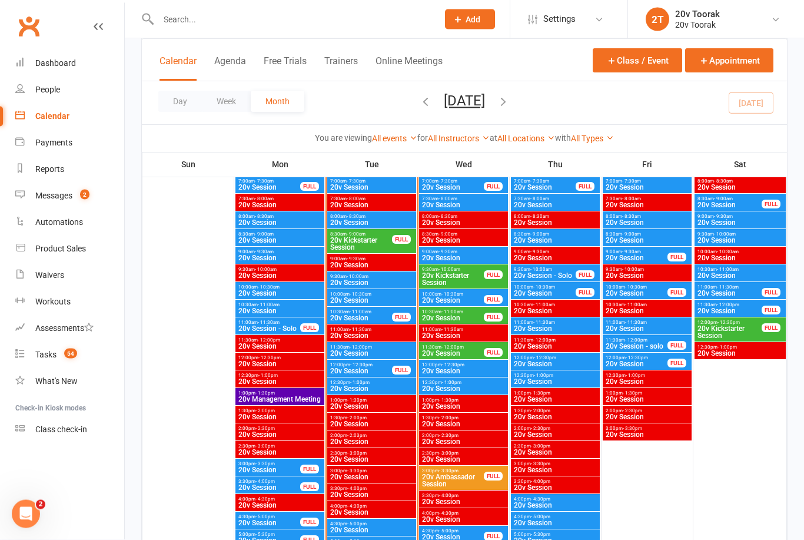
click at [371, 355] on span "20v Session" at bounding box center [372, 353] width 84 height 7
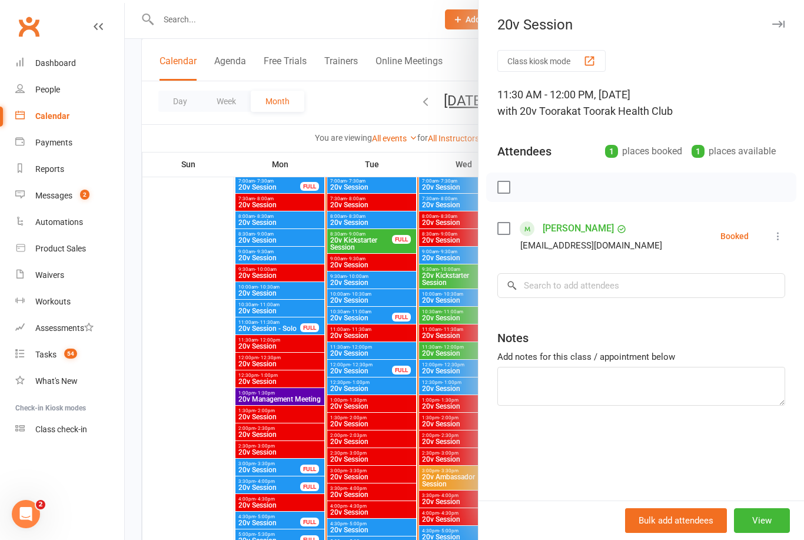
click at [368, 399] on div at bounding box center [464, 270] width 679 height 540
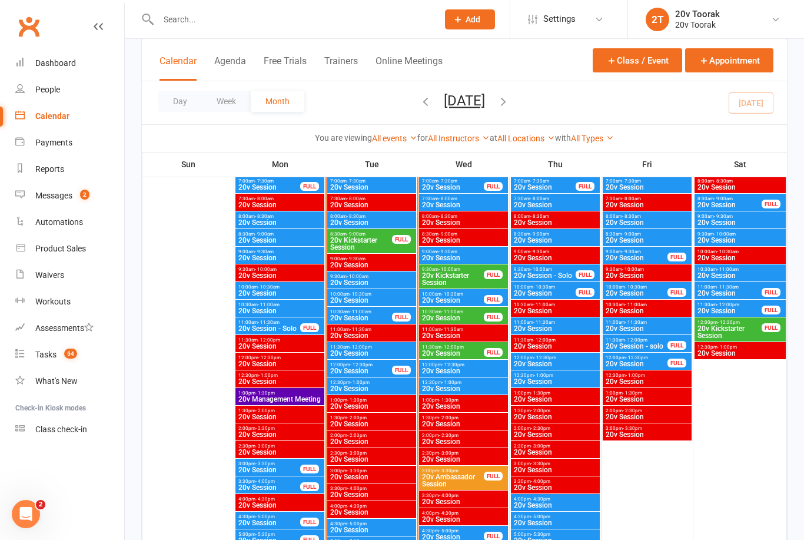
click at [361, 367] on span "20v Session" at bounding box center [361, 370] width 63 height 7
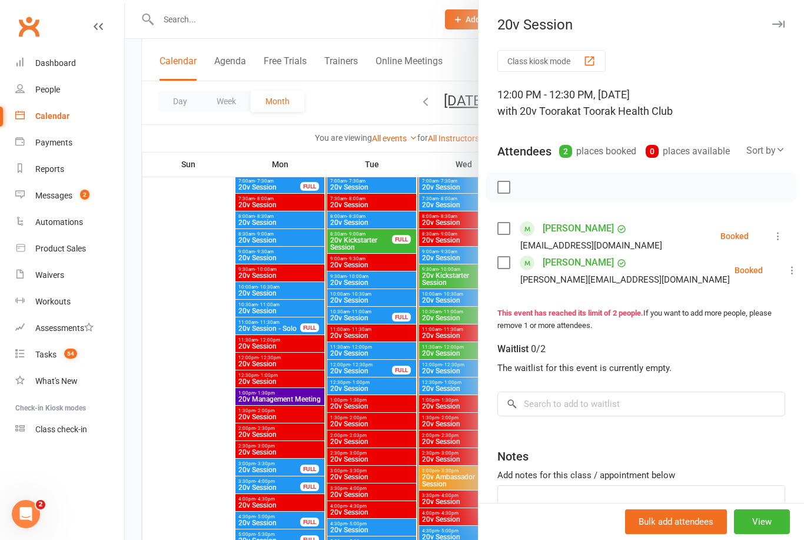
click at [367, 369] on div at bounding box center [464, 270] width 679 height 540
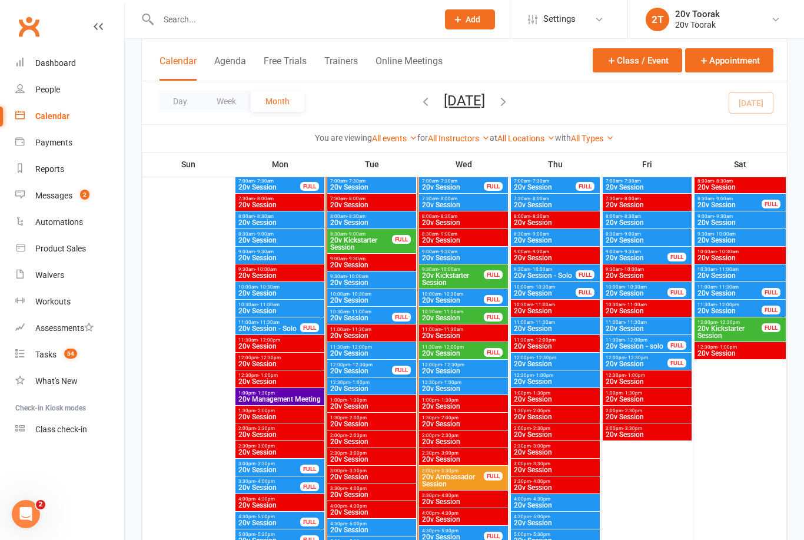
click at [370, 387] on span "20v Session" at bounding box center [372, 388] width 84 height 7
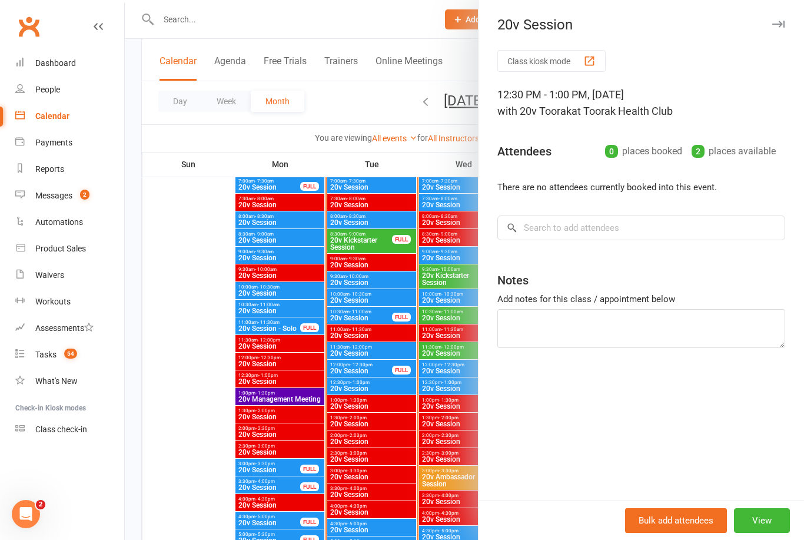
click at [373, 391] on div at bounding box center [464, 270] width 679 height 540
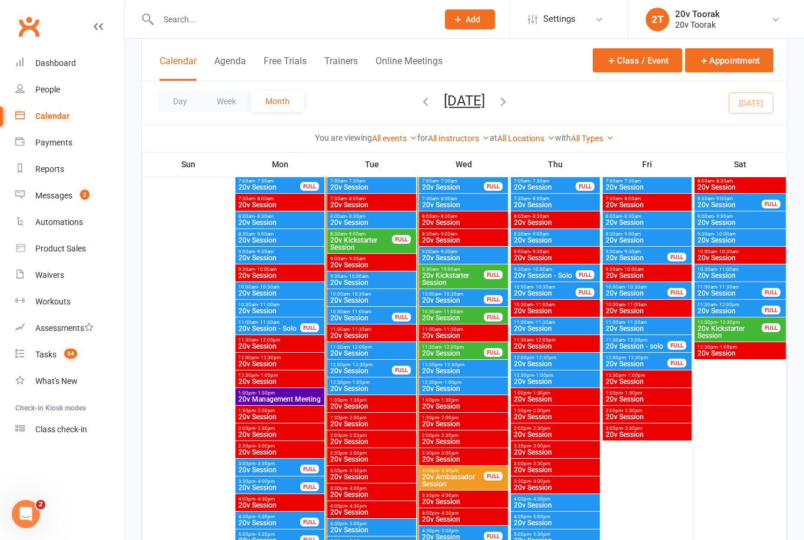
click at [383, 297] on span "20v Session" at bounding box center [372, 300] width 84 height 7
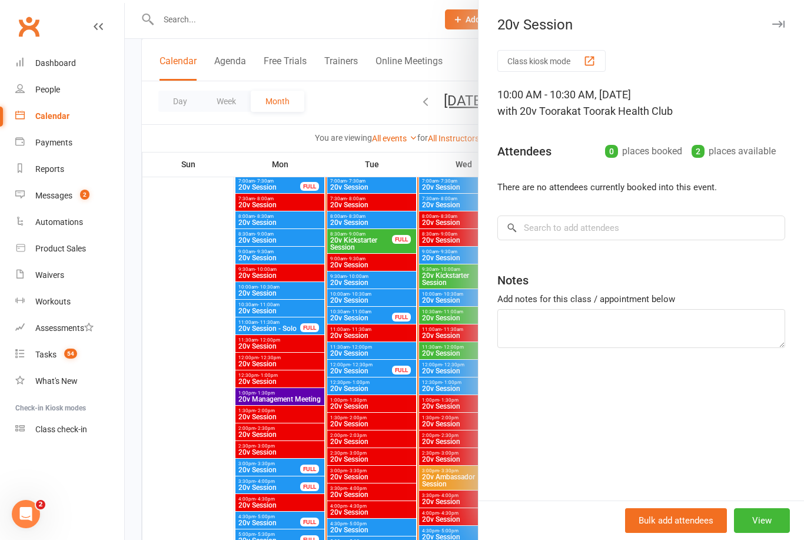
click at [377, 300] on div at bounding box center [464, 270] width 679 height 540
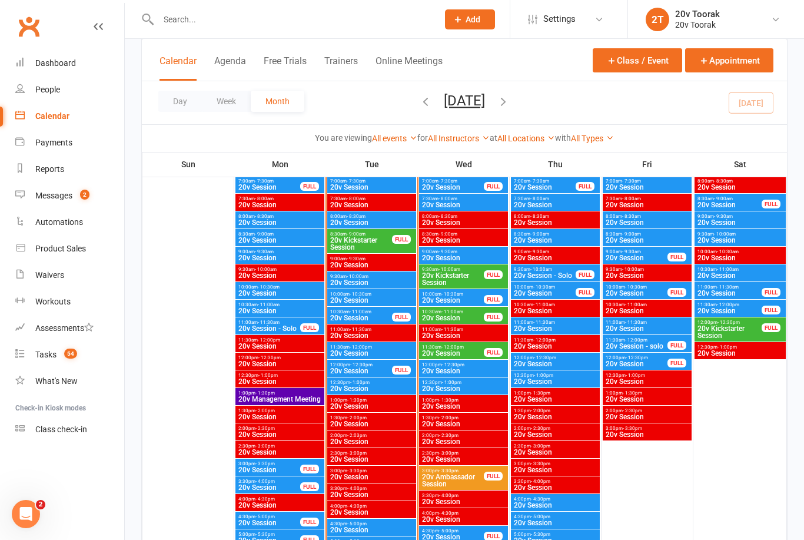
click at [369, 278] on span "9:30am - 10:00am" at bounding box center [372, 276] width 84 height 5
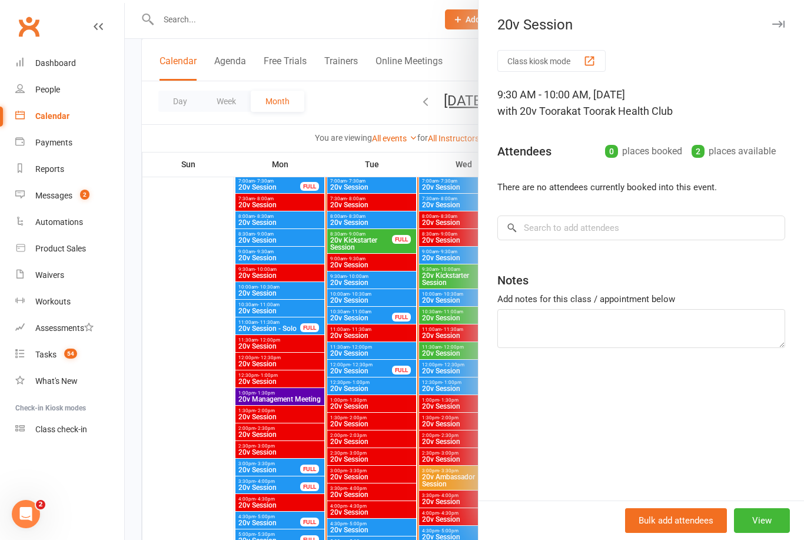
click at [366, 318] on div at bounding box center [464, 270] width 679 height 540
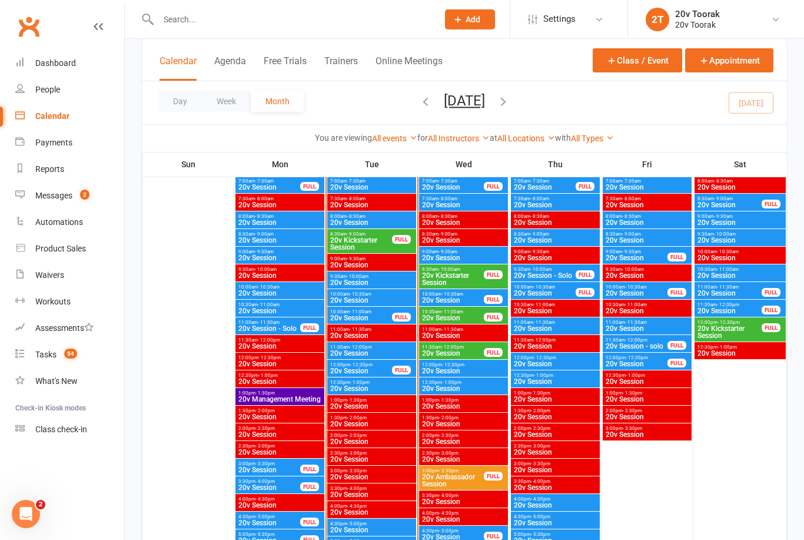
click at [381, 240] on span "20v Kickstarter Session" at bounding box center [361, 244] width 63 height 14
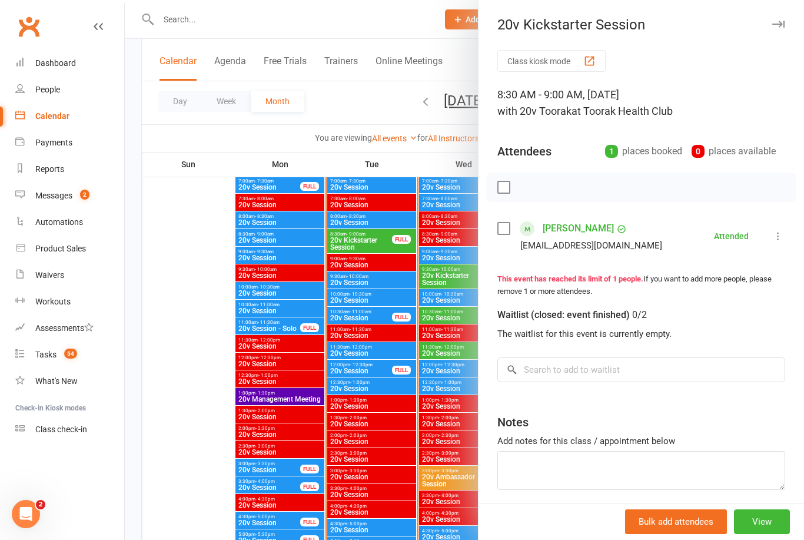
click at [364, 388] on div at bounding box center [464, 270] width 679 height 540
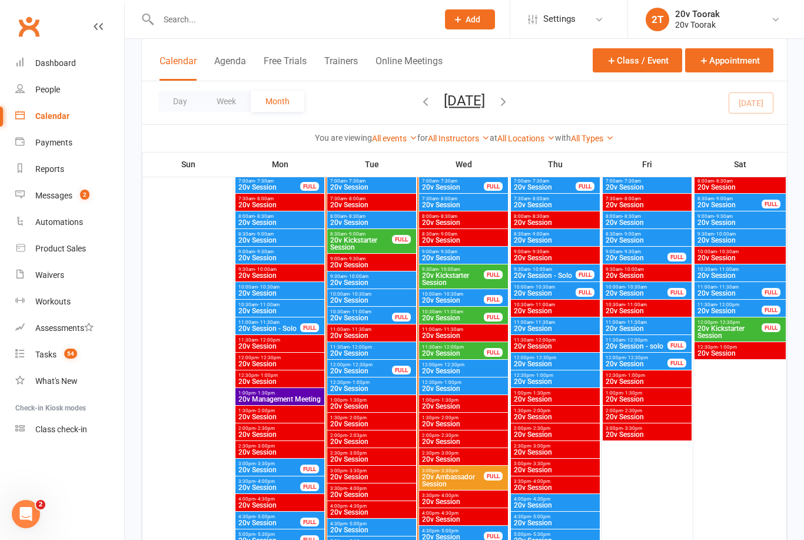
click at [381, 304] on div "10:00am - 10:30am 20v Session" at bounding box center [371, 297] width 89 height 17
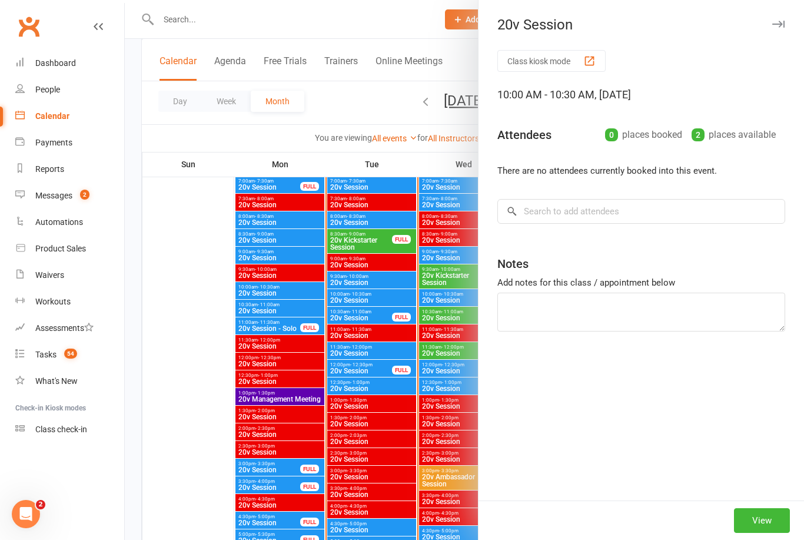
click at [374, 296] on div at bounding box center [464, 270] width 679 height 540
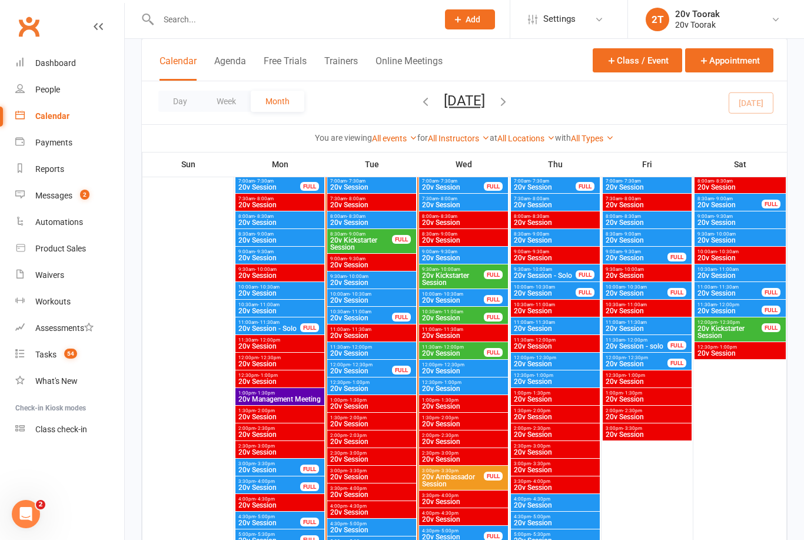
click at [367, 317] on span "20v Session" at bounding box center [361, 317] width 63 height 7
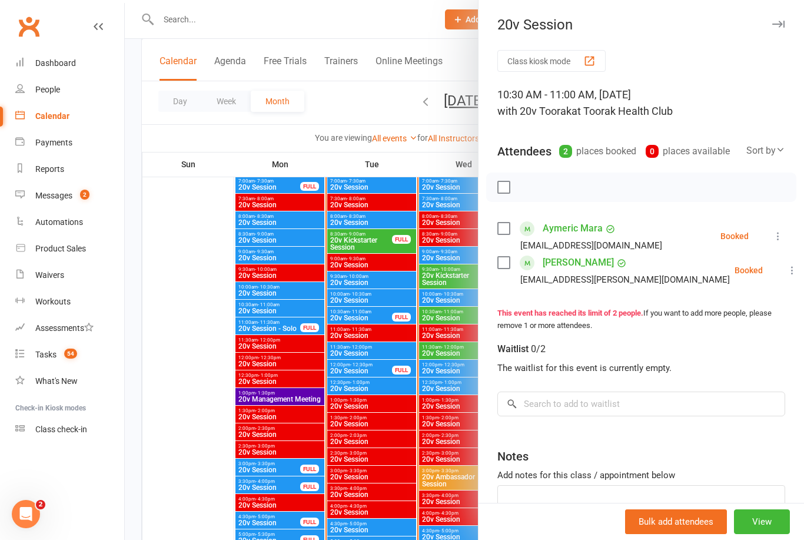
click at [379, 318] on div at bounding box center [464, 270] width 679 height 540
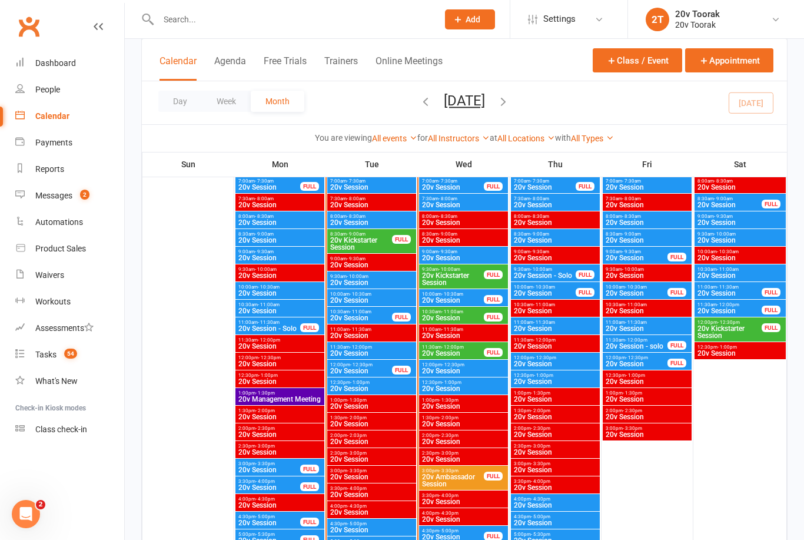
click at [467, 261] on span "20v Session" at bounding box center [464, 257] width 84 height 7
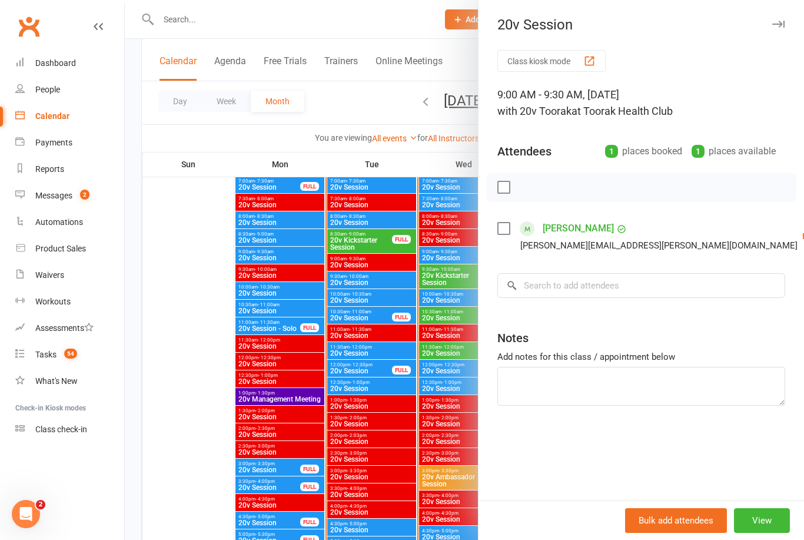
click at [454, 257] on div at bounding box center [464, 270] width 679 height 540
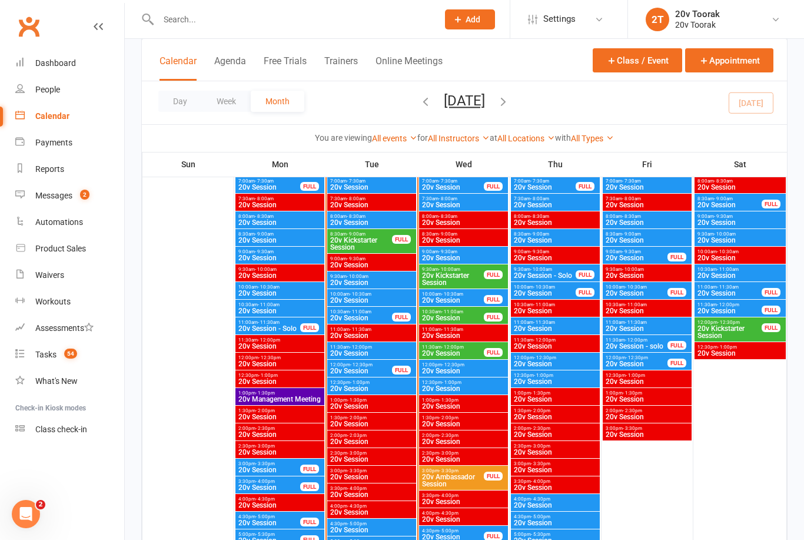
click at [463, 277] on span "20v Kickstarter Session" at bounding box center [453, 279] width 63 height 14
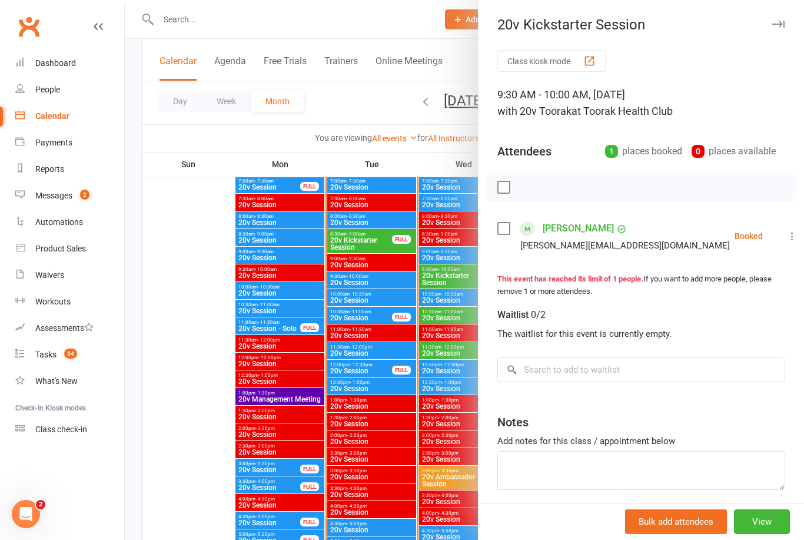
click at [419, 358] on div at bounding box center [464, 270] width 679 height 540
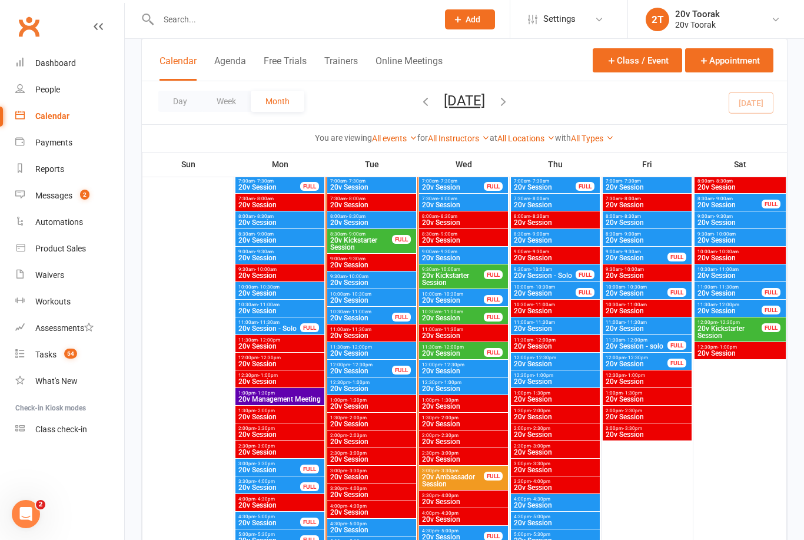
click at [371, 298] on span "20v Session" at bounding box center [372, 300] width 84 height 7
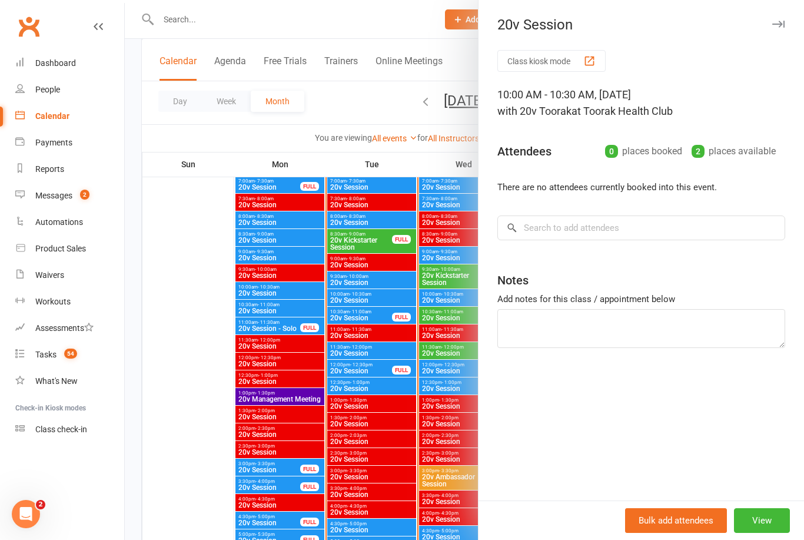
click at [380, 299] on div at bounding box center [464, 270] width 679 height 540
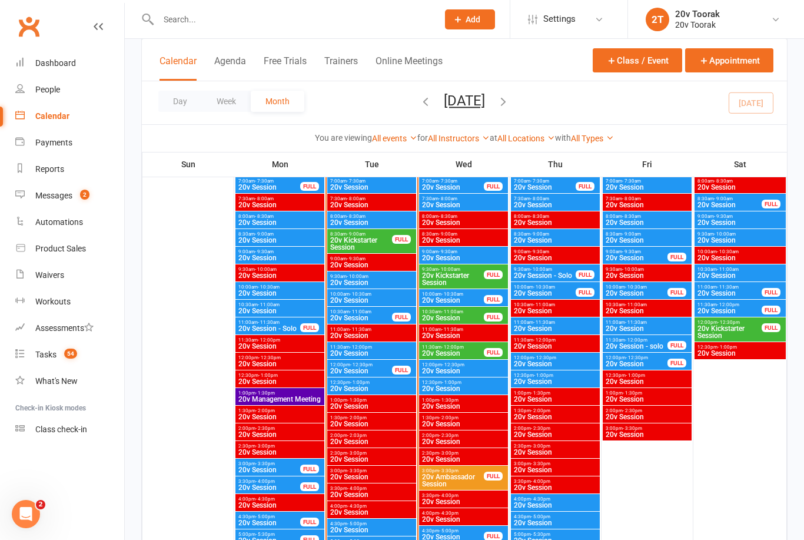
click at [360, 284] on span "20v Session" at bounding box center [372, 282] width 84 height 7
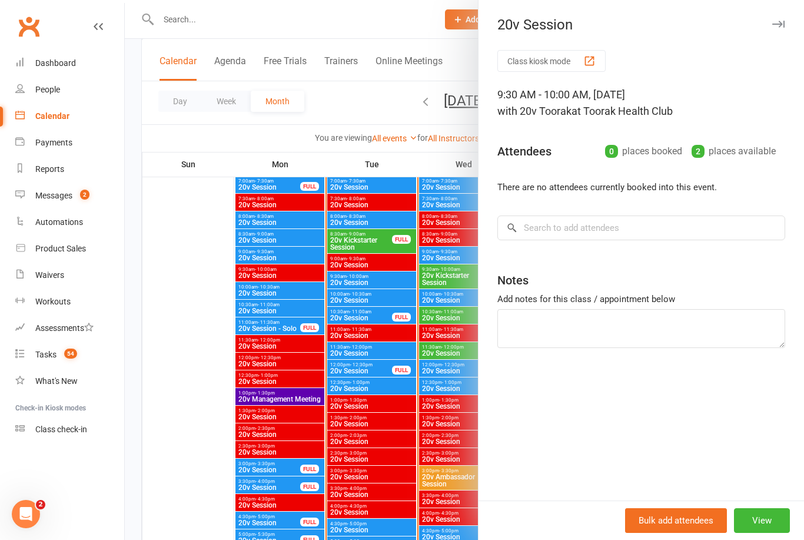
click at [381, 271] on div at bounding box center [464, 270] width 679 height 540
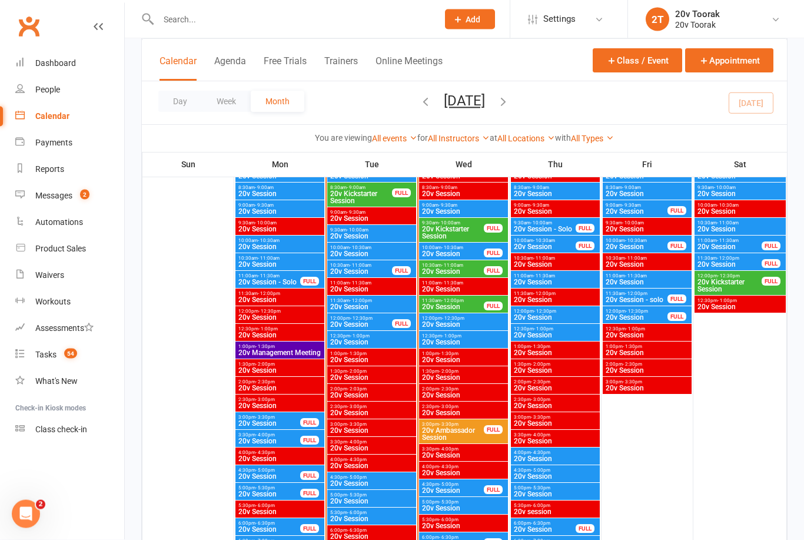
scroll to position [1233, 0]
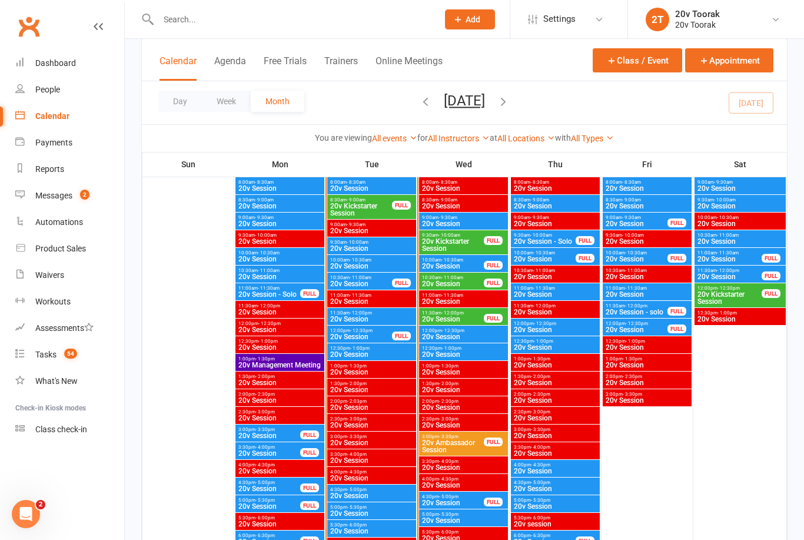
click at [384, 318] on span "20v Session" at bounding box center [372, 319] width 84 height 7
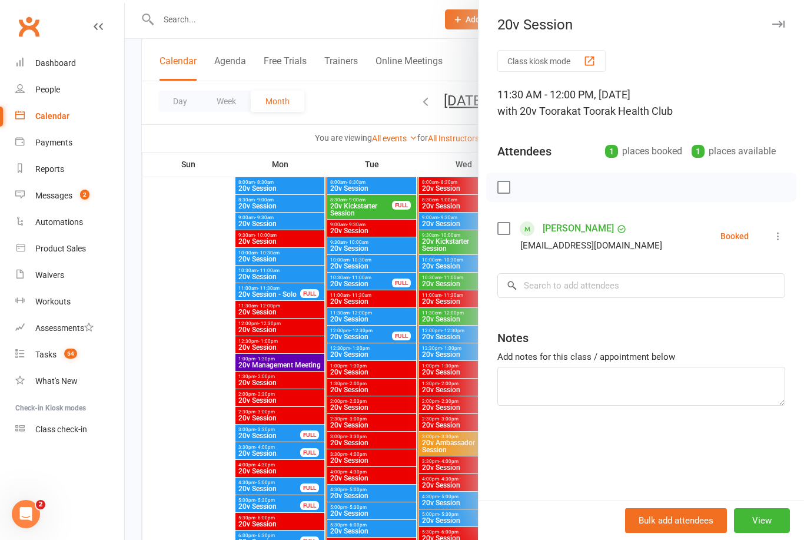
click at [374, 344] on div at bounding box center [464, 270] width 679 height 540
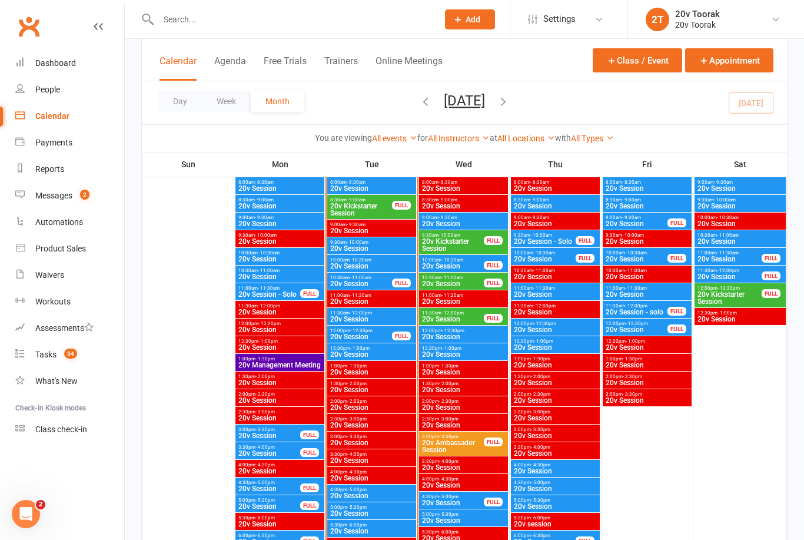
click at [371, 277] on span "10:30am - 11:00am" at bounding box center [361, 277] width 63 height 5
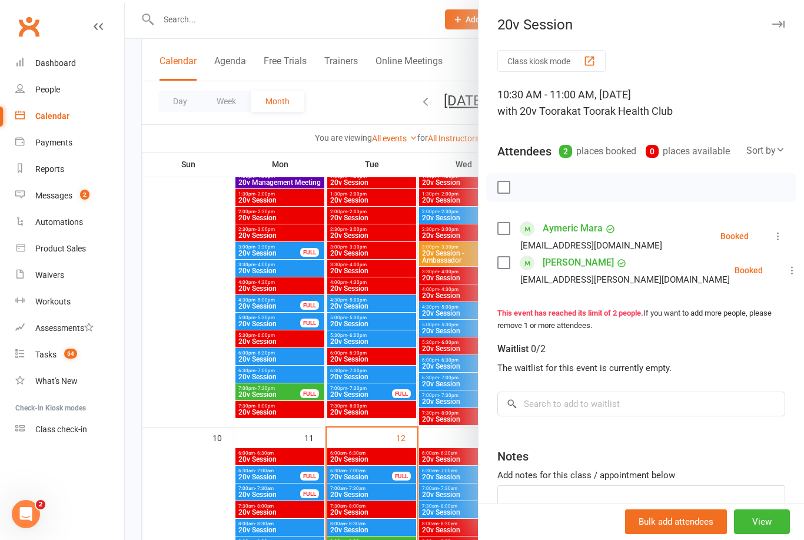
scroll to position [891, 0]
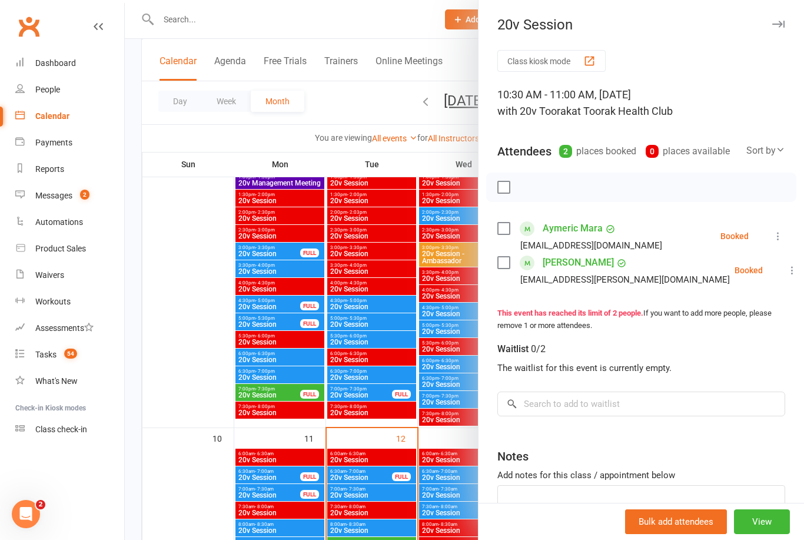
click at [413, 394] on div at bounding box center [464, 270] width 679 height 540
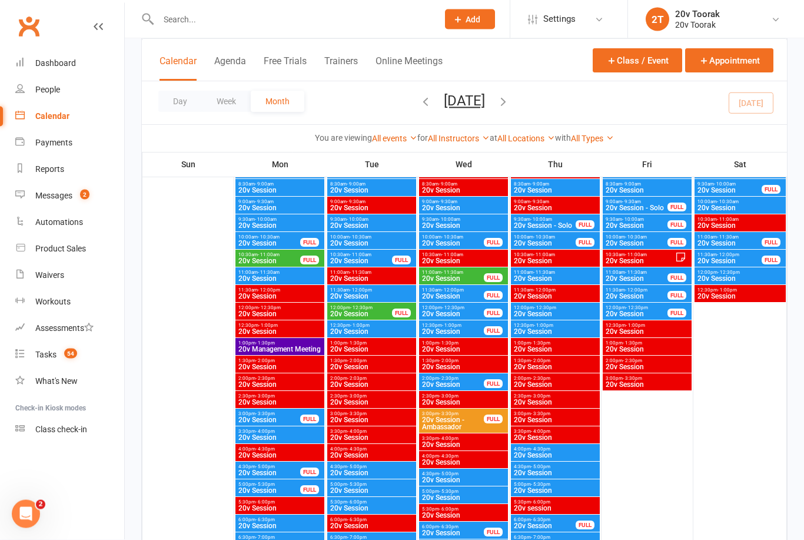
scroll to position [726, 0]
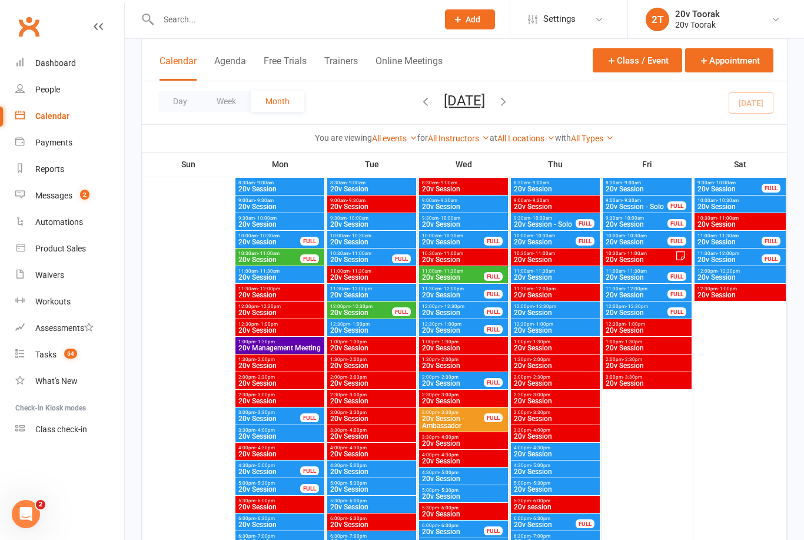
click at [368, 262] on span "20v Session" at bounding box center [361, 259] width 63 height 7
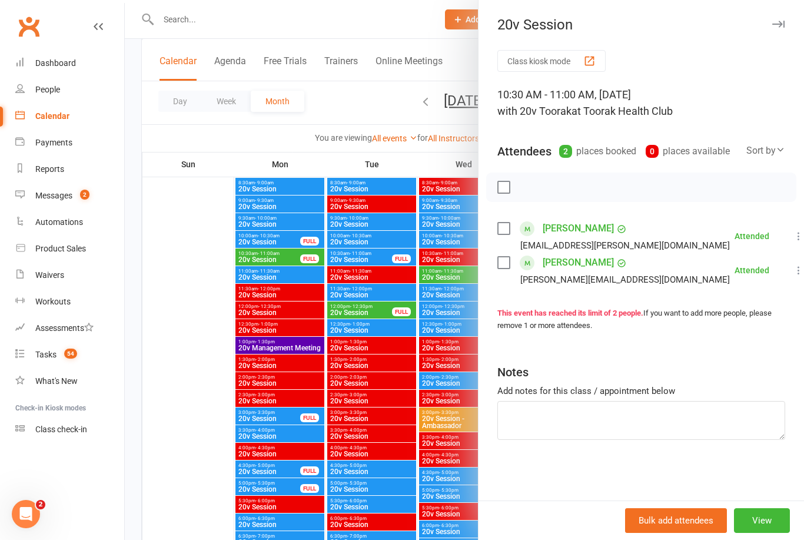
click at [409, 363] on div at bounding box center [464, 270] width 679 height 540
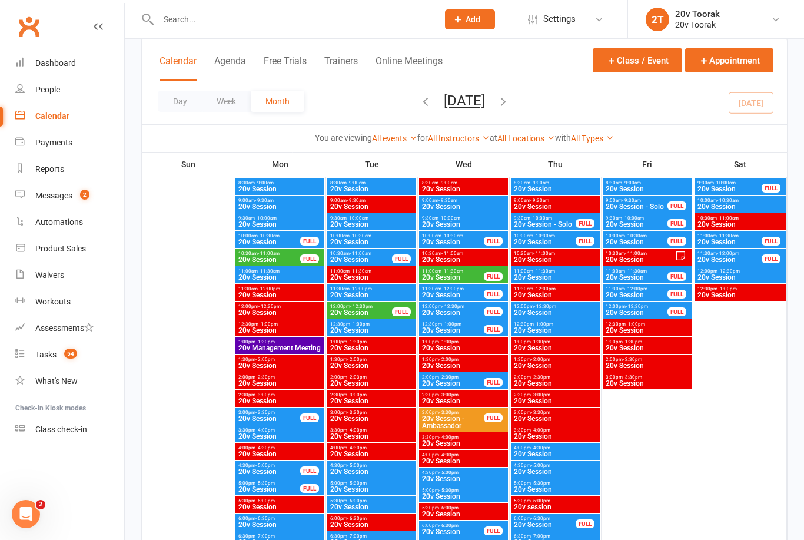
click at [374, 260] on span "20v Session" at bounding box center [361, 259] width 63 height 7
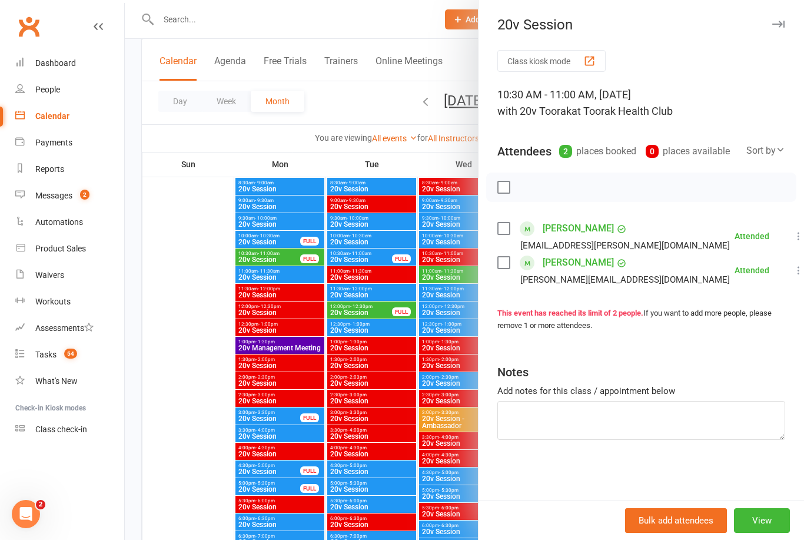
click at [400, 385] on div at bounding box center [464, 270] width 679 height 540
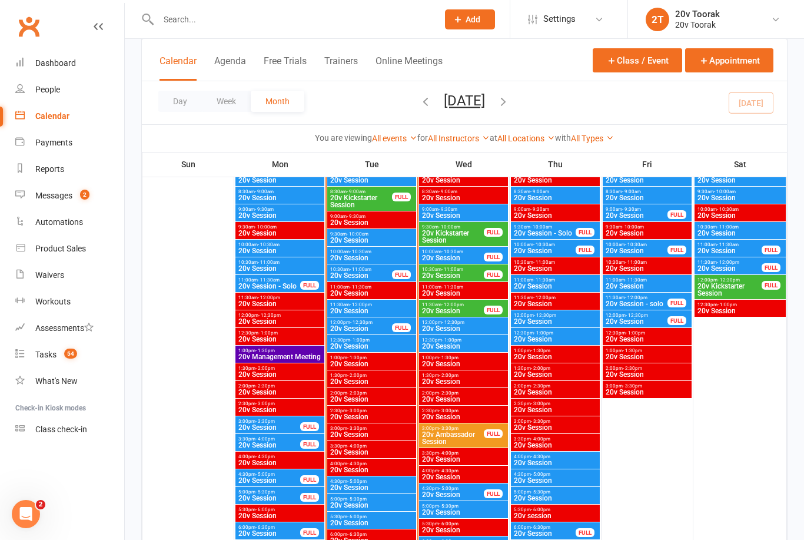
scroll to position [1194, 0]
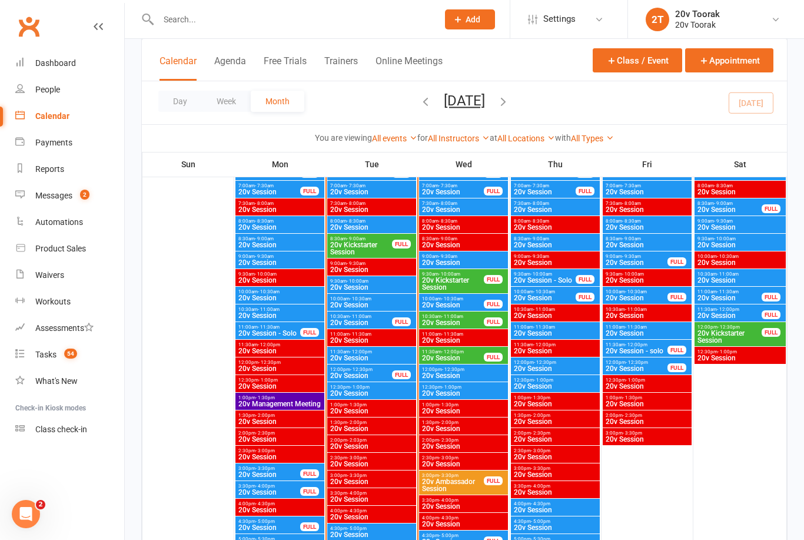
click at [367, 312] on div "10:30am - 11:00am 20v Session FULL" at bounding box center [371, 319] width 89 height 17
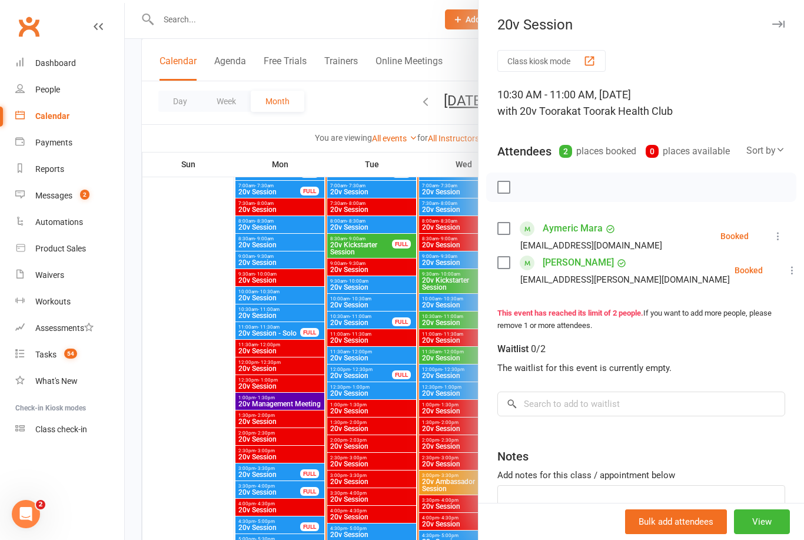
click at [378, 354] on div at bounding box center [464, 270] width 679 height 540
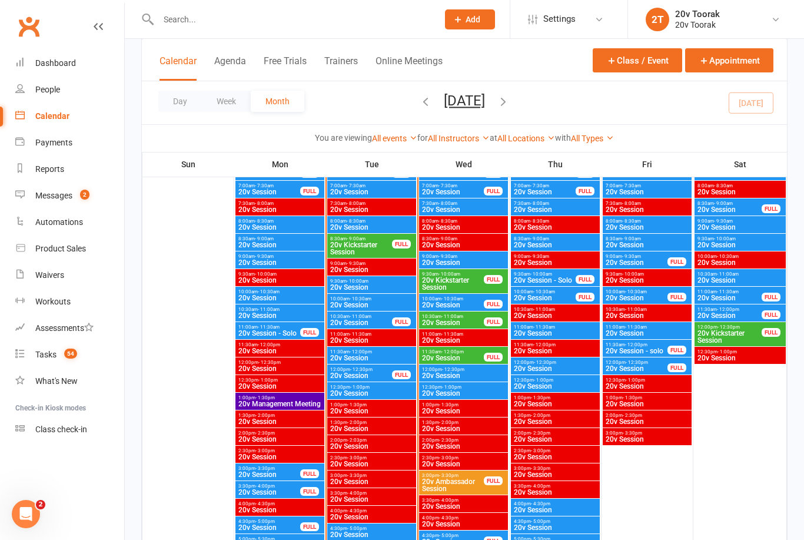
click at [353, 354] on span "20v Session" at bounding box center [372, 357] width 84 height 7
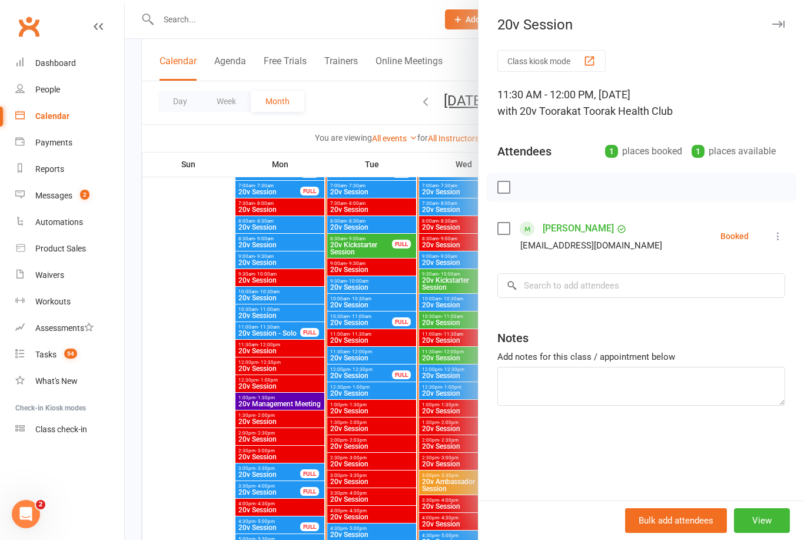
click at [379, 297] on div at bounding box center [464, 270] width 679 height 540
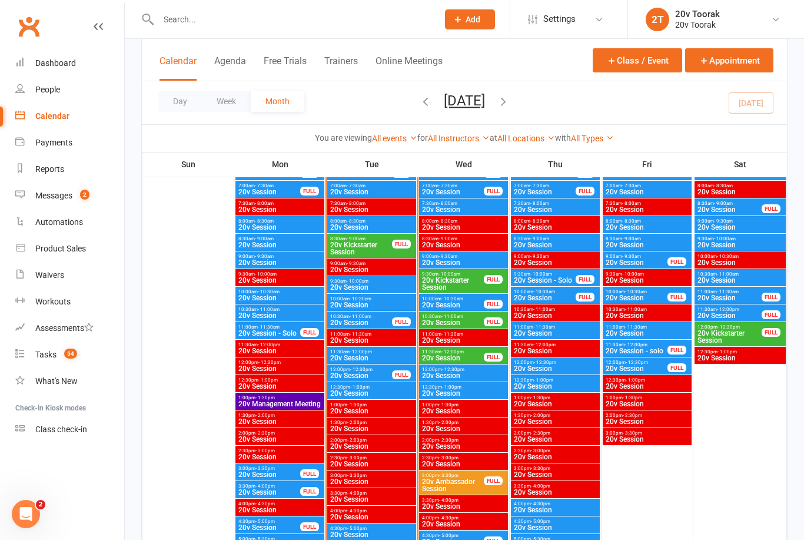
click at [373, 354] on span "20v Session" at bounding box center [372, 357] width 84 height 7
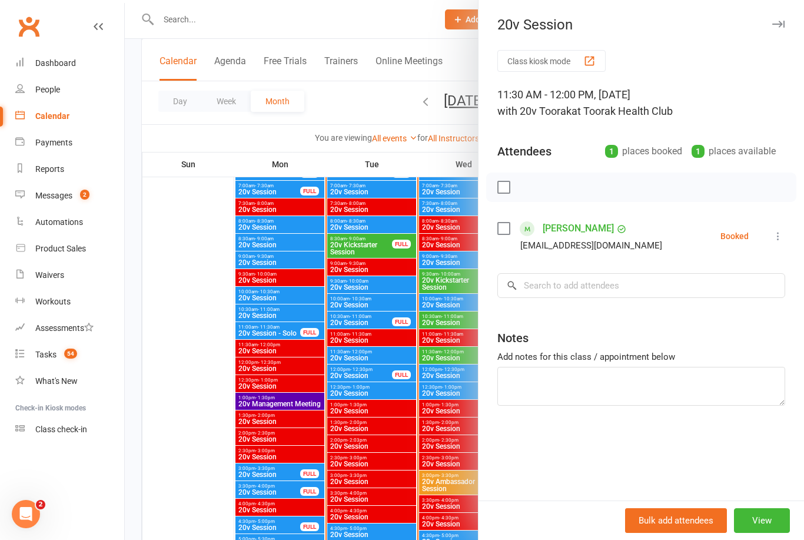
click at [366, 370] on div at bounding box center [464, 270] width 679 height 540
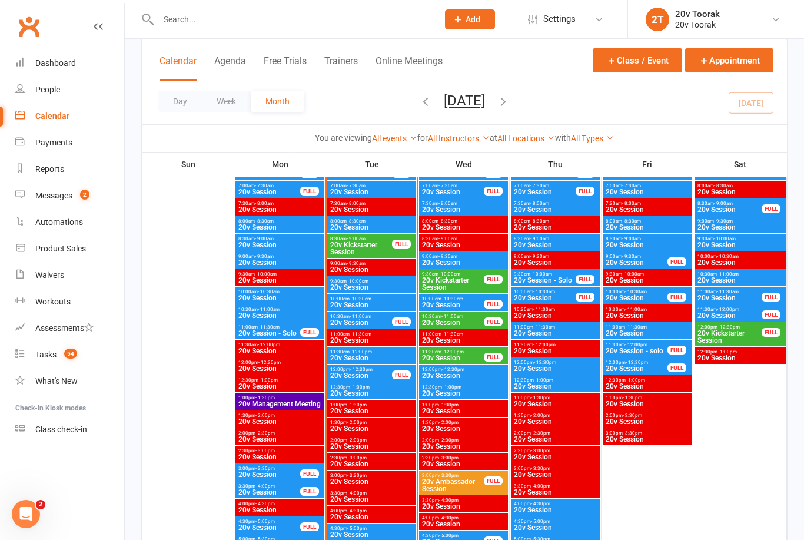
click at [367, 372] on span "20v Session" at bounding box center [361, 375] width 63 height 7
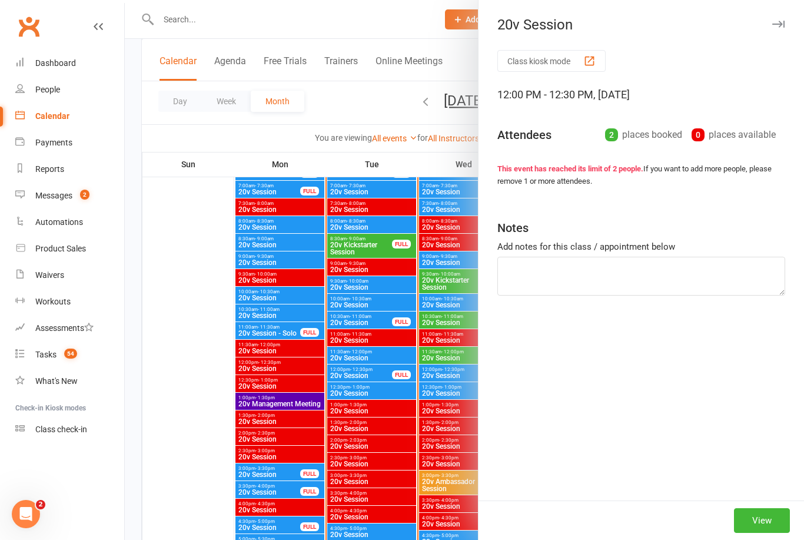
click at [373, 369] on div at bounding box center [464, 270] width 679 height 540
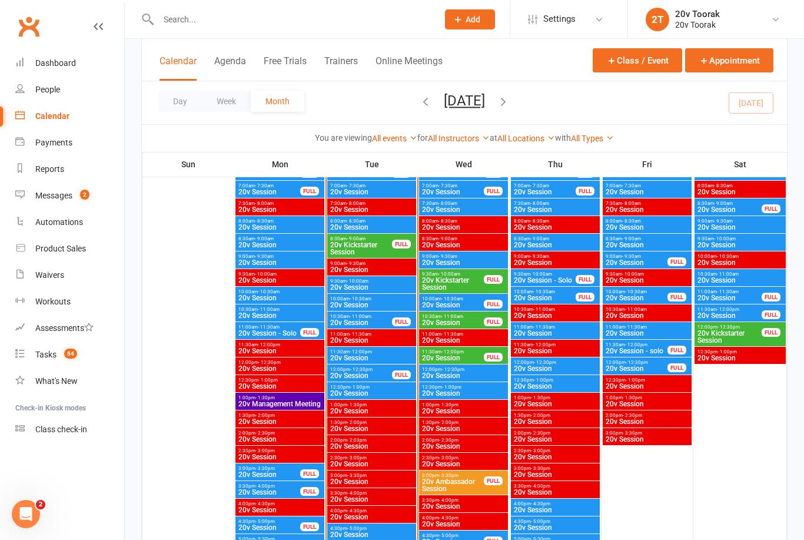
scroll to position [1190, 0]
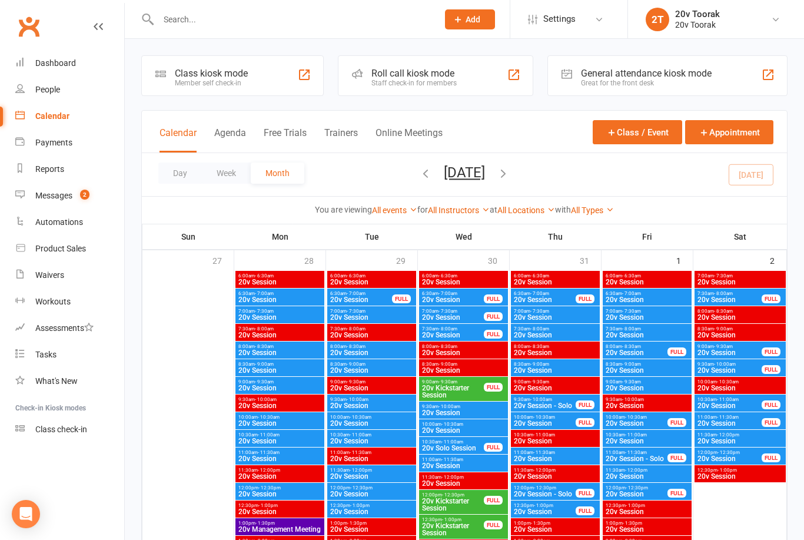
click at [61, 89] on link "People" at bounding box center [69, 90] width 109 height 26
select select "100"
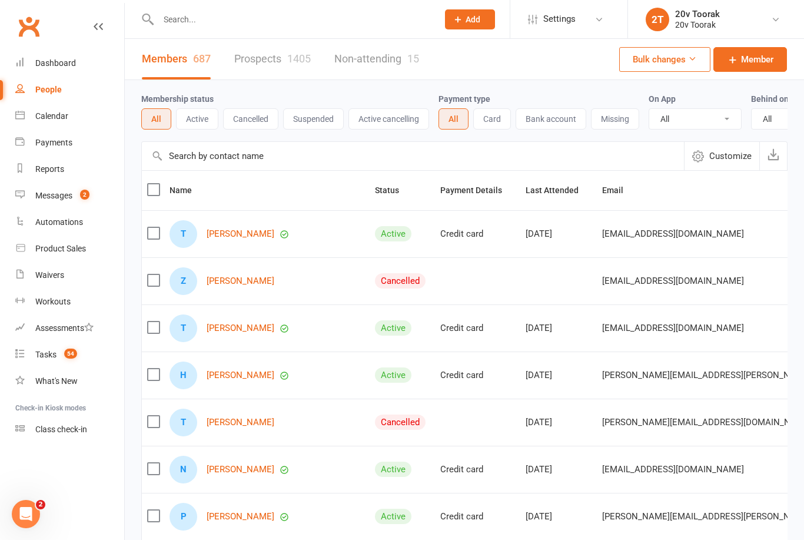
click at [273, 59] on link "Prospects 1405" at bounding box center [272, 59] width 77 height 41
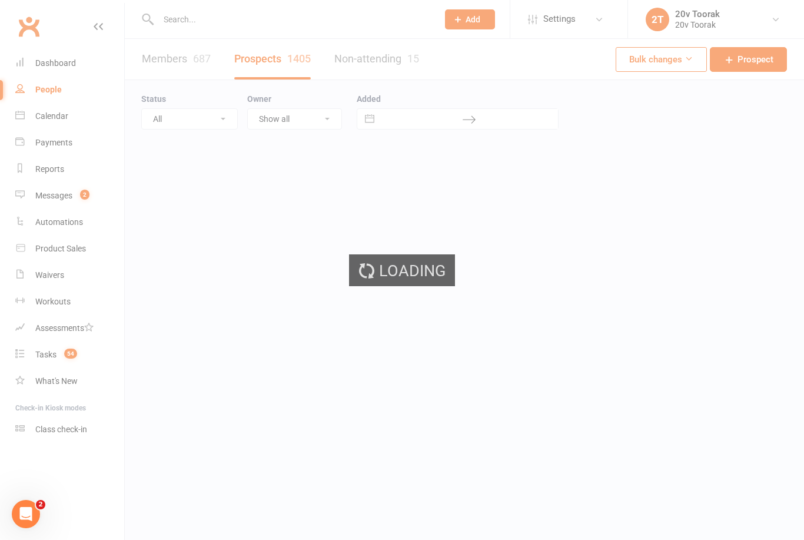
select select "100"
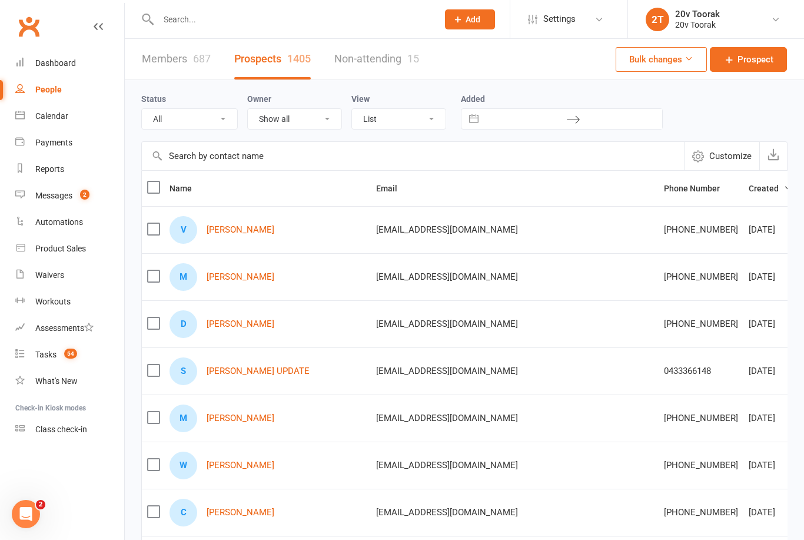
click at [477, 111] on button "Interact with the calendar and add the check-in date for your trip." at bounding box center [473, 119] width 21 height 20
select select "6"
select select "2025"
select select "7"
select select "2025"
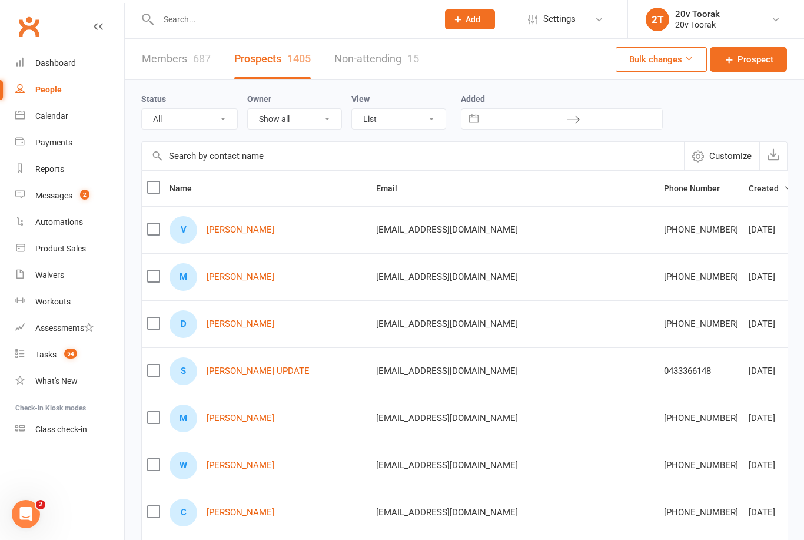
select select "8"
select select "2025"
select select "9"
select select "2025"
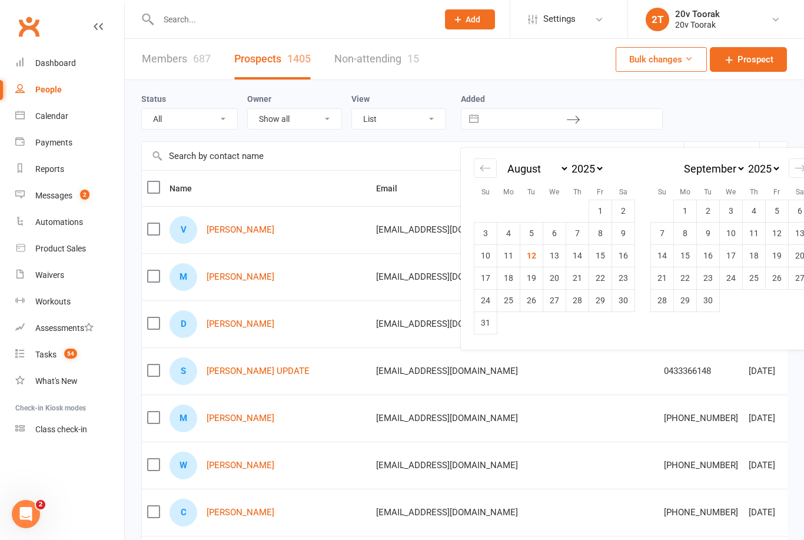
click at [492, 235] on td "3" at bounding box center [486, 233] width 23 height 22
type input "03 Aug 2025"
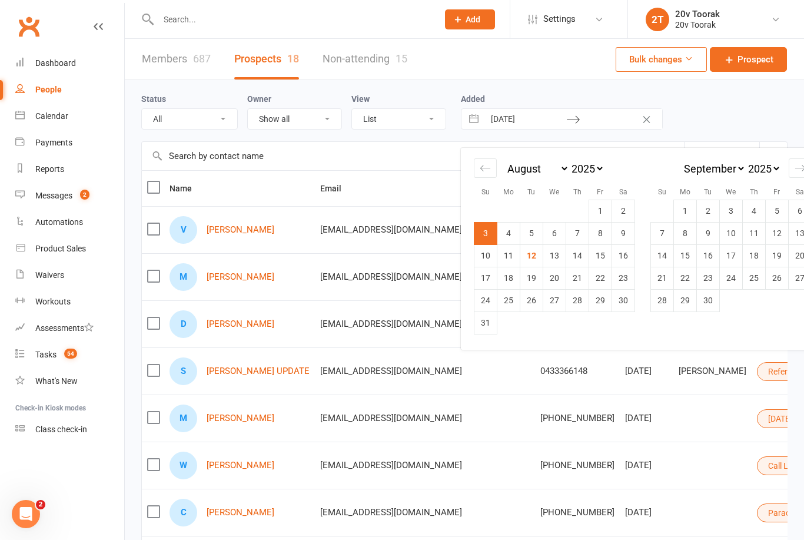
click at [496, 261] on td "10" at bounding box center [486, 255] width 23 height 22
type input "10 Aug 2025"
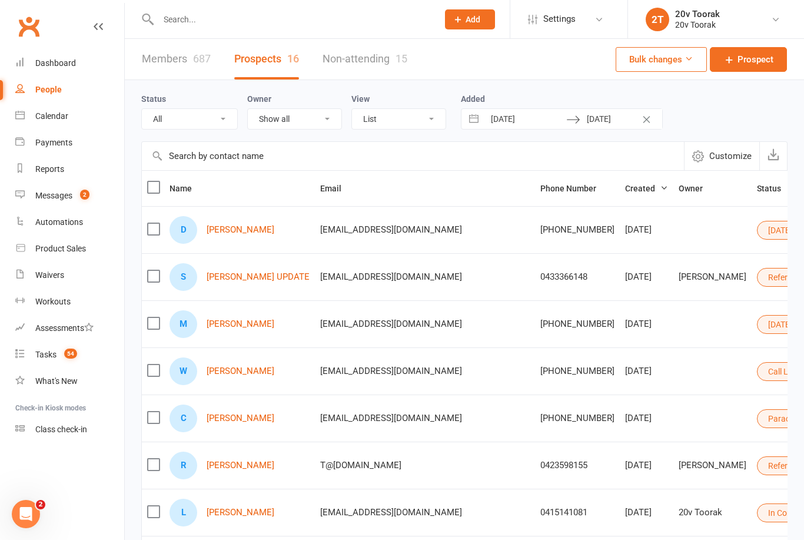
click at [479, 117] on button "Interact with the calendar and add the check-in date for your trip." at bounding box center [473, 119] width 21 height 20
select select "6"
select select "2025"
select select "7"
select select "2025"
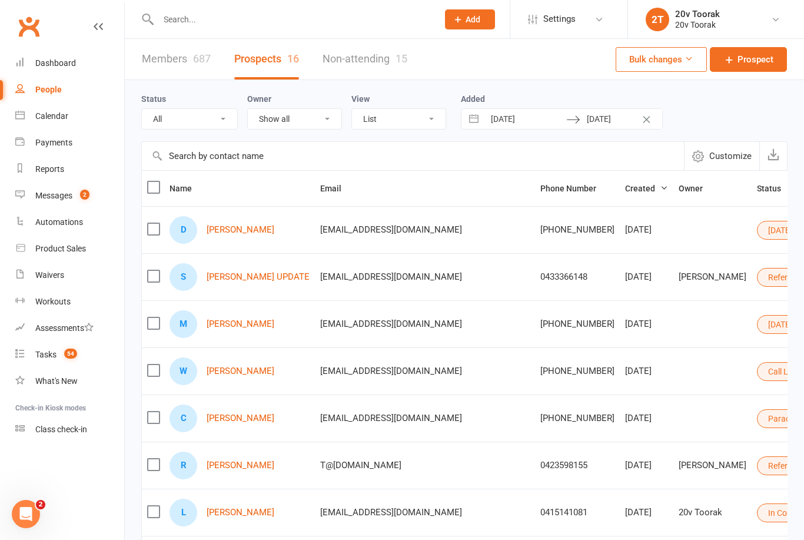
select select "8"
select select "2025"
select select "9"
select select "2025"
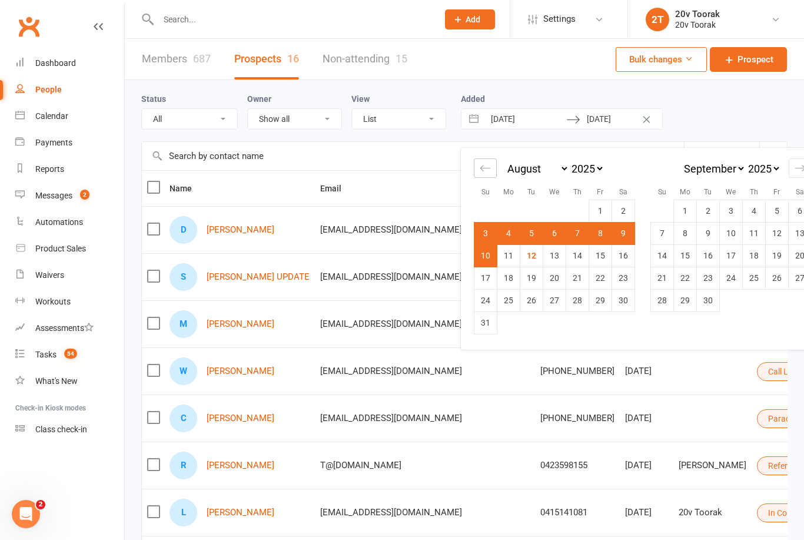
click at [479, 172] on div "Move backward to switch to the previous month." at bounding box center [485, 167] width 23 height 19
select select "5"
select select "2025"
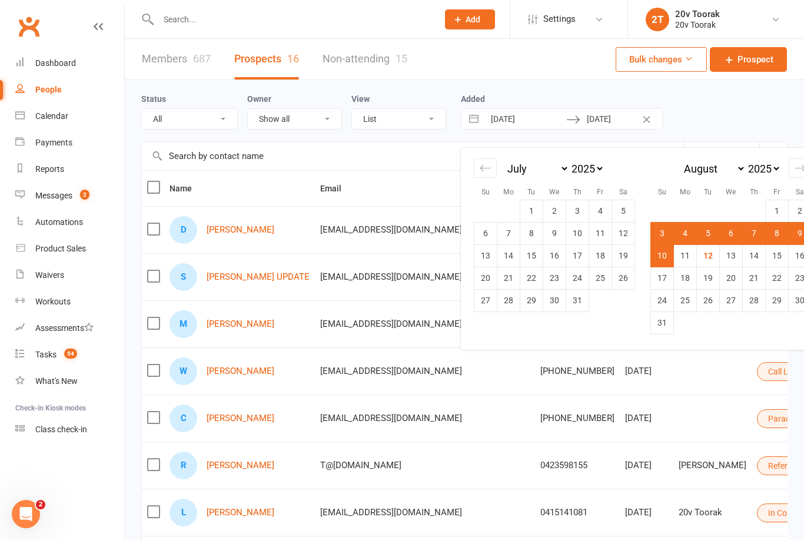
click at [480, 306] on td "27" at bounding box center [486, 300] width 23 height 22
type input "27 Jul 2025"
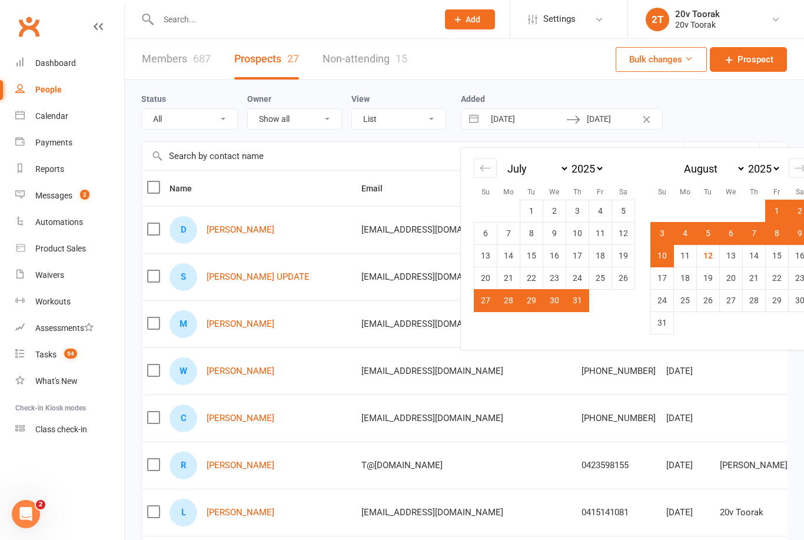
click at [663, 233] on td "3" at bounding box center [662, 233] width 23 height 22
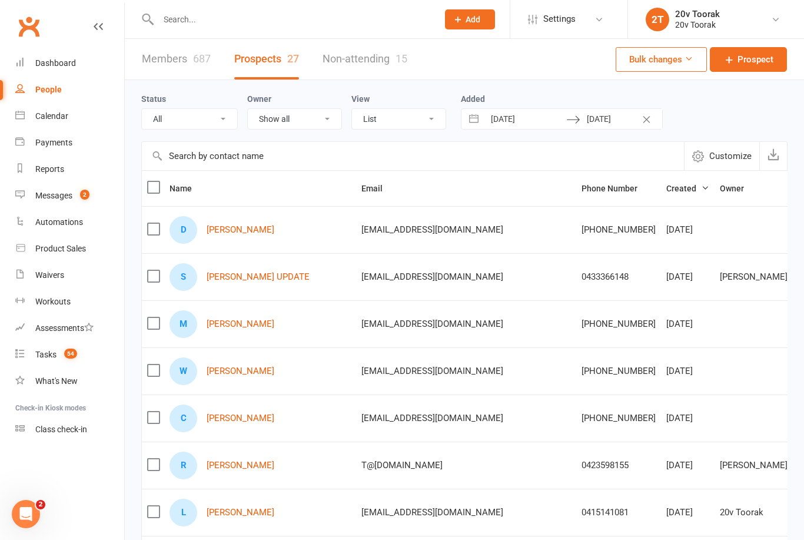
type input "03 Aug 2025"
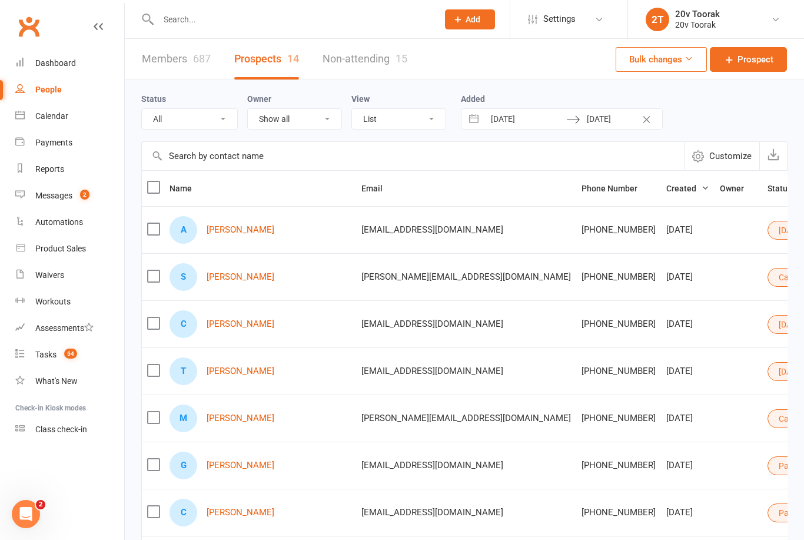
click at [46, 357] on div "Tasks" at bounding box center [45, 354] width 21 height 9
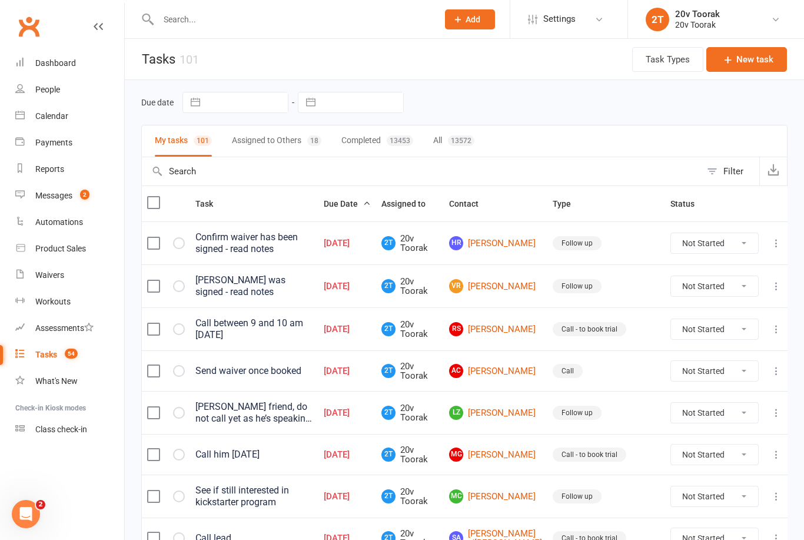
click at [57, 81] on link "People" at bounding box center [69, 90] width 109 height 26
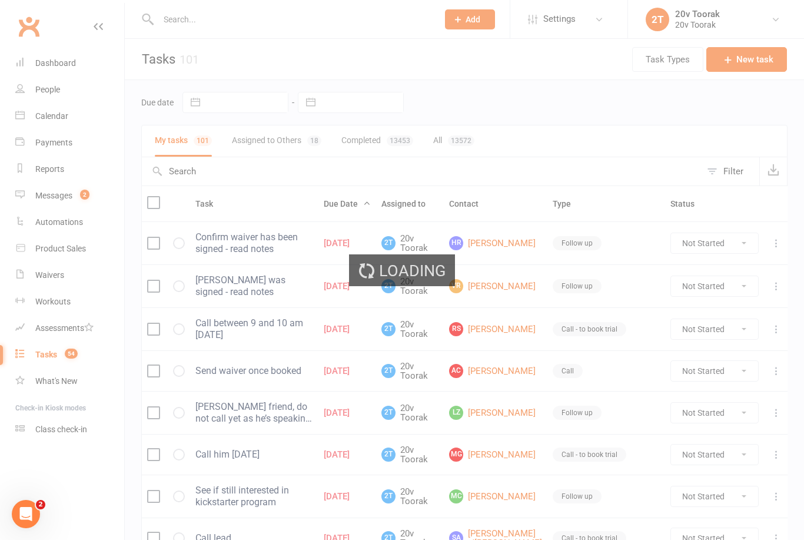
select select "100"
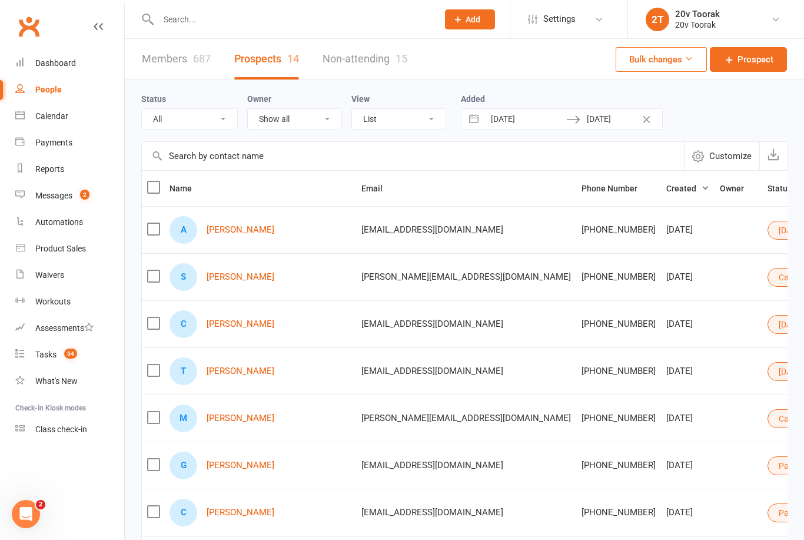
click at [207, 117] on select "All (No status set) (Invalid status) Parachute Referrals In Communication Call …" at bounding box center [189, 119] width 95 height 20
select select "[DATE]"
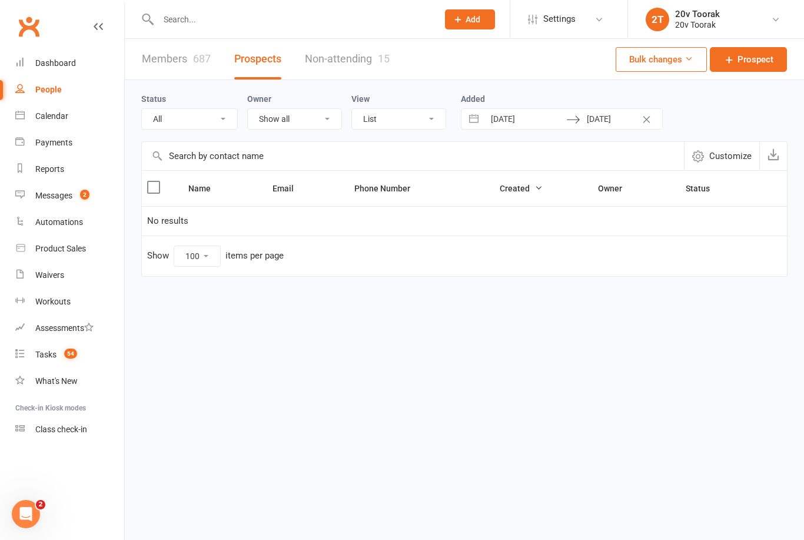
click at [224, 127] on select "All (No status set) (Invalid status) Parachute Referrals In Communication Call …" at bounding box center [189, 119] width 95 height 20
click at [648, 121] on icon "Clear Dates" at bounding box center [646, 119] width 7 height 7
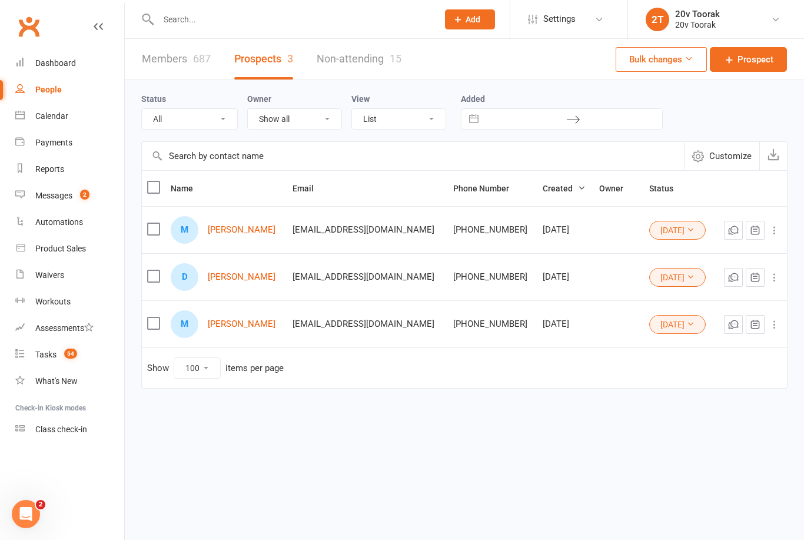
click at [61, 356] on count-badge "54" at bounding box center [67, 354] width 19 height 9
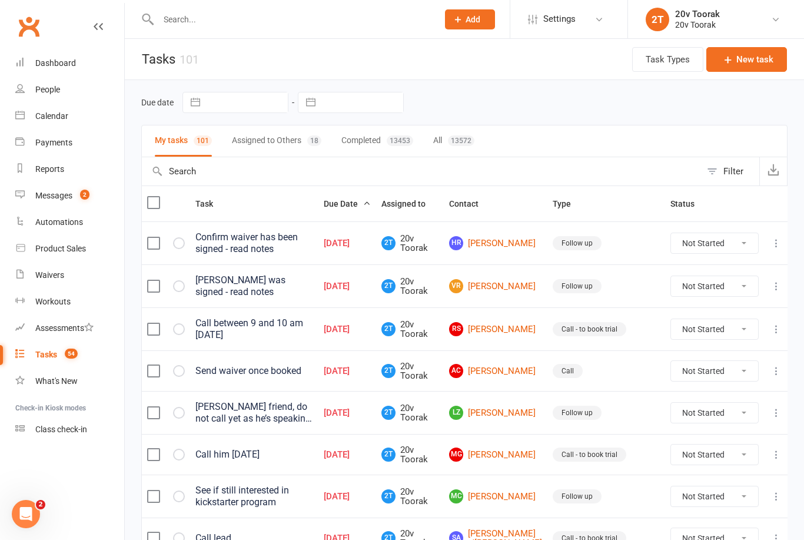
click at [57, 337] on link "Assessments" at bounding box center [69, 328] width 109 height 26
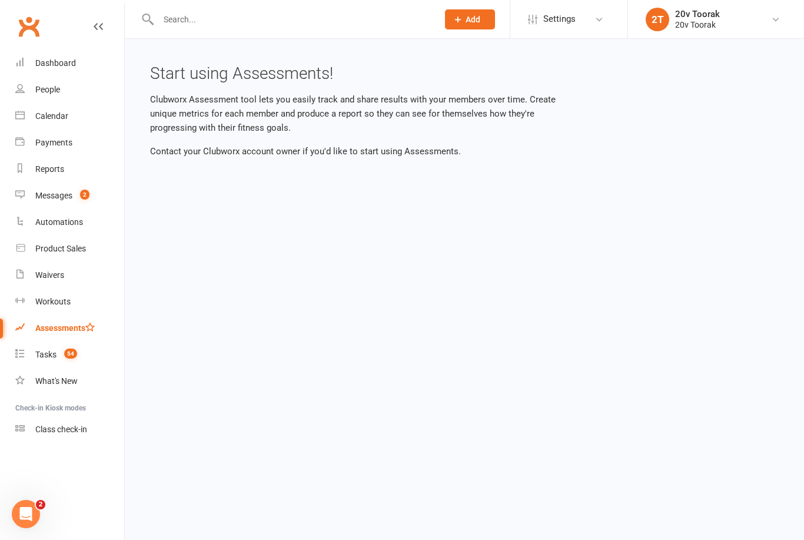
click at [72, 357] on span "54" at bounding box center [70, 354] width 13 height 10
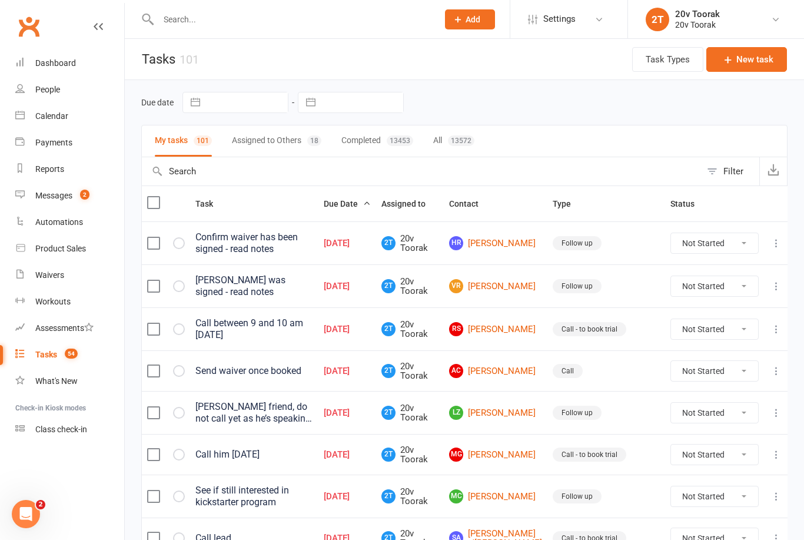
click at [46, 89] on div "People" at bounding box center [47, 89] width 25 height 9
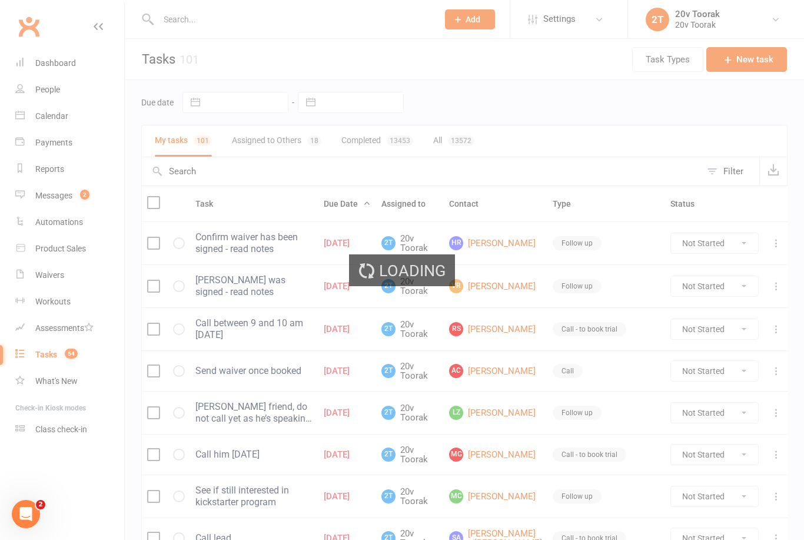
select select "100"
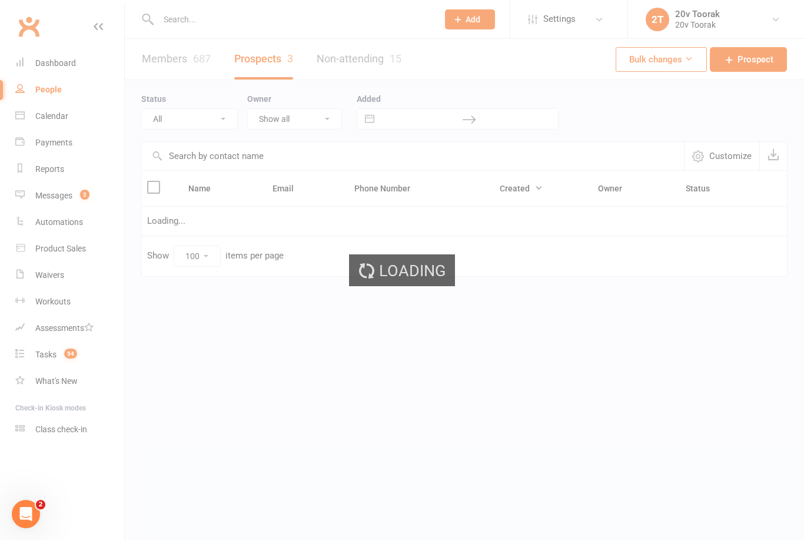
select select "[DATE]"
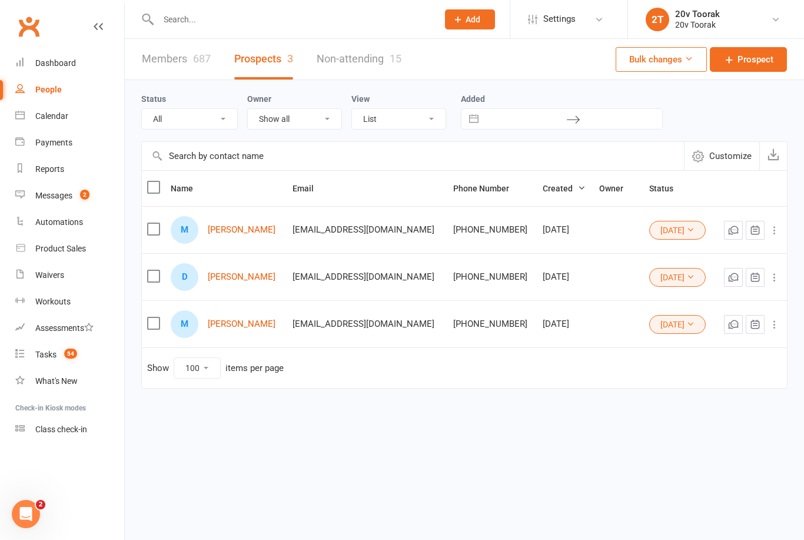
click at [221, 125] on select "All (No status set) (Invalid status) Parachute Referrals In Communication Call …" at bounding box center [189, 119] width 95 height 20
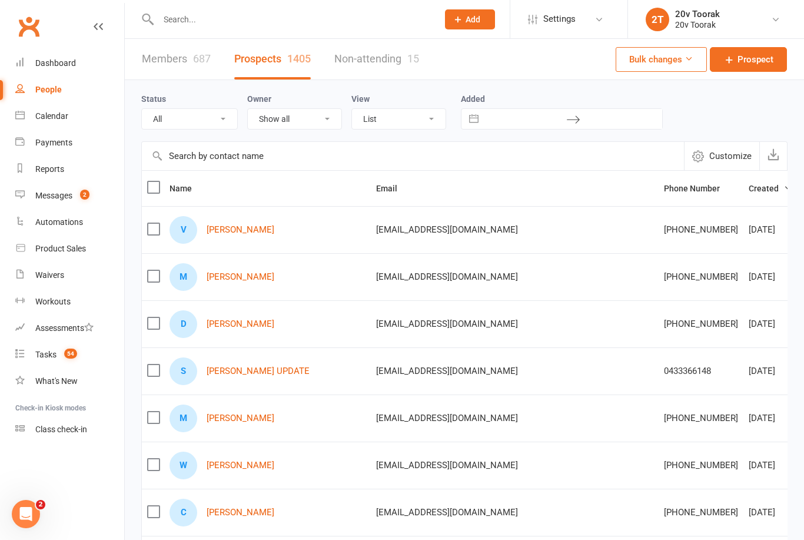
click at [223, 122] on select "All (No status set) (Invalid status) Parachute Referrals In Communication Call …" at bounding box center [189, 119] width 95 height 20
select select "[DATE]"
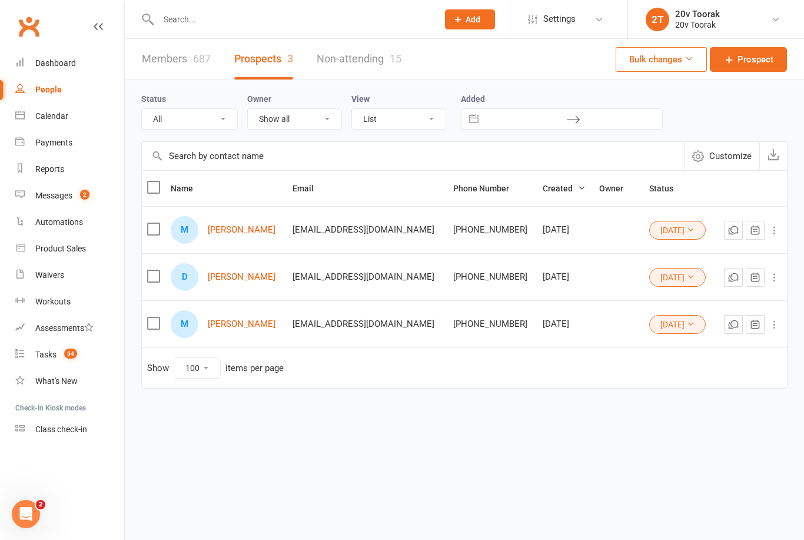
click at [224, 120] on select "All (No status set) (Invalid status) Parachute Referrals In Communication Call …" at bounding box center [189, 119] width 95 height 20
click at [68, 356] on span "54" at bounding box center [70, 354] width 13 height 10
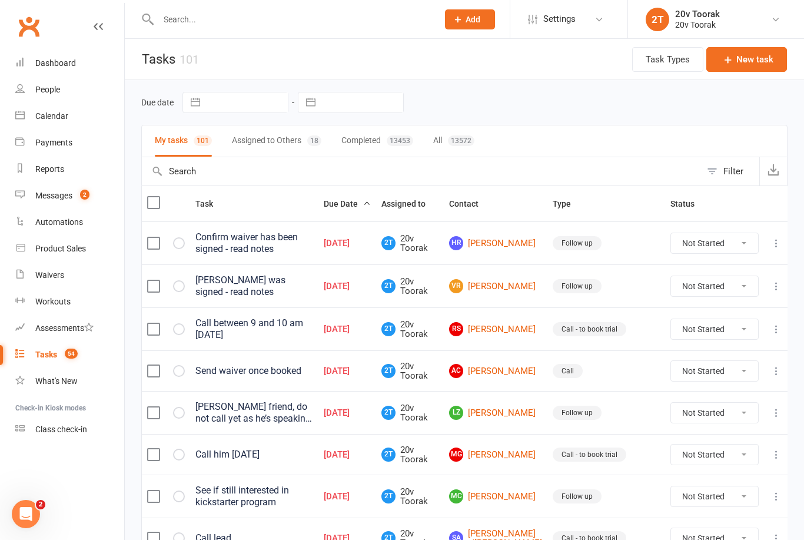
click at [35, 121] on link "Calendar" at bounding box center [69, 116] width 109 height 26
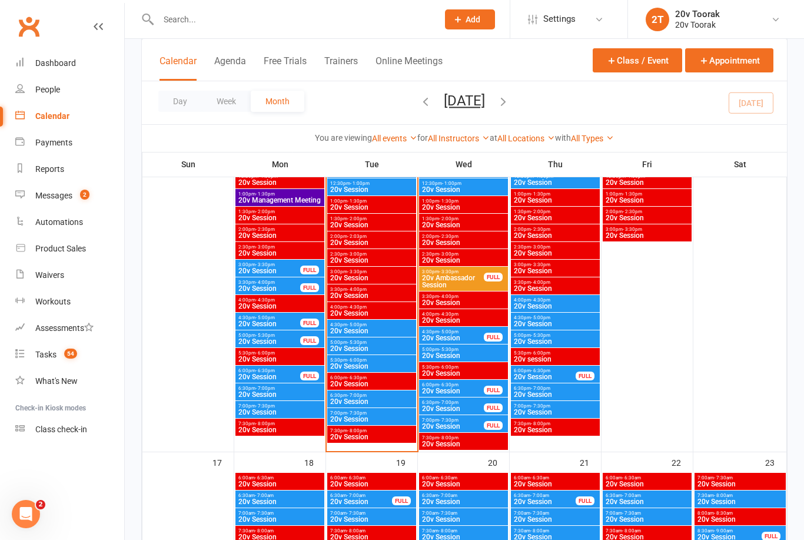
scroll to position [1365, 0]
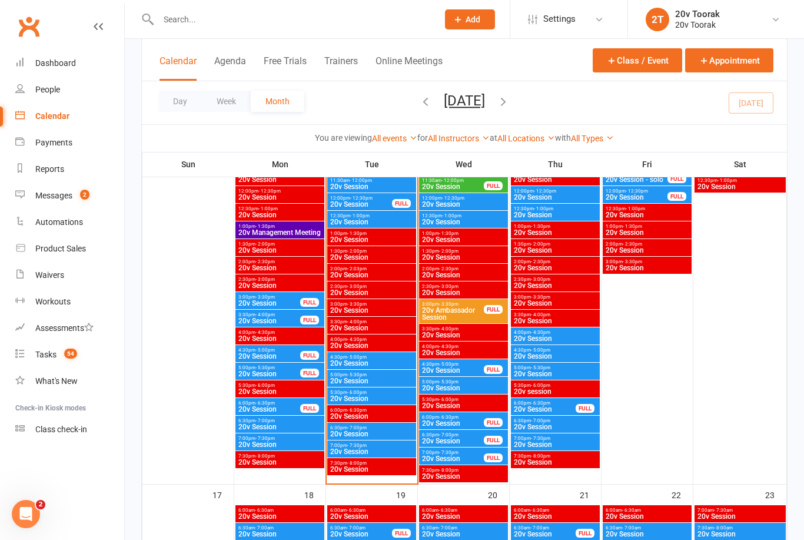
click at [384, 436] on span "20v Session" at bounding box center [372, 433] width 84 height 7
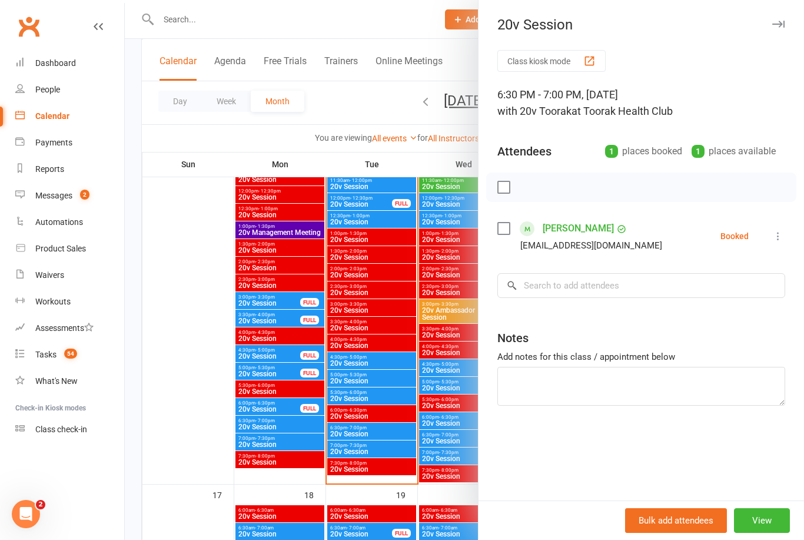
click at [448, 417] on div at bounding box center [464, 270] width 679 height 540
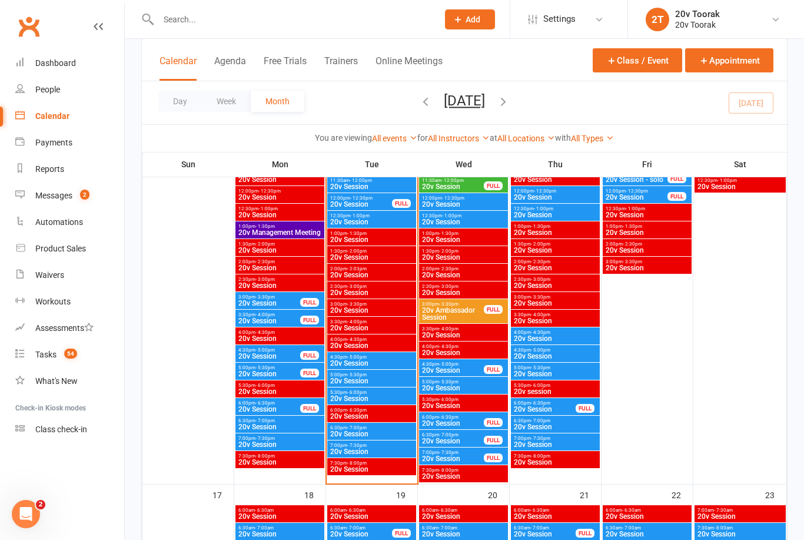
click at [357, 430] on span "20v Session" at bounding box center [372, 433] width 84 height 7
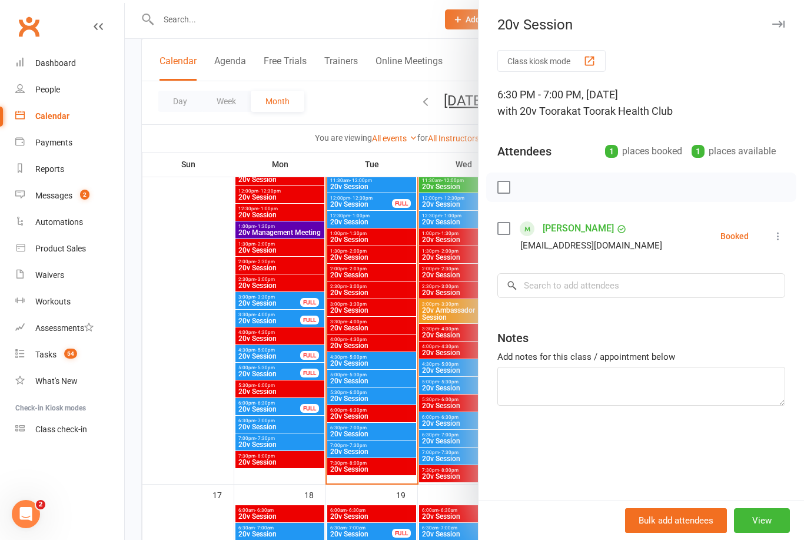
click at [397, 454] on div at bounding box center [464, 270] width 679 height 540
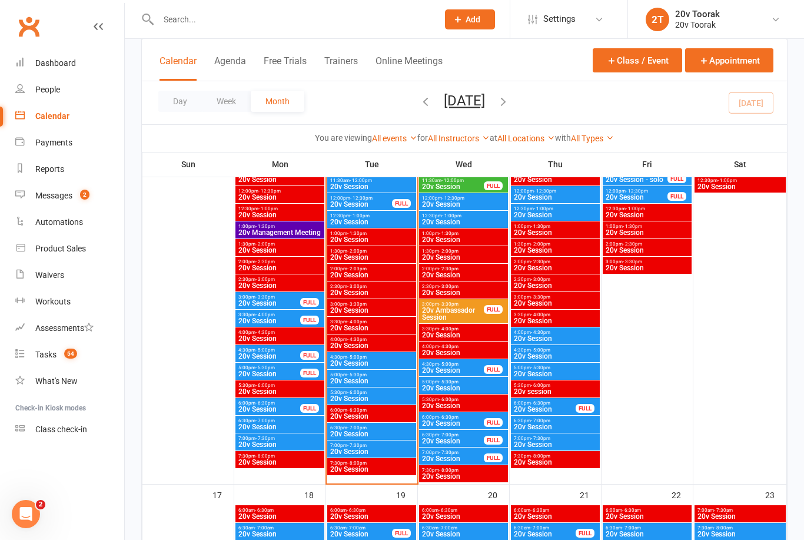
click at [47, 356] on div "Tasks" at bounding box center [45, 354] width 21 height 9
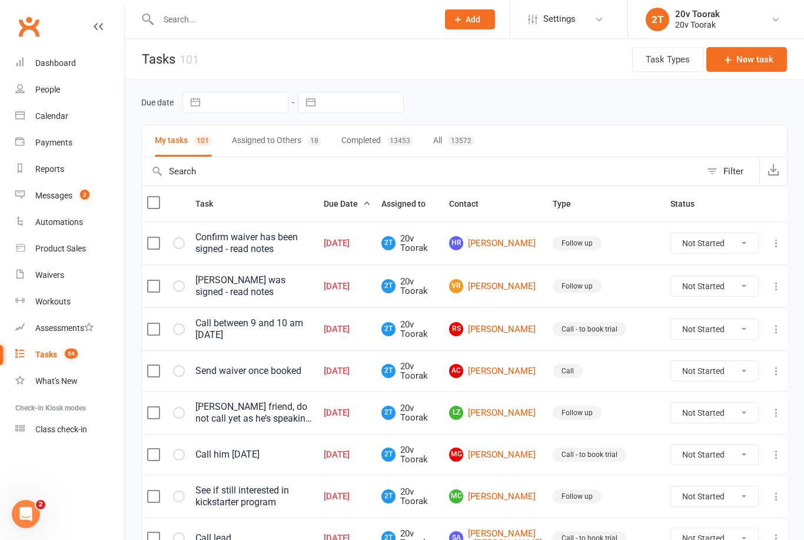
click at [41, 352] on div "Tasks" at bounding box center [46, 354] width 22 height 9
click at [58, 195] on div "Messages" at bounding box center [53, 195] width 37 height 9
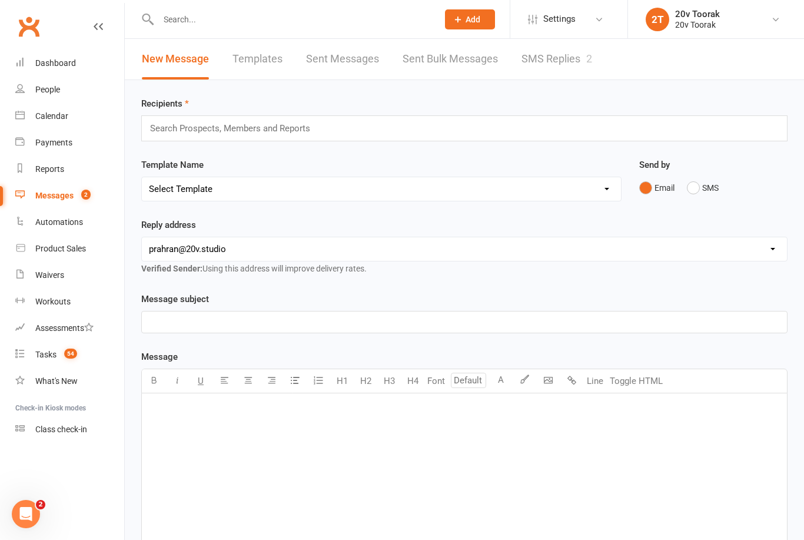
click at [573, 71] on link "SMS Replies 2" at bounding box center [557, 59] width 71 height 41
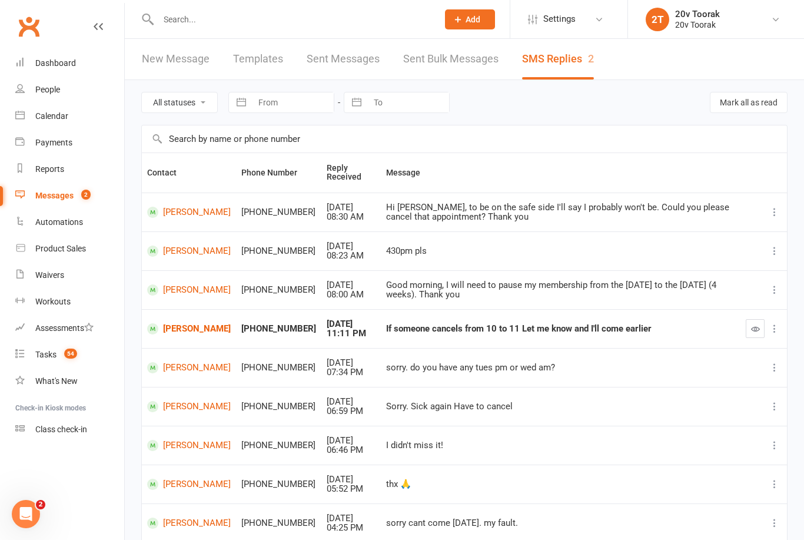
click at [59, 360] on link "Tasks 54" at bounding box center [69, 354] width 109 height 26
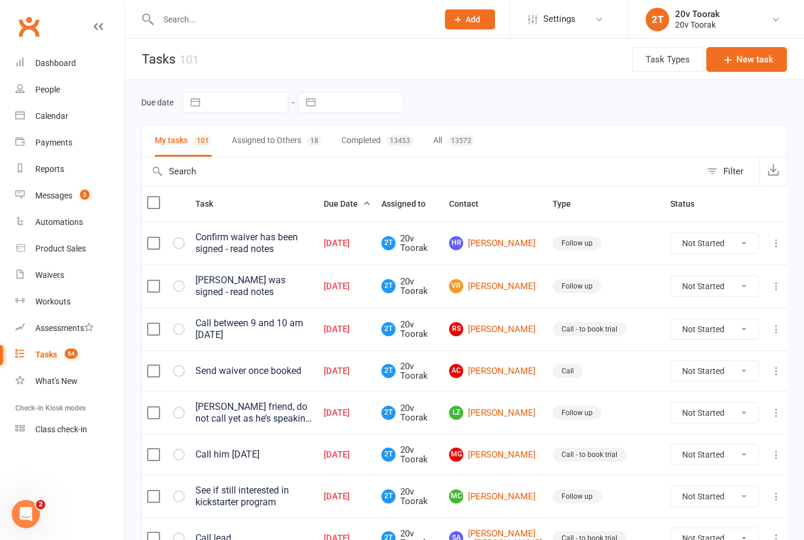
click at [50, 104] on link "Calendar" at bounding box center [69, 116] width 109 height 26
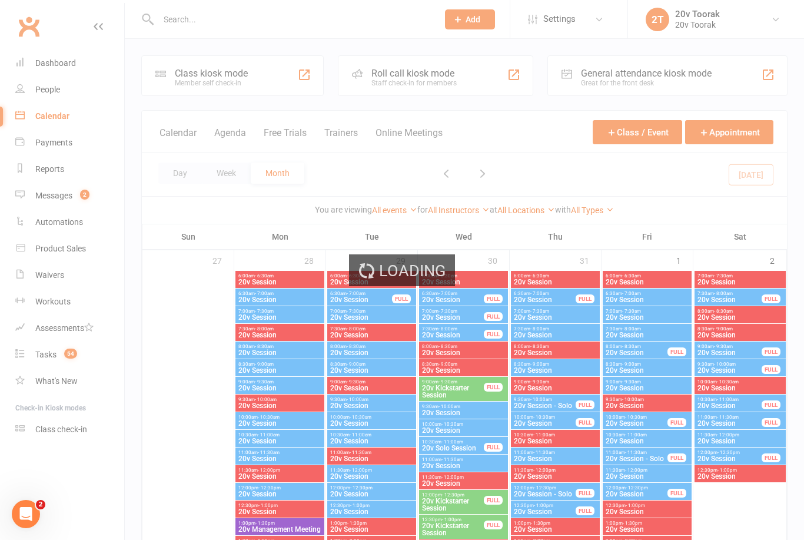
click at [64, 92] on link "People" at bounding box center [69, 90] width 109 height 26
select select "100"
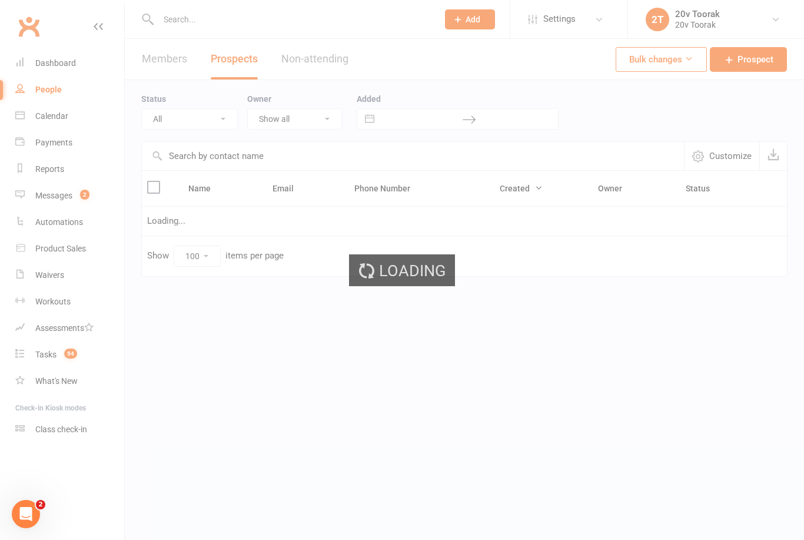
click at [58, 96] on div "Loading" at bounding box center [402, 270] width 804 height 540
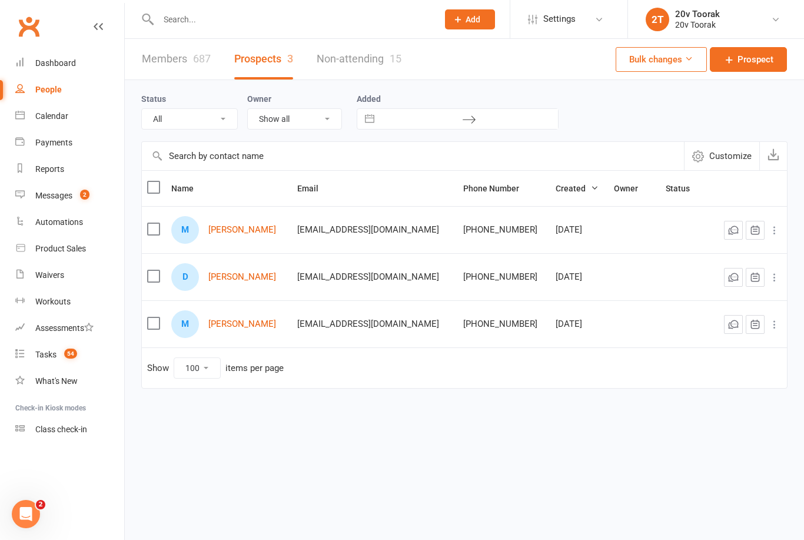
select select "[DATE]"
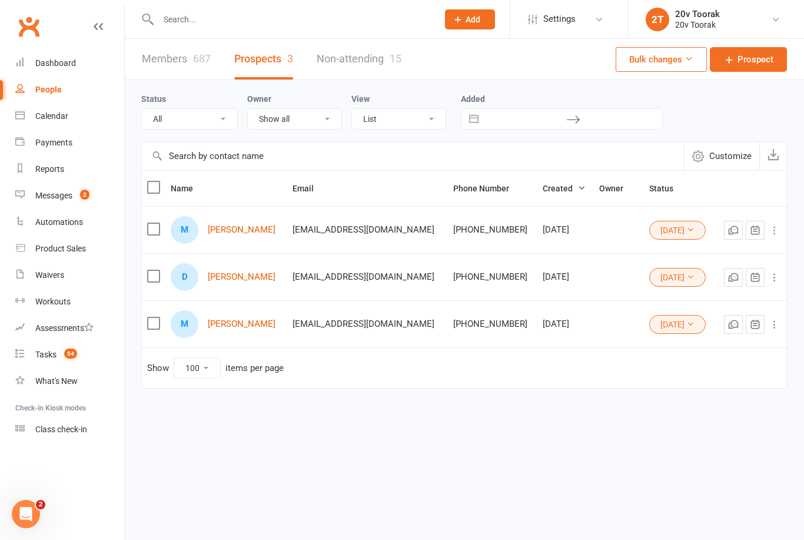
click at [240, 234] on link "[PERSON_NAME]" at bounding box center [242, 230] width 68 height 10
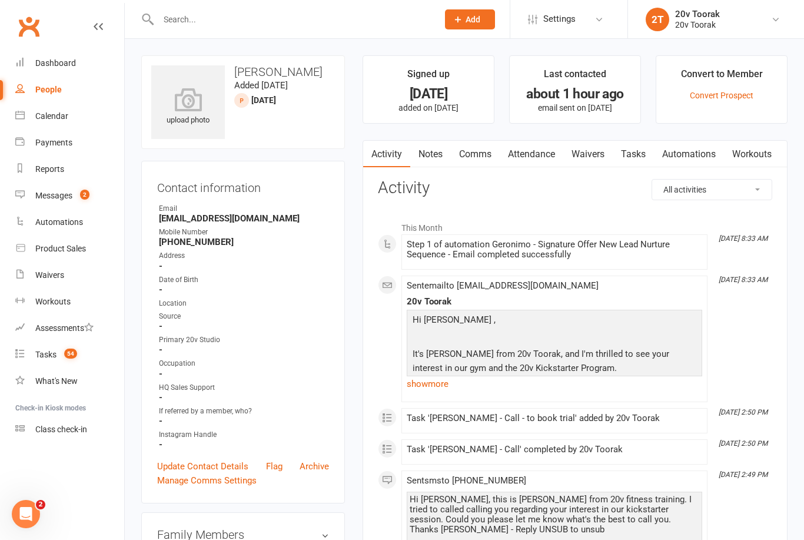
click at [423, 158] on link "Notes" at bounding box center [430, 154] width 41 height 27
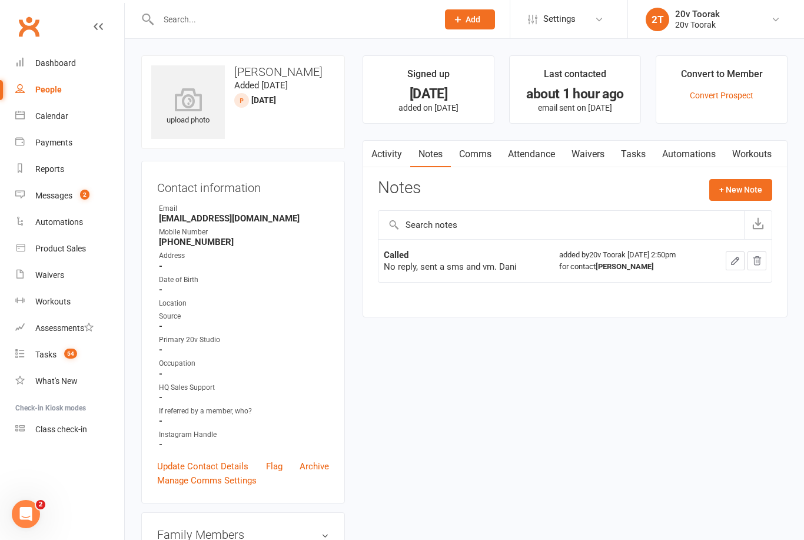
click at [386, 146] on link "Activity" at bounding box center [386, 154] width 47 height 27
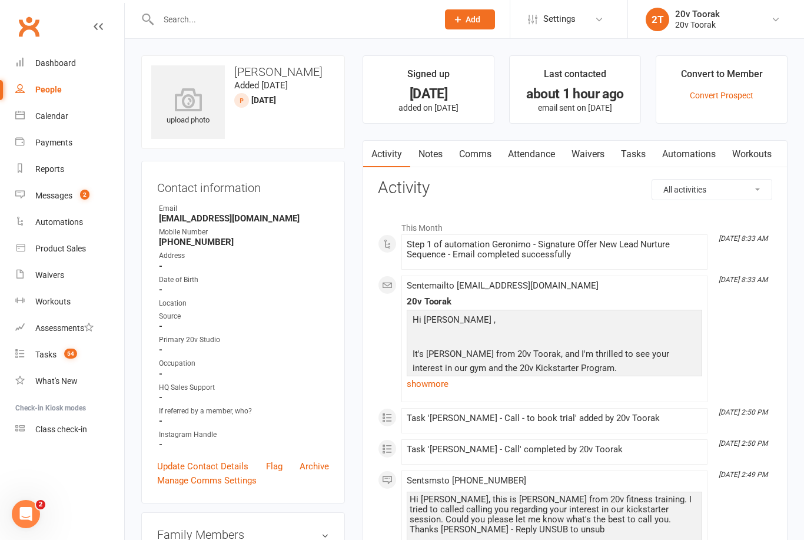
click at [168, 264] on strong "-" at bounding box center [244, 266] width 170 height 11
click at [434, 162] on link "Notes" at bounding box center [430, 154] width 41 height 27
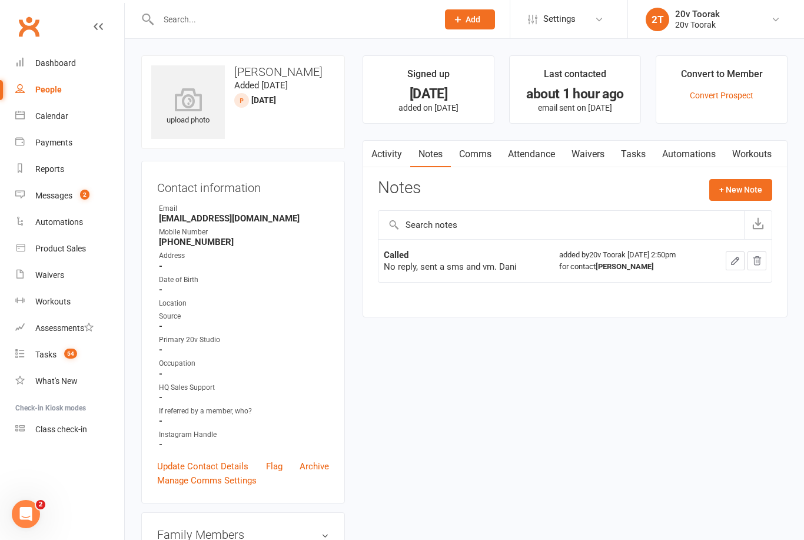
click at [473, 157] on link "Comms" at bounding box center [475, 154] width 49 height 27
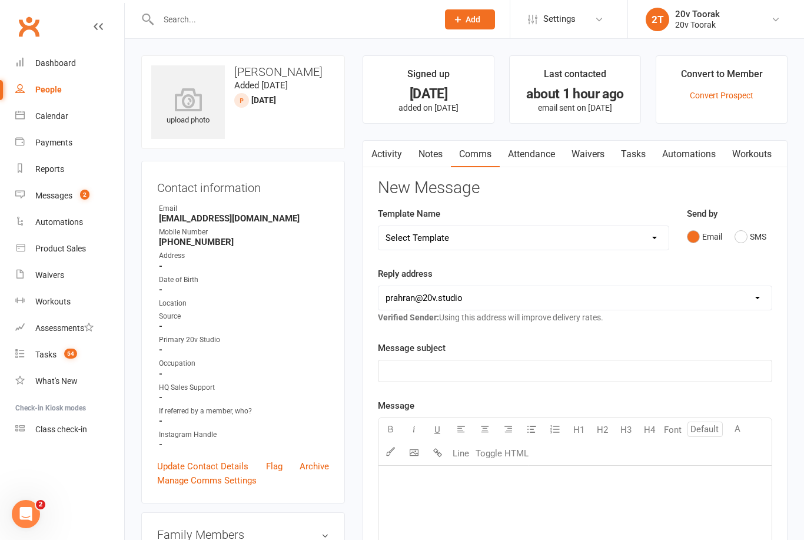
click at [746, 235] on button "SMS" at bounding box center [751, 236] width 32 height 22
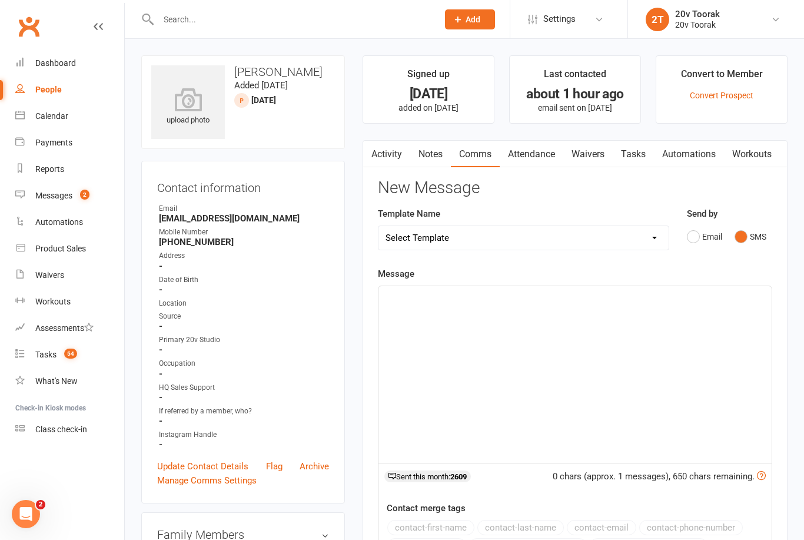
click at [545, 305] on div "﻿" at bounding box center [575, 374] width 393 height 177
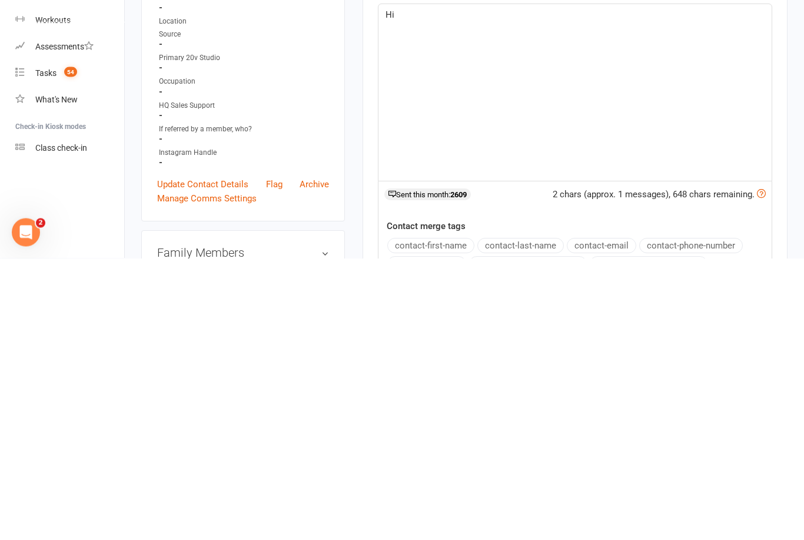
click at [453, 520] on button "contact-first-name" at bounding box center [430, 527] width 87 height 15
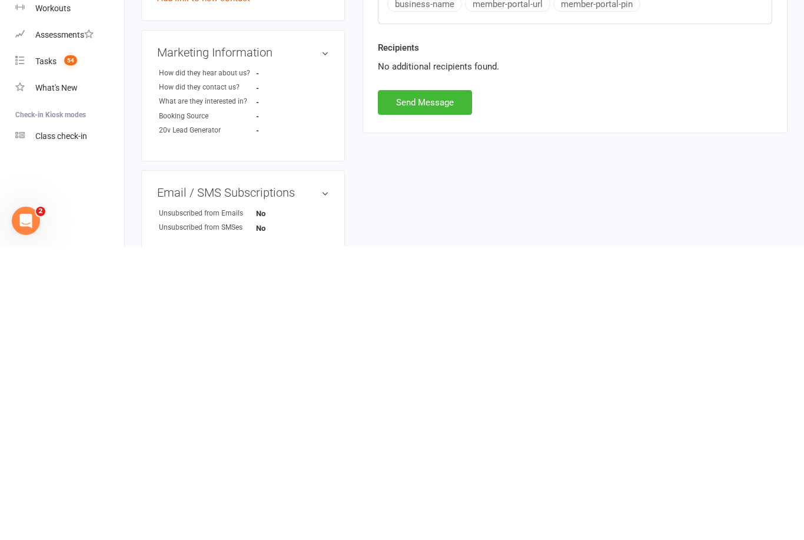
scroll to position [304, 0]
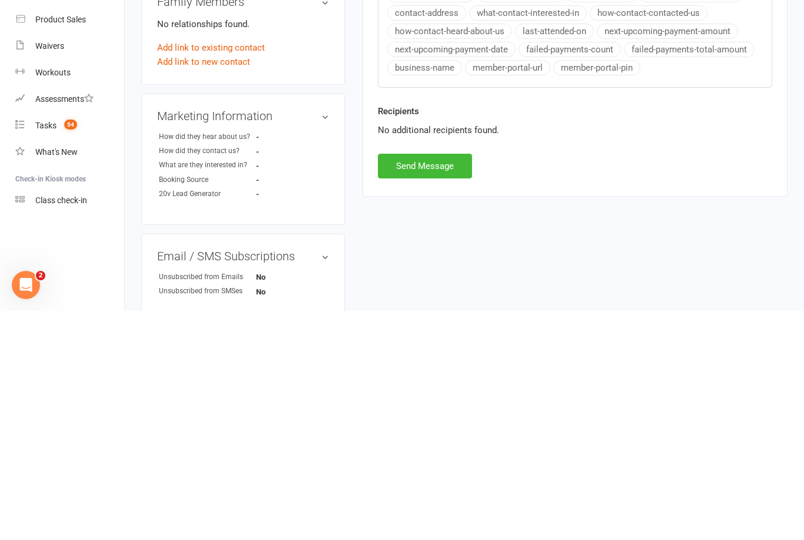
click at [443, 383] on button "Send Message" at bounding box center [425, 395] width 94 height 25
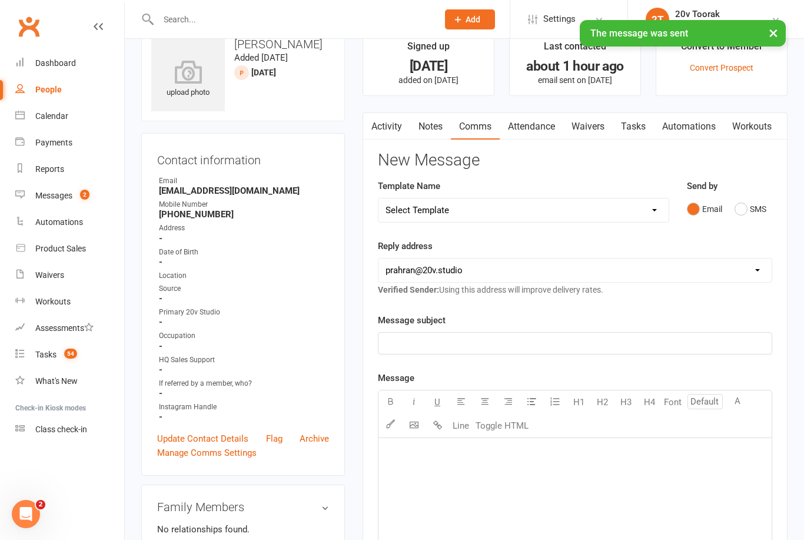
scroll to position [0, 0]
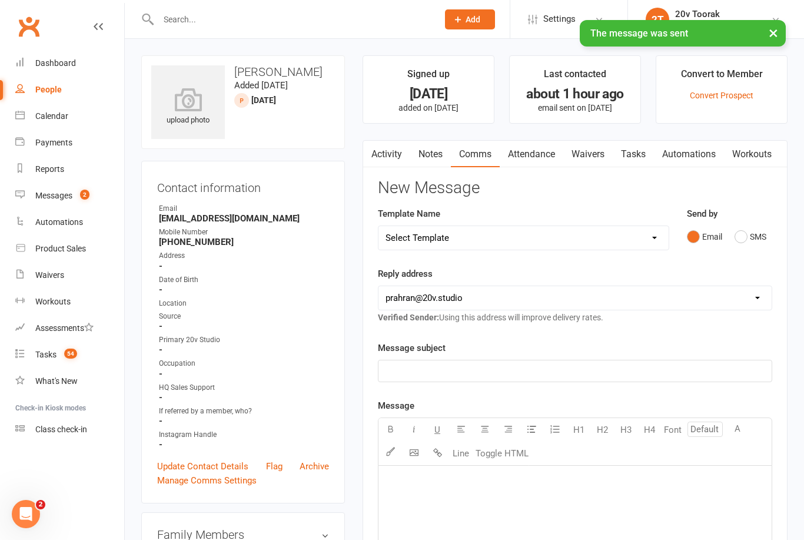
click at [435, 155] on link "Notes" at bounding box center [430, 154] width 41 height 27
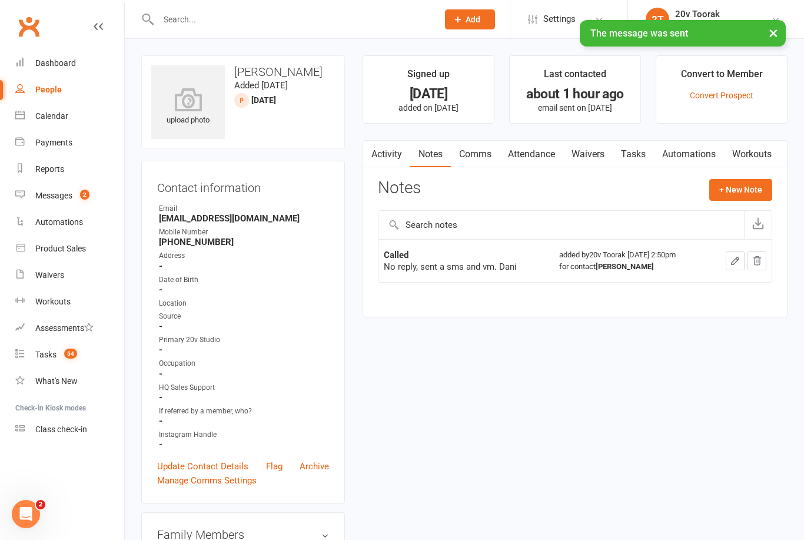
click at [731, 187] on button "+ New Note" at bounding box center [740, 189] width 63 height 21
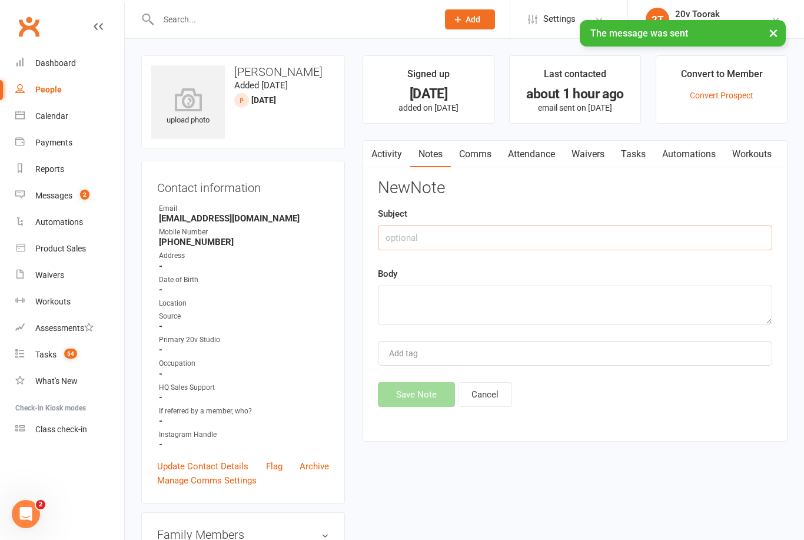
click at [477, 237] on input "text" at bounding box center [575, 237] width 394 height 25
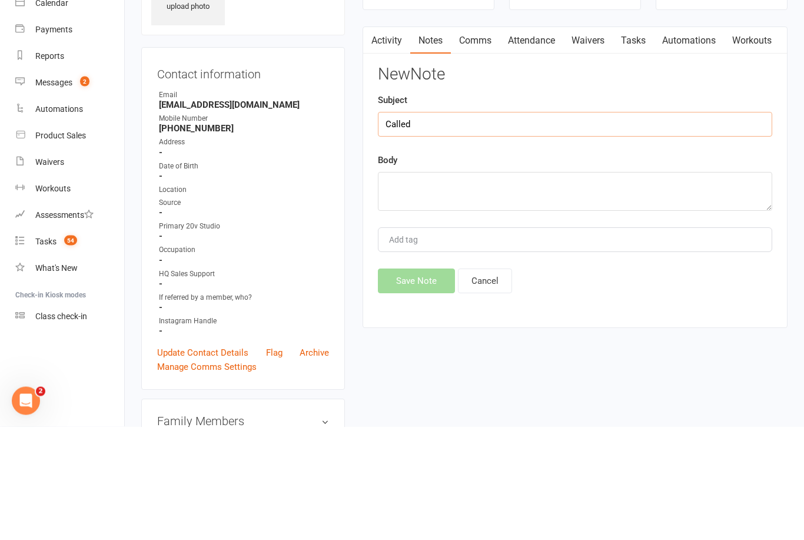
type input "Called"
click at [472, 286] on textarea at bounding box center [575, 305] width 394 height 39
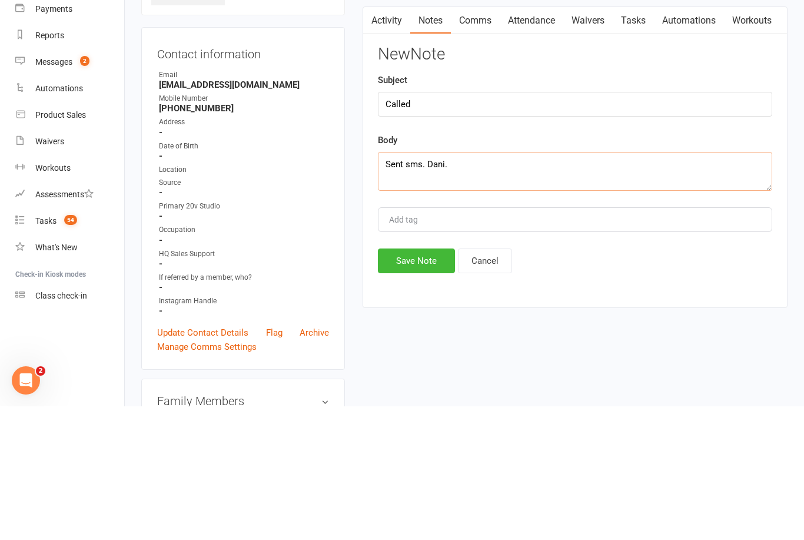
click at [407, 286] on textarea "Sent sms. Dani." at bounding box center [575, 305] width 394 height 39
click at [432, 225] on input "Called" at bounding box center [575, 237] width 394 height 25
click at [391, 286] on textarea "Sent sms. Dani." at bounding box center [575, 305] width 394 height 39
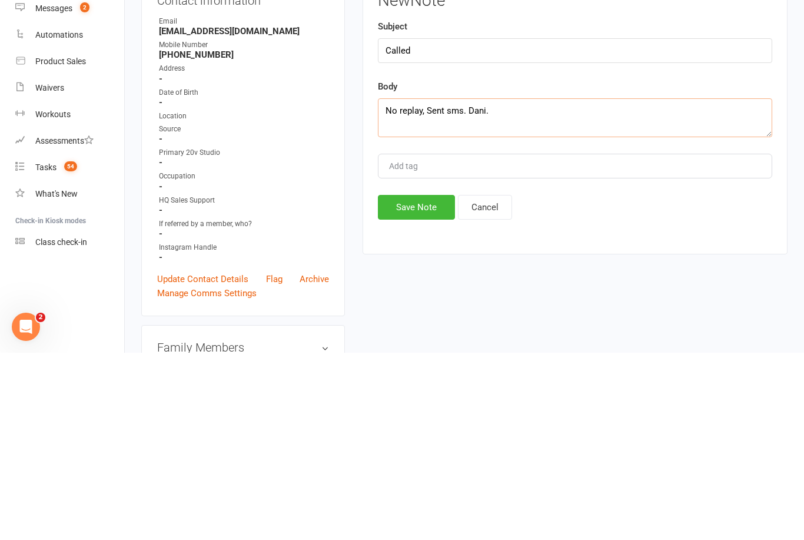
type textarea "No replay, Sent sms. Dani."
click at [416, 382] on button "Save Note" at bounding box center [416, 394] width 77 height 25
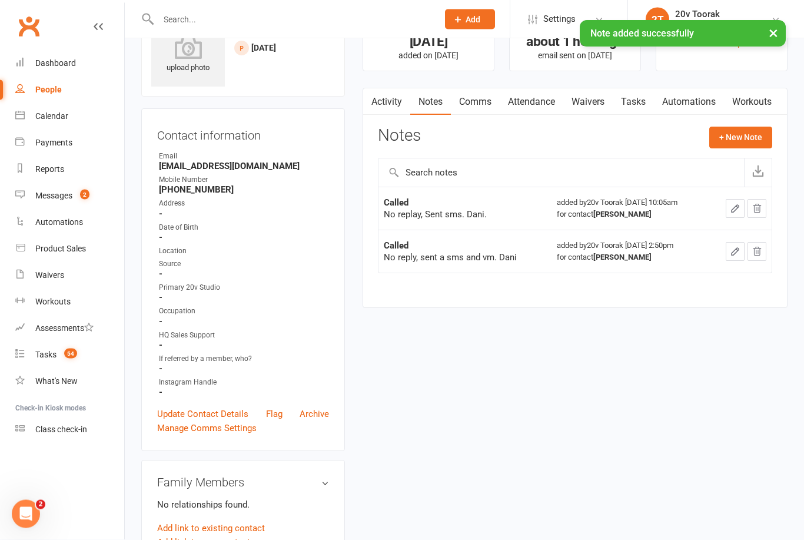
scroll to position [36, 0]
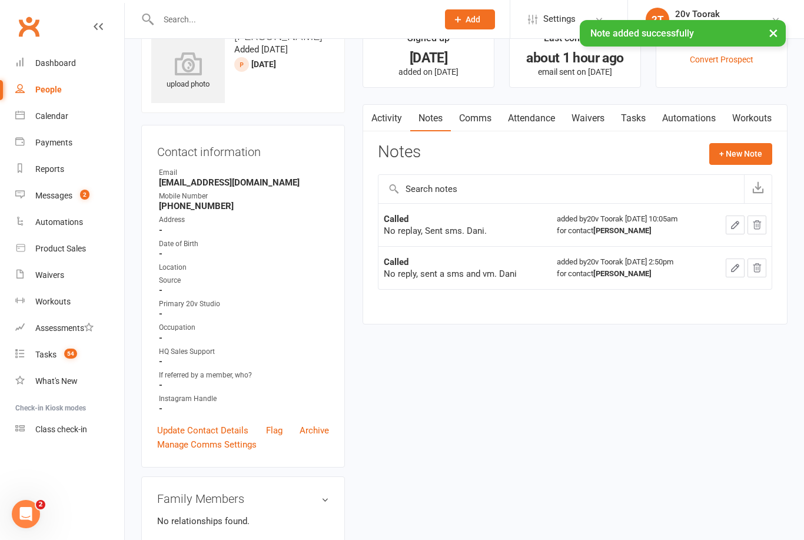
click at [641, 115] on link "Tasks" at bounding box center [633, 118] width 41 height 27
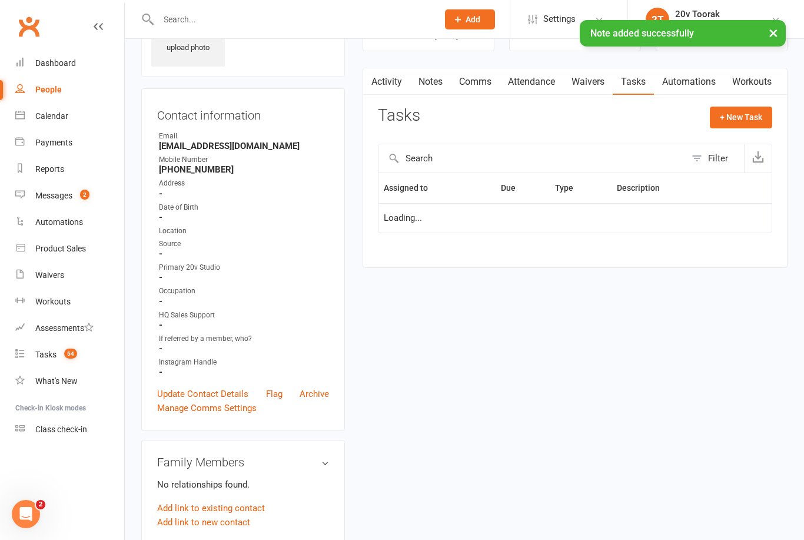
scroll to position [74, 0]
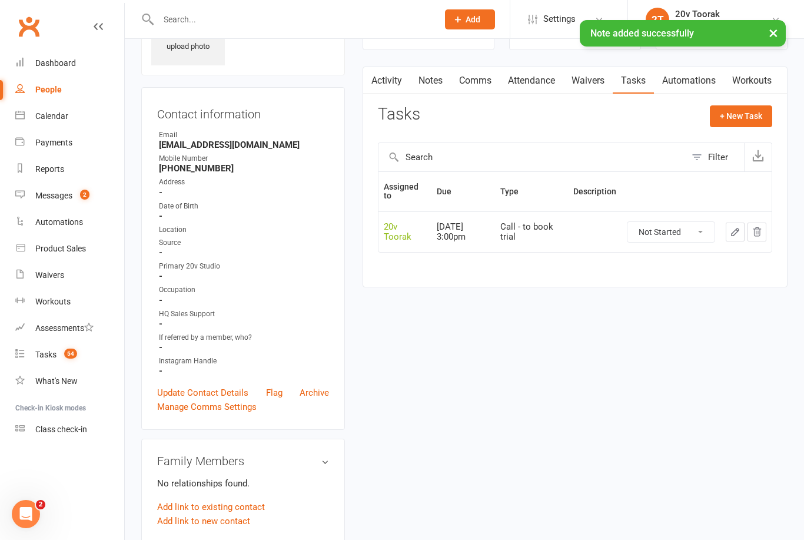
click at [684, 231] on select "Not Started In Progress Waiting Complete" at bounding box center [671, 232] width 87 height 20
select select "unstarted"
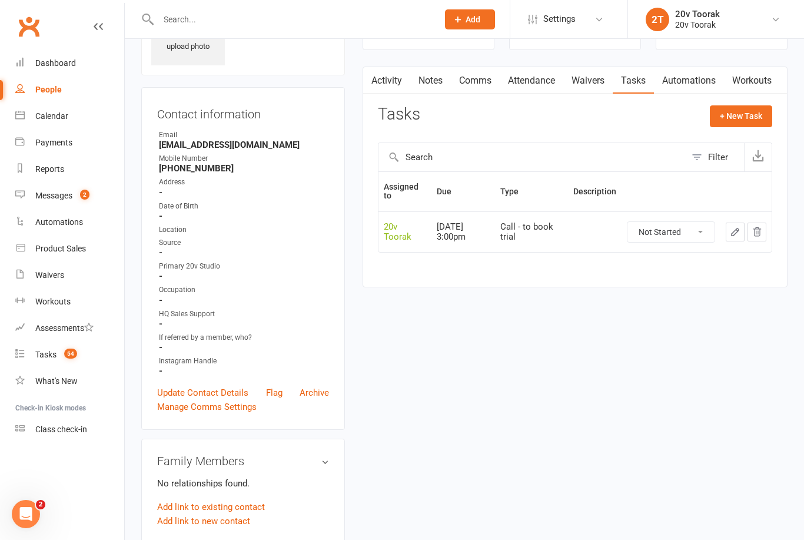
click at [732, 110] on button "+ New Task" at bounding box center [741, 115] width 62 height 21
select select "45736"
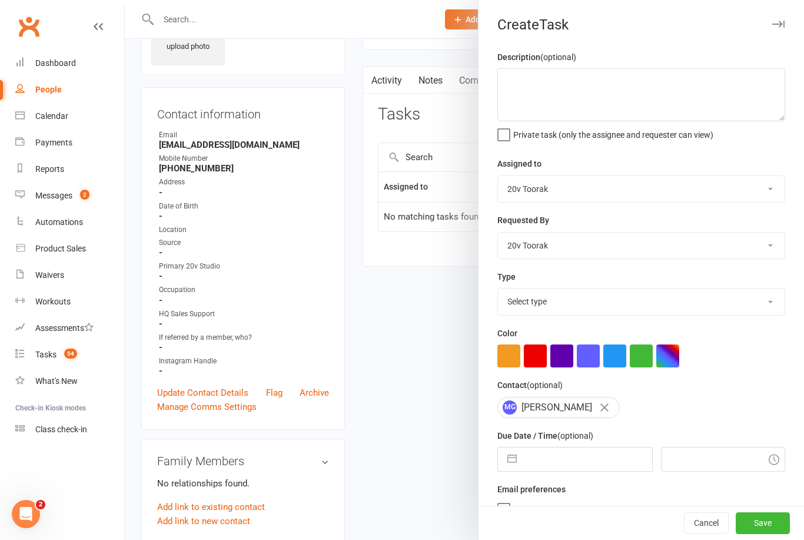
click at [724, 295] on select "Select type Call Call - to book trial Confirm session attendance Confirm trial …" at bounding box center [641, 301] width 287 height 26
select select "32301"
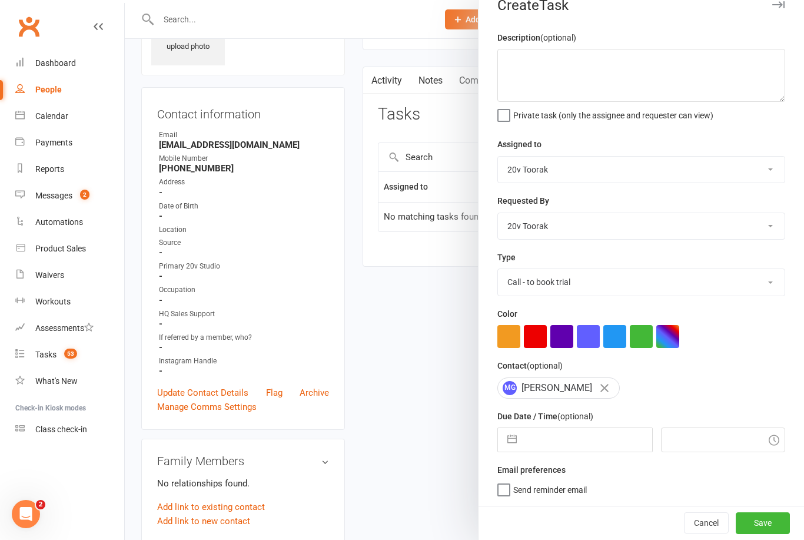
scroll to position [22, 0]
click at [581, 433] on input "text" at bounding box center [587, 440] width 129 height 24
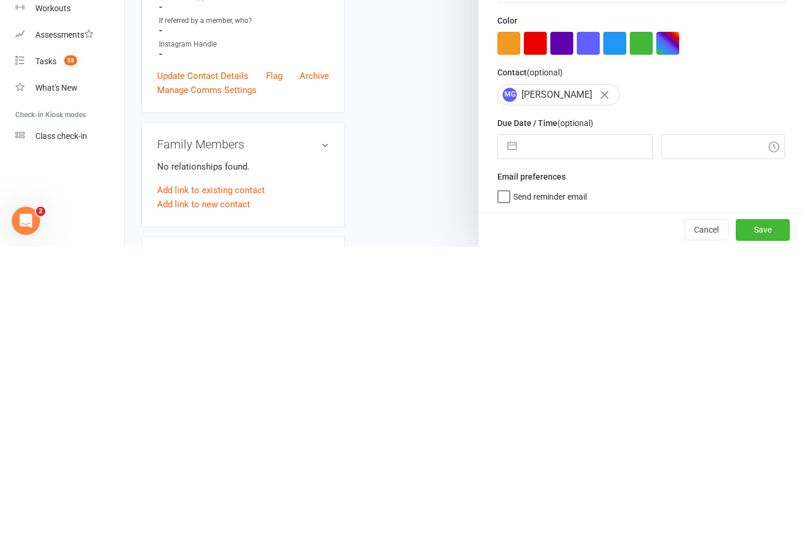
select select "6"
select select "2025"
select select "7"
select select "2025"
select select "8"
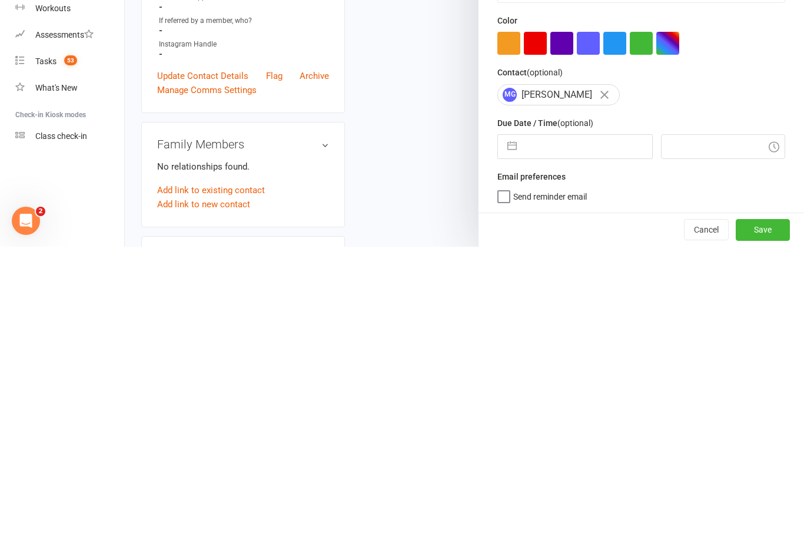
select select "2025"
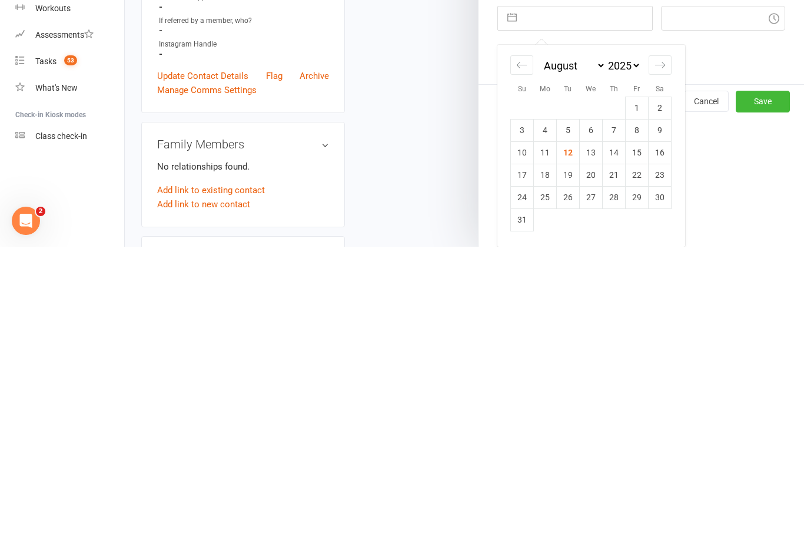
scroll to position [150, 0]
click at [691, 299] on input "text" at bounding box center [723, 311] width 125 height 25
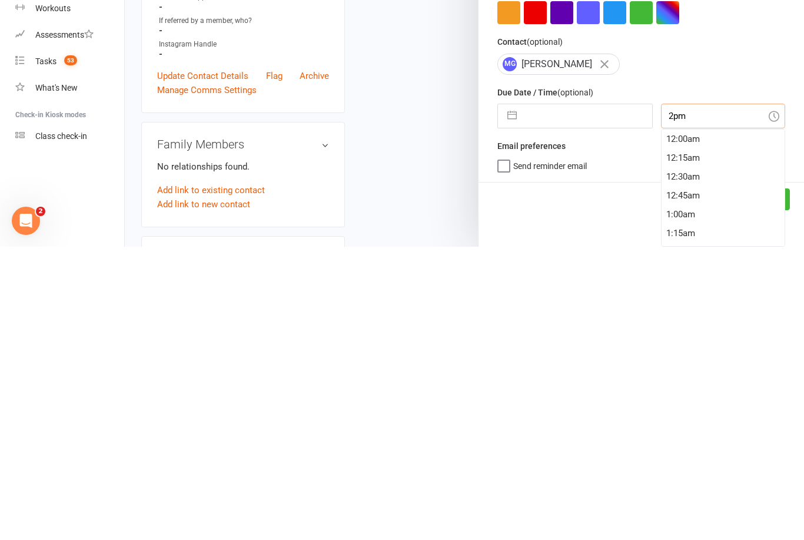
type input "2pm"
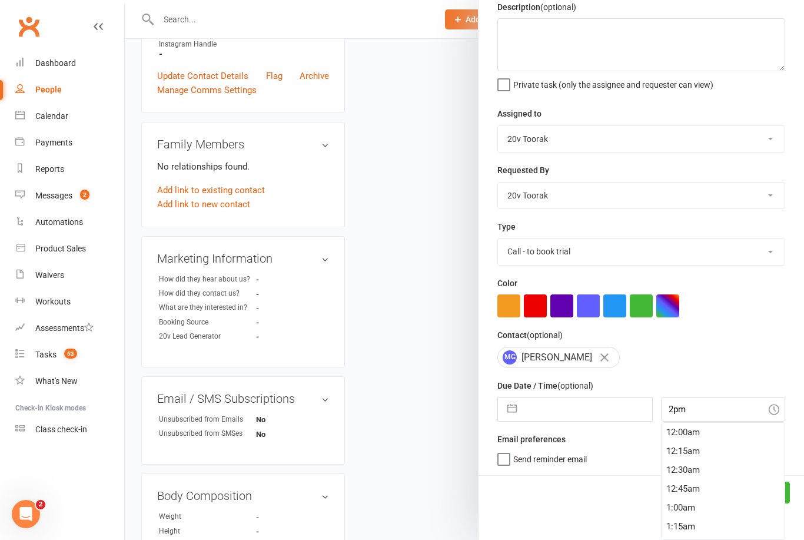
type input "[DATE]"
type input "2:00pm"
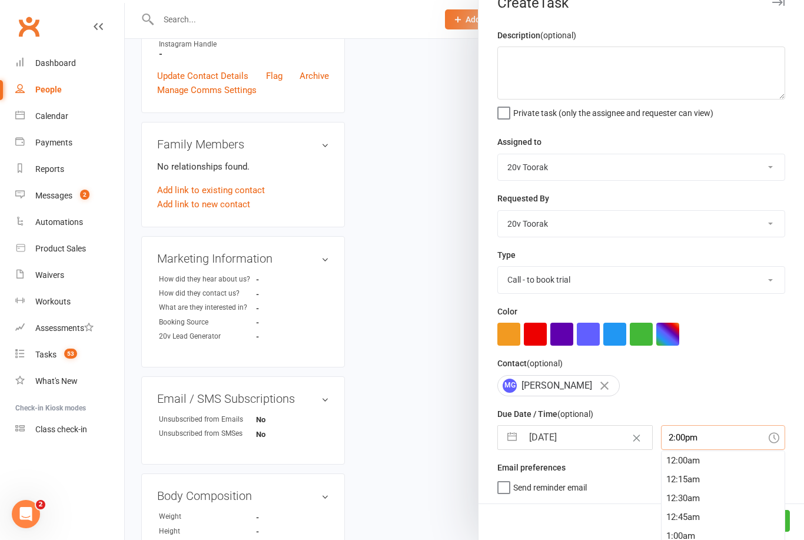
scroll to position [1036, 0]
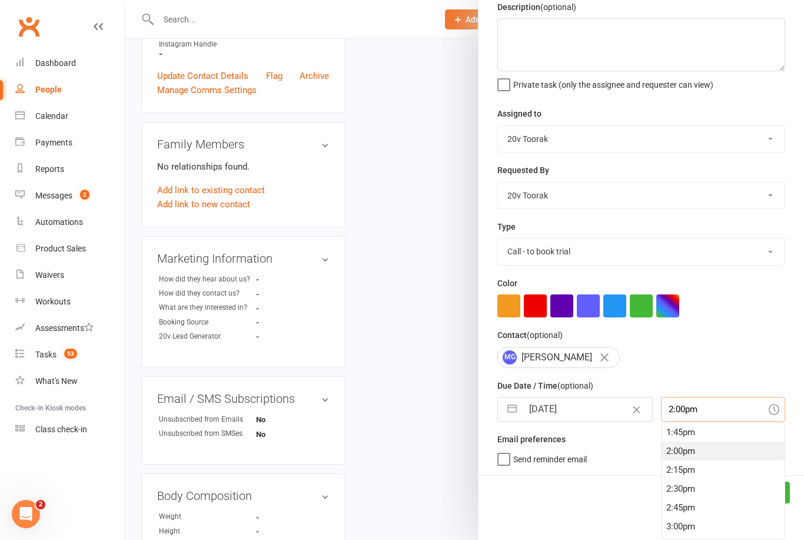
click at [716, 457] on div "2:00pm" at bounding box center [724, 451] width 124 height 19
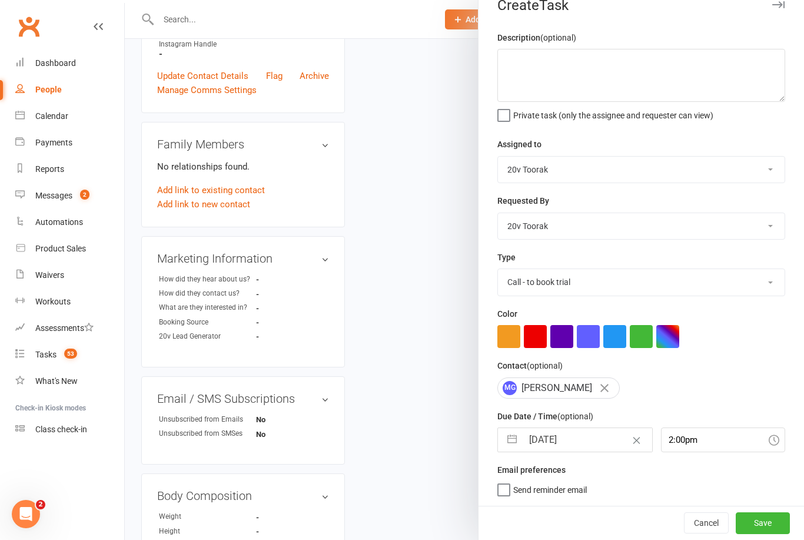
click at [769, 526] on button "Save" at bounding box center [763, 522] width 54 height 21
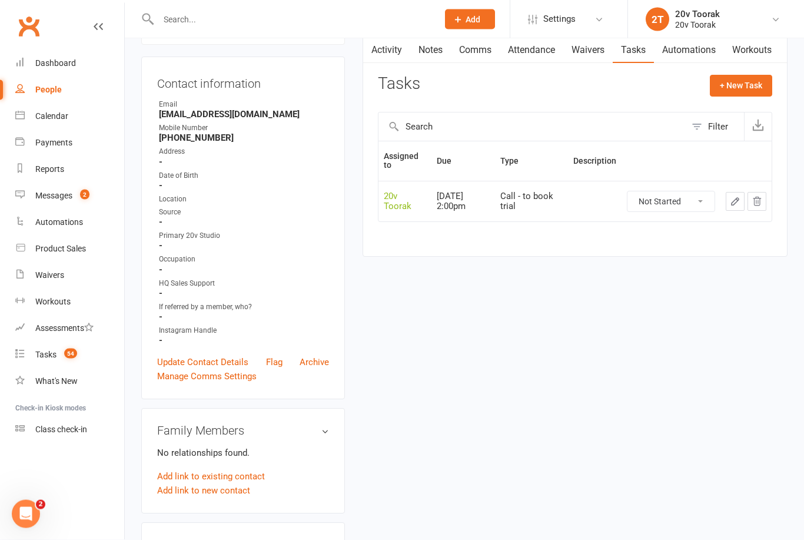
scroll to position [0, 0]
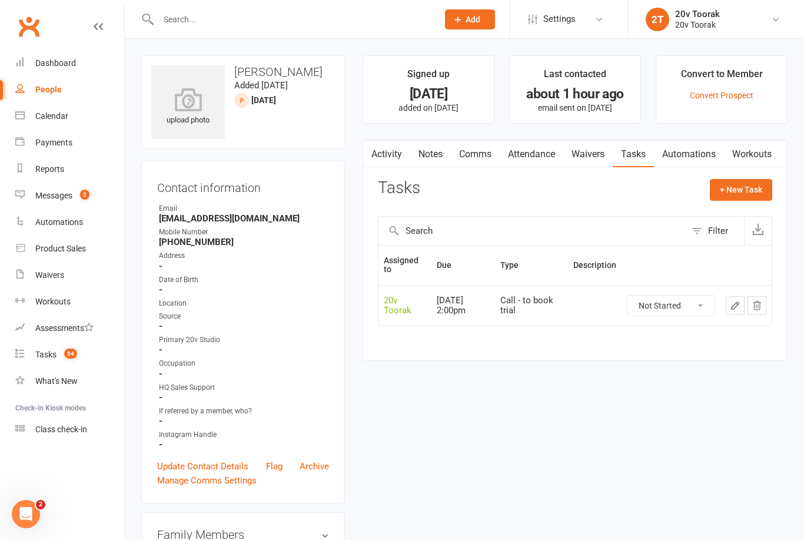
click at [57, 91] on div "People" at bounding box center [48, 89] width 26 height 9
select select "100"
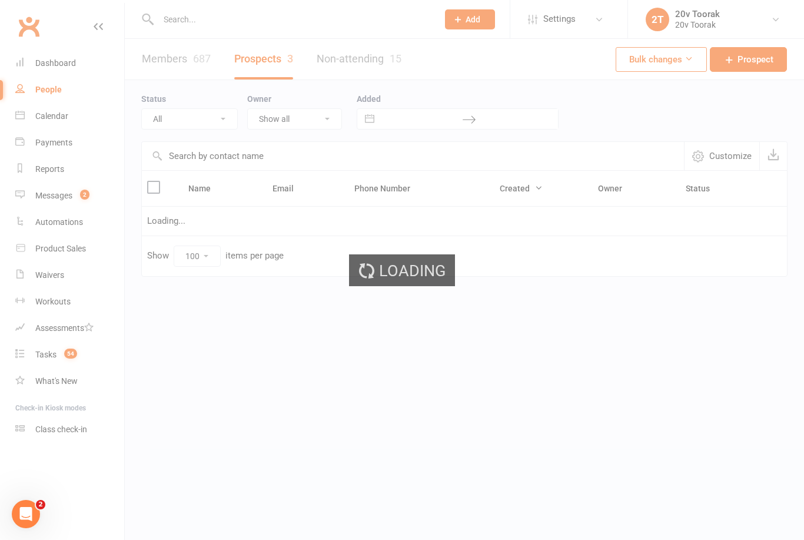
select select "[DATE]"
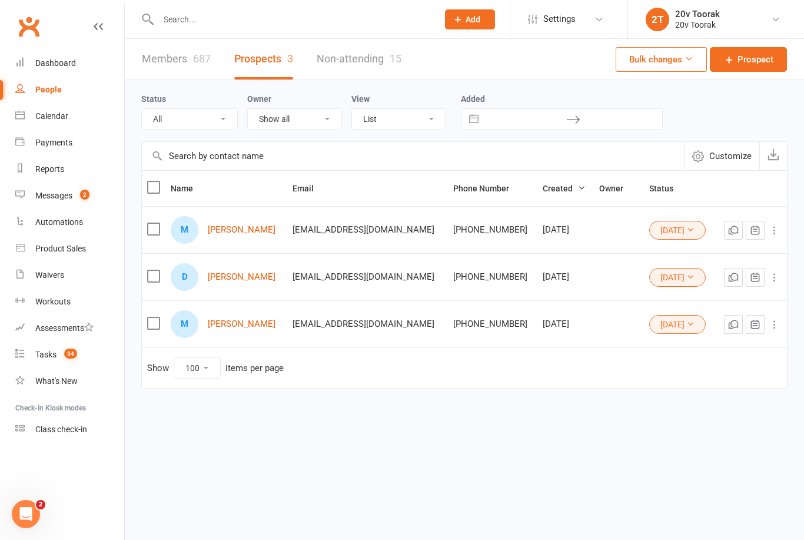
click at [230, 274] on link "[PERSON_NAME]" at bounding box center [242, 277] width 68 height 10
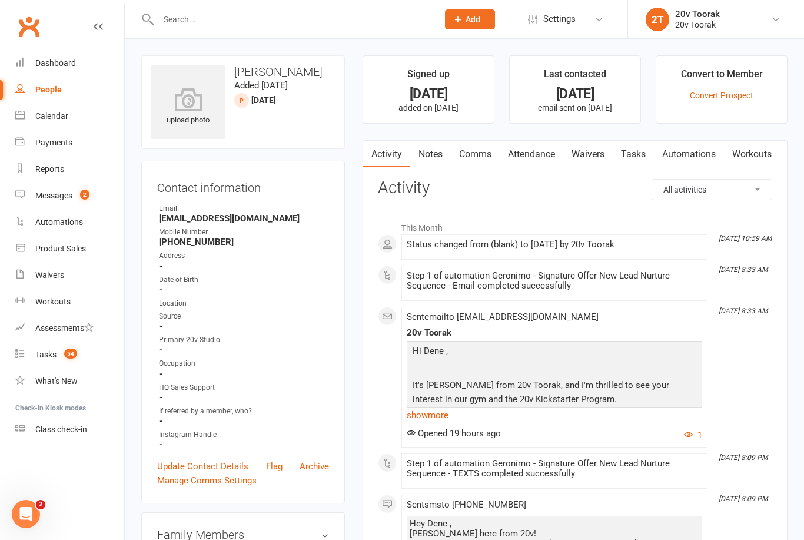
click at [422, 156] on link "Notes" at bounding box center [430, 154] width 41 height 27
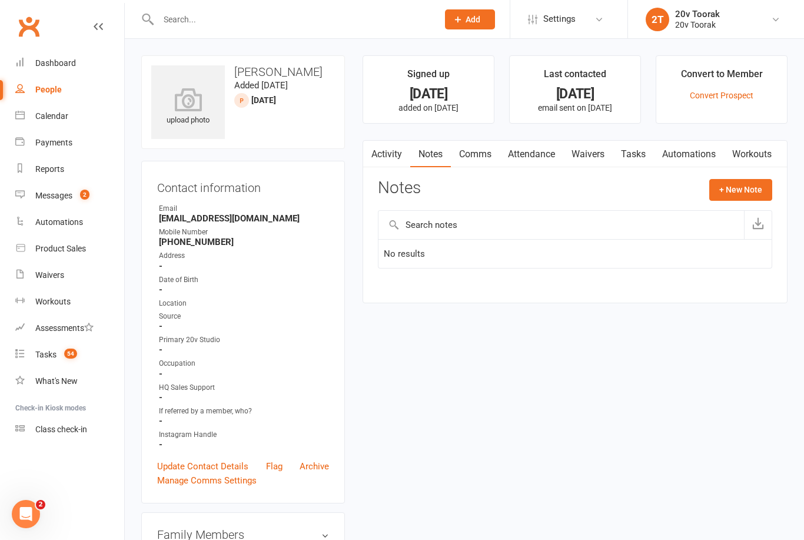
click at [475, 148] on link "Comms" at bounding box center [475, 154] width 49 height 27
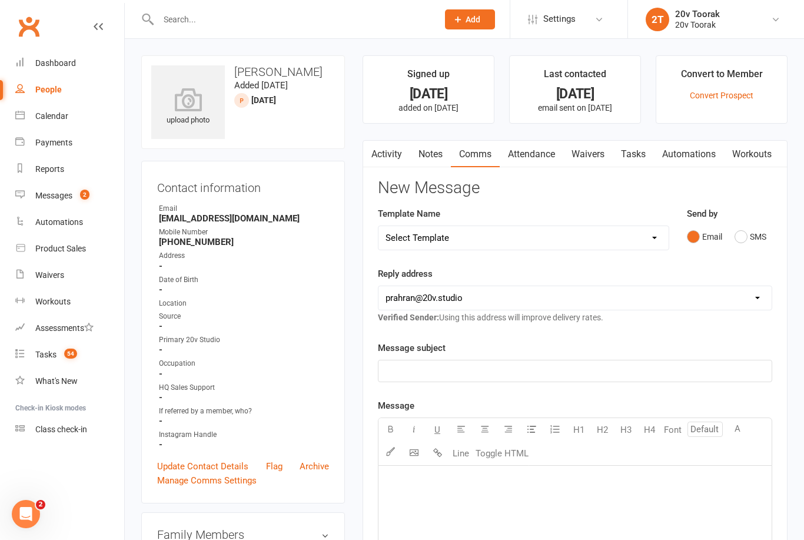
click at [746, 225] on button "SMS" at bounding box center [751, 236] width 32 height 22
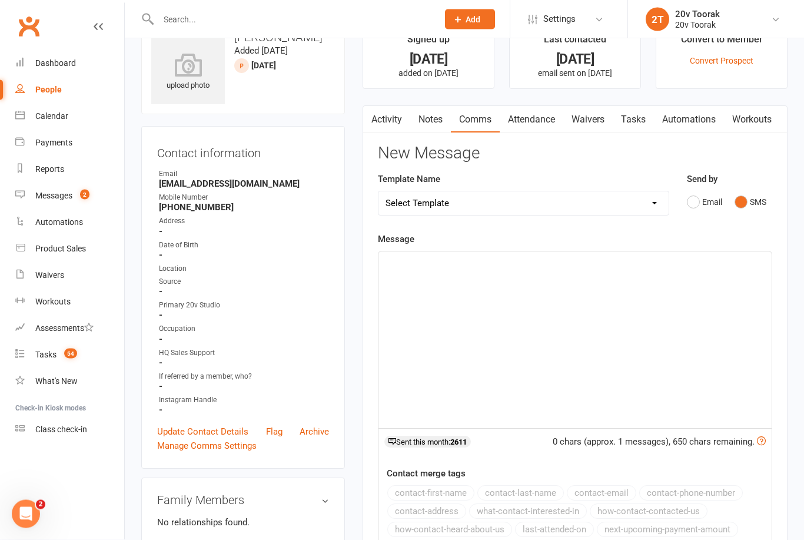
scroll to position [36, 0]
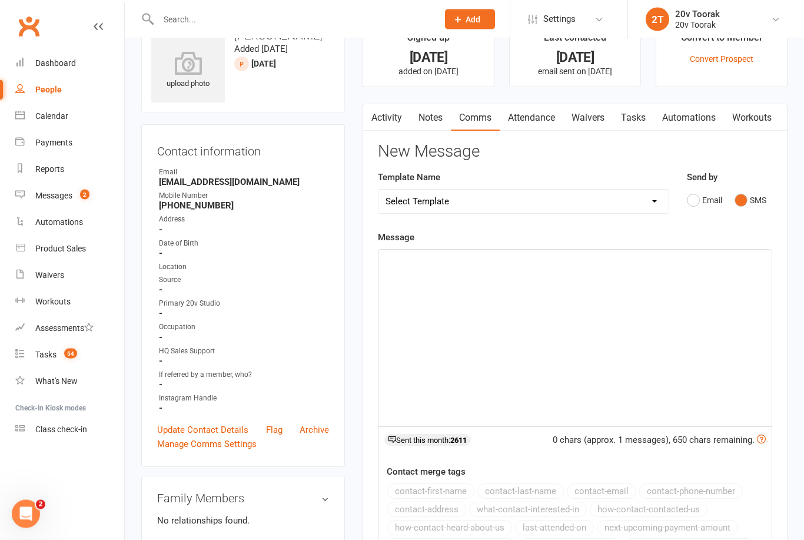
click at [491, 261] on p "﻿" at bounding box center [575, 261] width 379 height 14
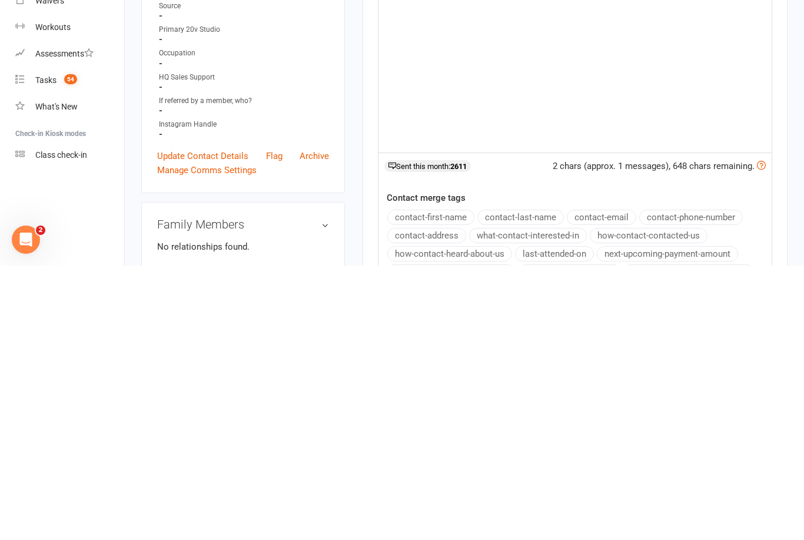
click at [454, 484] on button "contact-first-name" at bounding box center [430, 491] width 87 height 15
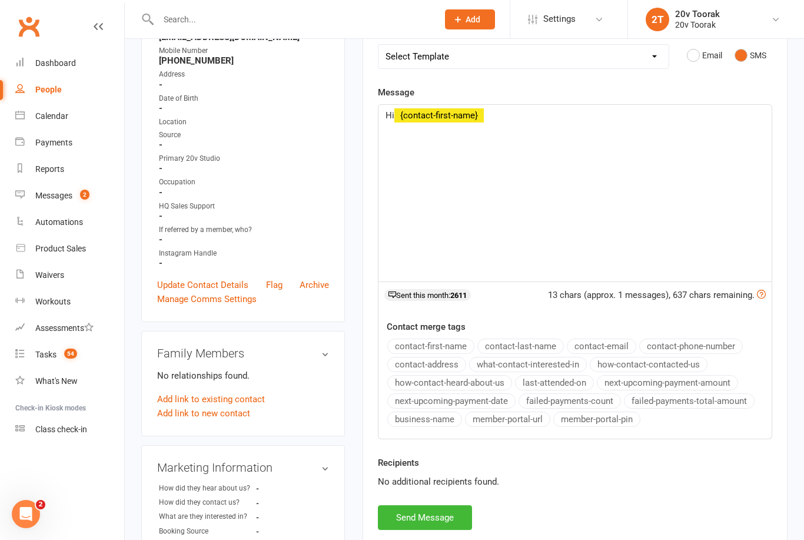
scroll to position [182, 0]
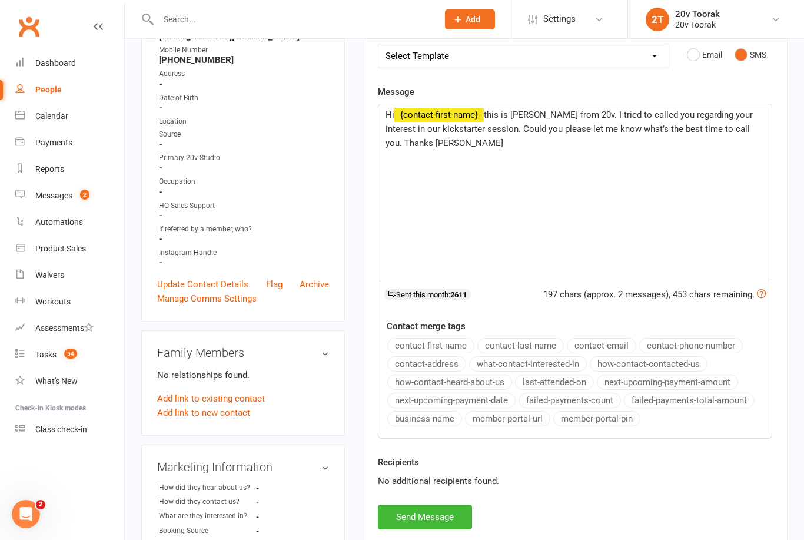
click at [490, 110] on span "this is [PERSON_NAME] from 20v. I tried to called you regarding your interest i…" at bounding box center [571, 129] width 370 height 39
click at [493, 148] on p "Hi ﻿ {contact-first-name} , this is [PERSON_NAME] from 20v. I tried to called y…" at bounding box center [575, 129] width 379 height 42
click at [765, 125] on div "Hi ﻿ {contact-first-name} , this is [PERSON_NAME] from 20v. I tried to called y…" at bounding box center [575, 192] width 393 height 177
click at [489, 108] on p "Hi ﻿ {contact-first-name} , this is [PERSON_NAME] from 20v. I tried to called y…" at bounding box center [575, 129] width 379 height 42
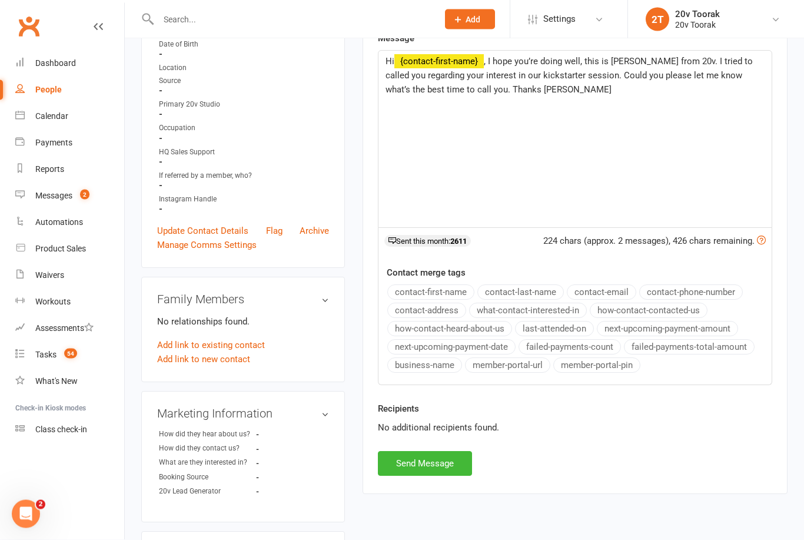
scroll to position [244, 0]
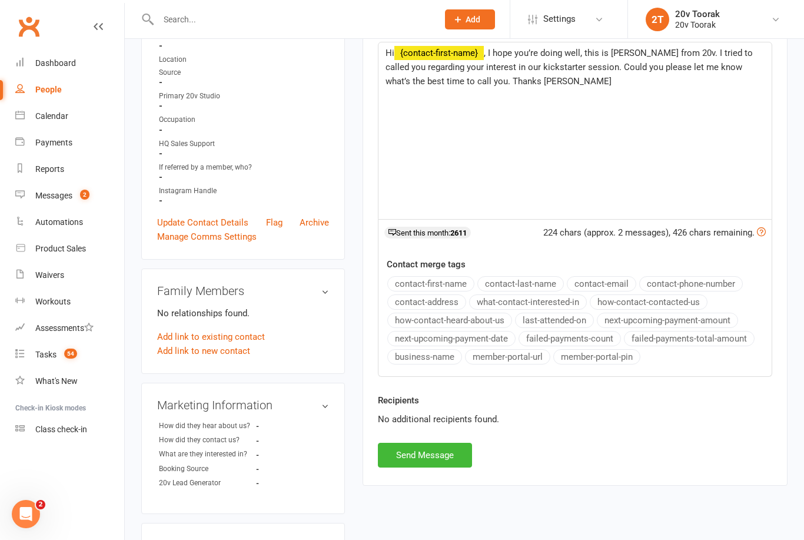
click at [434, 451] on button "Send Message" at bounding box center [425, 455] width 94 height 25
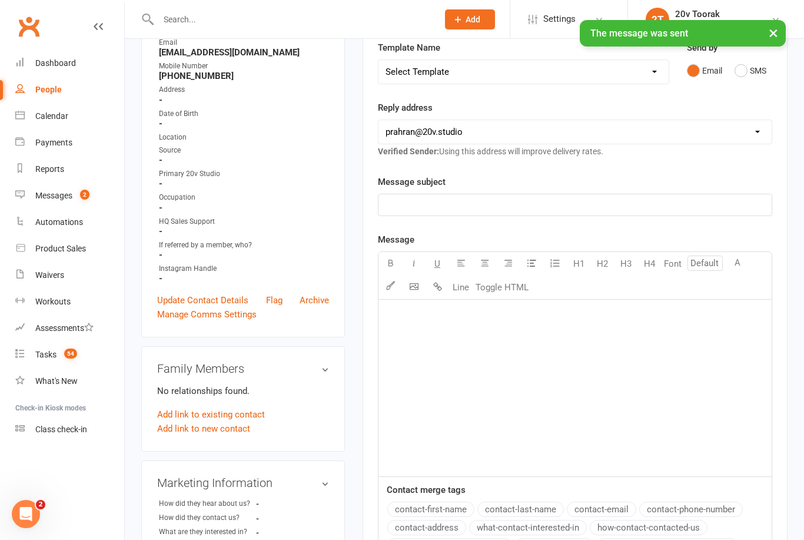
scroll to position [0, 0]
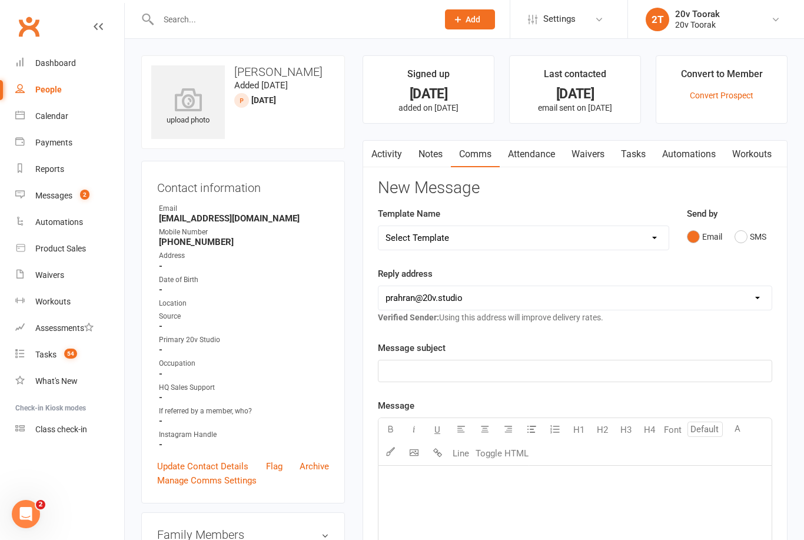
click at [430, 159] on link "Notes" at bounding box center [430, 154] width 41 height 27
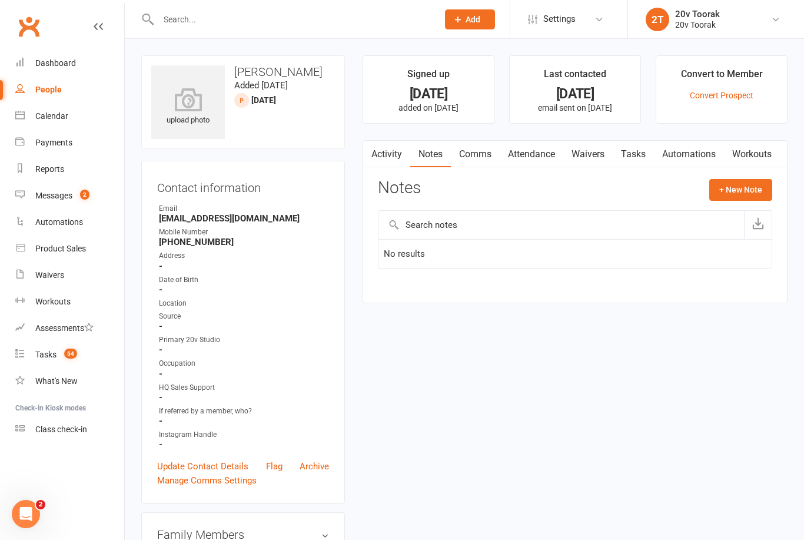
click at [739, 191] on button "+ New Note" at bounding box center [740, 189] width 63 height 21
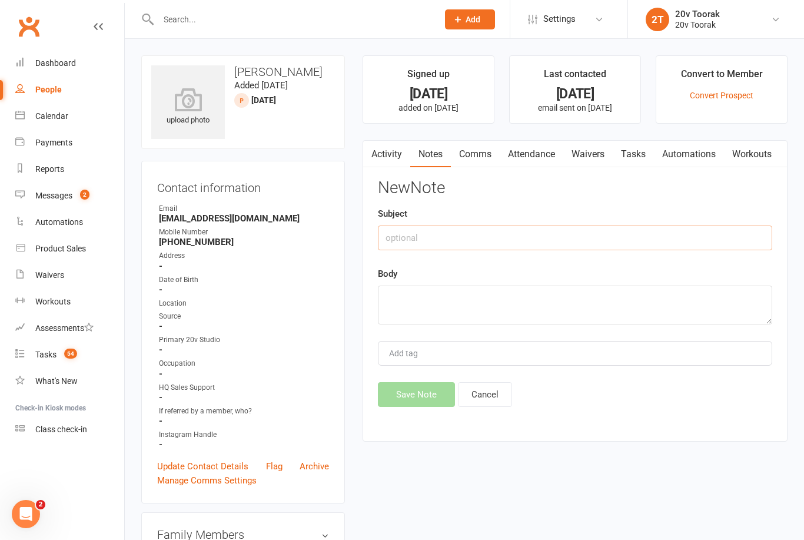
click at [462, 244] on input "text" at bounding box center [575, 237] width 394 height 25
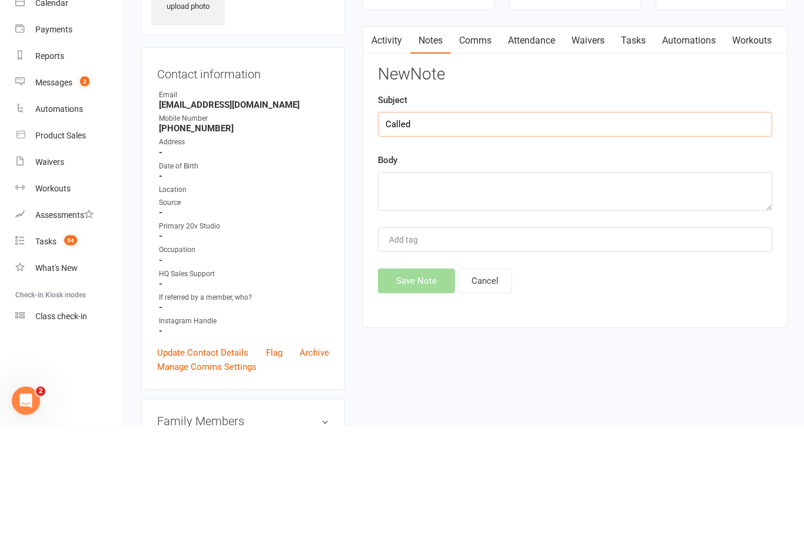
type input "Called"
click at [490, 267] on div "Body" at bounding box center [575, 296] width 394 height 58
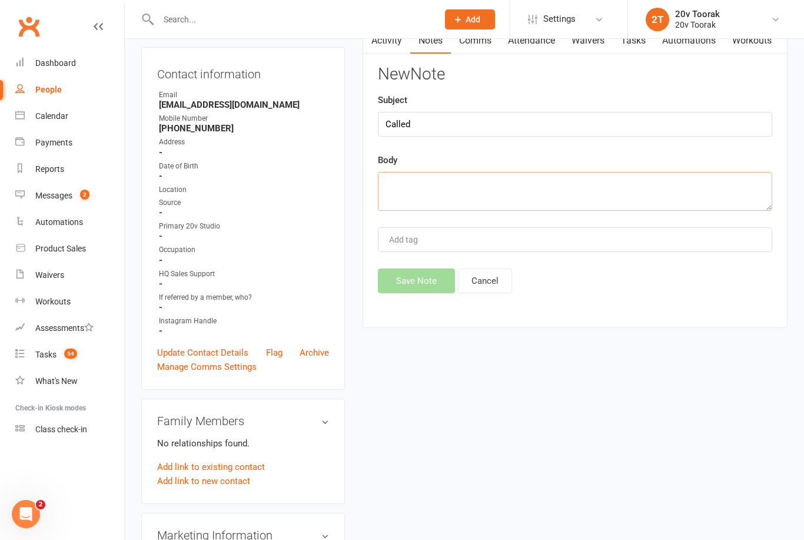
click at [489, 189] on textarea at bounding box center [575, 191] width 394 height 39
type textarea "N"
type textarea "G"
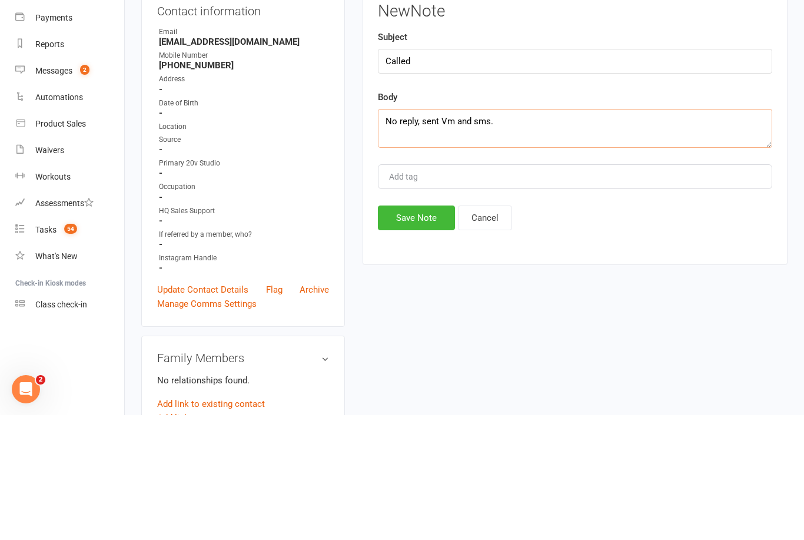
type textarea "No reply, sent Vm and sms."
click at [425, 330] on button "Save Note" at bounding box center [416, 342] width 77 height 25
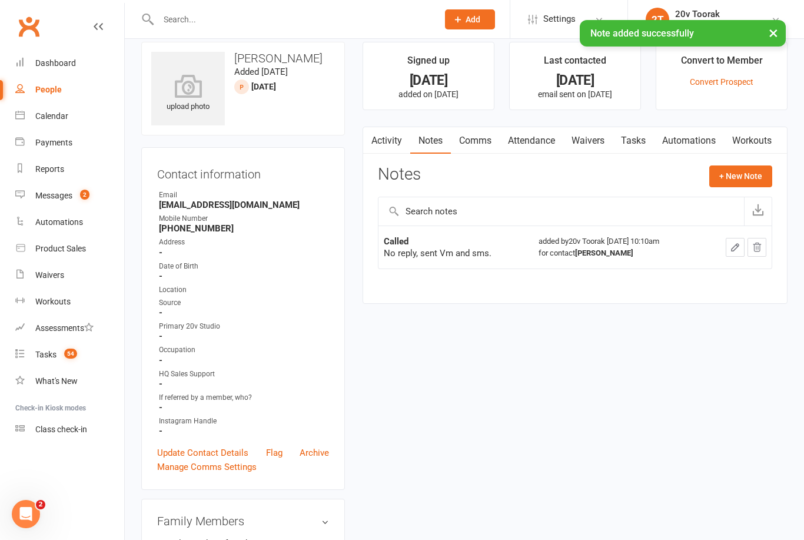
scroll to position [35, 0]
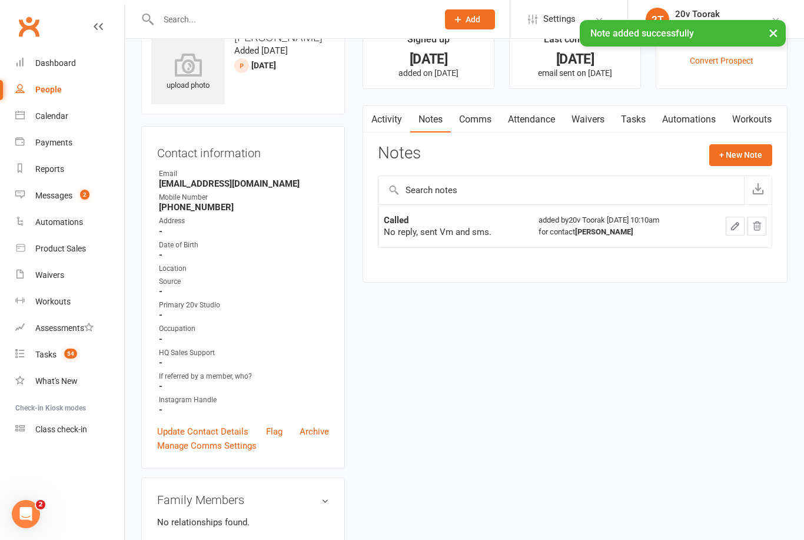
click at [644, 120] on link "Tasks" at bounding box center [633, 119] width 41 height 27
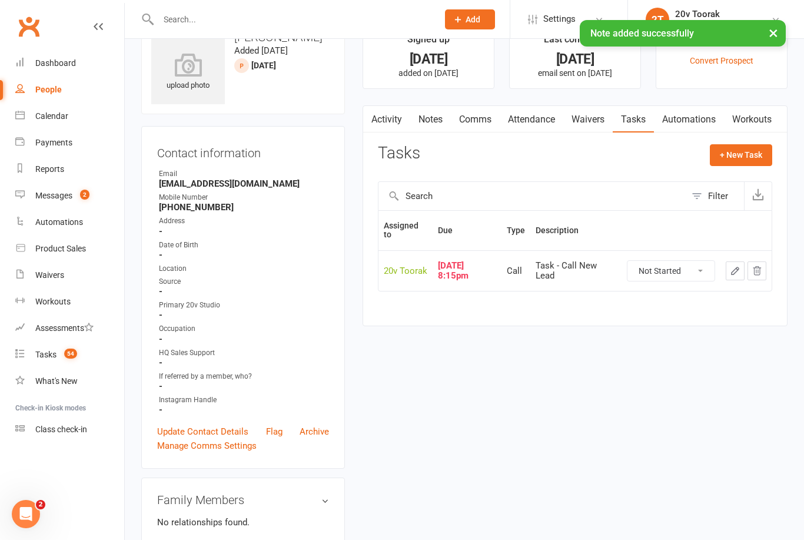
click at [668, 270] on select "Not Started In Progress Waiting Complete" at bounding box center [671, 271] width 87 height 20
select select "unstarted"
click at [745, 151] on button "+ New Task" at bounding box center [741, 154] width 62 height 21
select select "45736"
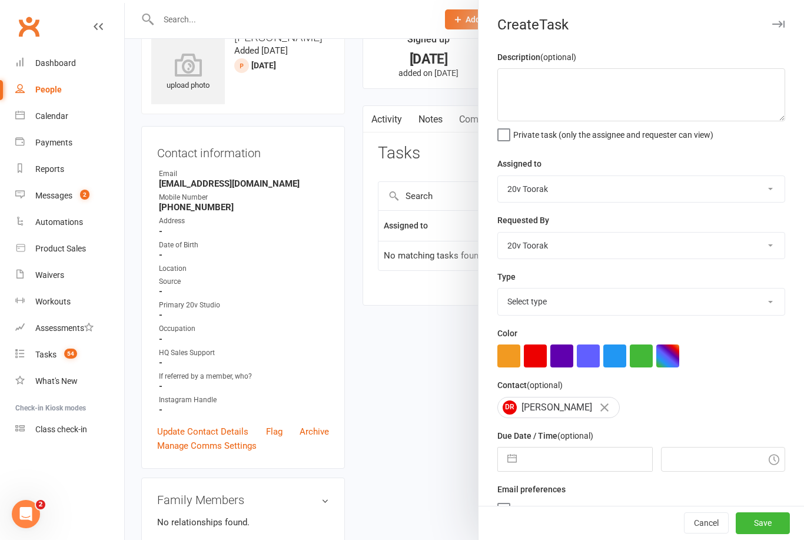
click at [702, 302] on select "Select type Call Call - to book trial Confirm session attendance Confirm trial …" at bounding box center [641, 301] width 287 height 26
select select "32301"
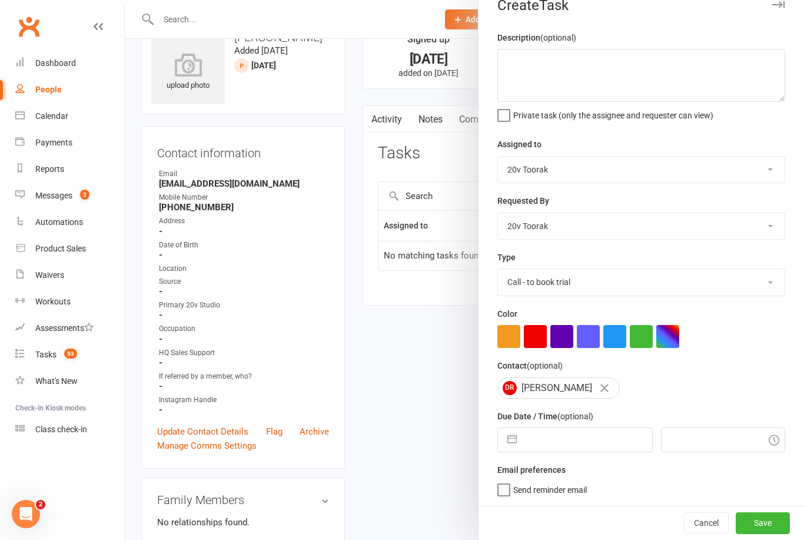
scroll to position [22, 0]
click at [679, 438] on input "text" at bounding box center [723, 439] width 125 height 25
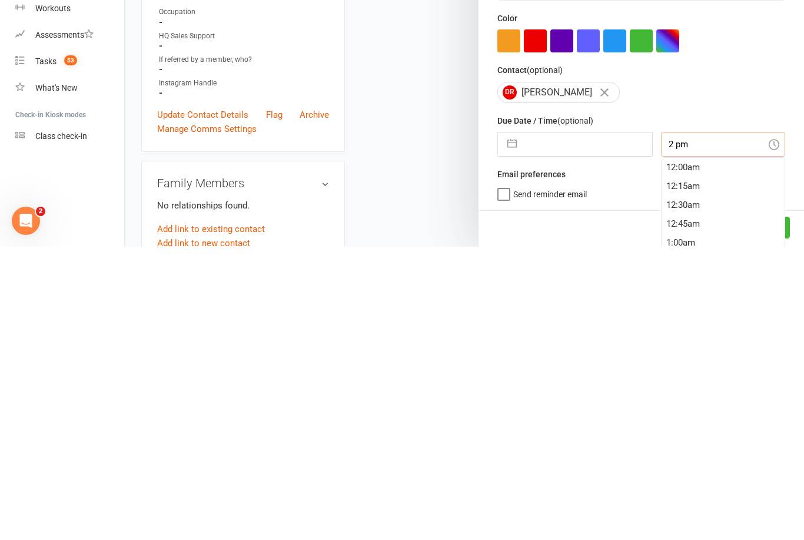
type input "2 pm"
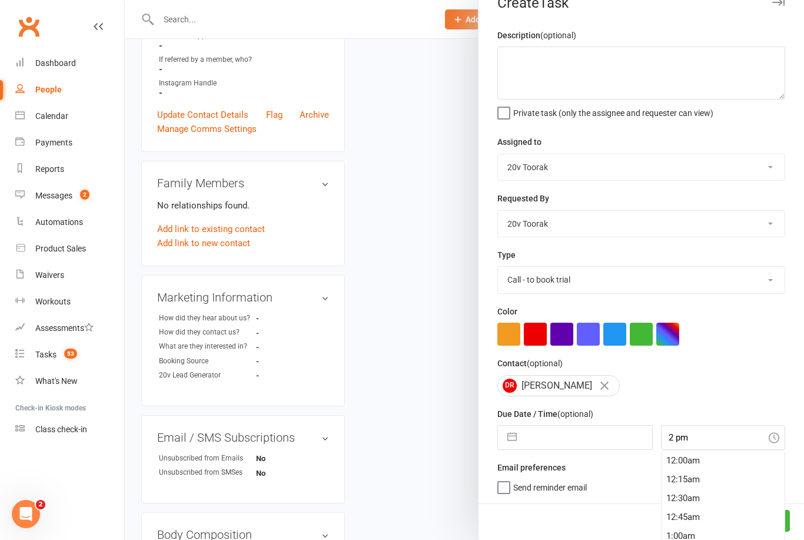
type input "[DATE]"
type input "2:00pm"
click at [781, 522] on button "Save" at bounding box center [763, 520] width 54 height 21
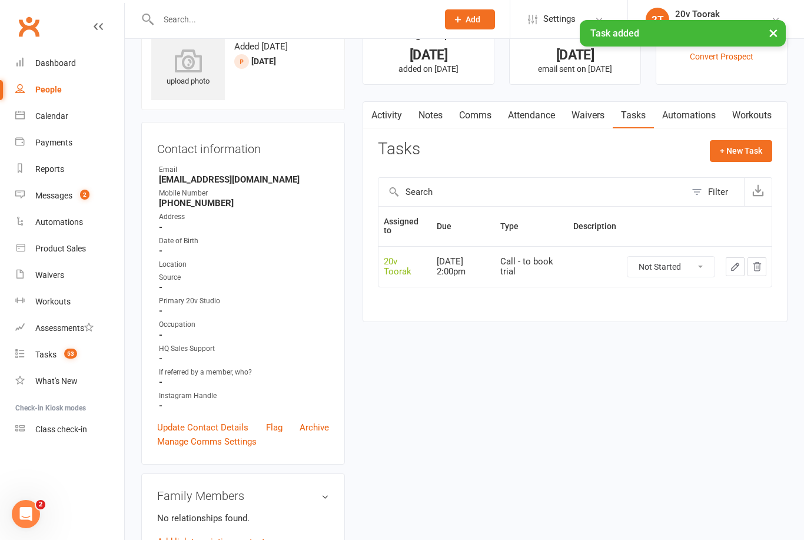
scroll to position [0, 0]
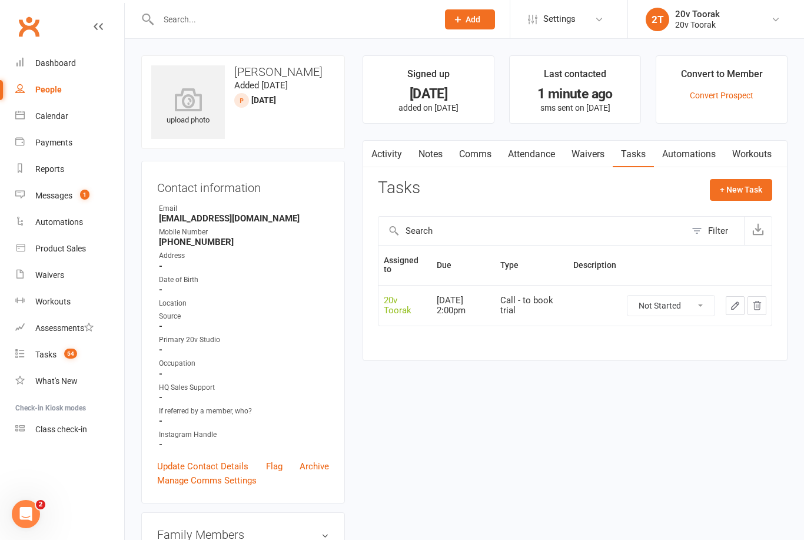
click at [54, 94] on div "People" at bounding box center [48, 89] width 26 height 9
select select "100"
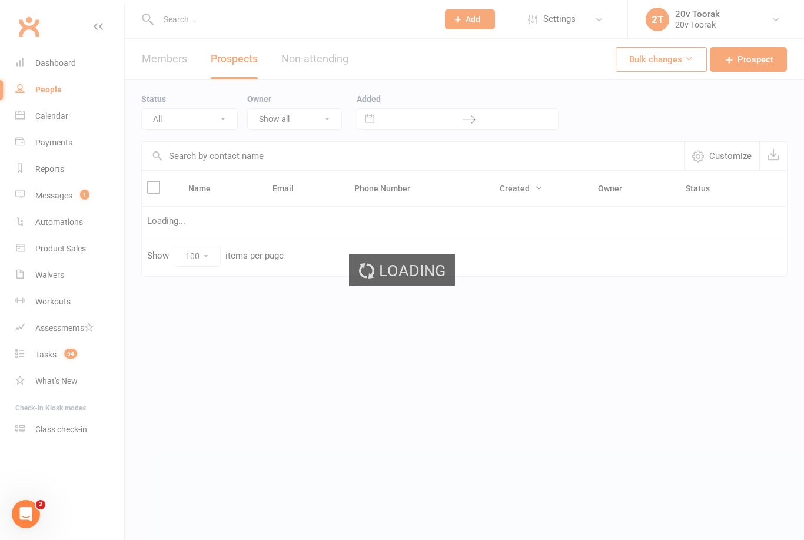
select select "[DATE]"
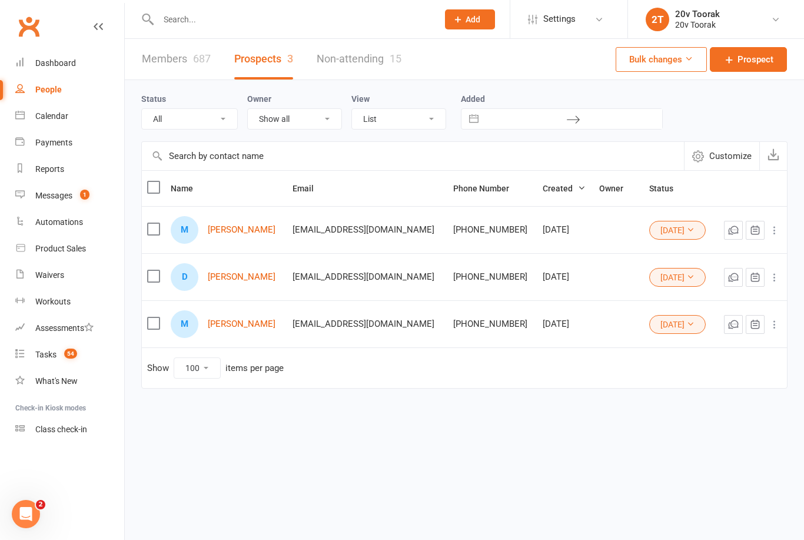
click at [239, 319] on link "[PERSON_NAME]" at bounding box center [242, 324] width 68 height 10
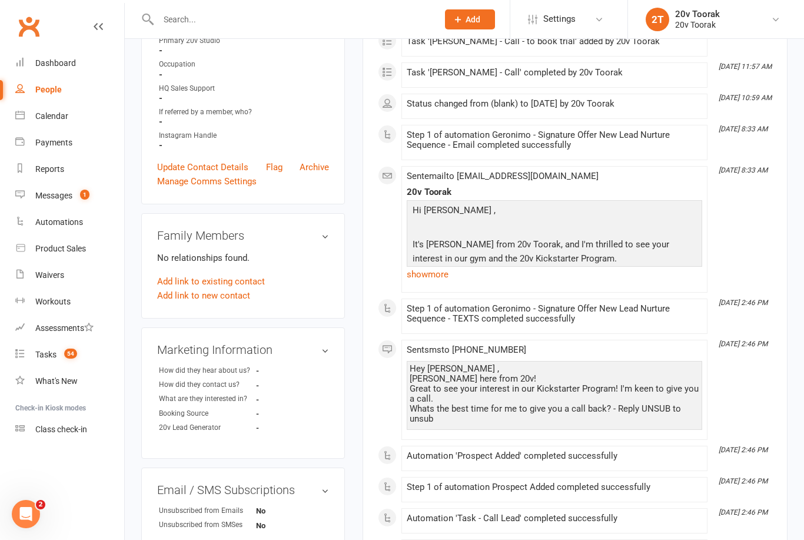
scroll to position [305, 0]
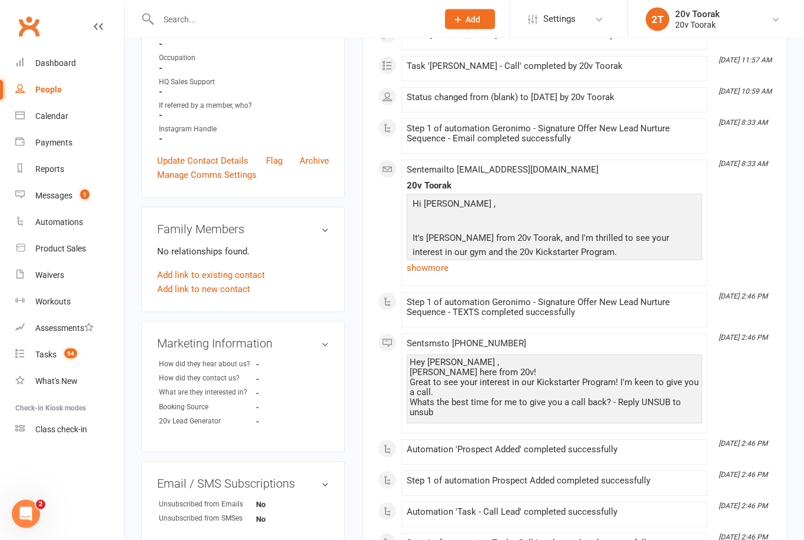
click at [75, 112] on link "Calendar" at bounding box center [69, 116] width 109 height 26
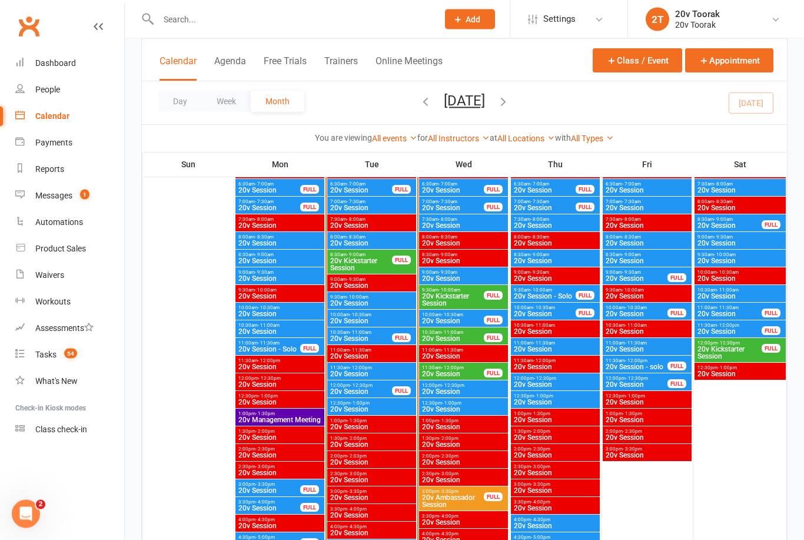
scroll to position [1166, 0]
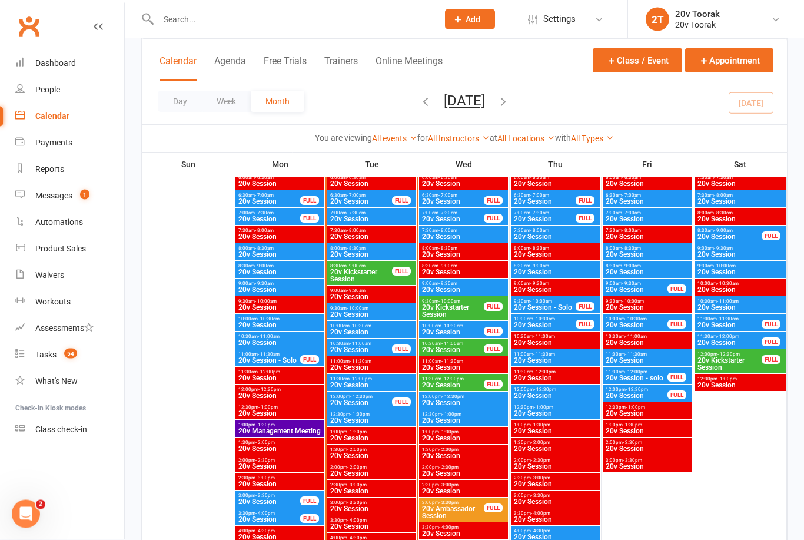
click at [72, 92] on link "People" at bounding box center [69, 90] width 109 height 26
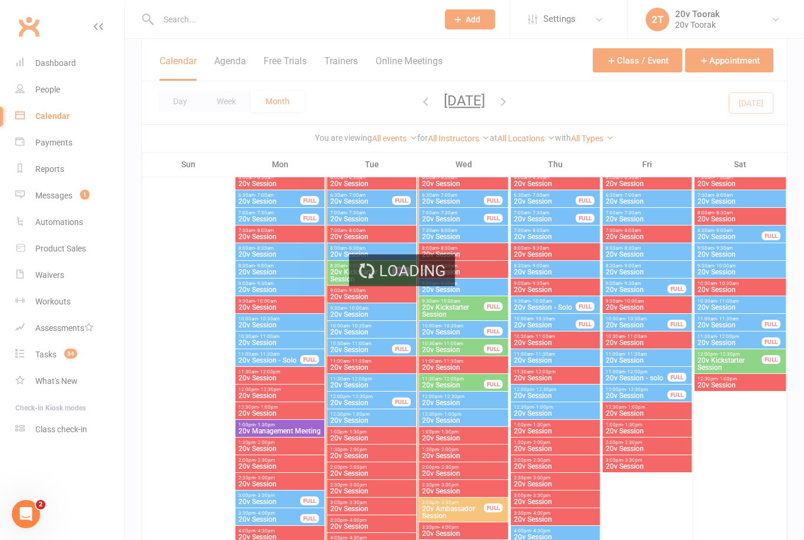
select select "100"
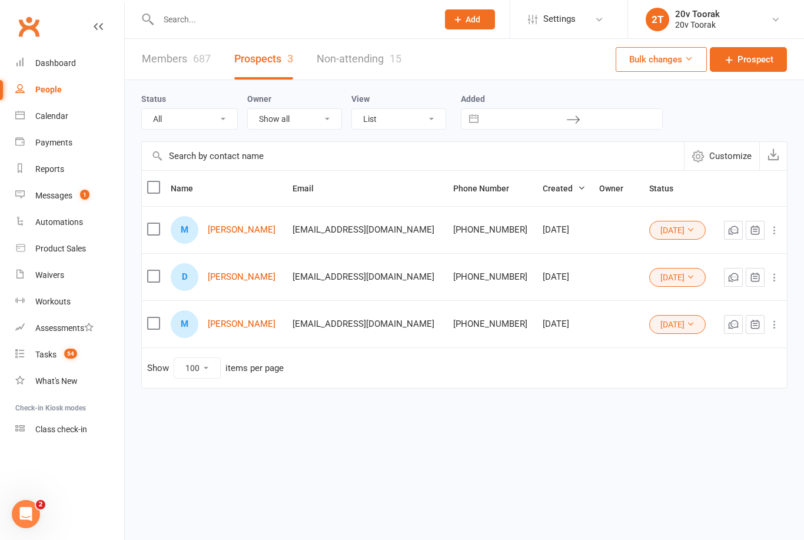
select select "[DATE]"
click at [240, 319] on link "[PERSON_NAME]" at bounding box center [242, 324] width 68 height 10
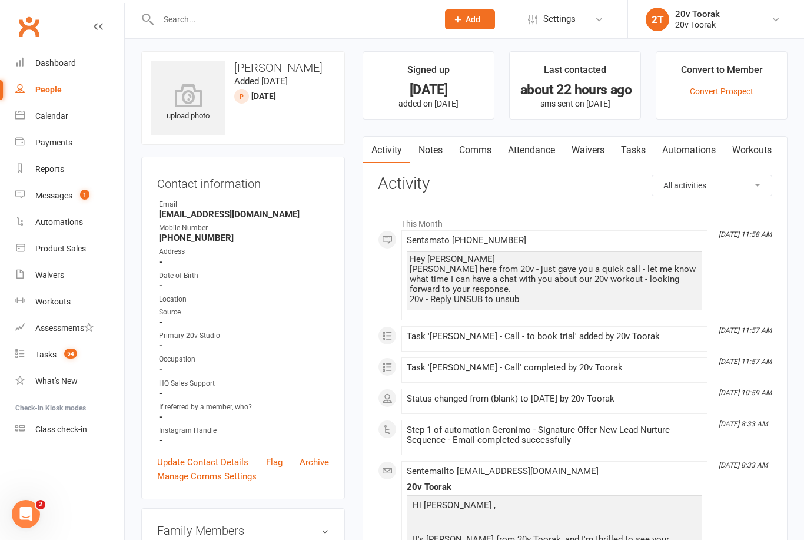
scroll to position [26, 0]
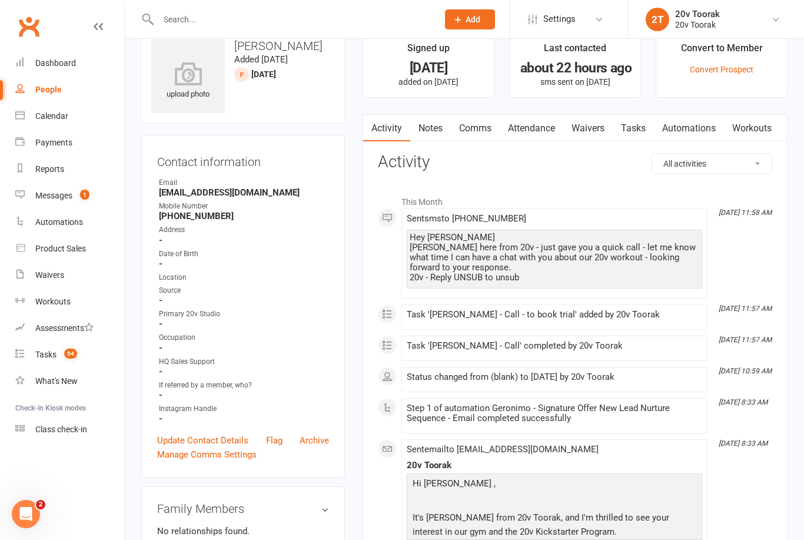
click at [591, 130] on link "Waivers" at bounding box center [587, 128] width 49 height 27
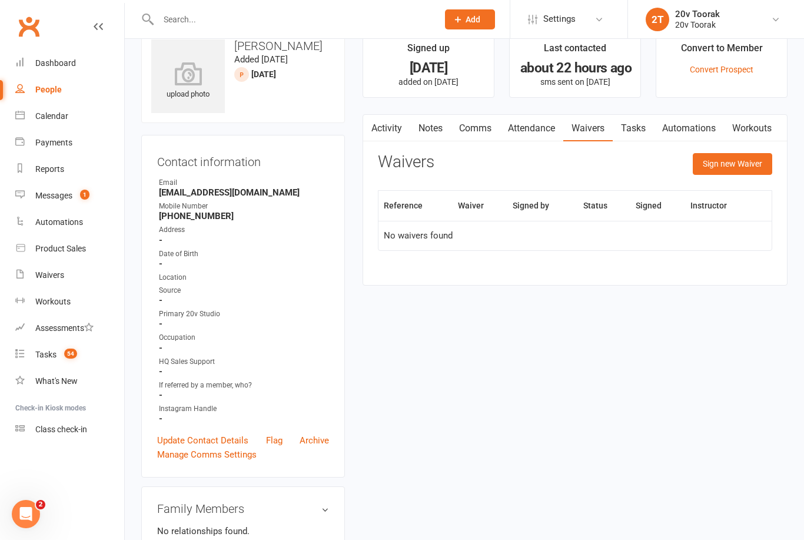
click at [723, 168] on button "Sign new Waiver" at bounding box center [732, 163] width 79 height 21
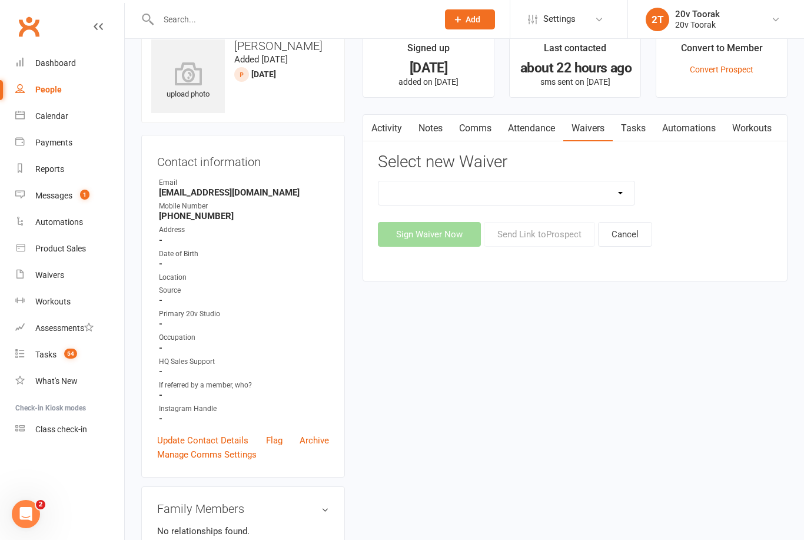
click at [612, 187] on select "20v Ambassador Program 2 Session Kickstarter Pack Casual Kickstarter Only Web M…" at bounding box center [507, 193] width 256 height 24
select select "13165"
click at [555, 236] on button "Send Link to [GEOGRAPHIC_DATA]" at bounding box center [539, 234] width 111 height 25
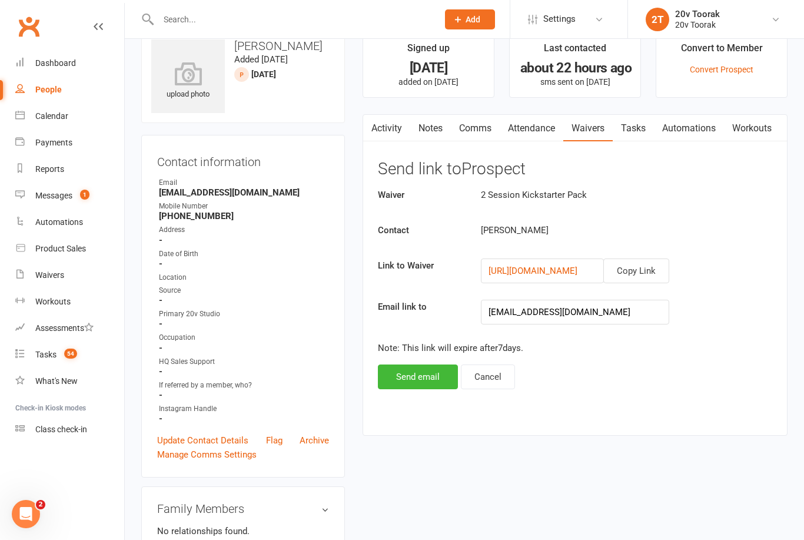
click at [662, 264] on button "Copy Link" at bounding box center [636, 270] width 66 height 25
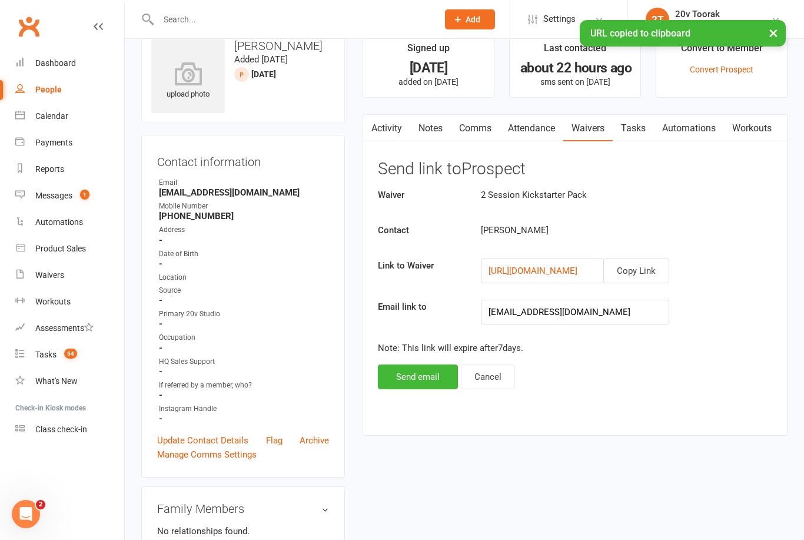
click at [476, 136] on link "Comms" at bounding box center [475, 128] width 49 height 27
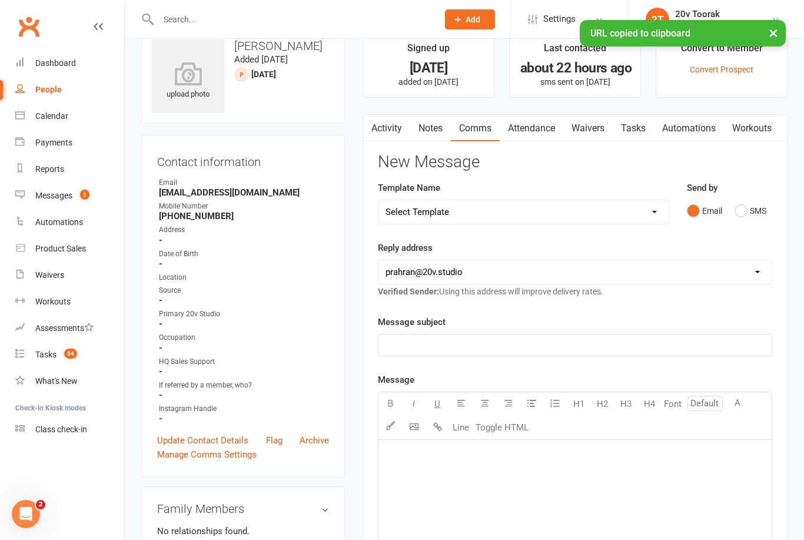
click at [740, 217] on button "SMS" at bounding box center [751, 211] width 32 height 22
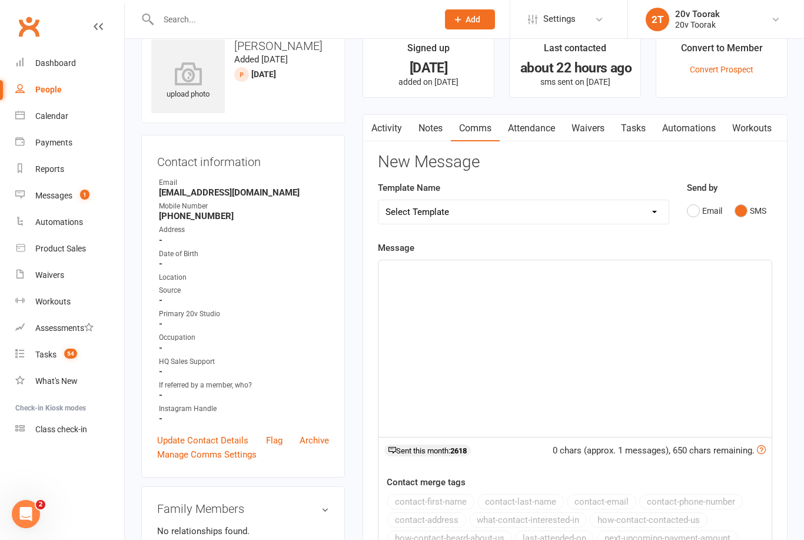
click at [593, 280] on div "﻿" at bounding box center [575, 348] width 393 height 177
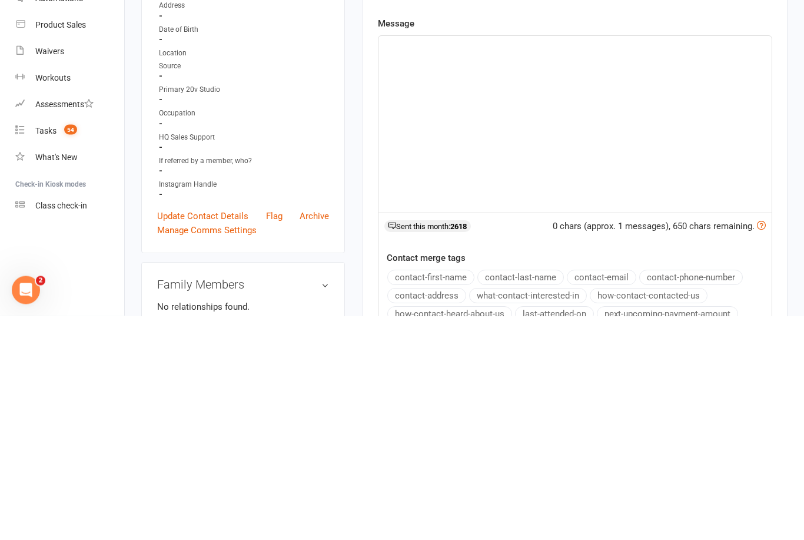
click at [547, 260] on div "﻿" at bounding box center [575, 348] width 393 height 177
click at [502, 260] on div "﻿" at bounding box center [575, 348] width 393 height 177
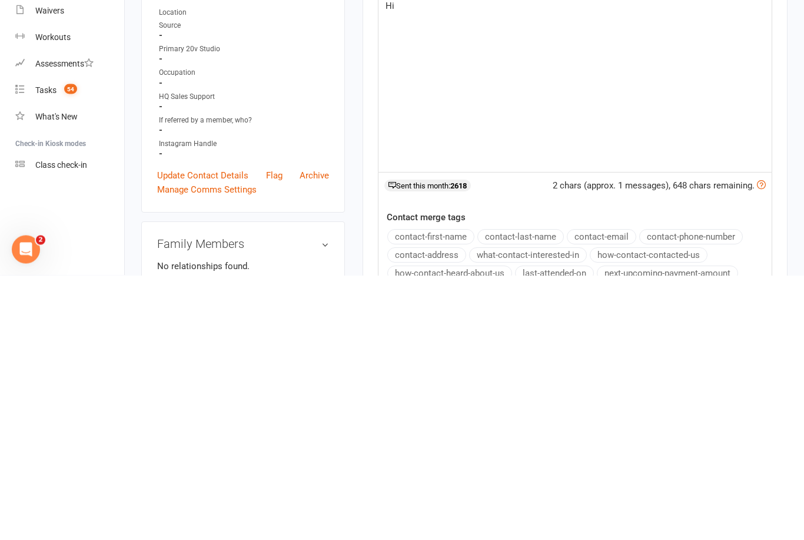
click at [463, 475] on div "Contact merge tags contact-first-name contact-last-name contact-email contact-p…" at bounding box center [575, 530] width 393 height 110
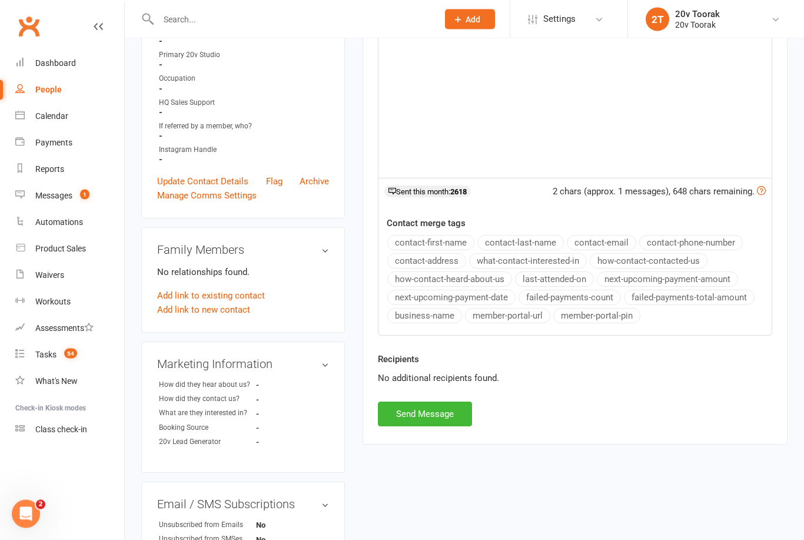
scroll to position [290, 0]
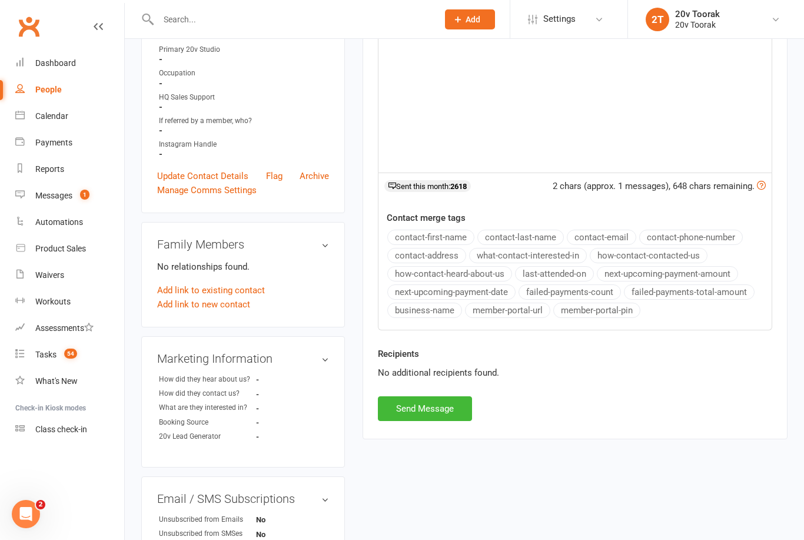
click at [449, 234] on button "contact-first-name" at bounding box center [430, 237] width 87 height 15
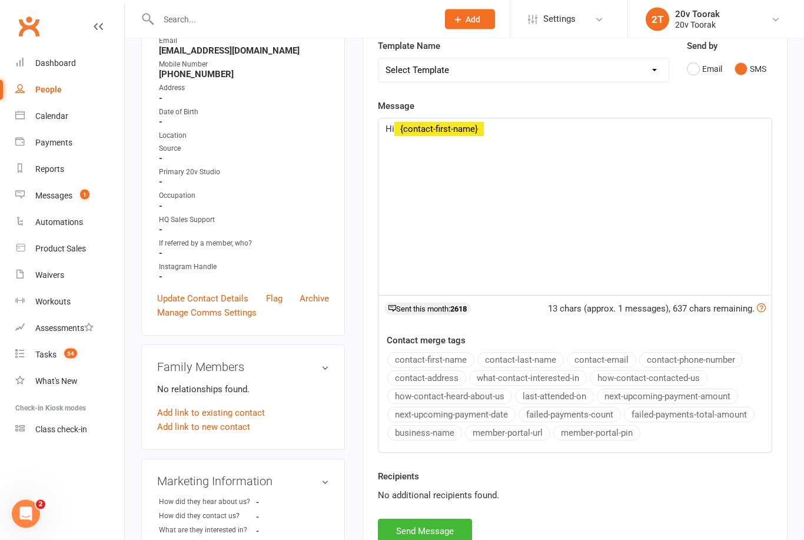
scroll to position [165, 0]
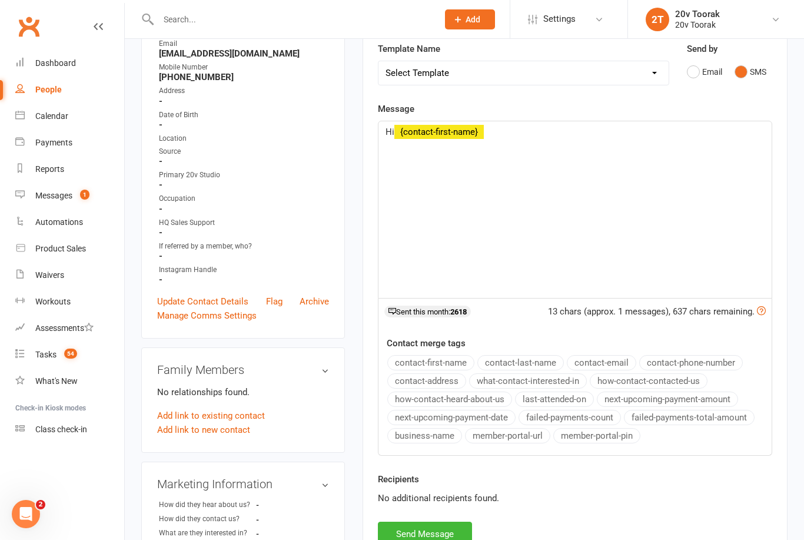
click at [546, 129] on p "Hi ﻿ {contact-first-name}" at bounding box center [575, 132] width 379 height 14
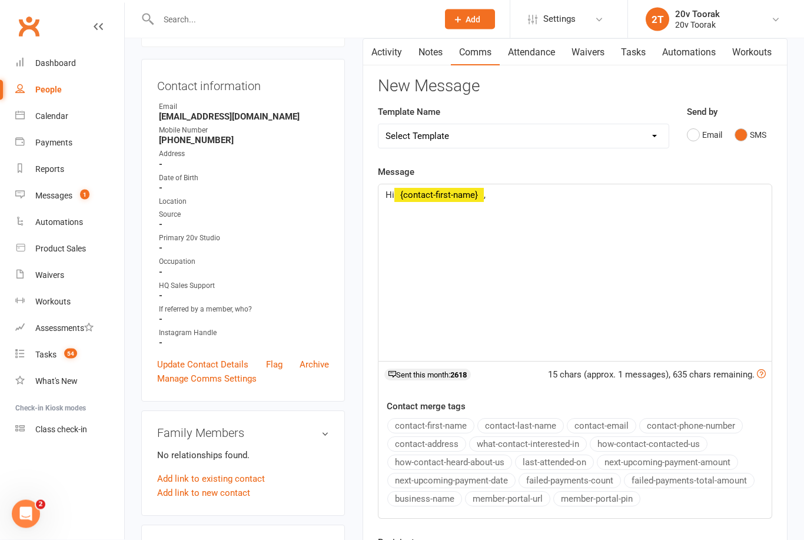
click at [548, 206] on div "Hi ﻿ {contact-first-name} ," at bounding box center [575, 273] width 393 height 177
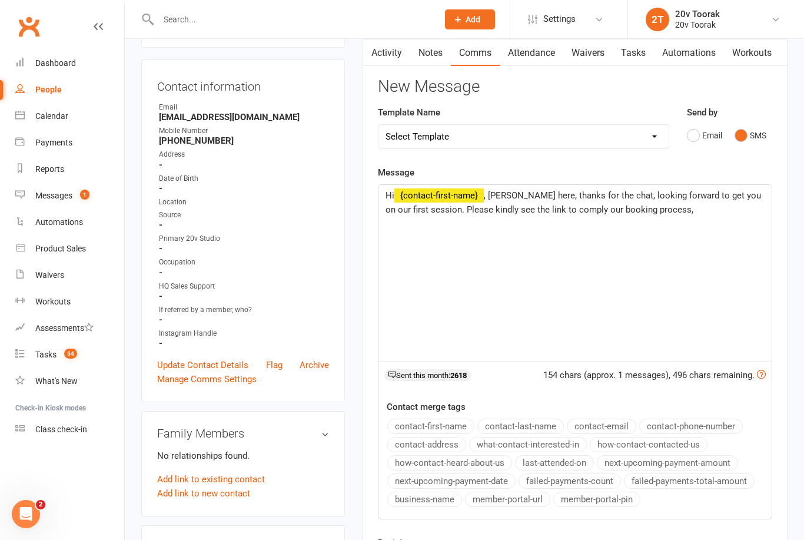
click at [550, 201] on p "Hi ﻿ {contact-first-name} , [PERSON_NAME] here, thanks for the chat, looking fo…" at bounding box center [575, 202] width 379 height 28
click at [559, 211] on span ", [PERSON_NAME] here, thanks for the chat, looking forward to get you on our fi…" at bounding box center [575, 202] width 378 height 25
click at [679, 207] on p "Hi ﻿ {contact-first-name} , [PERSON_NAME] here, thanks for the chat, looking fo…" at bounding box center [575, 202] width 379 height 28
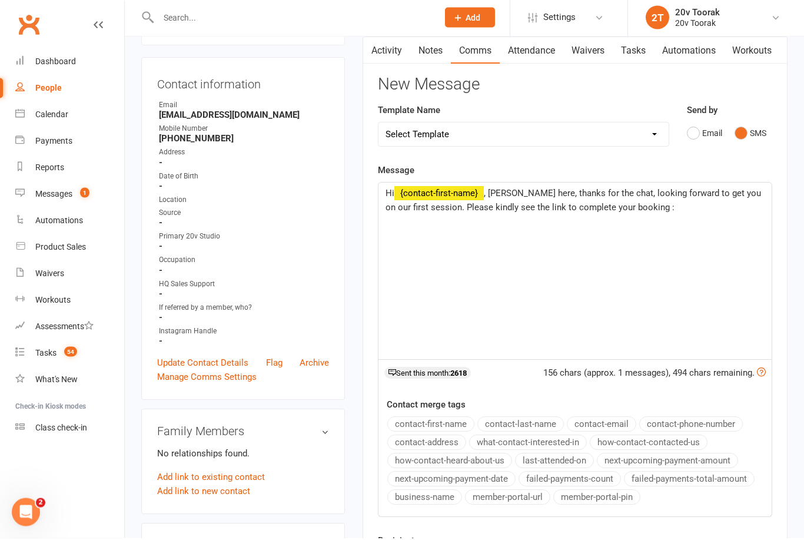
click at [424, 226] on p "﻿" at bounding box center [575, 224] width 379 height 14
click at [423, 227] on p "﻿" at bounding box center [575, 224] width 379 height 14
click at [459, 240] on div "Hi ﻿ {contact-first-name} , [PERSON_NAME] here, thanks for the chat, looking fo…" at bounding box center [575, 273] width 393 height 177
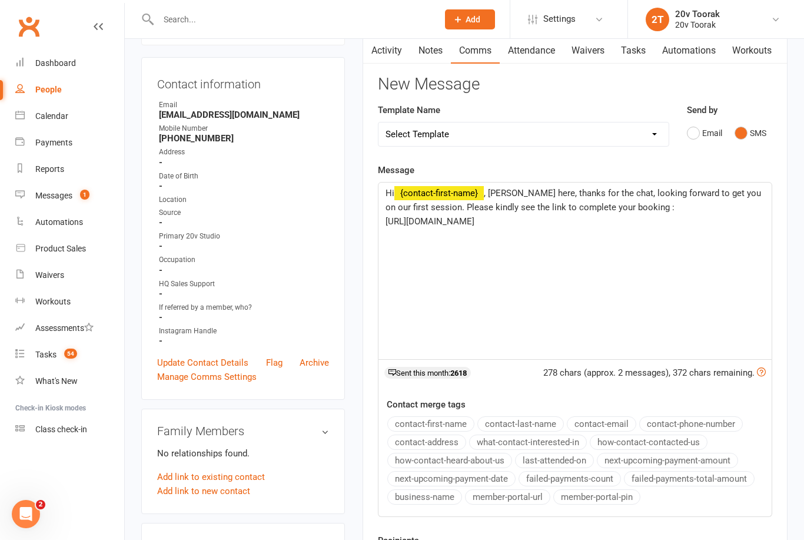
click at [661, 228] on p "[URL][DOMAIN_NAME]" at bounding box center [575, 221] width 379 height 14
click at [389, 256] on p "Once is" at bounding box center [575, 250] width 379 height 14
click at [383, 247] on div "Hi ﻿ {contact-first-name} , [PERSON_NAME] here, thanks for the chat, looking fo…" at bounding box center [575, 271] width 393 height 177
click at [447, 257] on p "Once is" at bounding box center [575, 250] width 379 height 14
click at [566, 255] on span "Once is completed we can confirm your booking:)" at bounding box center [483, 249] width 195 height 11
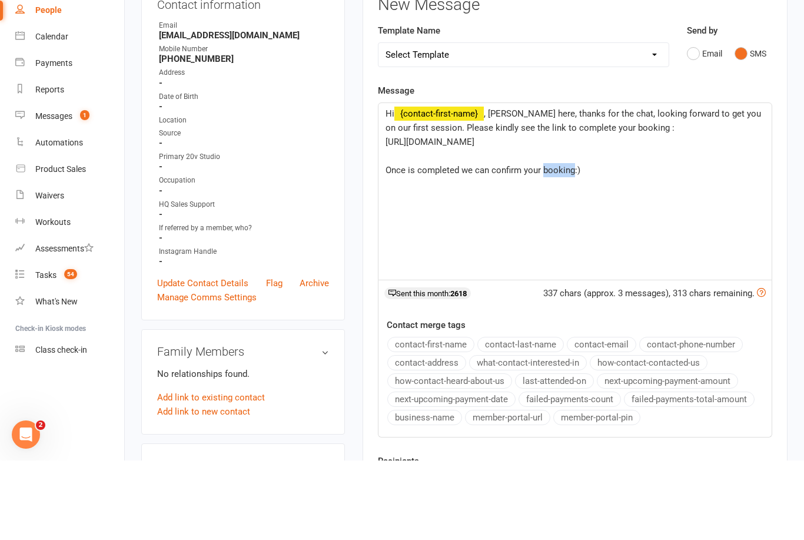
click at [631, 243] on p "Once is completed we can confirm your booking:)" at bounding box center [575, 250] width 379 height 14
click at [624, 243] on p "Once is completed we can confirm your booking:)" at bounding box center [575, 250] width 379 height 14
click at [572, 244] on span "Once is completed we can confirm your booking:)" at bounding box center [483, 249] width 195 height 11
click at [569, 244] on span "Once is completed we can confirm your booking:)" at bounding box center [483, 249] width 195 height 11
click at [659, 243] on p "Once is completed we can confirm your booking :)" at bounding box center [575, 250] width 379 height 14
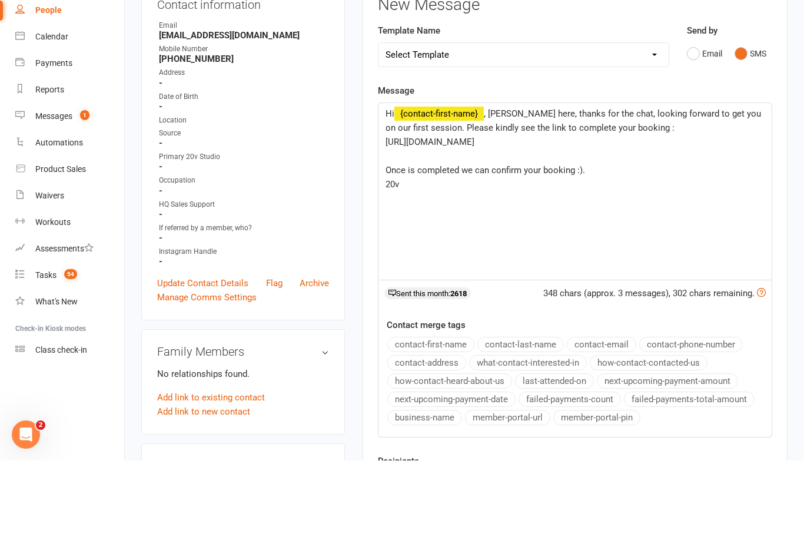
click at [698, 188] on span ", [PERSON_NAME] here, thanks for the chat, looking forward to get you on our fi…" at bounding box center [575, 200] width 378 height 25
click at [712, 188] on span ", [PERSON_NAME] here, thanks for the chat, looking forward to get you on our fi…" at bounding box center [575, 200] width 378 height 25
click at [721, 188] on span ", [PERSON_NAME] here, thanks for the chat, looking forward to getting on our fi…" at bounding box center [574, 200] width 376 height 25
click at [723, 188] on span ", [PERSON_NAME] here, thanks for the chat, looking forward to getting on our fi…" at bounding box center [574, 200] width 376 height 25
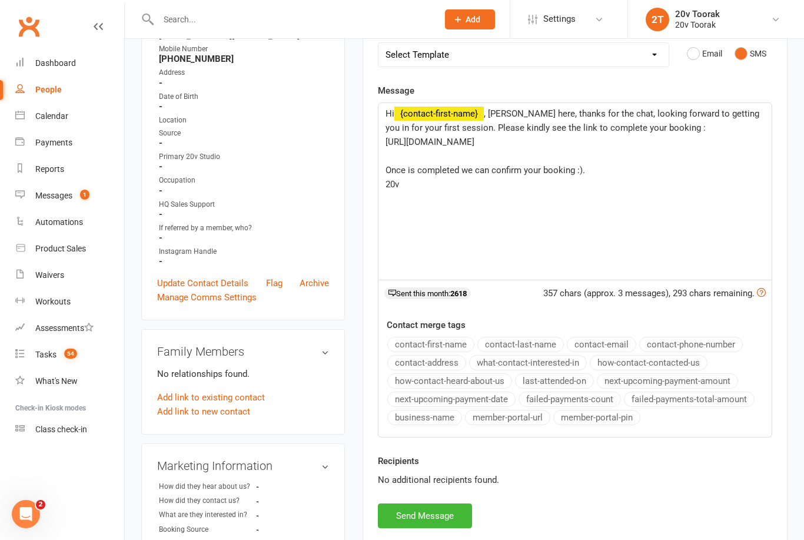
click at [412, 175] on span "Once is completed we can confirm your booking :)." at bounding box center [486, 170] width 200 height 11
click at [413, 175] on span "Once is completed we can confirm your booking :)." at bounding box center [486, 170] width 200 height 11
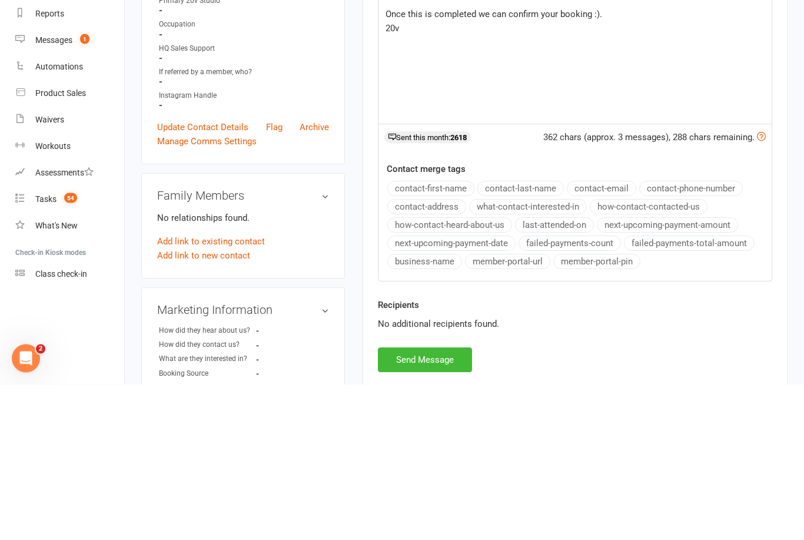
scroll to position [339, 0]
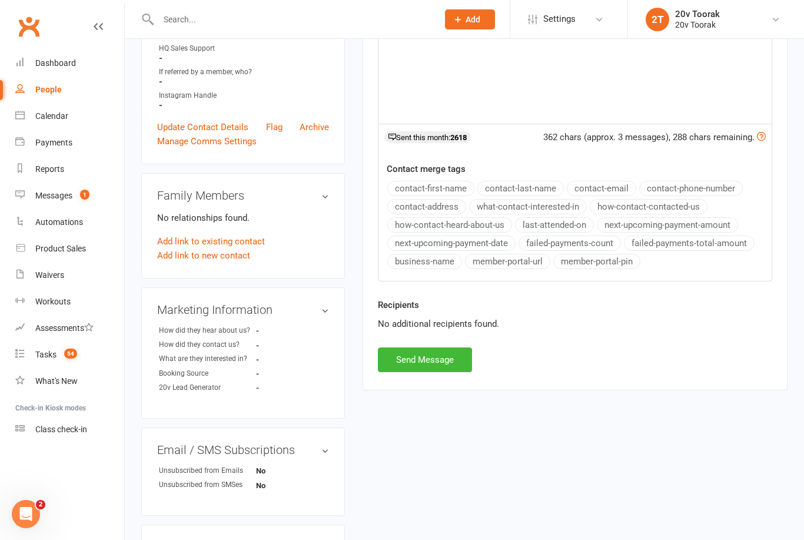
click at [426, 343] on div "Recipients No additional recipients found." at bounding box center [575, 322] width 412 height 49
click at [432, 361] on button "Send Message" at bounding box center [425, 359] width 94 height 25
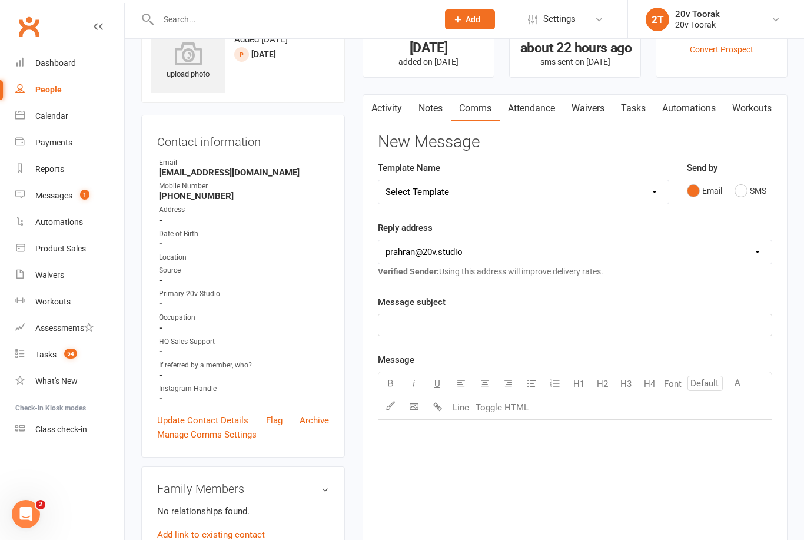
scroll to position [0, 0]
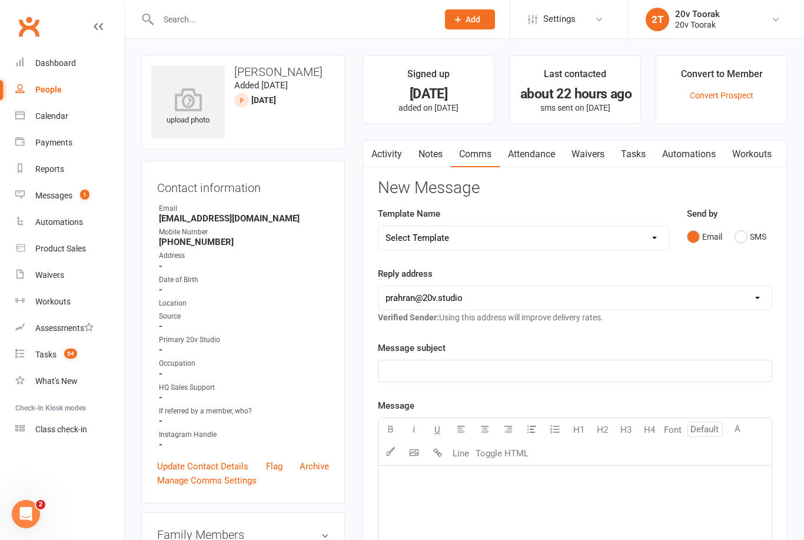
click at [427, 149] on link "Notes" at bounding box center [430, 154] width 41 height 27
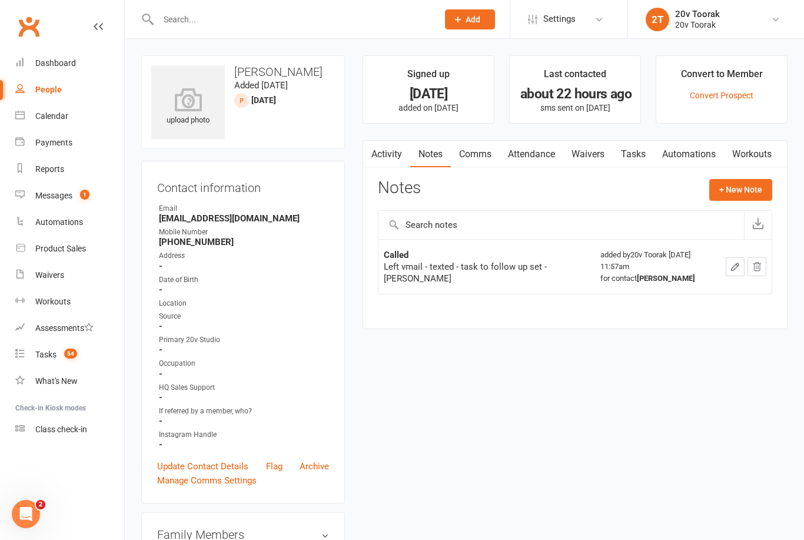
click at [738, 180] on button "+ New Note" at bounding box center [740, 189] width 63 height 21
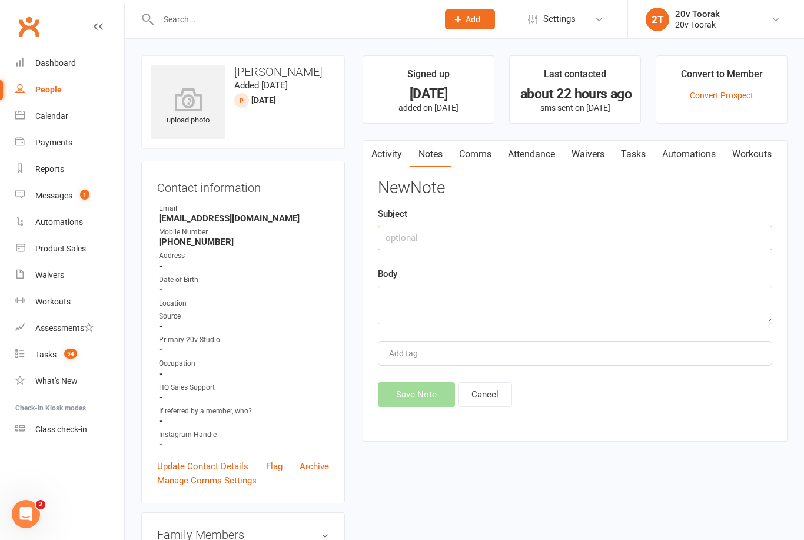
click at [492, 237] on input "text" at bounding box center [575, 237] width 394 height 25
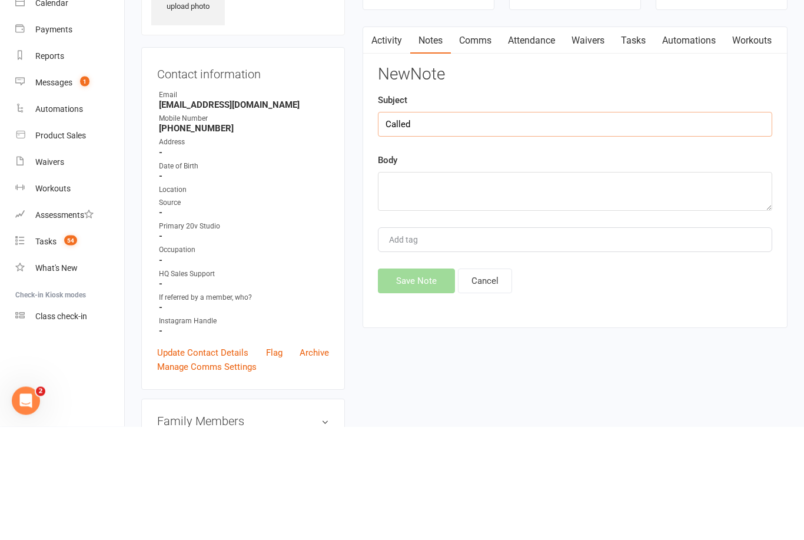
type input "Called"
click at [483, 286] on textarea at bounding box center [575, 305] width 394 height 39
click at [513, 286] on textarea "He replied, was driving" at bounding box center [575, 305] width 394 height 39
click at [660, 286] on textarea "He replied, was driving" at bounding box center [575, 305] width 394 height 39
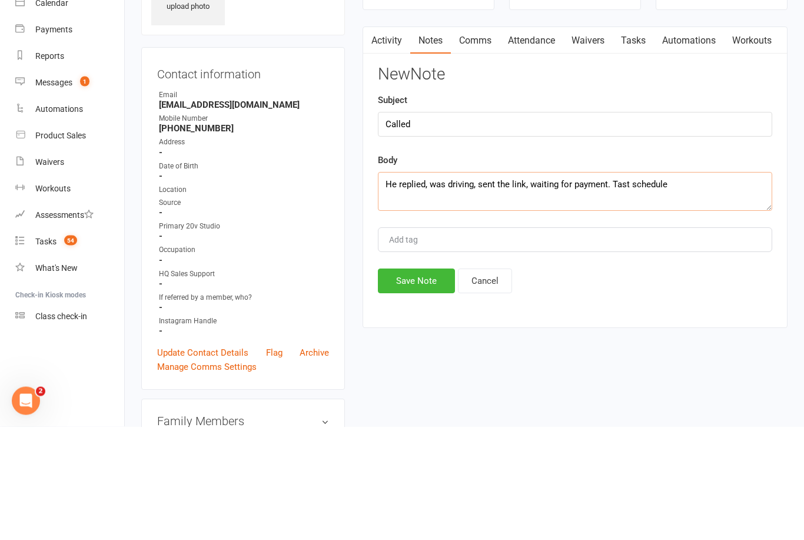
click at [619, 286] on textarea "He replied, was driving, sent the link, waiting for payment. Tast schedule" at bounding box center [575, 305] width 394 height 39
click at [690, 286] on textarea "He replied, was driving, sent the link, waiting for payment. Task schedule" at bounding box center [575, 305] width 394 height 39
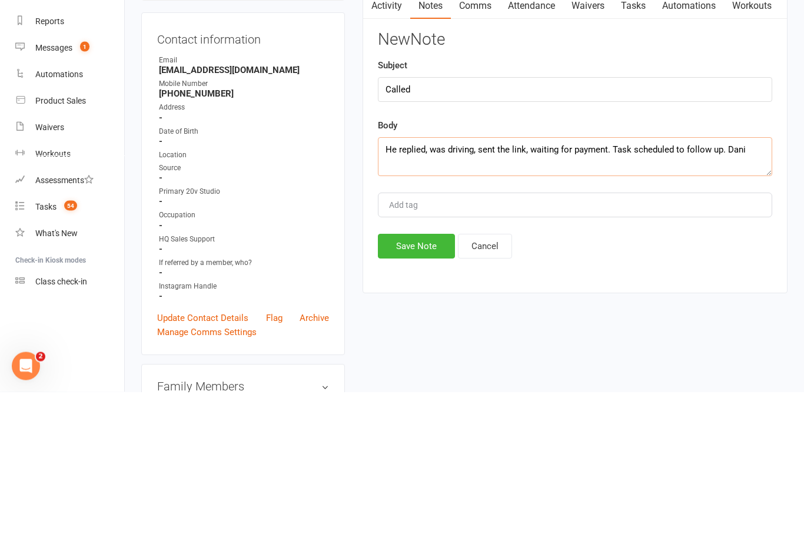
type textarea "He replied, was driving, sent the link, waiting for payment. Task scheduled to …"
click at [437, 382] on button "Save Note" at bounding box center [416, 394] width 77 height 25
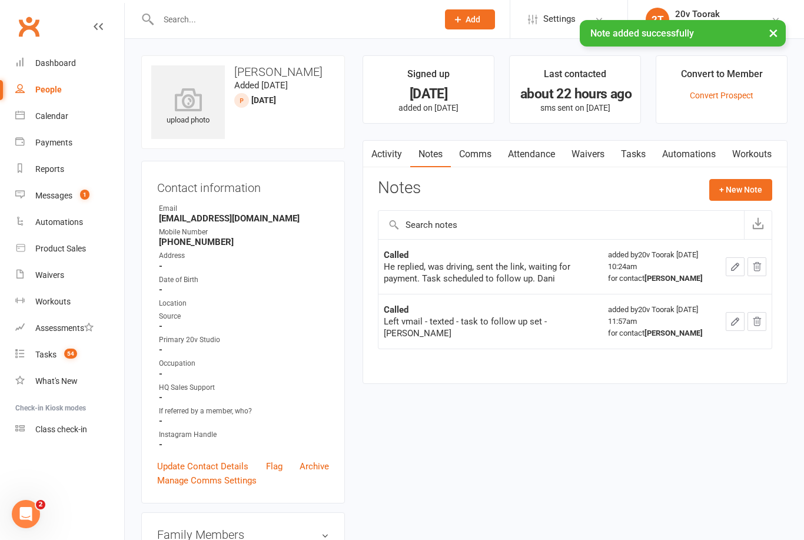
click at [637, 161] on link "Tasks" at bounding box center [633, 154] width 41 height 27
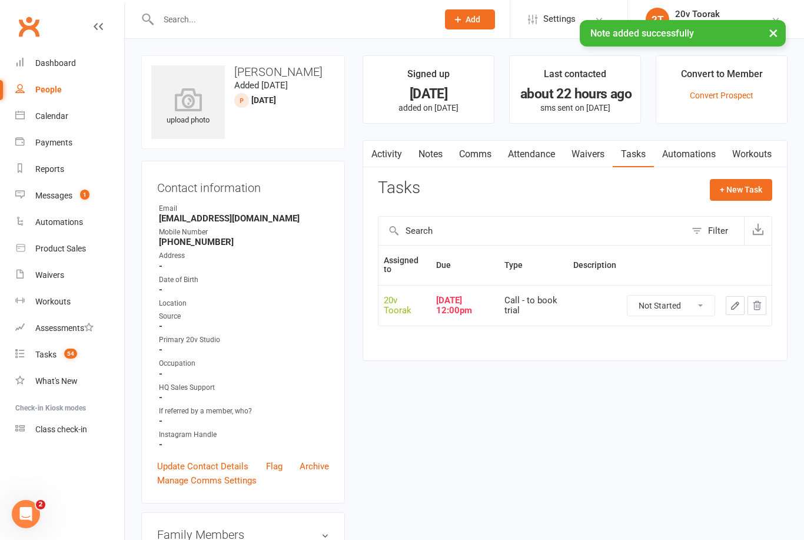
click at [683, 296] on select "Not Started In Progress Waiting Complete" at bounding box center [671, 306] width 87 height 20
select select "unstarted"
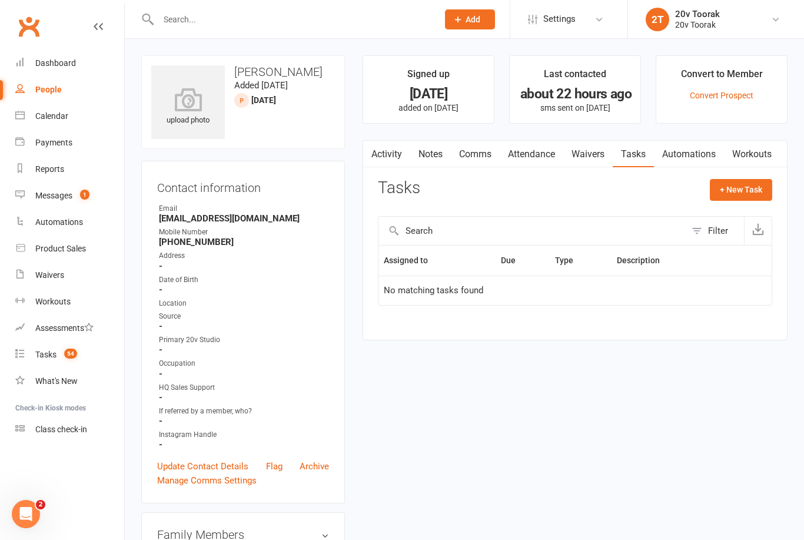
click at [749, 183] on button "+ New Task" at bounding box center [741, 189] width 62 height 21
select select "45736"
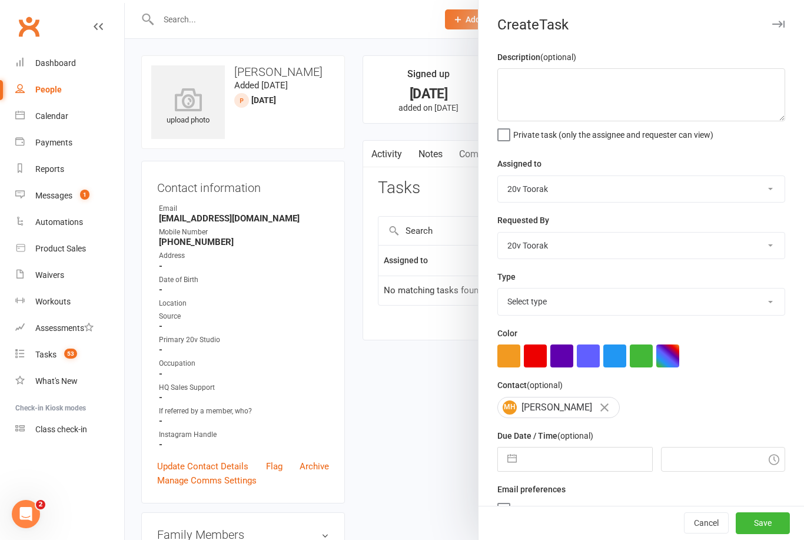
click at [764, 296] on select "Select type Call Call - to book trial Confirm session attendance Confirm trial …" at bounding box center [641, 301] width 287 height 26
select select "23277"
click at [614, 79] on textarea at bounding box center [641, 94] width 288 height 53
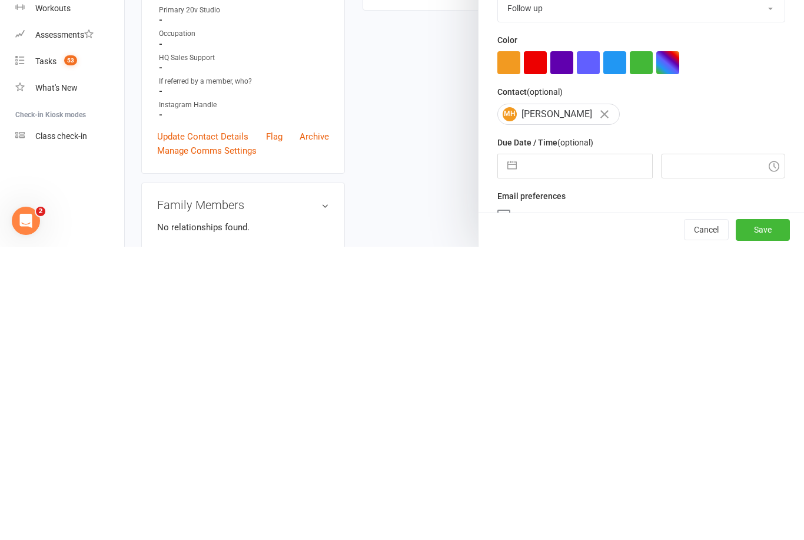
scroll to position [331, 0]
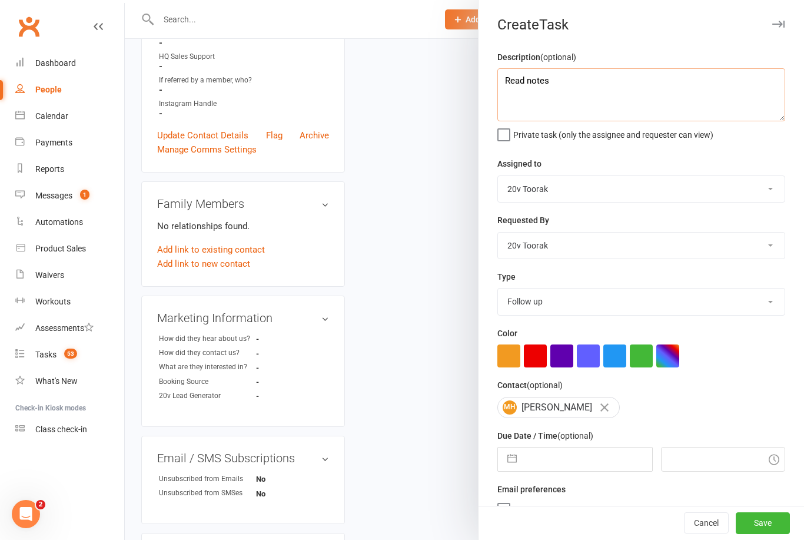
type textarea "Read notes"
click at [570, 457] on input "text" at bounding box center [587, 459] width 129 height 24
select select "6"
select select "2025"
select select "7"
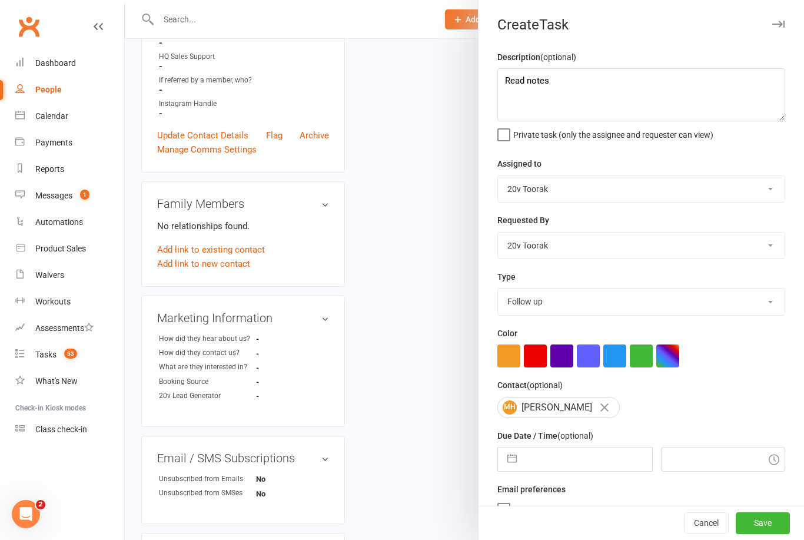
select select "2025"
select select "8"
select select "2025"
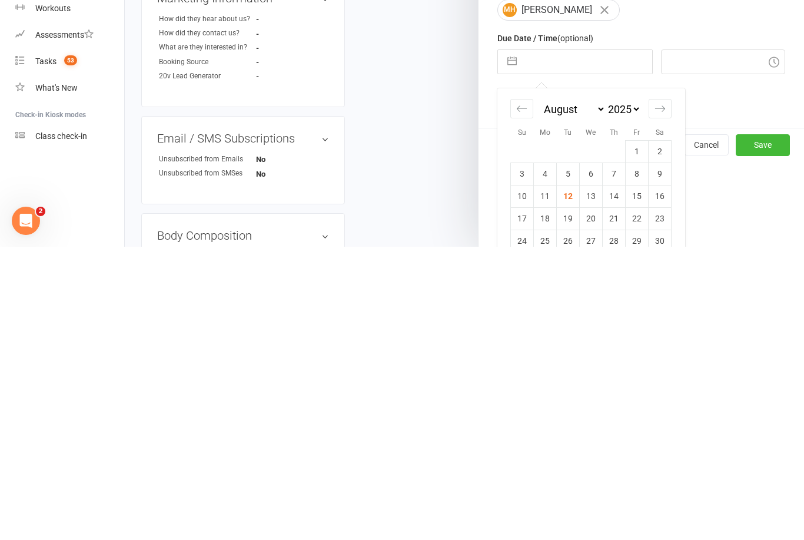
scroll to position [108, 0]
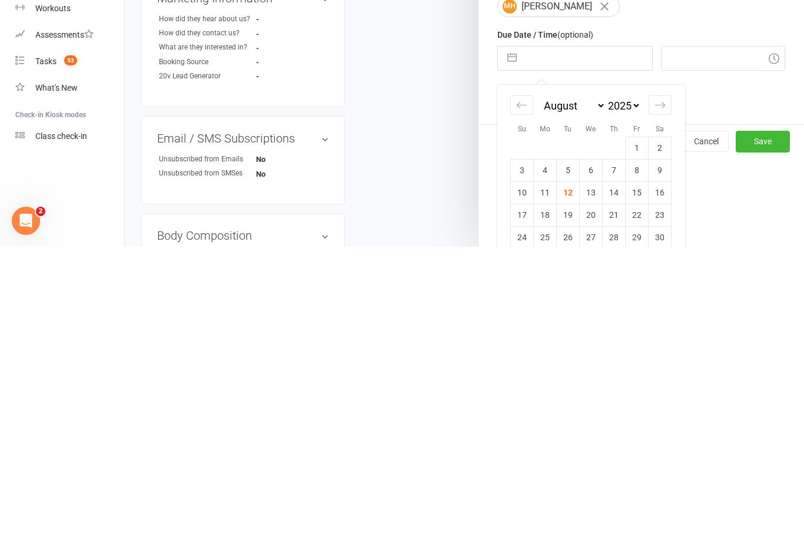
click at [593, 475] on td "13" at bounding box center [591, 486] width 23 height 22
type input "[DATE]"
type input "10:30am"
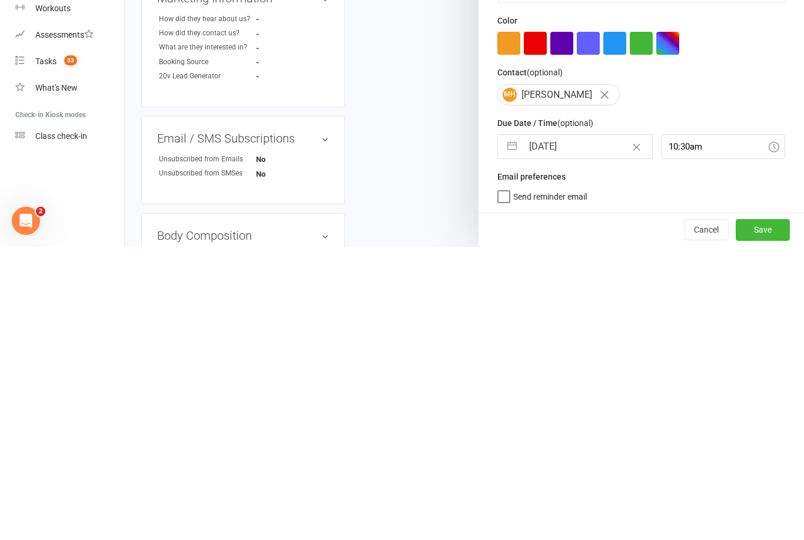
scroll to position [651, 0]
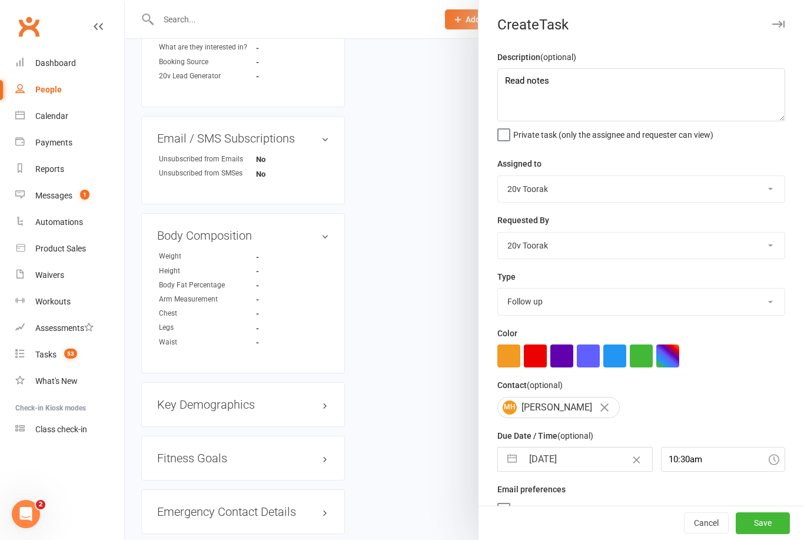
click at [766, 534] on button "Save" at bounding box center [763, 523] width 54 height 21
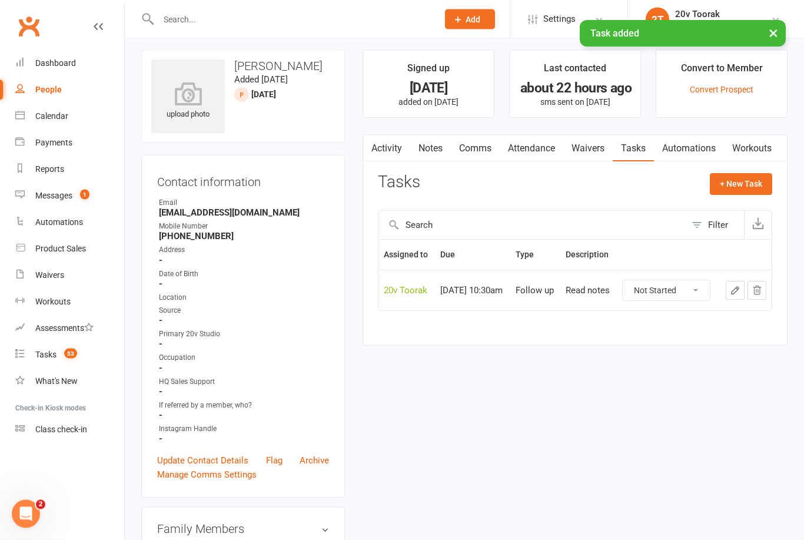
scroll to position [0, 0]
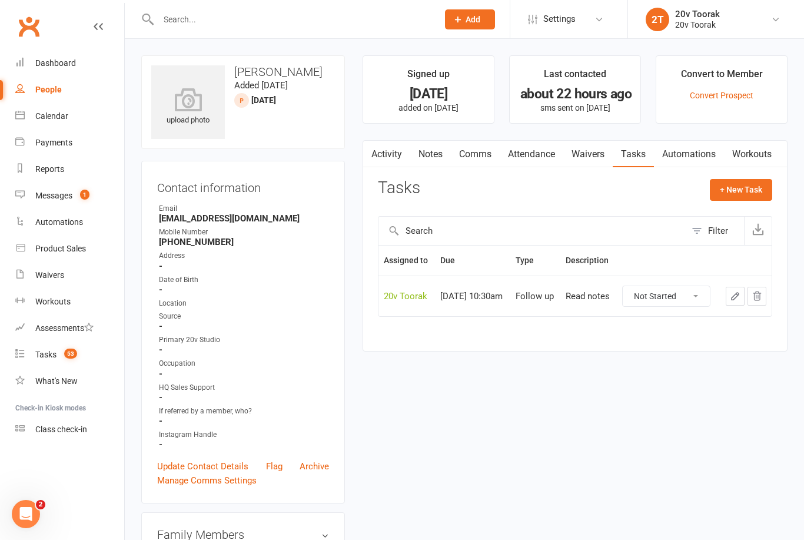
click at [211, 461] on link "Update Contact Details" at bounding box center [202, 466] width 91 height 14
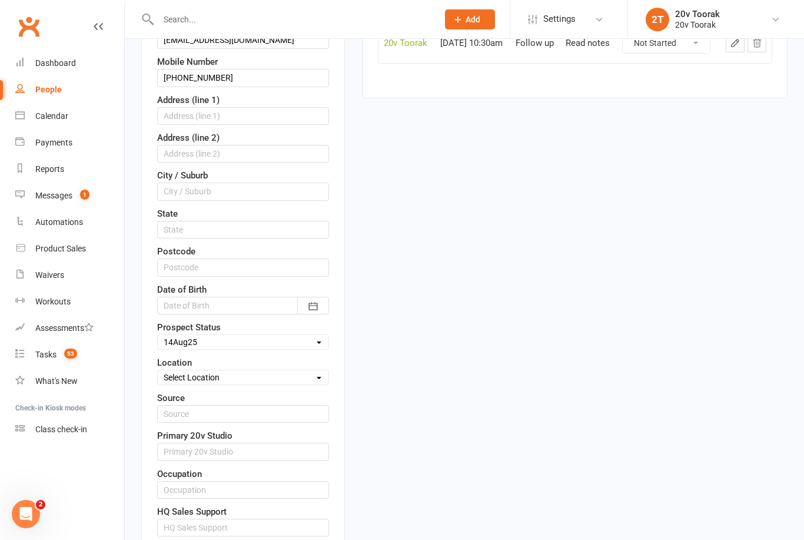
scroll to position [254, 0]
click at [323, 337] on select "Select Parachute Referrals In Communication Call Lter Task Comms [DATE] [DATE] …" at bounding box center [243, 341] width 171 height 13
select select "In Communication"
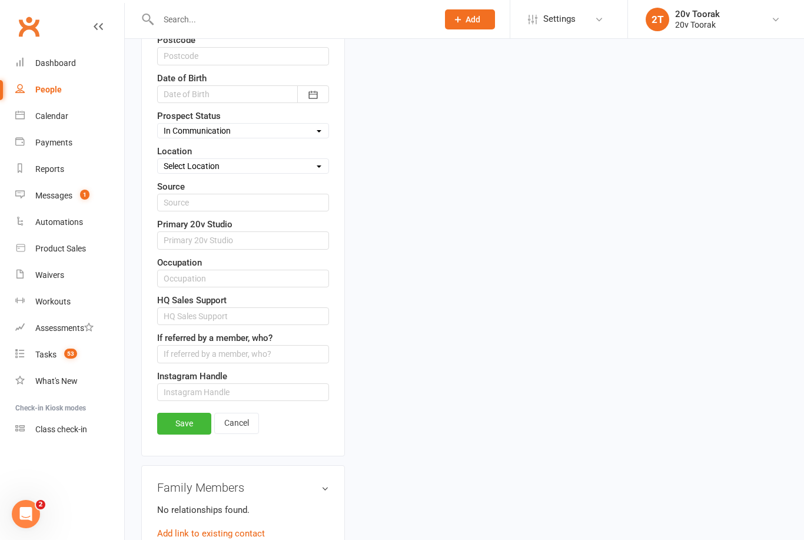
scroll to position [467, 0]
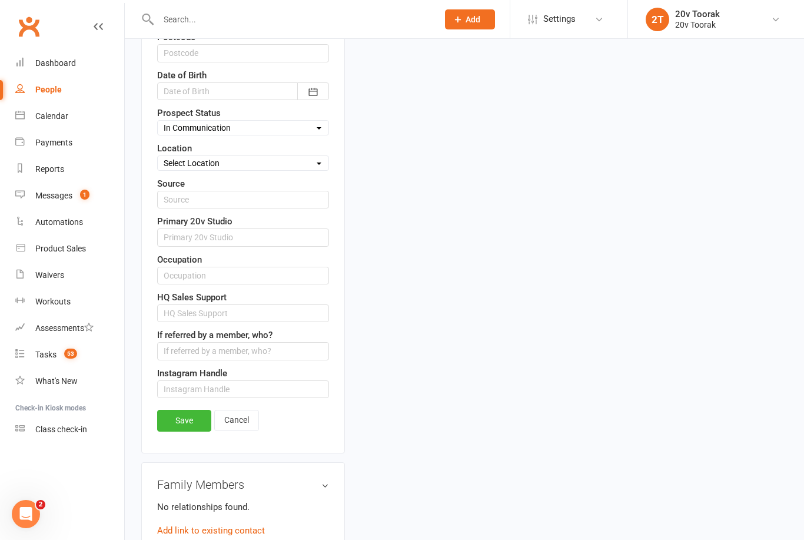
click at [190, 420] on link "Save" at bounding box center [184, 420] width 54 height 21
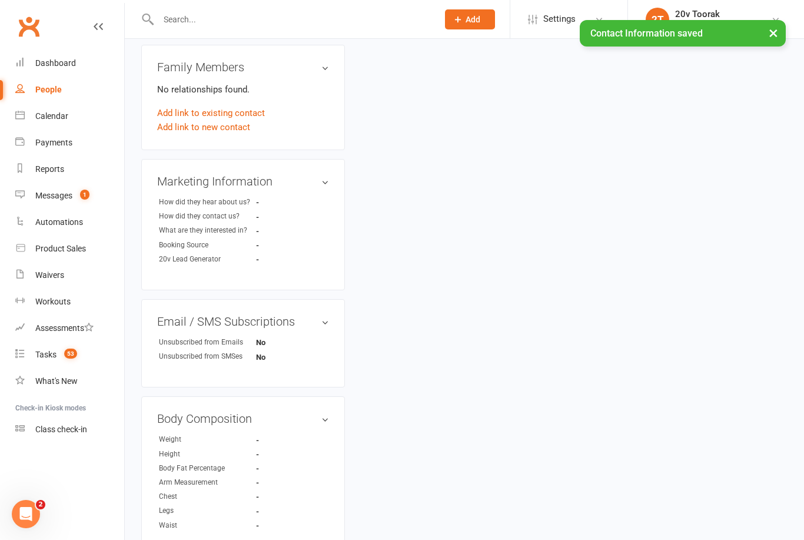
click at [36, 85] on div "People" at bounding box center [48, 89] width 26 height 9
select select "100"
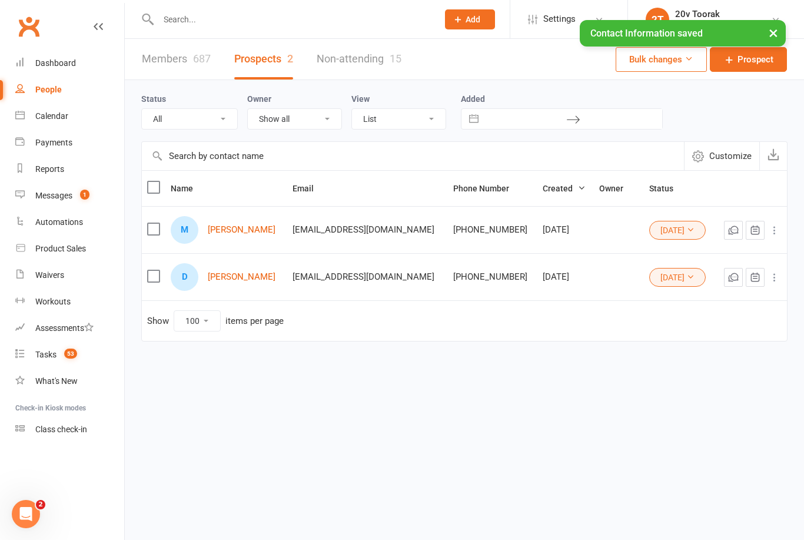
click at [258, 51] on link "Prospects 2" at bounding box center [263, 59] width 59 height 41
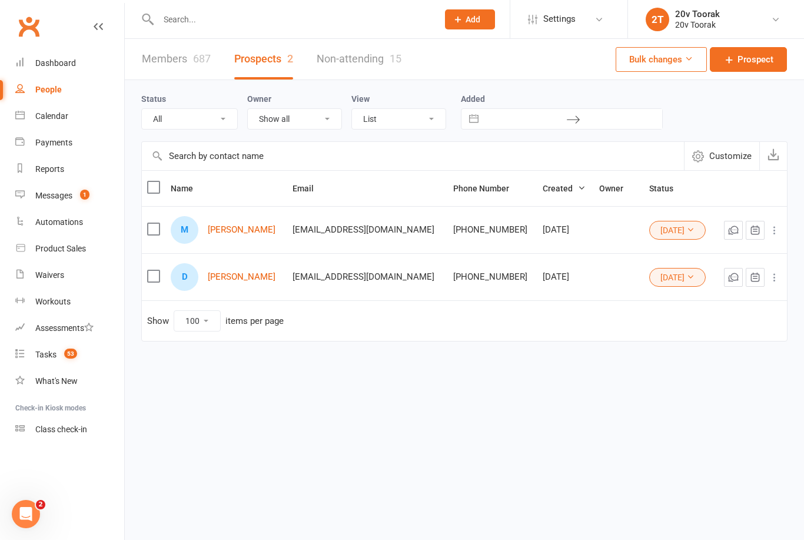
click at [164, 111] on select "All (No status set) (Invalid status) Parachute Referrals In Communication Call …" at bounding box center [189, 119] width 95 height 20
select select "In Communication"
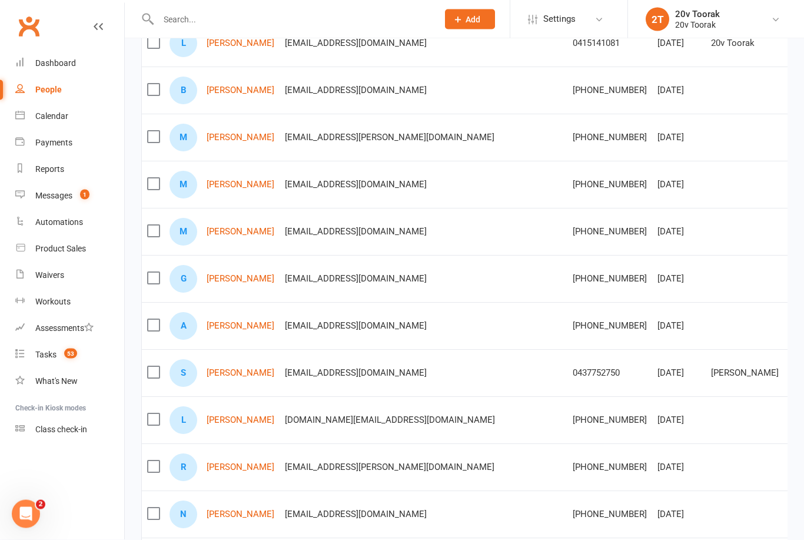
scroll to position [234, 0]
click at [221, 320] on link "[PERSON_NAME]" at bounding box center [241, 325] width 68 height 10
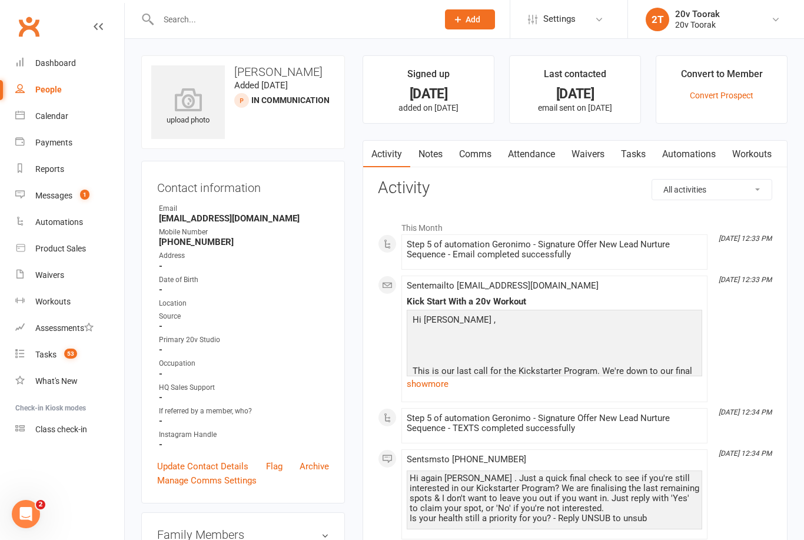
click at [425, 160] on link "Notes" at bounding box center [430, 154] width 41 height 27
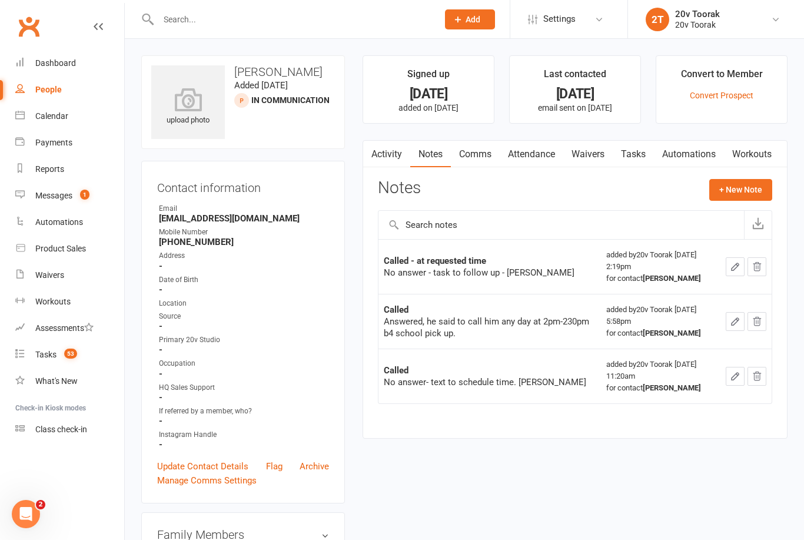
click at [376, 146] on button "button" at bounding box center [370, 154] width 15 height 26
click at [385, 165] on link "Activity" at bounding box center [386, 154] width 47 height 27
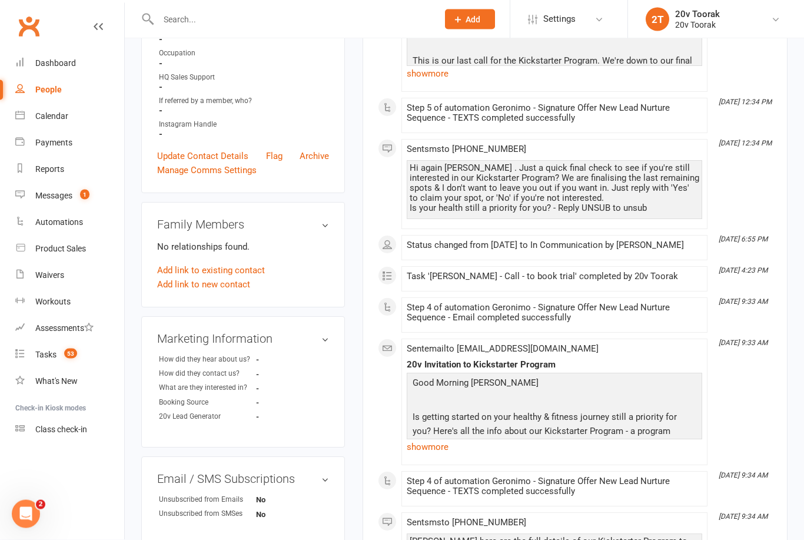
scroll to position [310, 0]
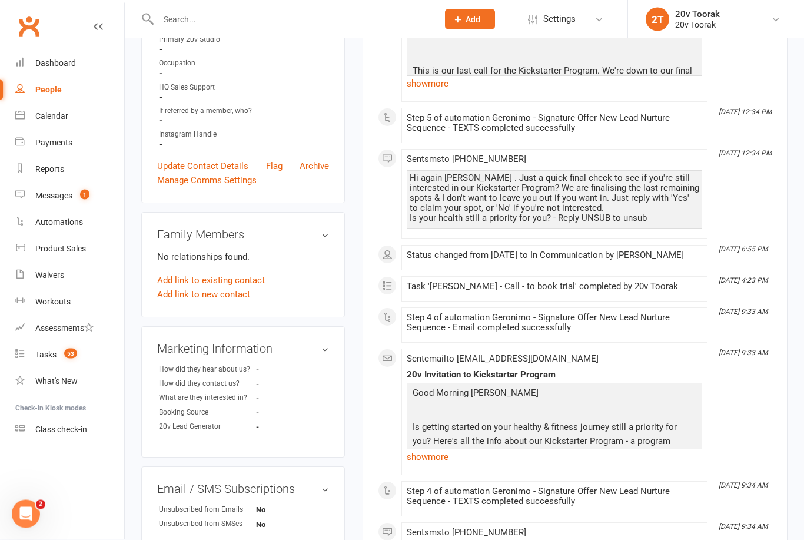
click at [171, 160] on link "Update Contact Details" at bounding box center [202, 167] width 91 height 14
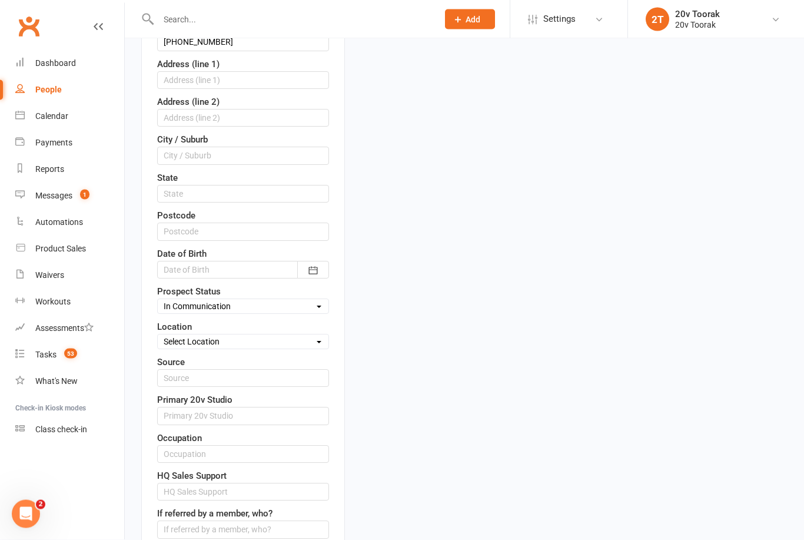
scroll to position [294, 0]
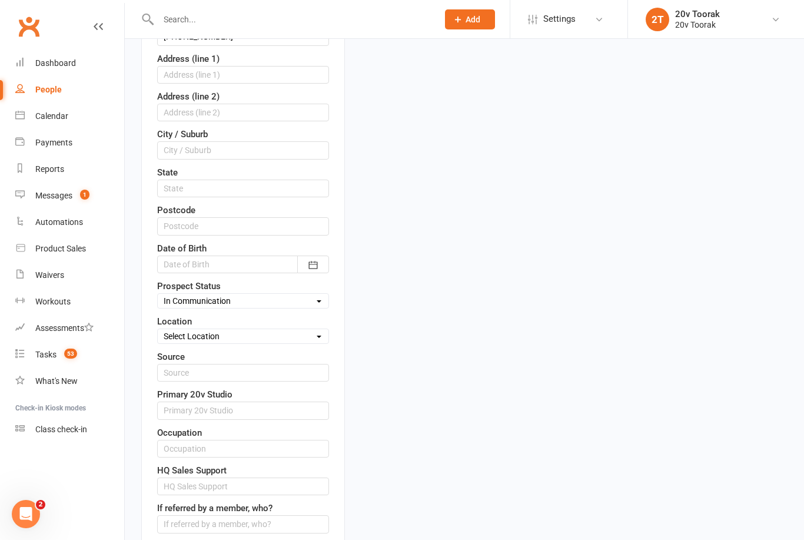
click at [176, 295] on select "Select Parachute Referrals In Communication Call Lter Task Comms [DATE] [DATE] …" at bounding box center [243, 300] width 171 height 13
select select "Call Lter Task Comms"
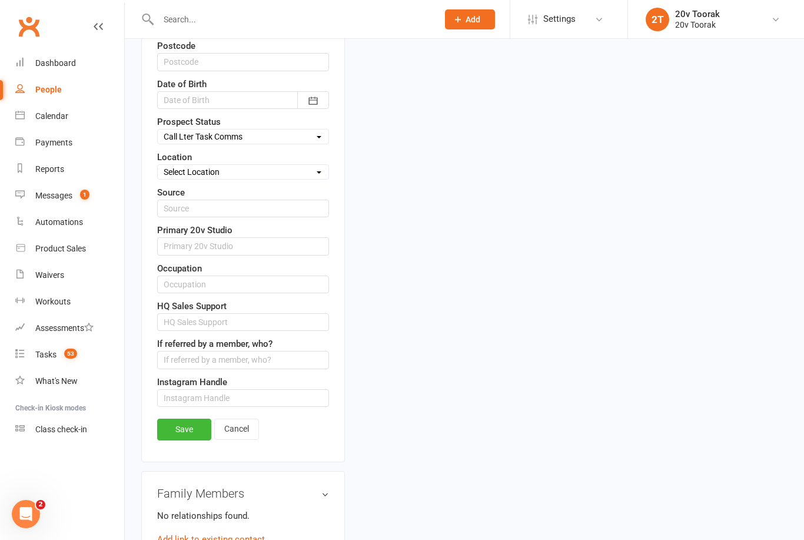
scroll to position [639, 0]
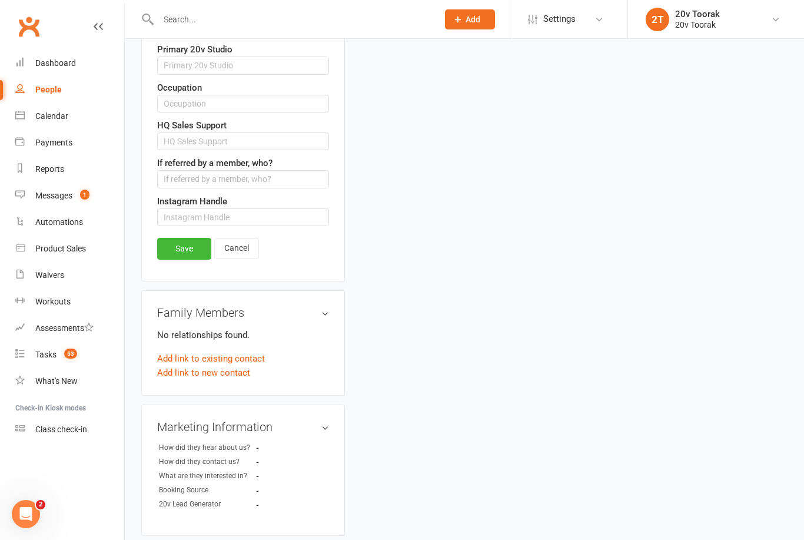
click at [172, 240] on link "Save" at bounding box center [184, 248] width 54 height 21
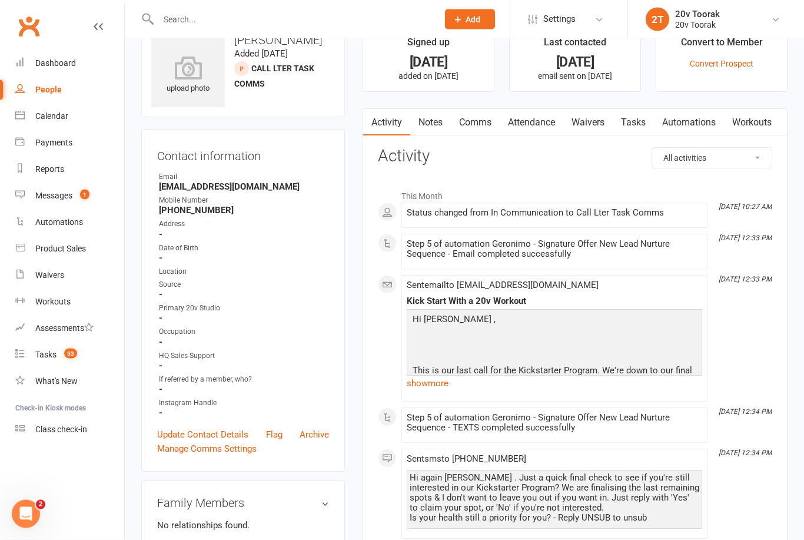
scroll to position [0, 0]
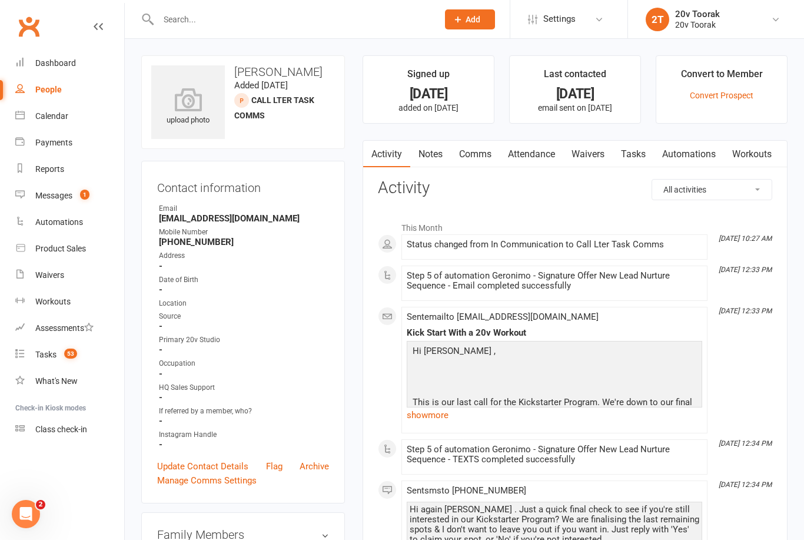
click at [640, 142] on link "Tasks" at bounding box center [633, 154] width 41 height 27
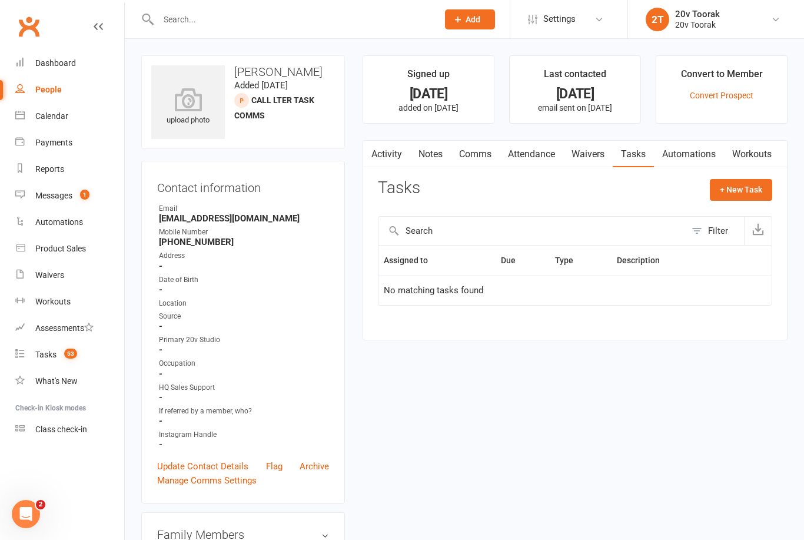
click at [386, 148] on link "Activity" at bounding box center [386, 154] width 47 height 27
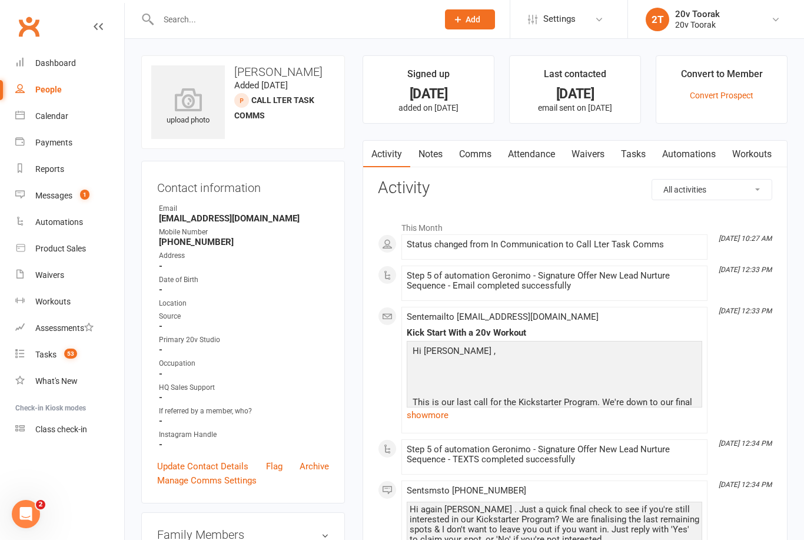
click at [641, 150] on link "Tasks" at bounding box center [633, 154] width 41 height 27
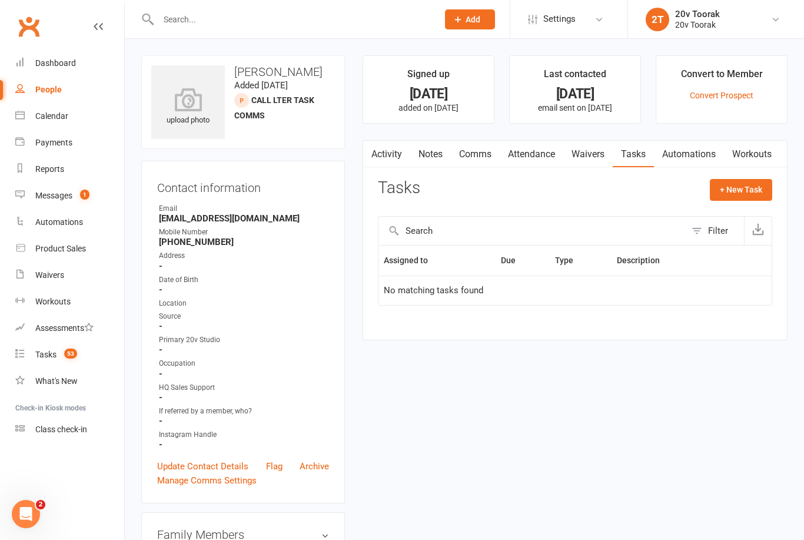
click at [752, 194] on button "+ New Task" at bounding box center [741, 189] width 62 height 21
select select "45736"
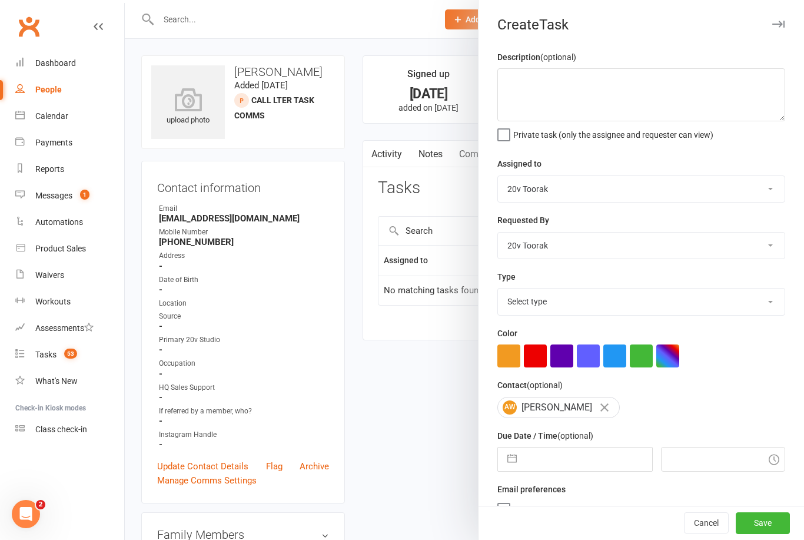
click at [529, 324] on div "Description (optional) Private task (only the assignee and requester can view) …" at bounding box center [642, 287] width 326 height 475
click at [513, 306] on select "Select type Call Call - to book trial Confirm session attendance Confirm trial …" at bounding box center [641, 301] width 287 height 26
select select "32301"
click at [513, 466] on button "button" at bounding box center [512, 459] width 21 height 24
select select "6"
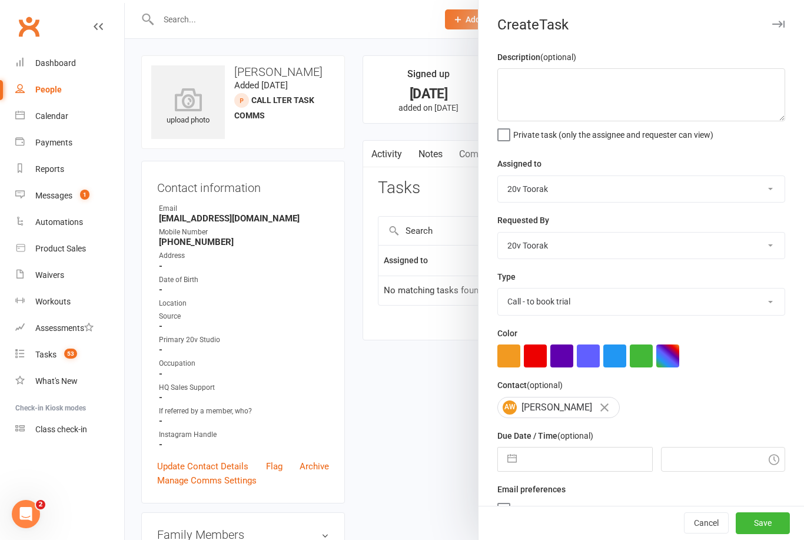
select select "2025"
select select "7"
select select "2025"
select select "8"
select select "2025"
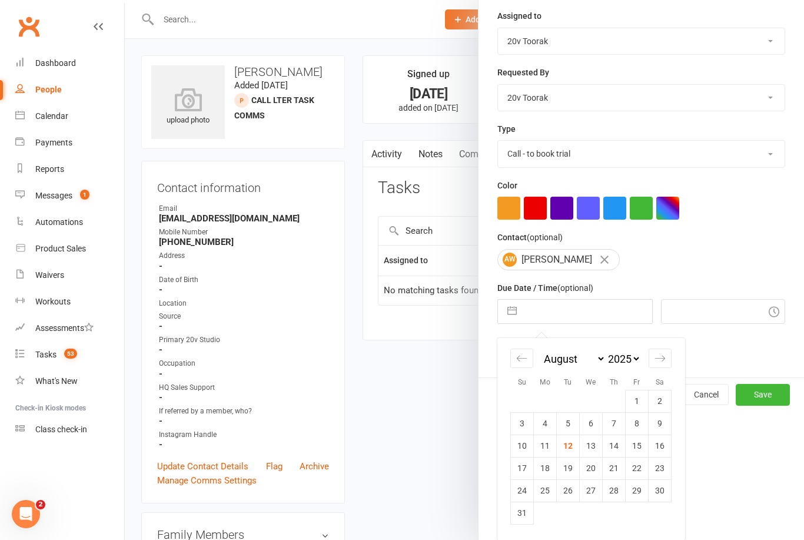
click at [568, 453] on td "12" at bounding box center [568, 445] width 23 height 22
type input "[DATE]"
type input "10:30am"
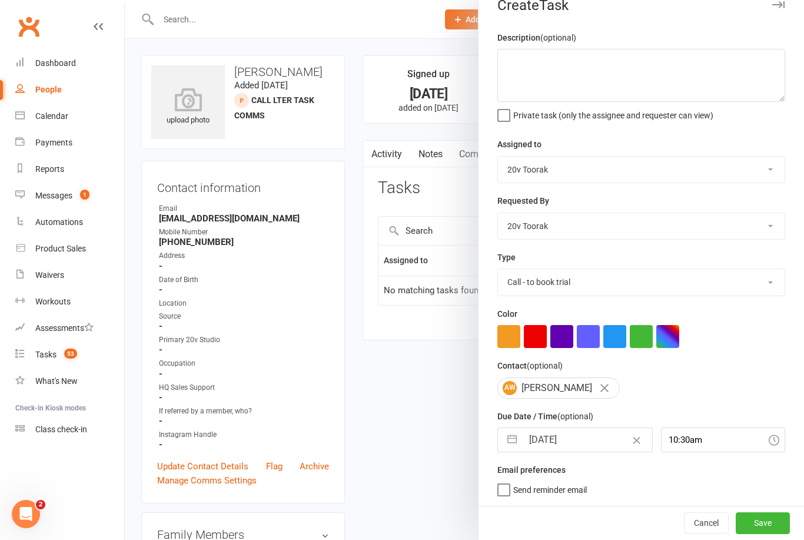
scroll to position [22, 0]
click at [736, 526] on button "Save" at bounding box center [763, 522] width 54 height 21
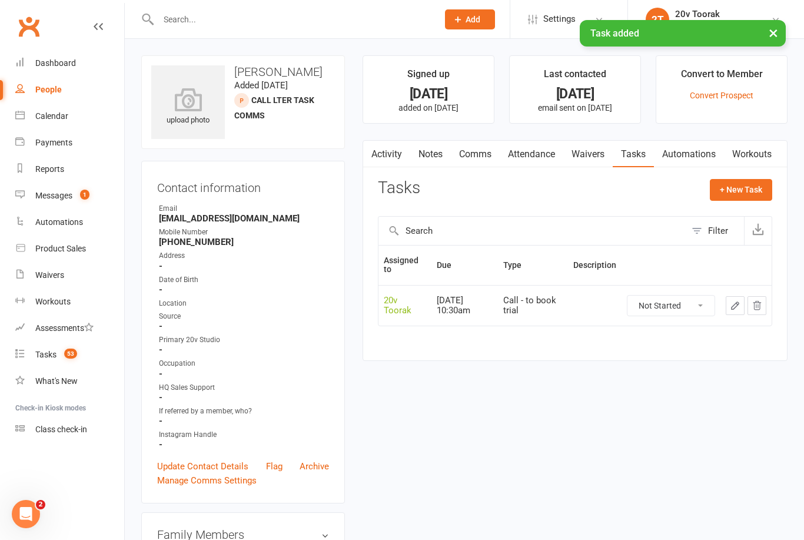
click at [35, 79] on link "People" at bounding box center [69, 90] width 109 height 26
select select "100"
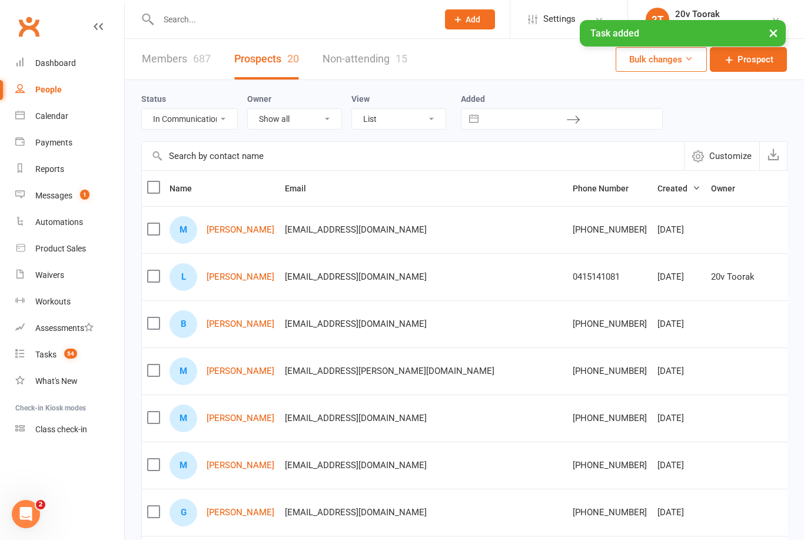
click at [160, 124] on select "All (No status set) (Invalid status) Parachute Referrals In Communication Call …" at bounding box center [189, 119] width 95 height 20
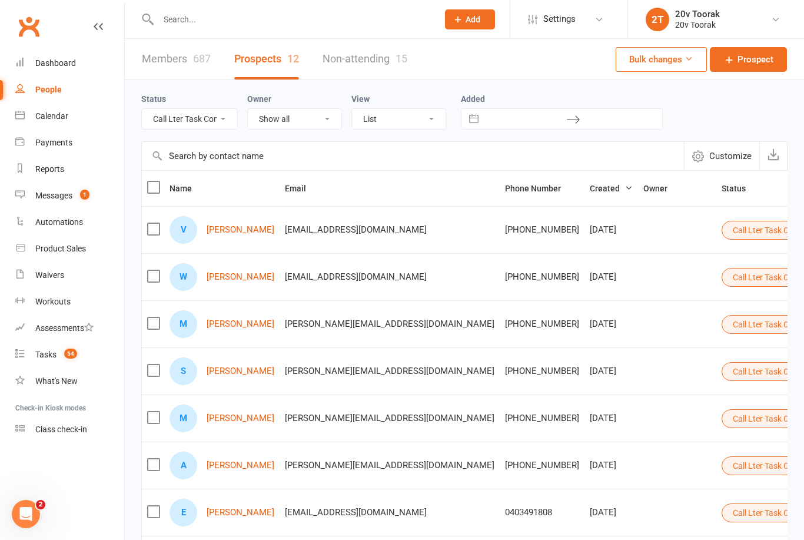
click at [218, 117] on select "All (No status set) (Invalid status) Parachute Referrals In Communication Call …" at bounding box center [189, 119] width 95 height 20
select select "In Communication"
